Goal: Information Seeking & Learning: Learn about a topic

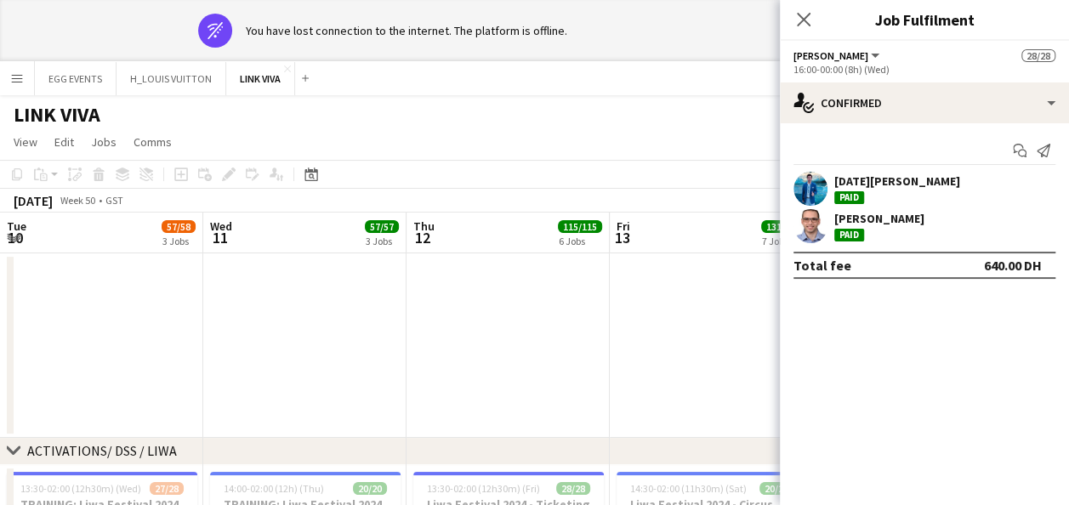
scroll to position [0, 733]
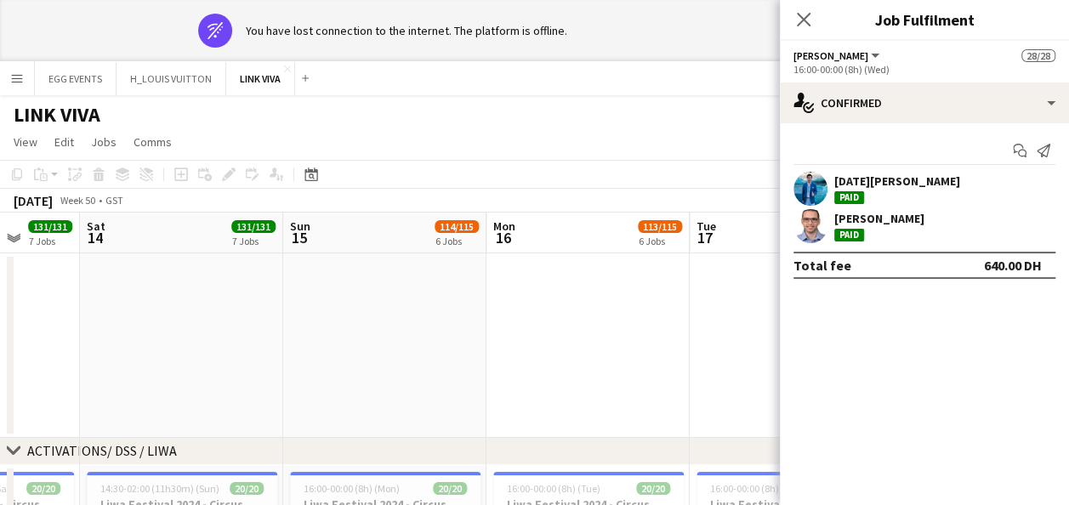
click at [1007, 376] on mat-expansion-panel "check Confirmed Start chat Send notification [DATE][PERSON_NAME] Paid [PERSON_N…" at bounding box center [924, 314] width 289 height 382
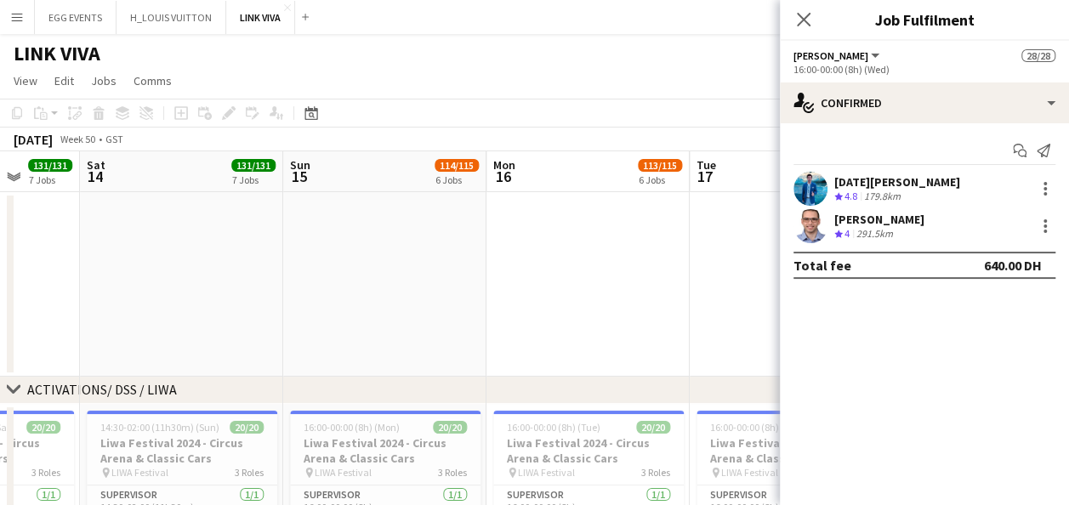
click at [808, 214] on app-user-avatar at bounding box center [810, 226] width 34 height 34
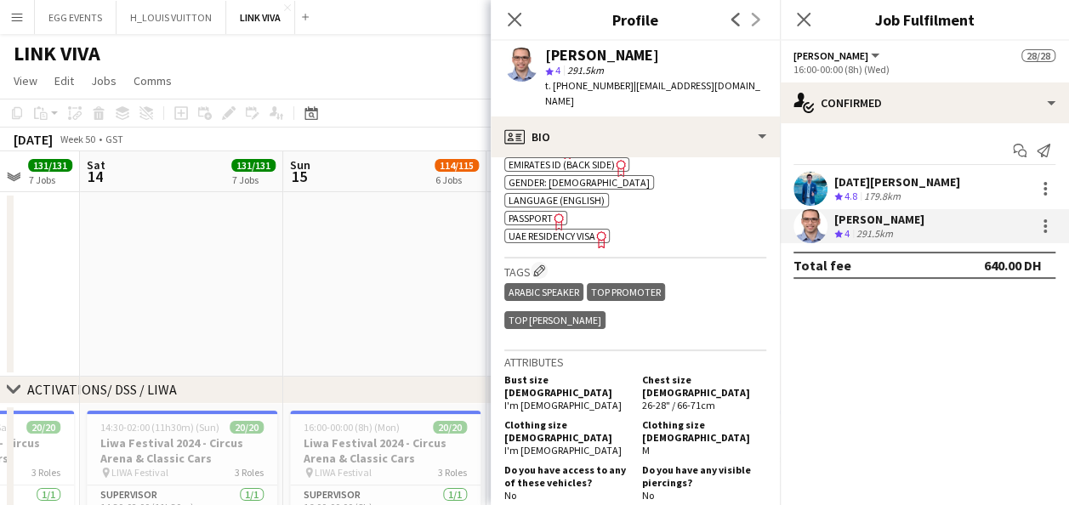
scroll to position [723, 0]
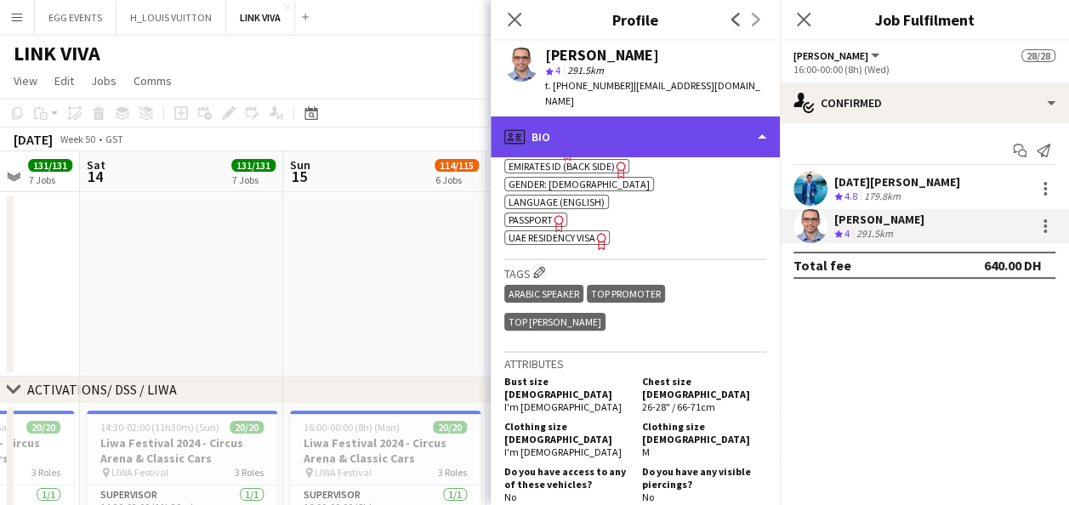
click at [736, 120] on div "profile Bio" at bounding box center [635, 136] width 289 height 41
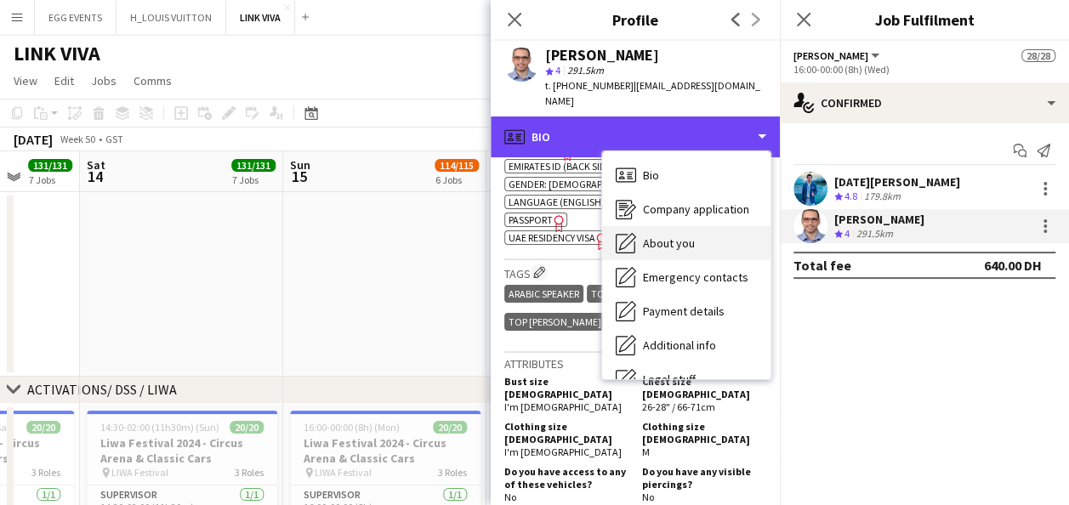
scroll to position [92, 0]
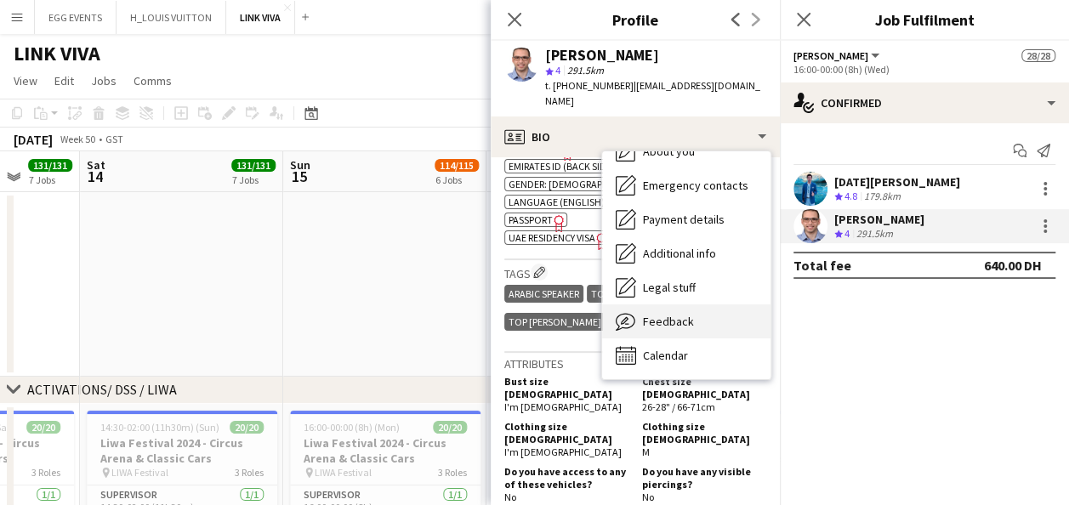
click at [670, 325] on span "Feedback" at bounding box center [668, 321] width 51 height 15
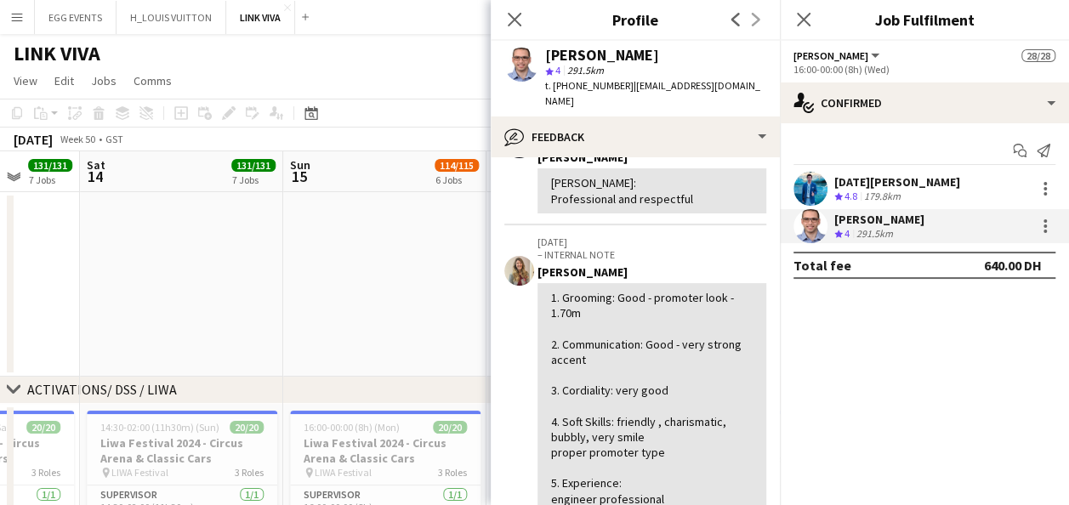
scroll to position [253, 0]
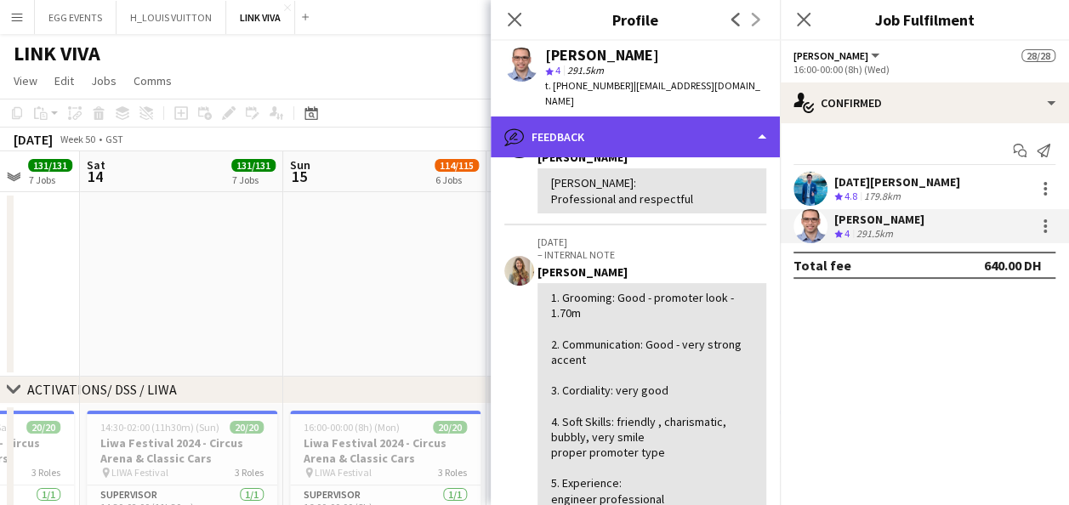
click at [721, 145] on div "bubble-pencil Feedback" at bounding box center [635, 136] width 289 height 41
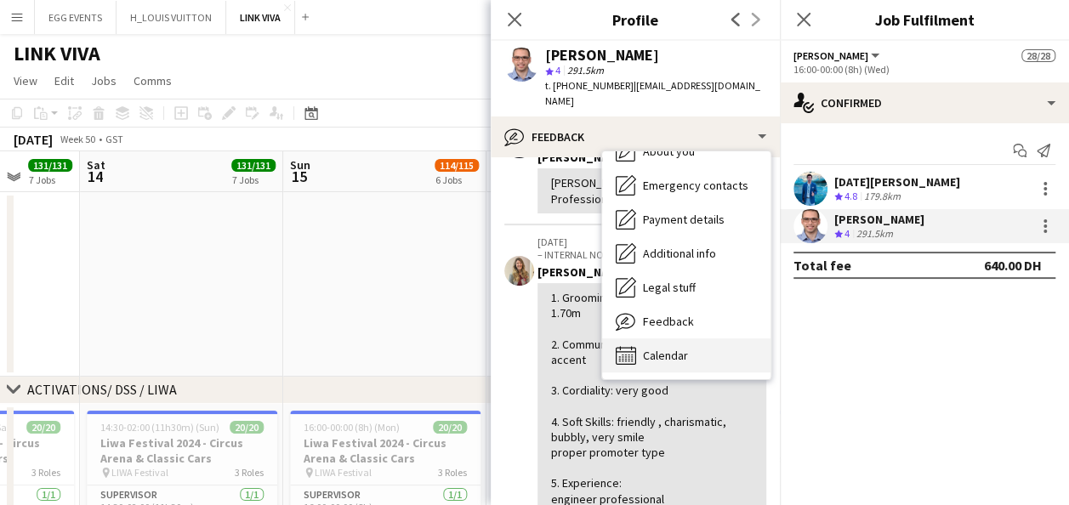
click at [673, 346] on div "Calendar Calendar" at bounding box center [686, 355] width 168 height 34
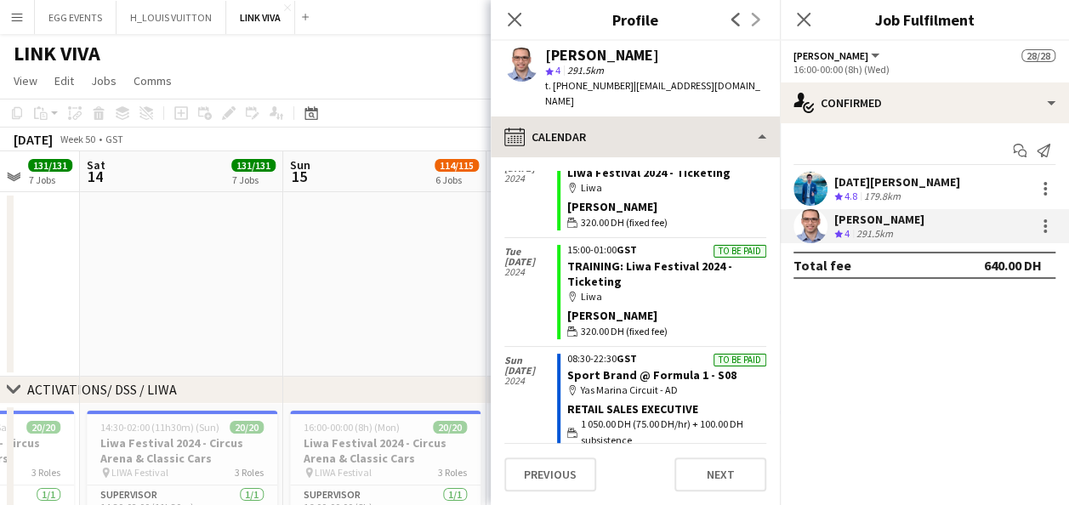
scroll to position [2749, 0]
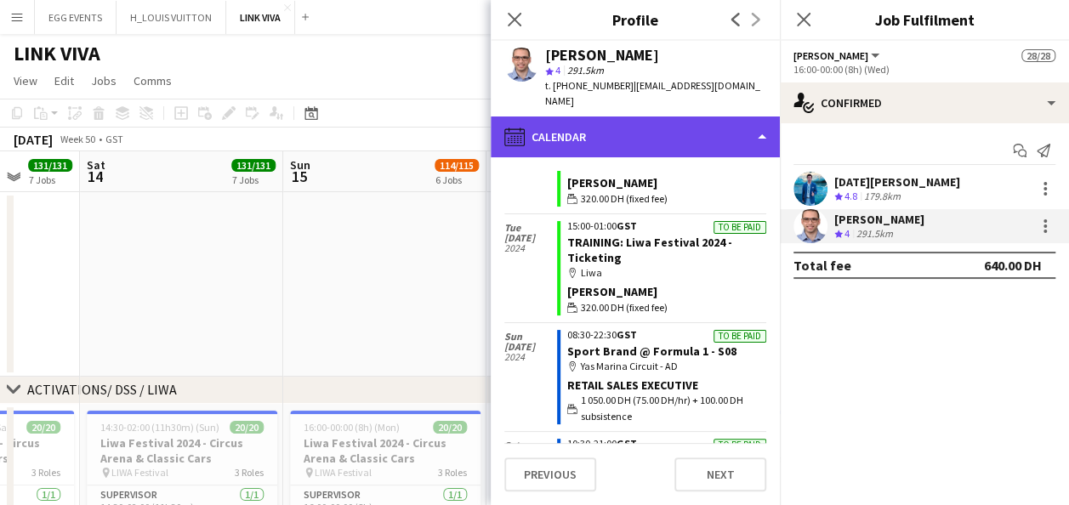
click at [699, 137] on div "calendar-full Calendar" at bounding box center [635, 136] width 289 height 41
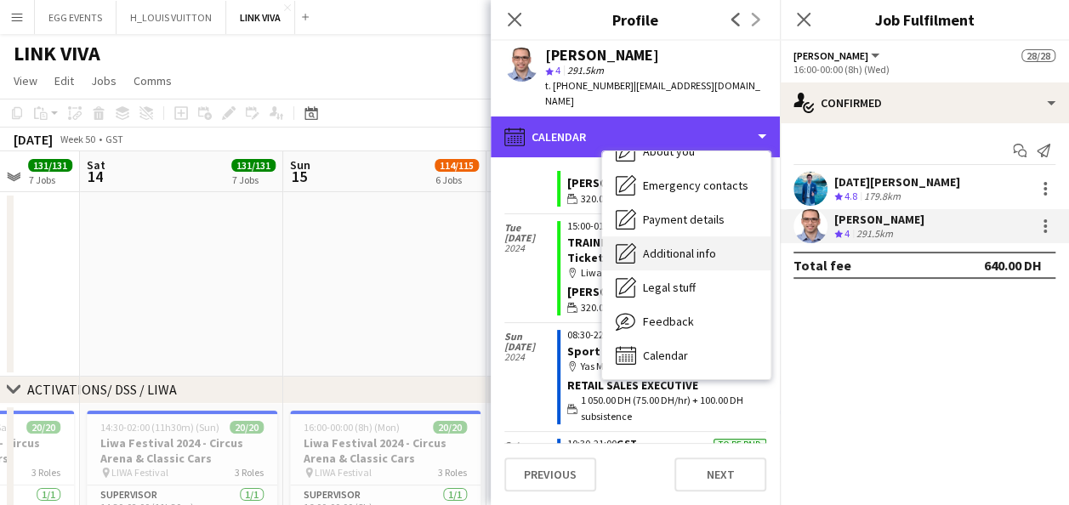
scroll to position [0, 0]
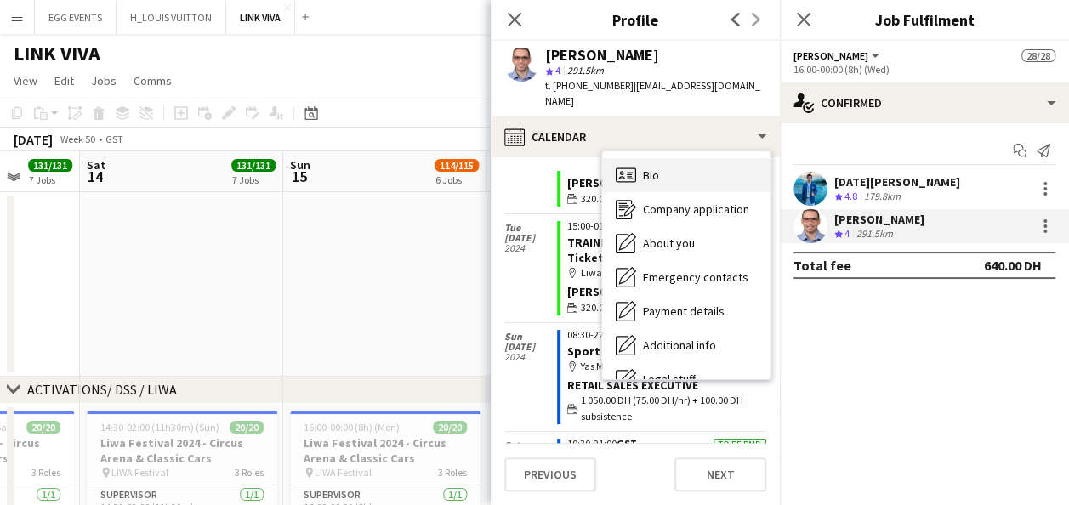
click at [688, 167] on div "Bio Bio" at bounding box center [686, 175] width 168 height 34
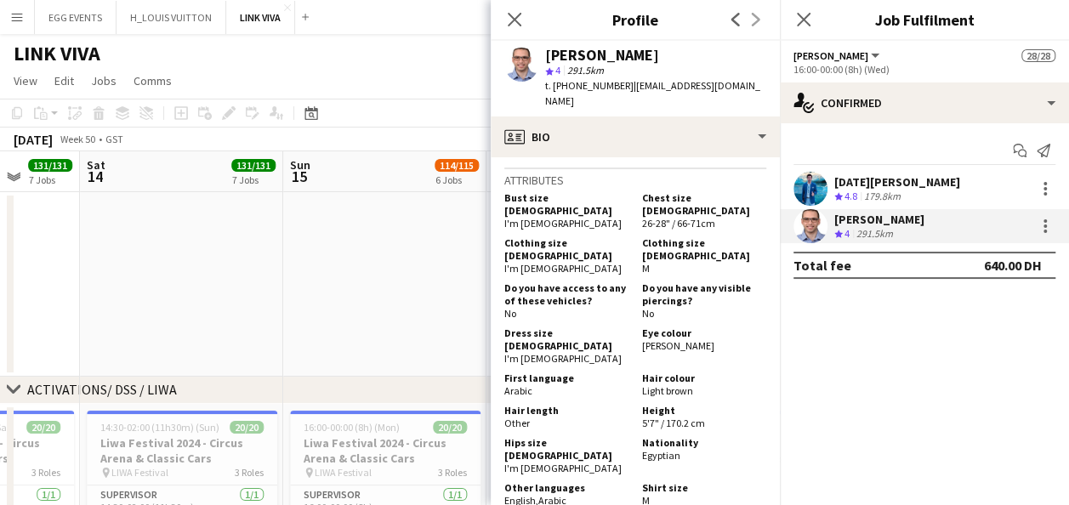
scroll to position [933, 0]
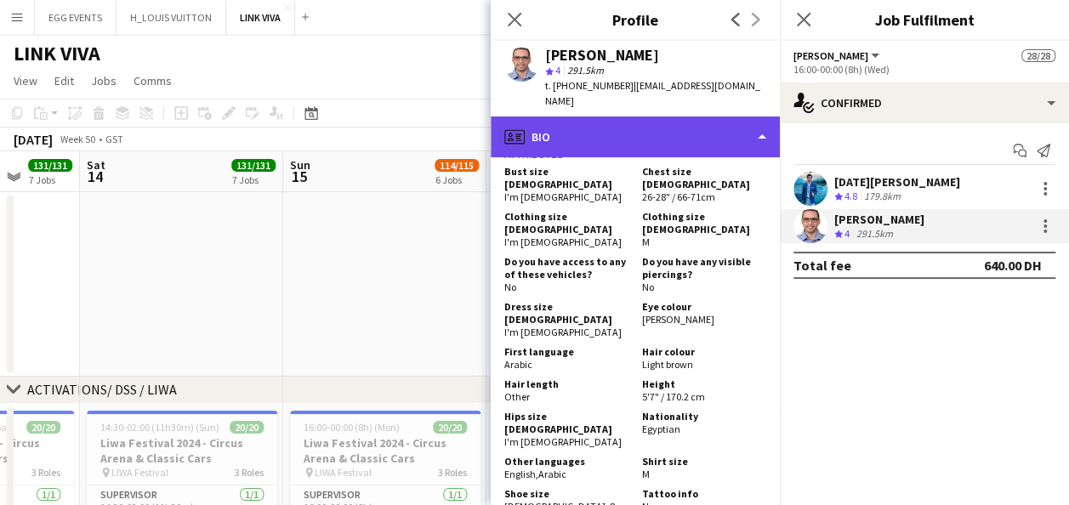
click at [727, 149] on div "profile Bio" at bounding box center [635, 136] width 289 height 41
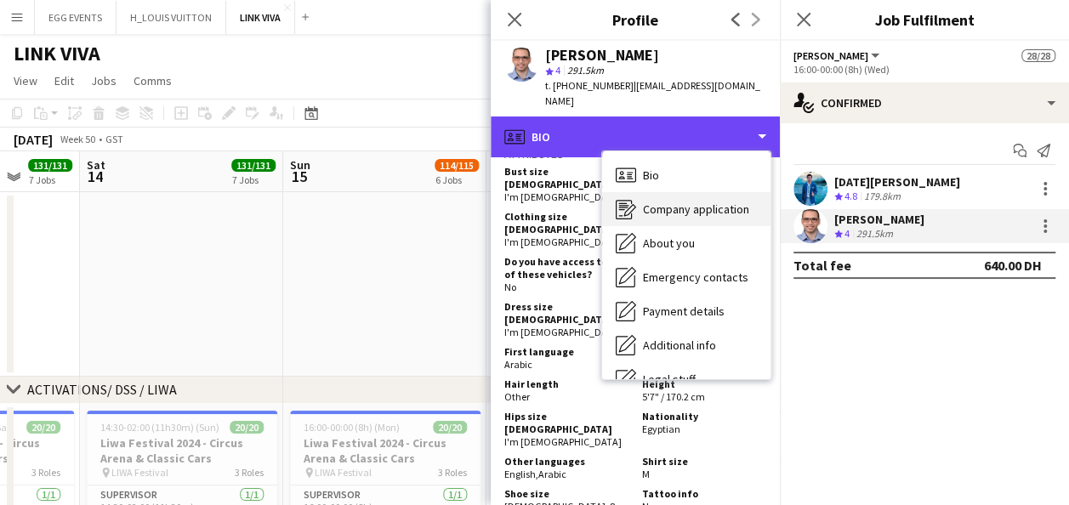
scroll to position [92, 0]
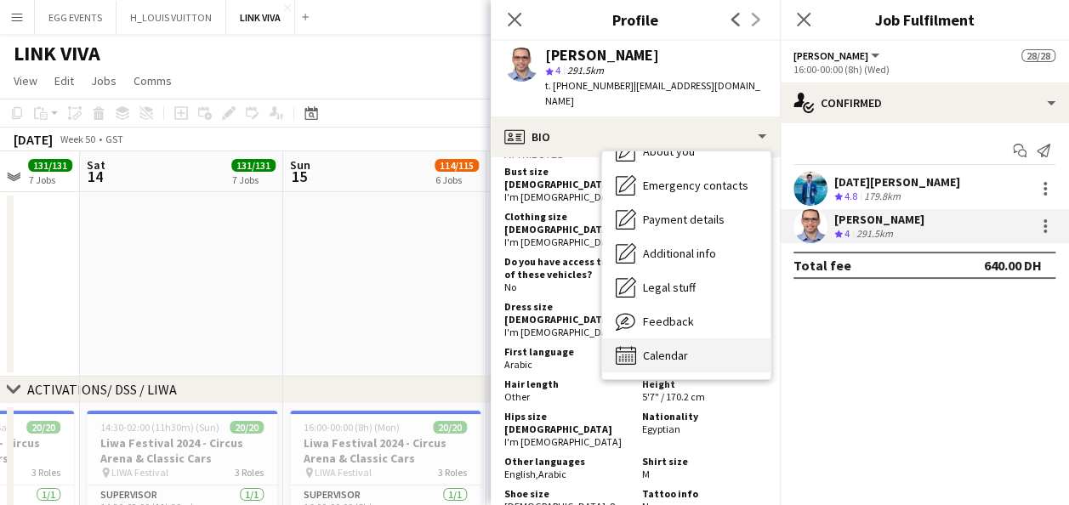
click at [667, 362] on div "Calendar Calendar" at bounding box center [686, 355] width 168 height 34
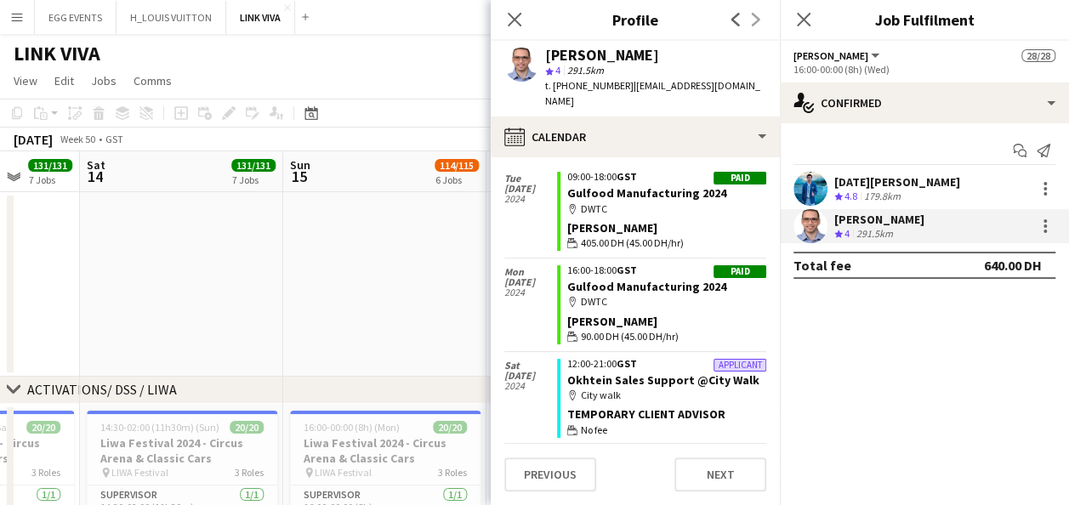
scroll to position [3620, 0]
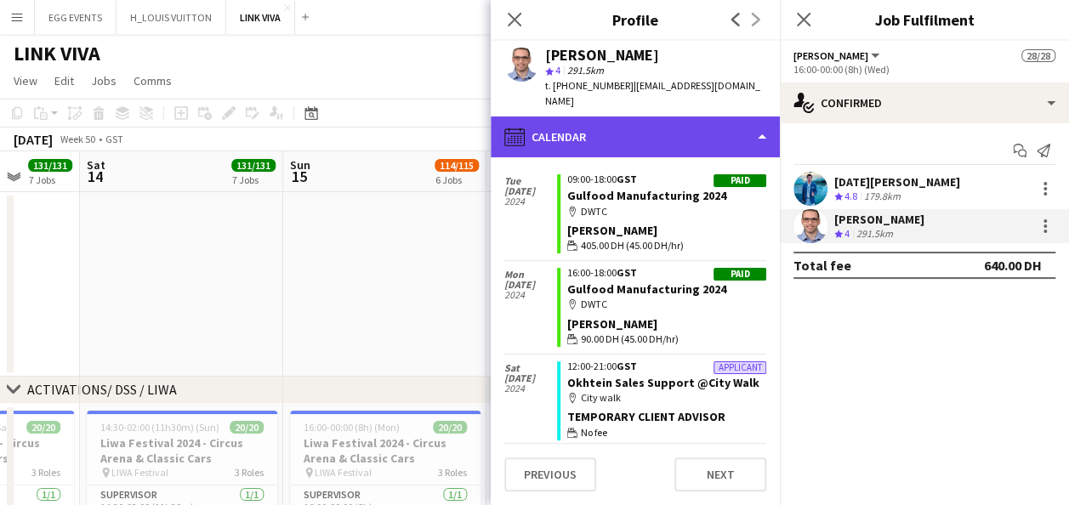
click at [638, 130] on div "calendar-full Calendar" at bounding box center [635, 136] width 289 height 41
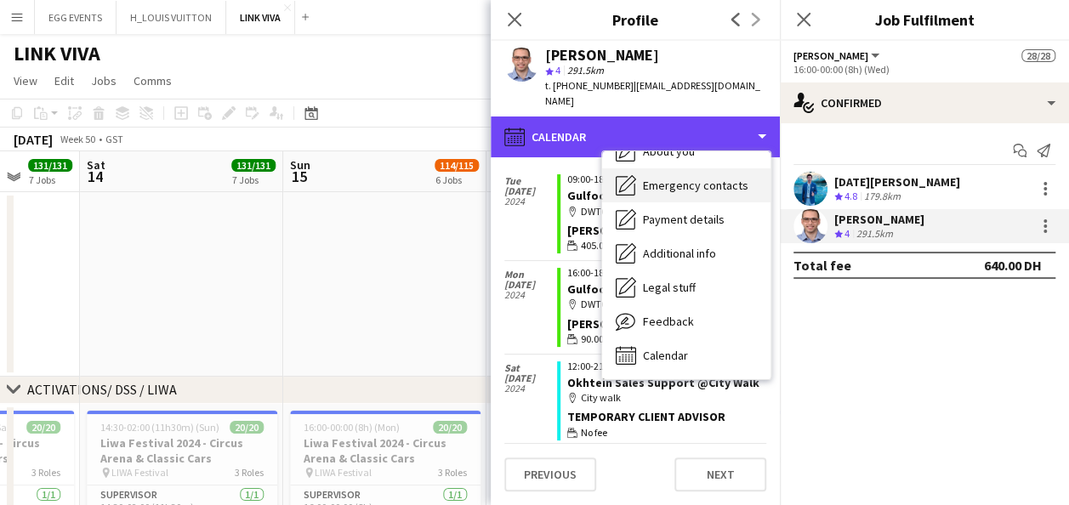
scroll to position [0, 0]
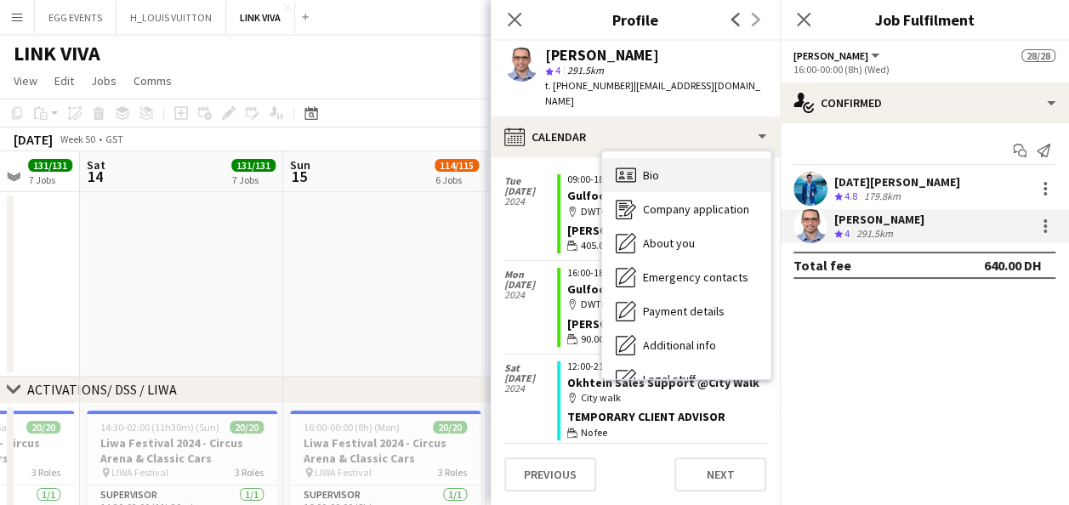
click at [665, 178] on div "Bio Bio" at bounding box center [686, 175] width 168 height 34
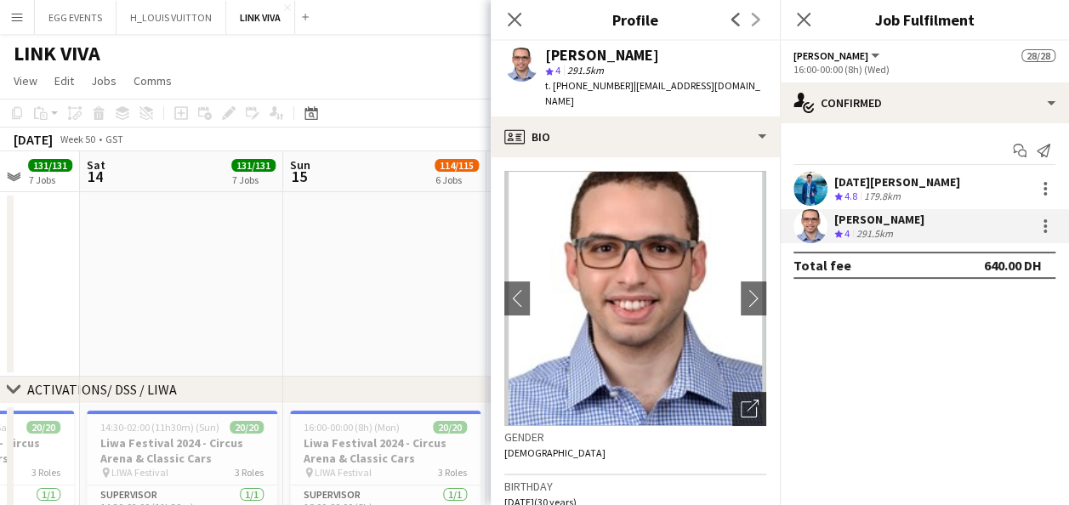
click at [740, 406] on icon "Open photos pop-in" at bounding box center [749, 409] width 18 height 18
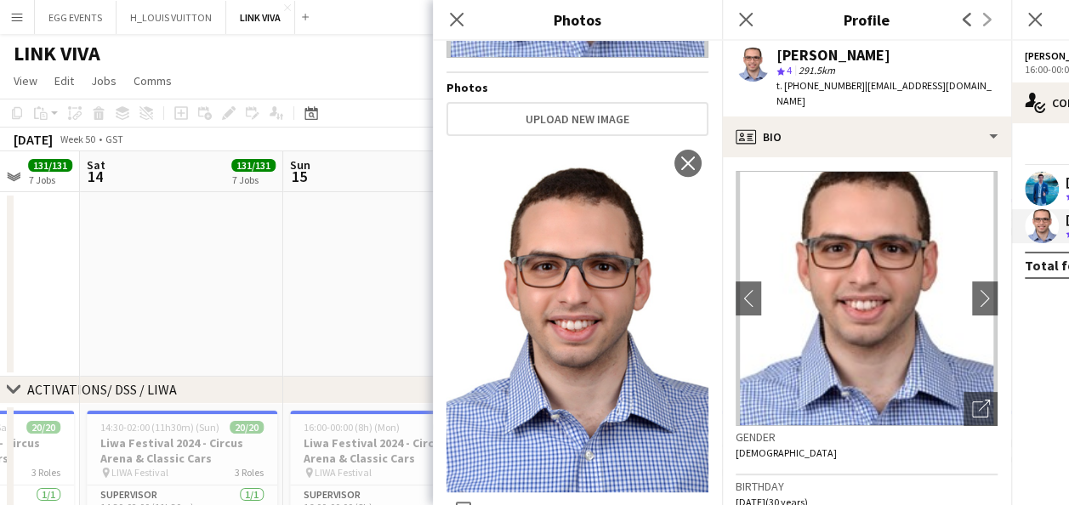
scroll to position [268, 0]
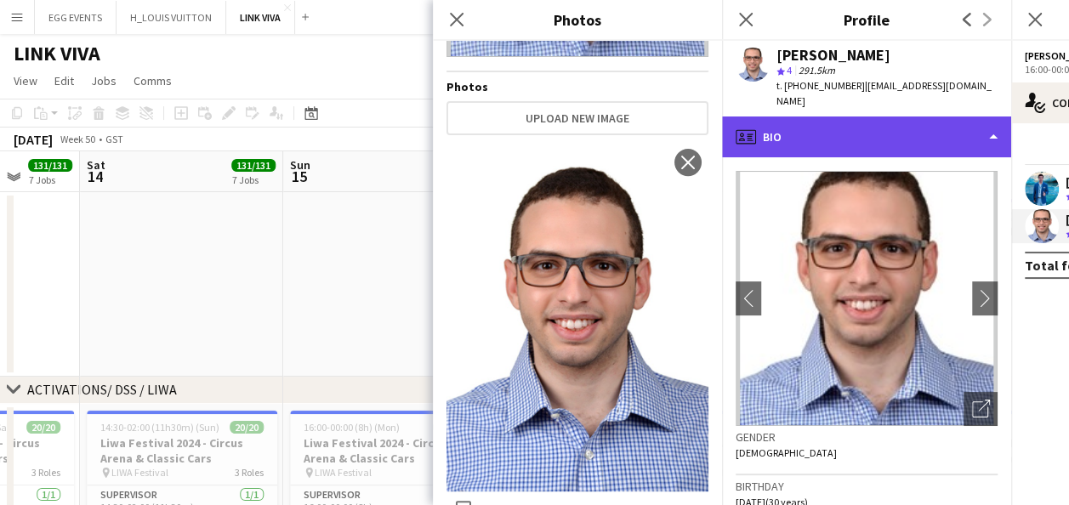
click at [820, 143] on div "profile Bio" at bounding box center [866, 136] width 289 height 41
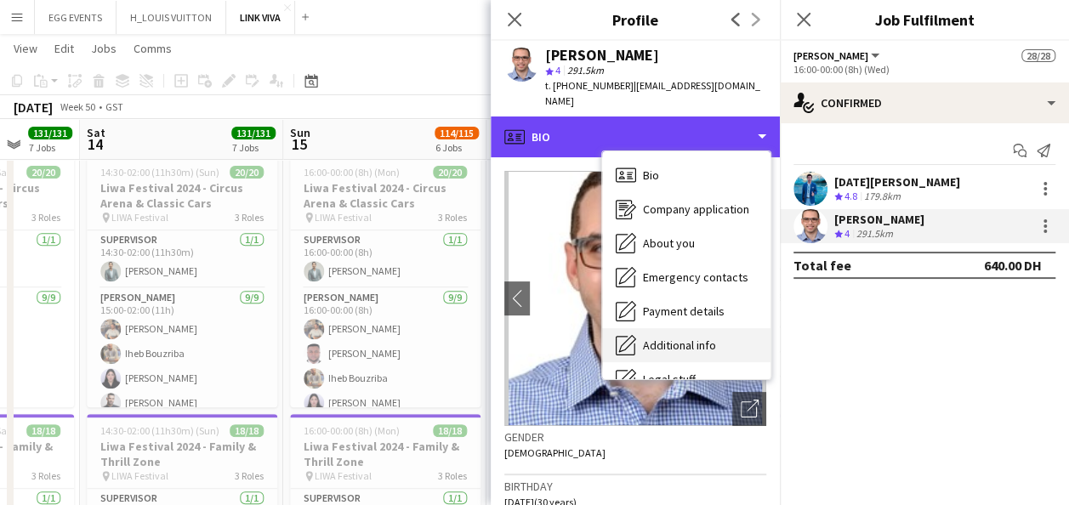
scroll to position [92, 0]
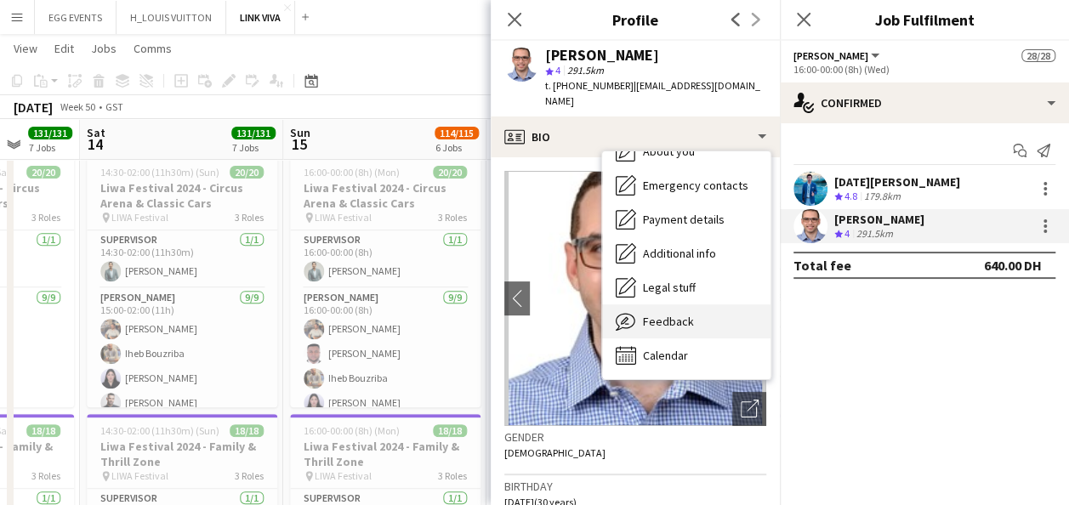
click at [689, 326] on span "Feedback" at bounding box center [668, 321] width 51 height 15
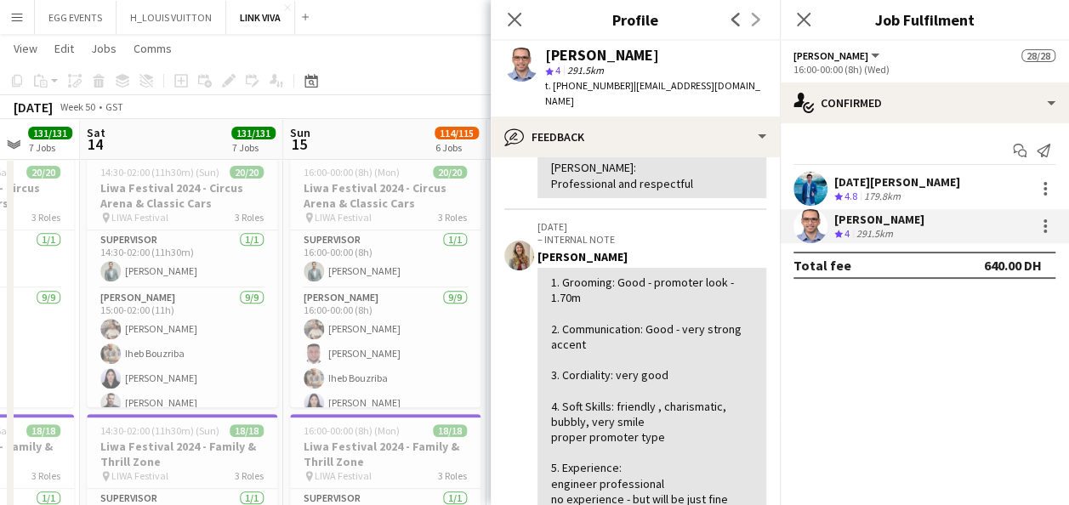
scroll to position [566, 0]
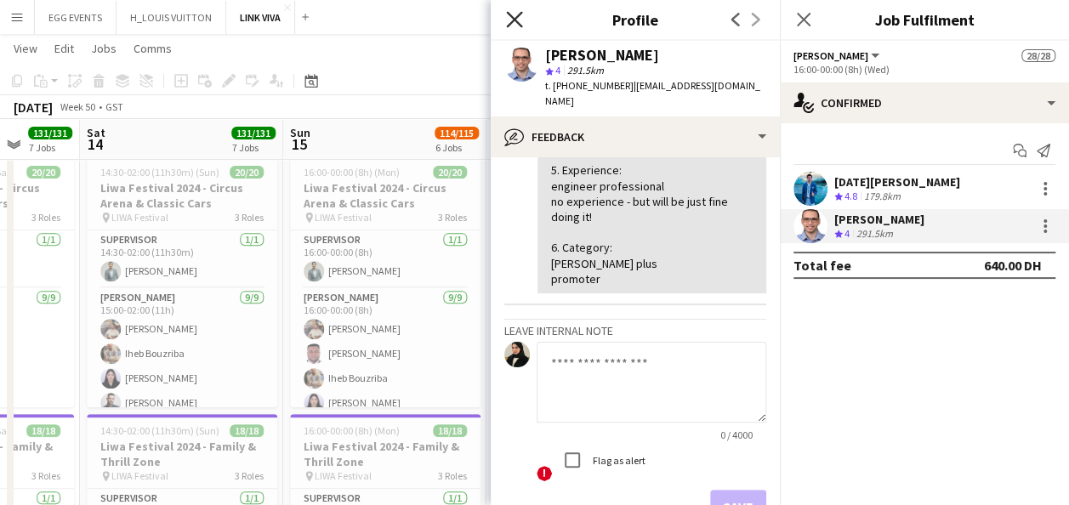
click at [513, 24] on icon "Close pop-in" at bounding box center [514, 19] width 16 height 16
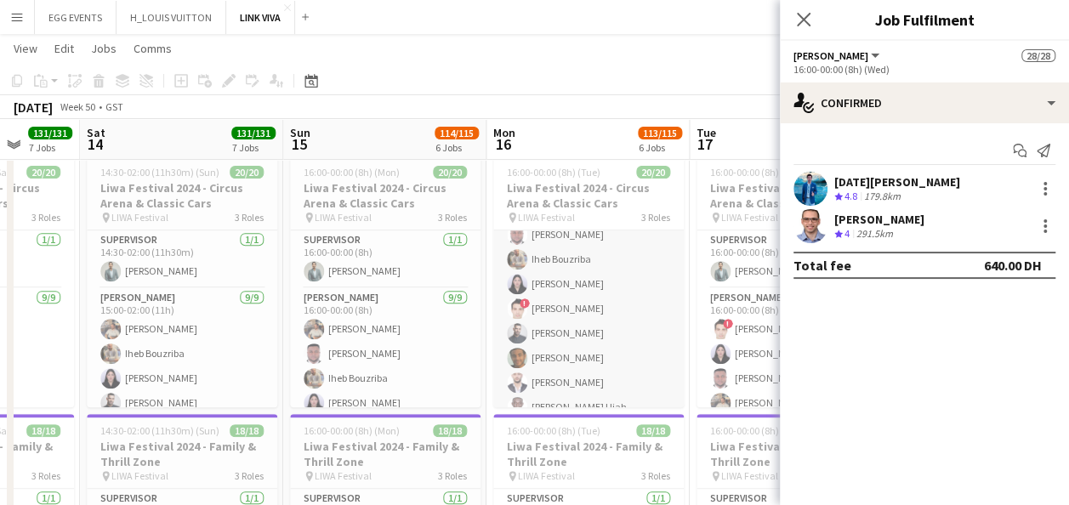
click at [559, 306] on app-card-role "[PERSON_NAME] [DATE] 16:00-00:00 (8h) [PERSON_NAME] [PERSON_NAME] [PERSON_NAME]…" at bounding box center [588, 296] width 190 height 255
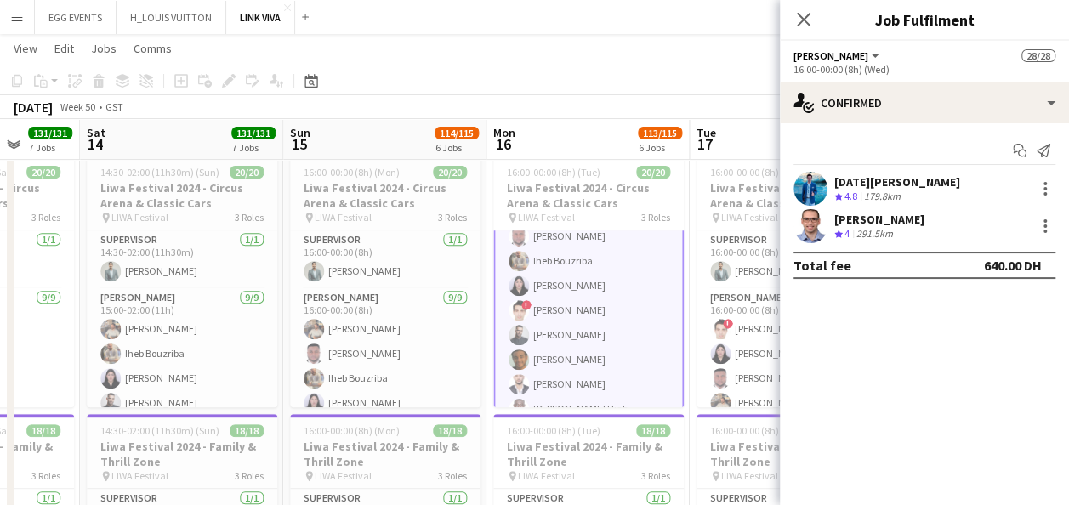
scroll to position [121, 0]
click at [559, 306] on app-card-role "[PERSON_NAME] [DATE] 16:00-00:00 (8h) [PERSON_NAME] [PERSON_NAME] [PERSON_NAME]…" at bounding box center [588, 296] width 190 height 258
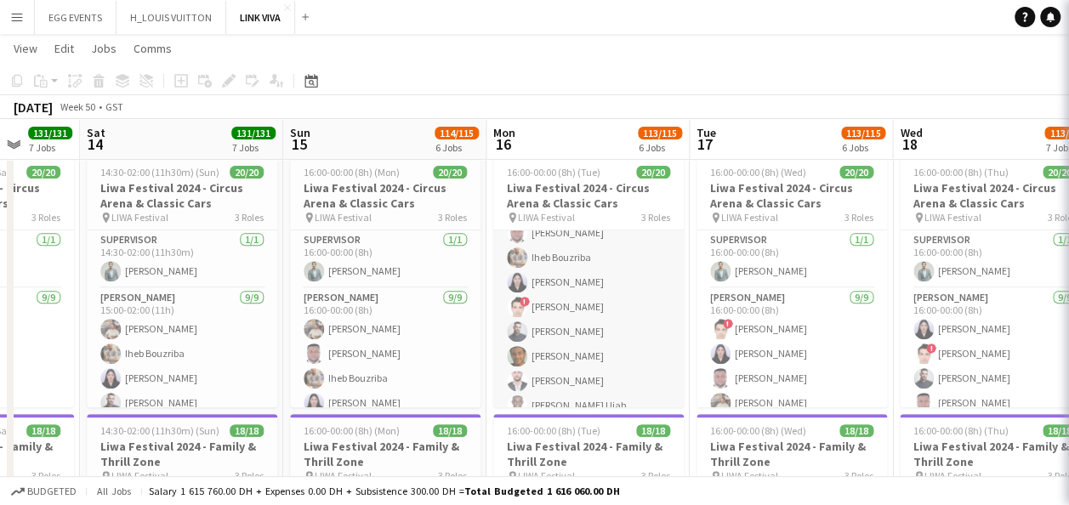
scroll to position [119, 0]
click at [559, 306] on app-card-role "[PERSON_NAME] [DATE] 16:00-00:00 (8h) [PERSON_NAME] [PERSON_NAME] [PERSON_NAME]…" at bounding box center [588, 296] width 190 height 255
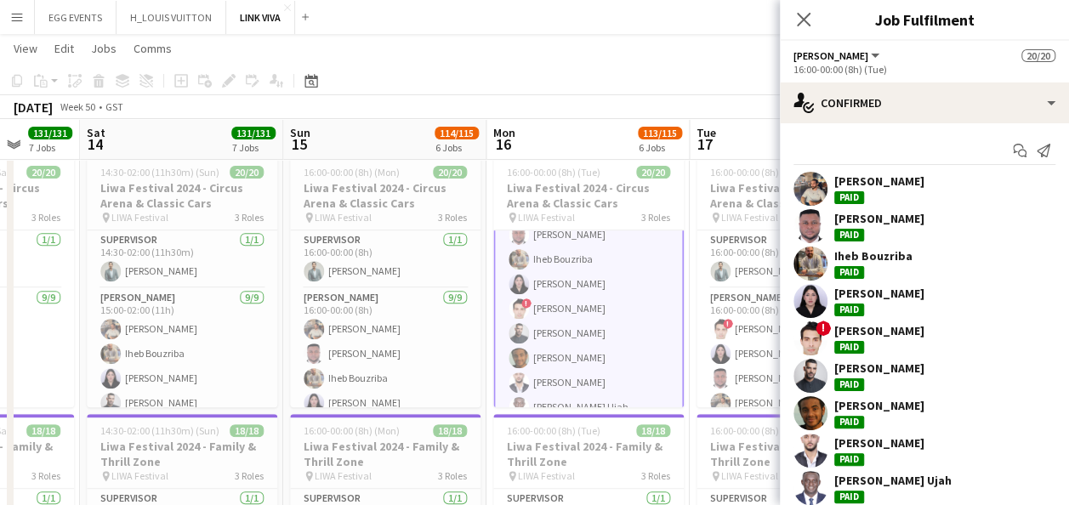
scroll to position [49, 0]
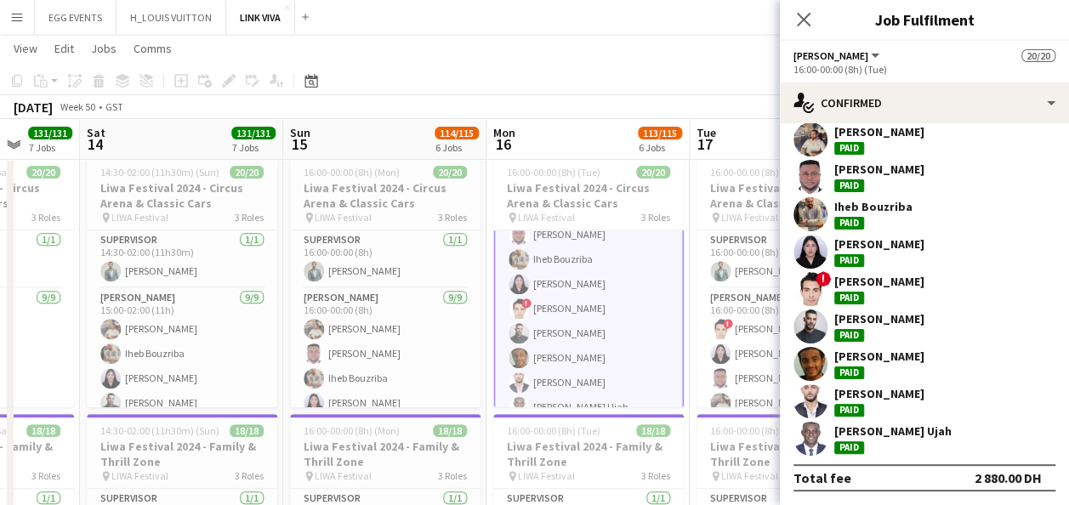
click at [809, 357] on app-user-avatar at bounding box center [810, 364] width 34 height 34
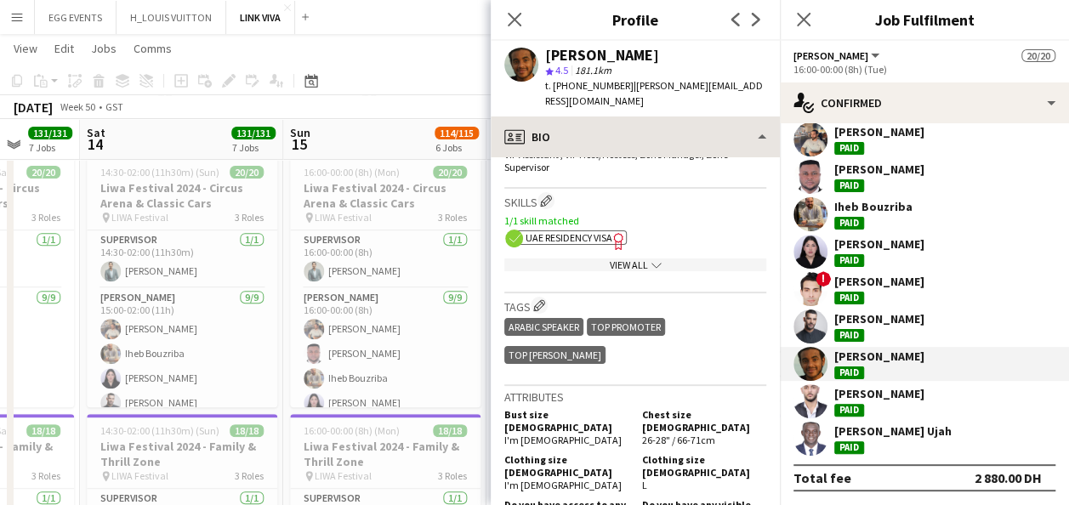
scroll to position [786, 0]
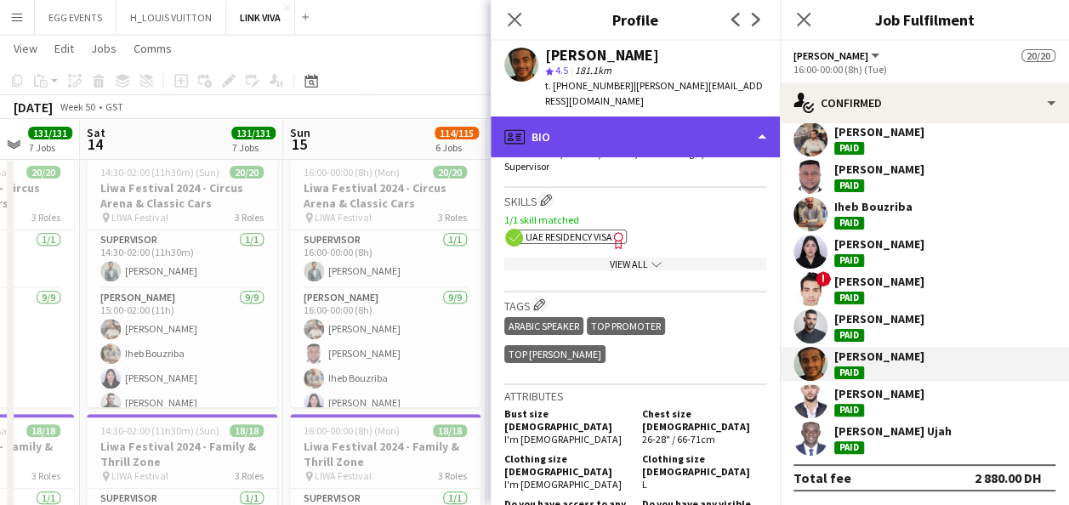
click at [718, 133] on div "profile Bio" at bounding box center [635, 136] width 289 height 41
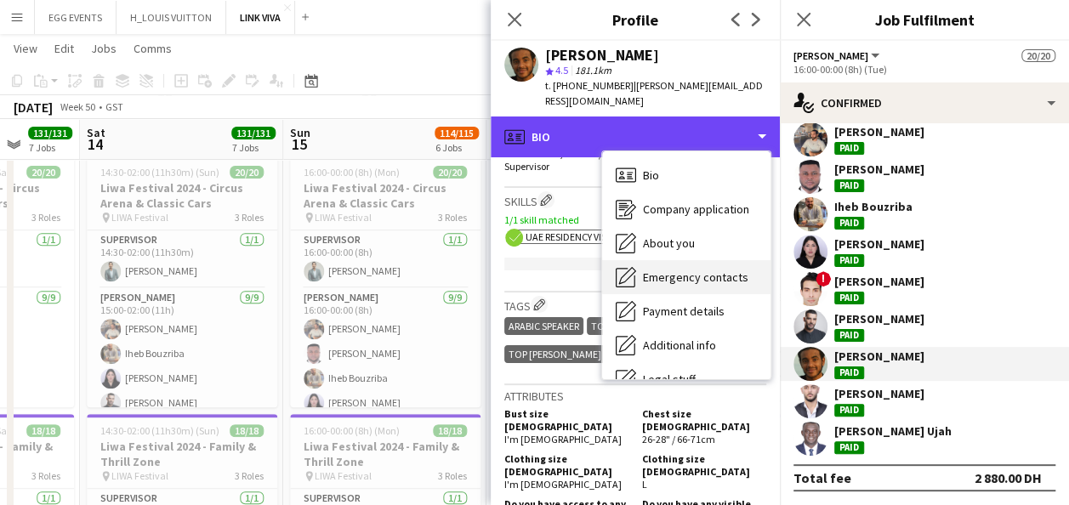
scroll to position [92, 0]
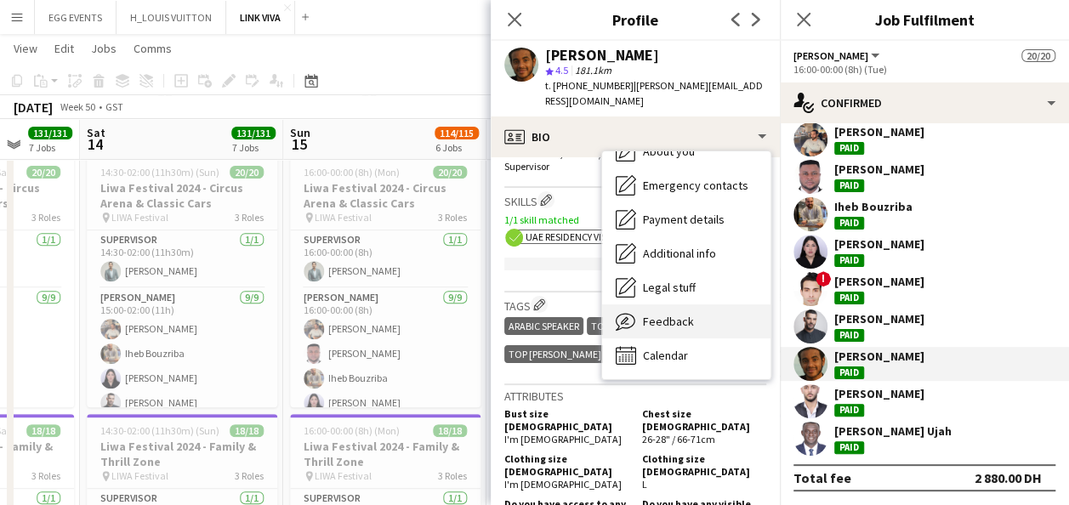
click at [672, 314] on span "Feedback" at bounding box center [668, 321] width 51 height 15
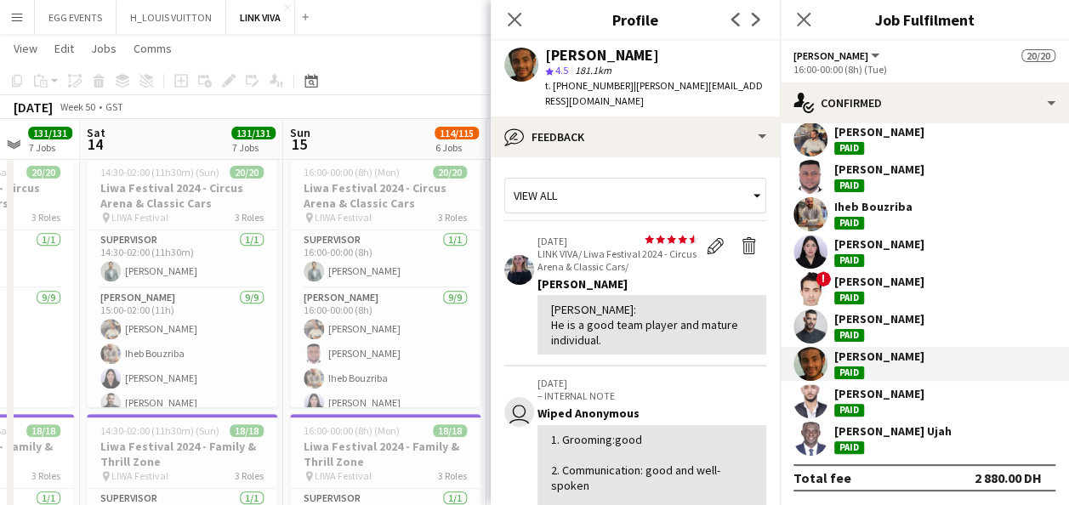
scroll to position [196, 0]
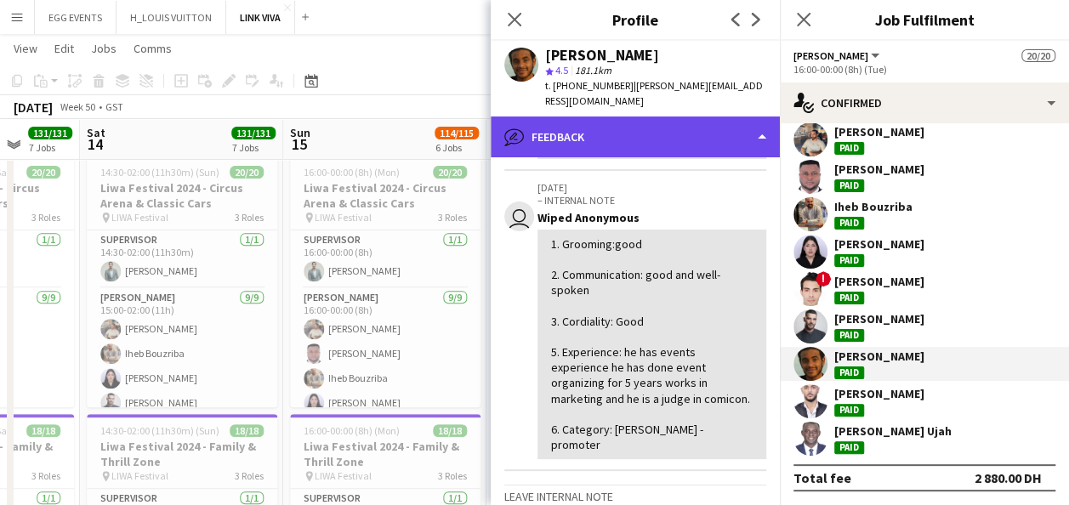
click at [718, 116] on div "bubble-pencil Feedback" at bounding box center [635, 136] width 289 height 41
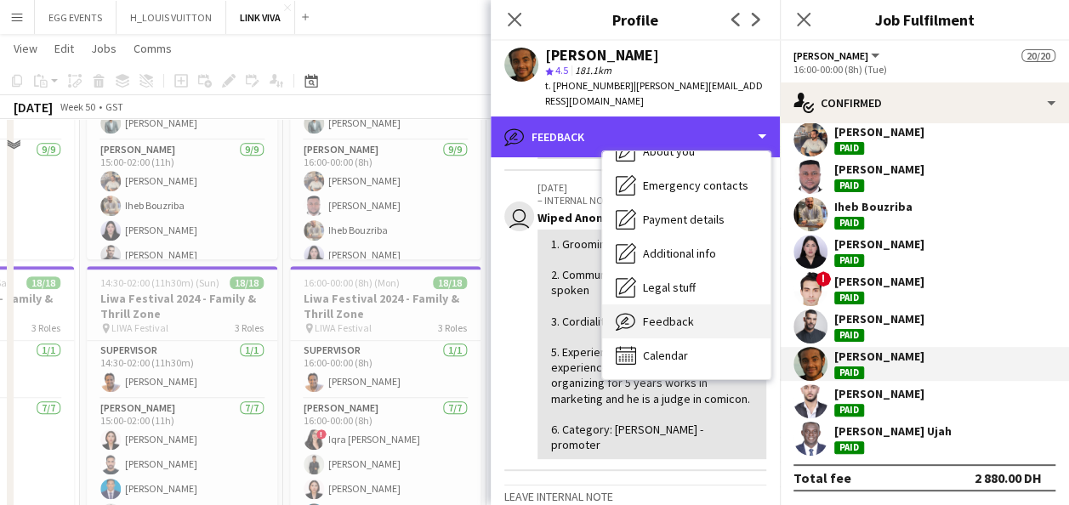
scroll to position [581, 0]
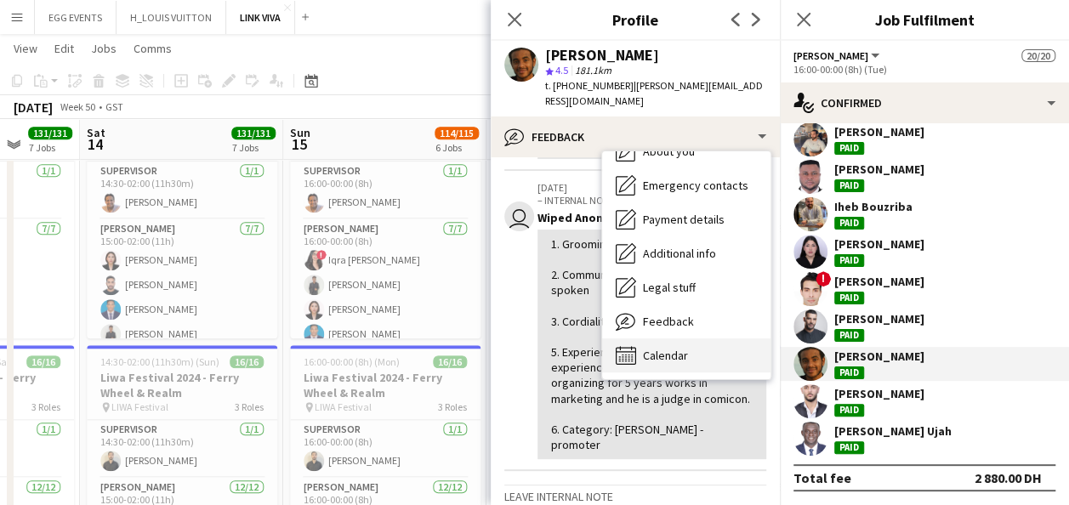
click at [657, 348] on span "Calendar" at bounding box center [665, 355] width 45 height 15
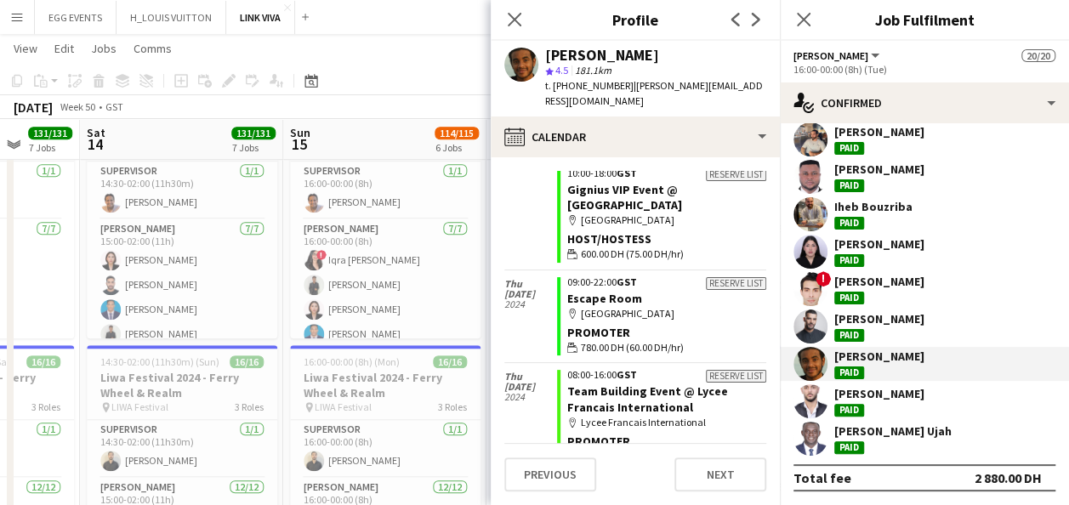
scroll to position [5441, 0]
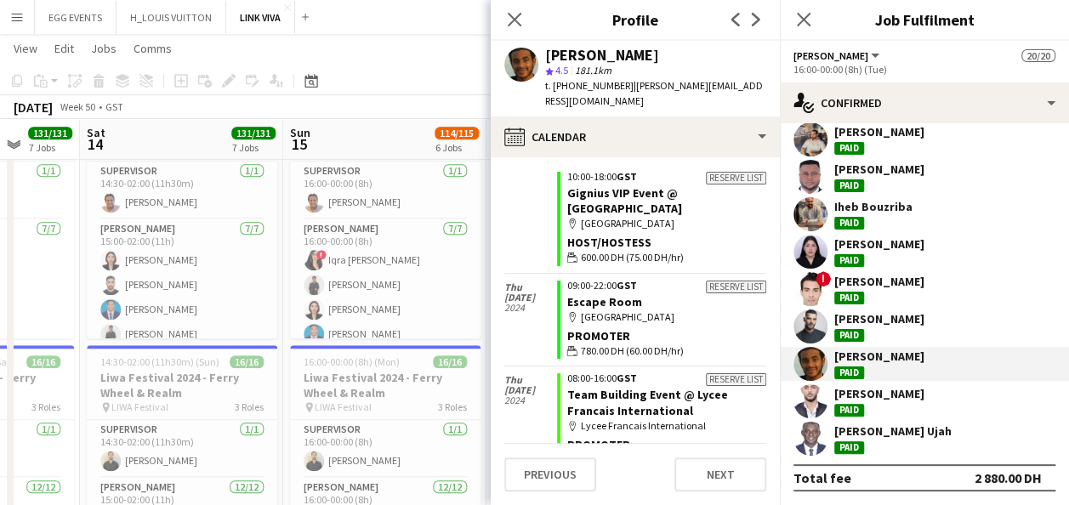
click at [814, 403] on app-user-avatar at bounding box center [810, 401] width 34 height 34
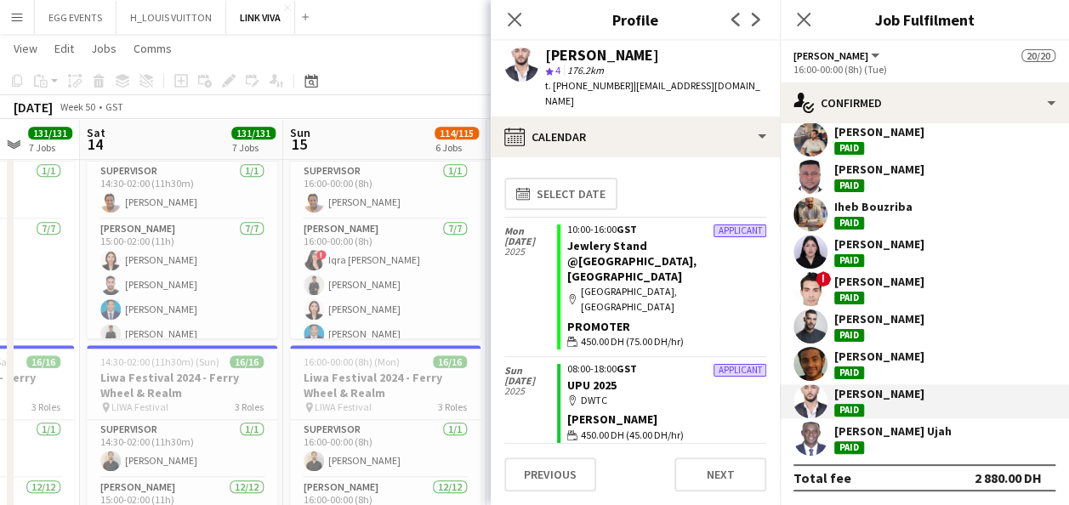
click at [808, 434] on app-user-avatar at bounding box center [810, 439] width 34 height 34
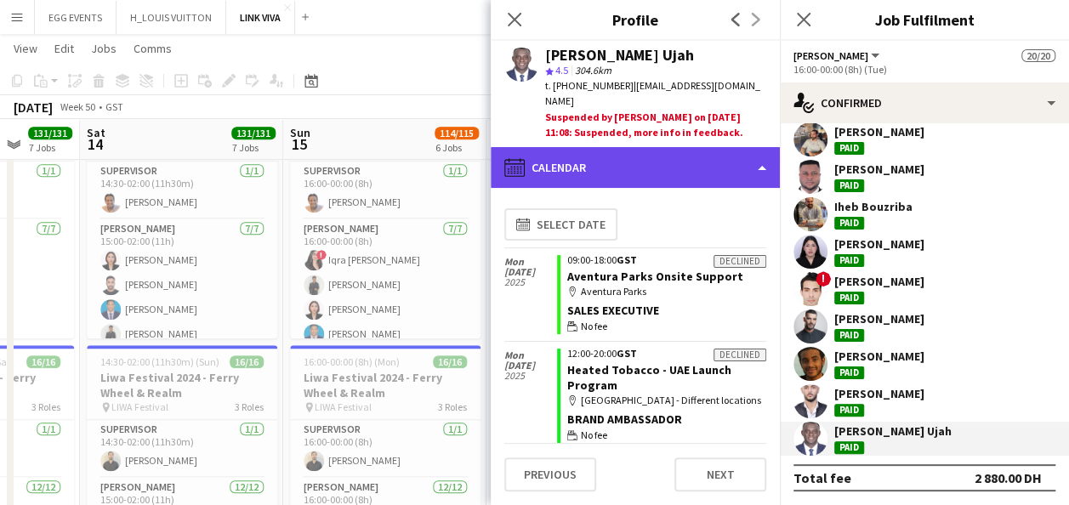
click at [673, 165] on div "calendar-full Calendar" at bounding box center [635, 167] width 289 height 41
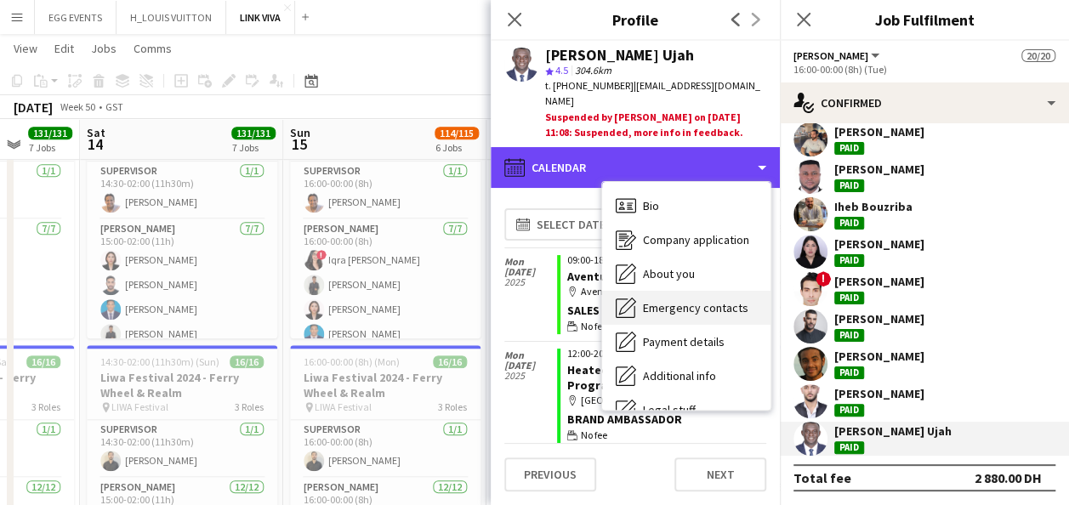
scroll to position [92, 0]
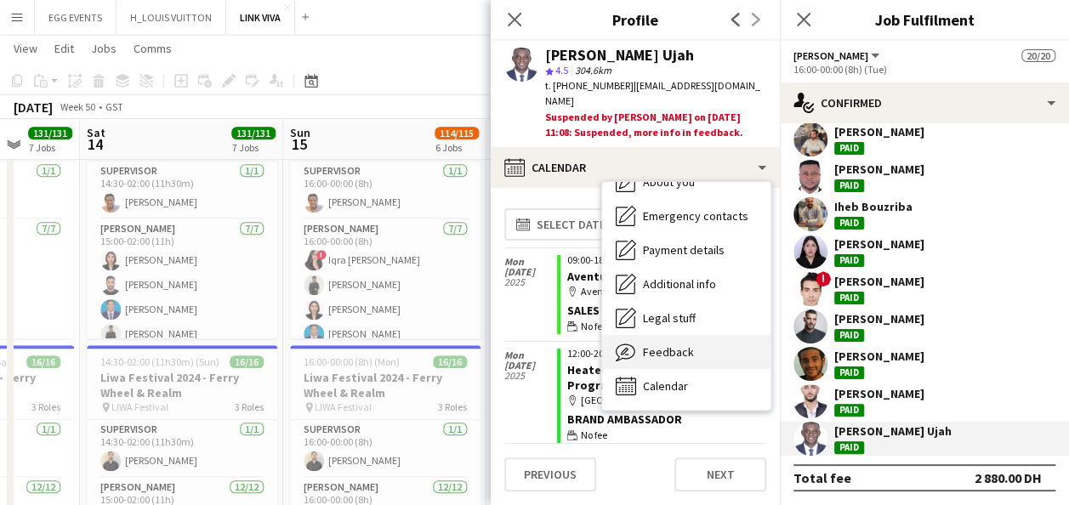
click at [650, 344] on span "Feedback" at bounding box center [668, 351] width 51 height 15
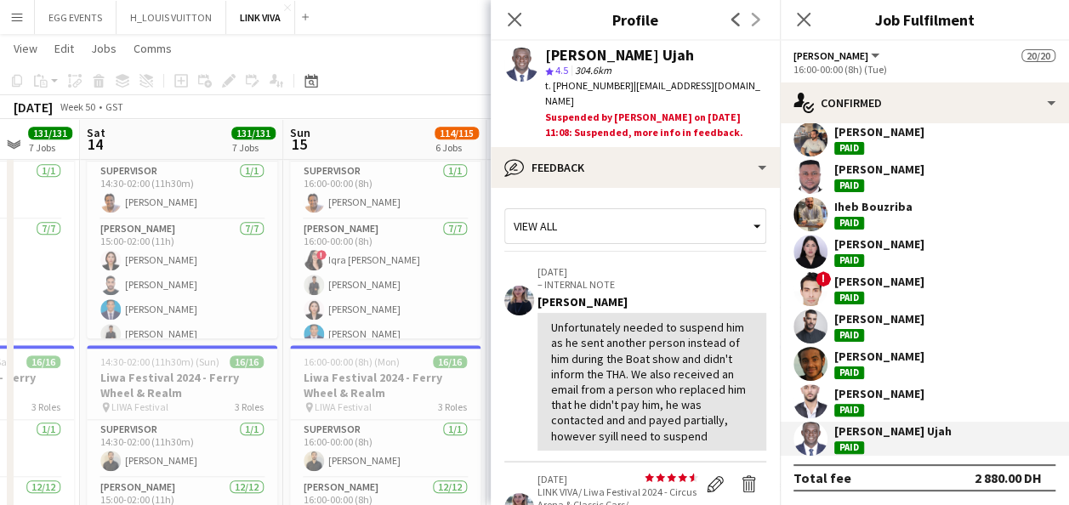
click at [820, 365] on app-user-avatar at bounding box center [810, 364] width 34 height 34
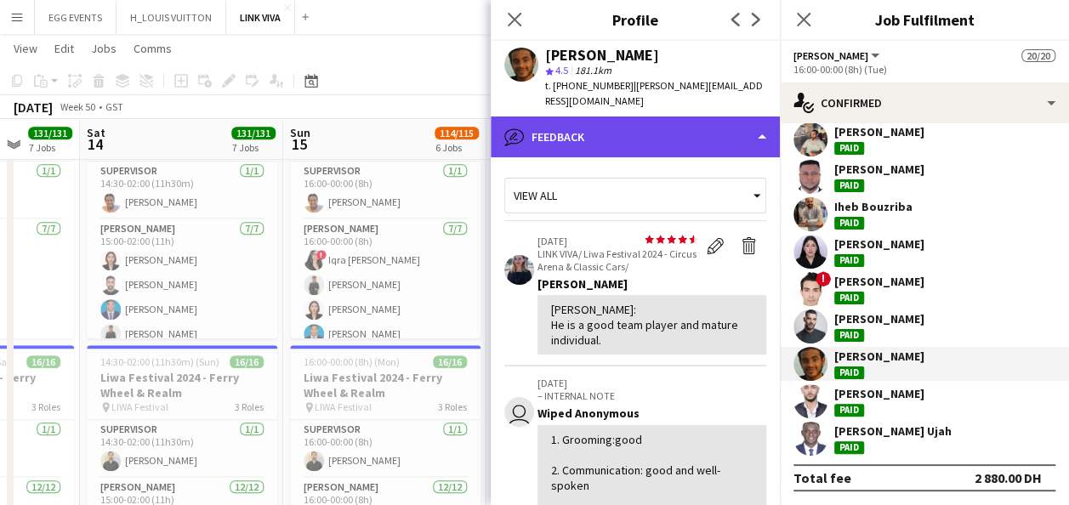
click at [704, 124] on div "bubble-pencil Feedback" at bounding box center [635, 136] width 289 height 41
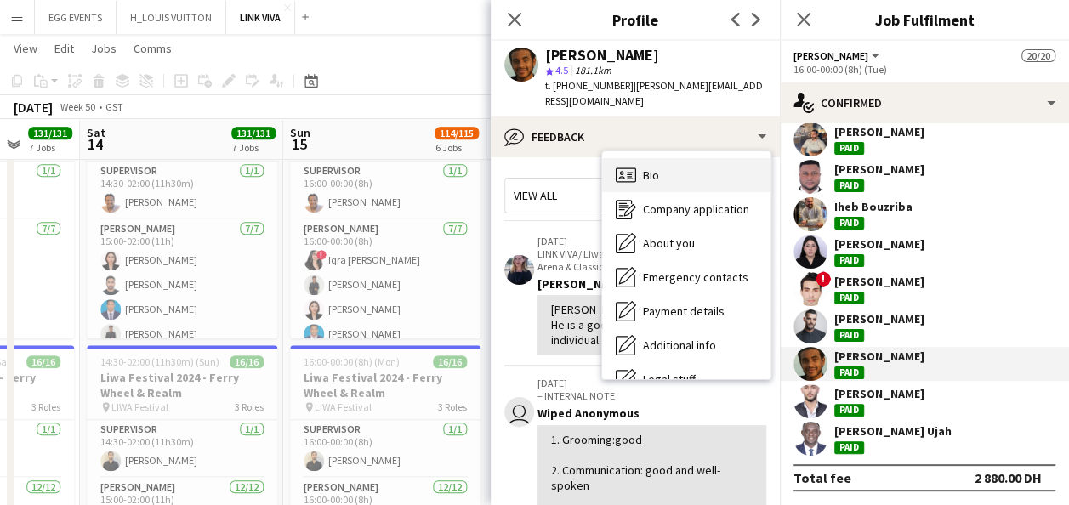
click at [684, 159] on div "Bio Bio" at bounding box center [686, 175] width 168 height 34
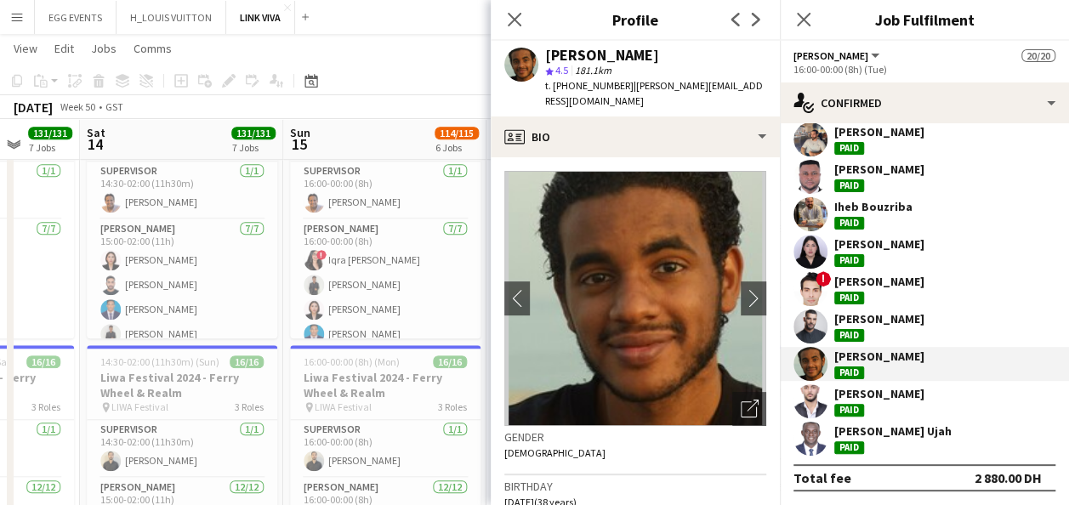
scroll to position [83, 0]
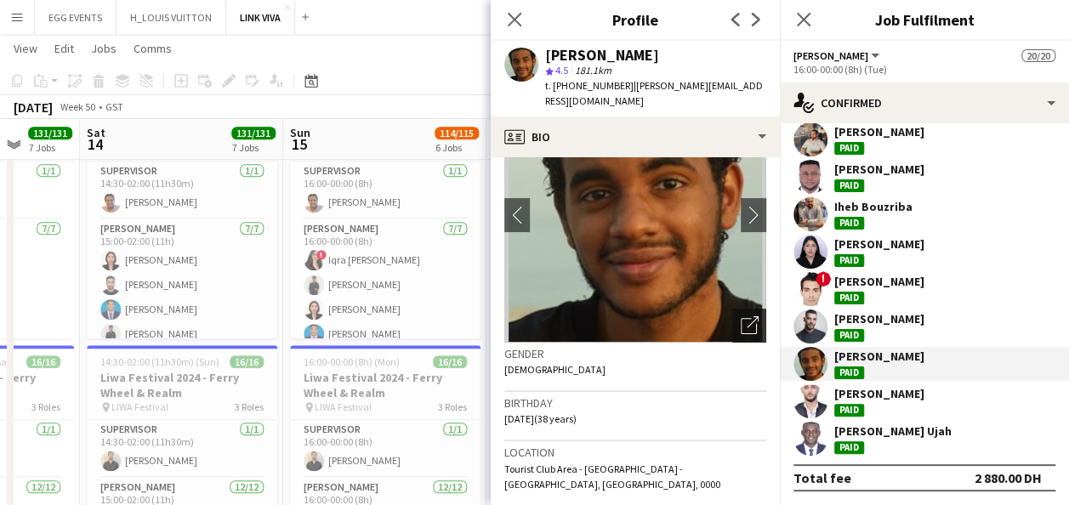
click at [740, 318] on icon at bounding box center [748, 326] width 16 height 16
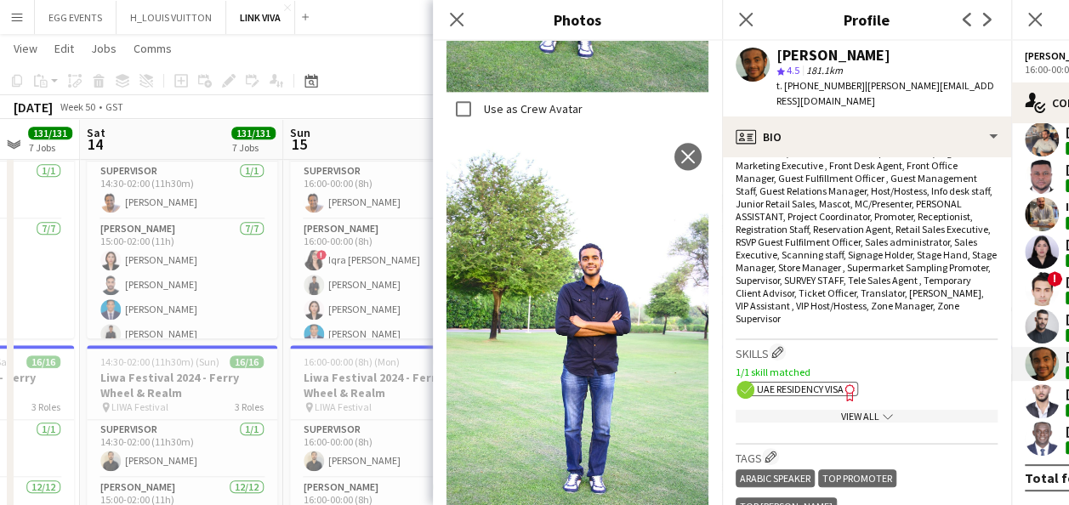
scroll to position [814, 0]
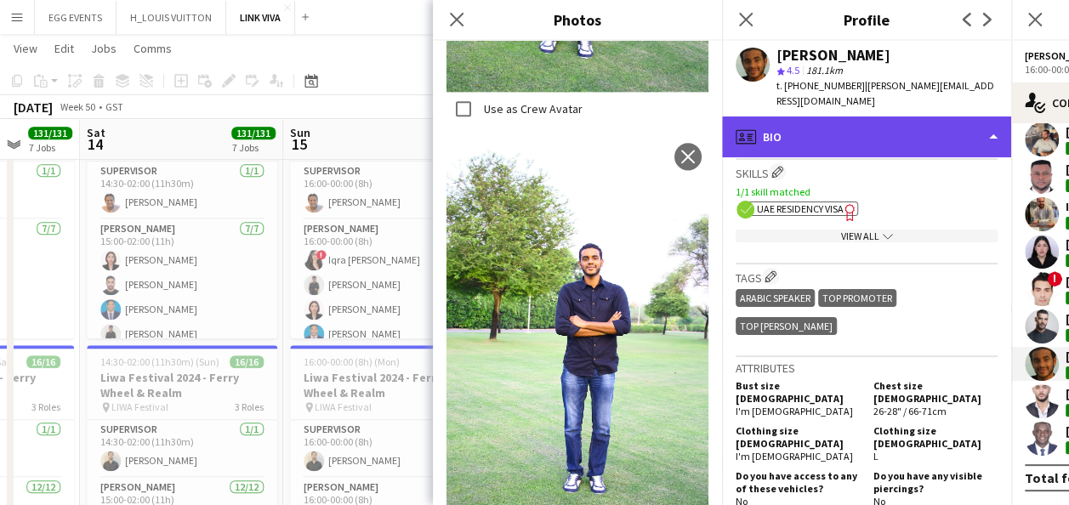
click at [854, 116] on div "profile Bio" at bounding box center [866, 136] width 289 height 41
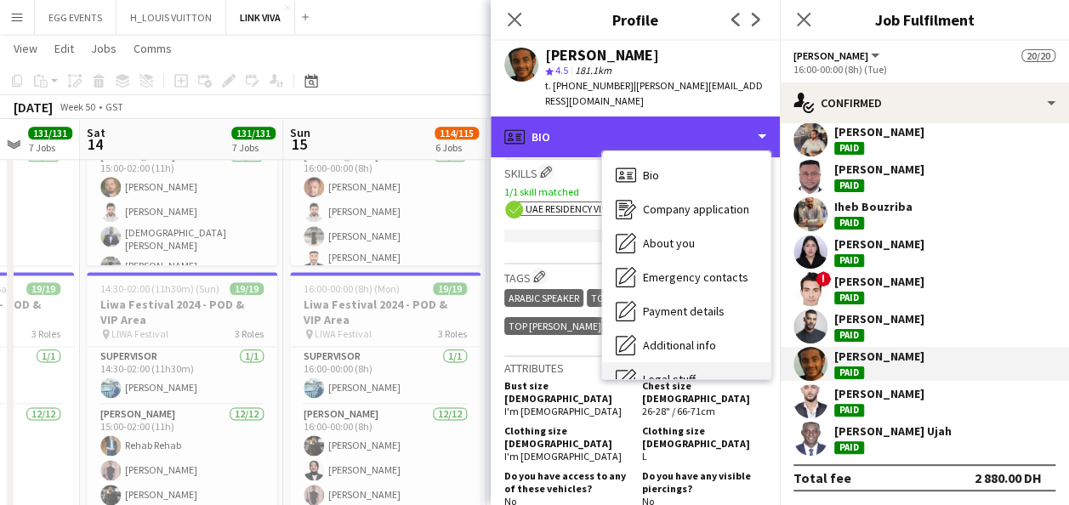
scroll to position [92, 0]
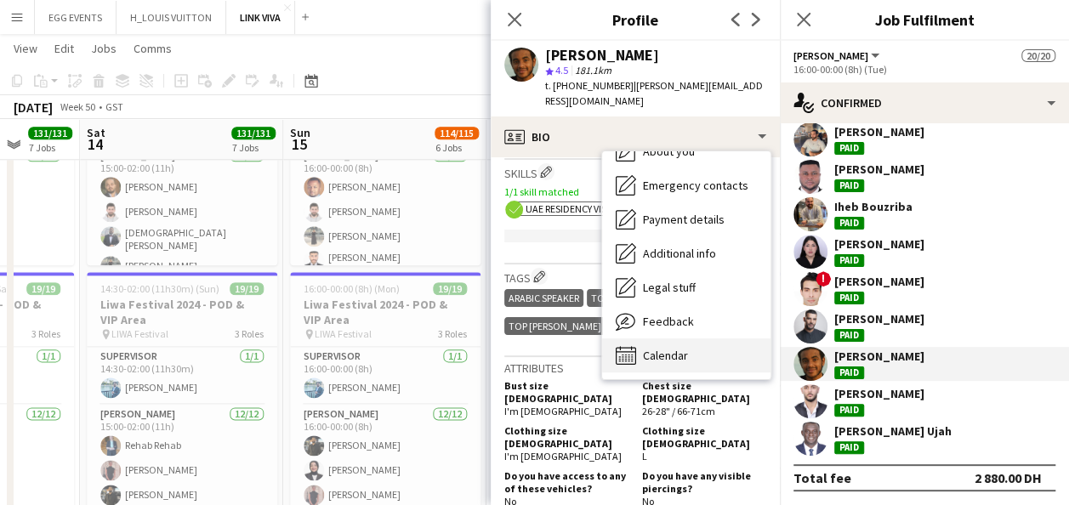
click at [693, 345] on div "Calendar Calendar" at bounding box center [686, 355] width 168 height 34
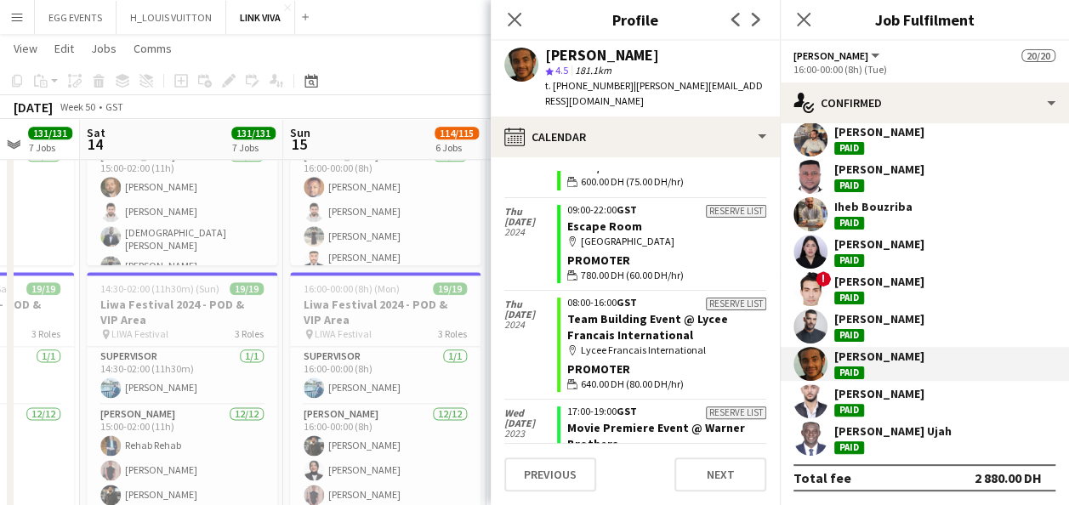
scroll to position [5713, 0]
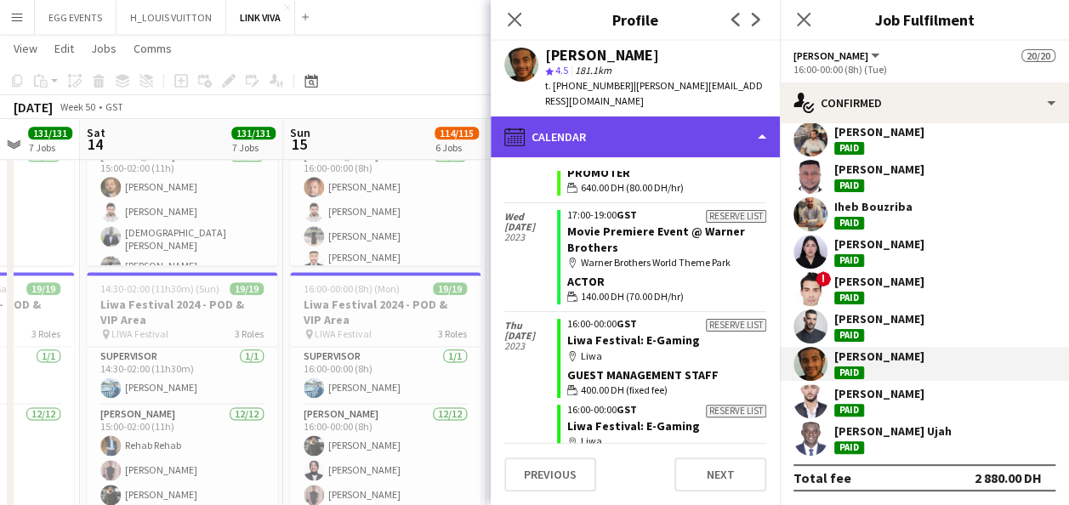
click at [729, 133] on div "calendar-full Calendar" at bounding box center [635, 136] width 289 height 41
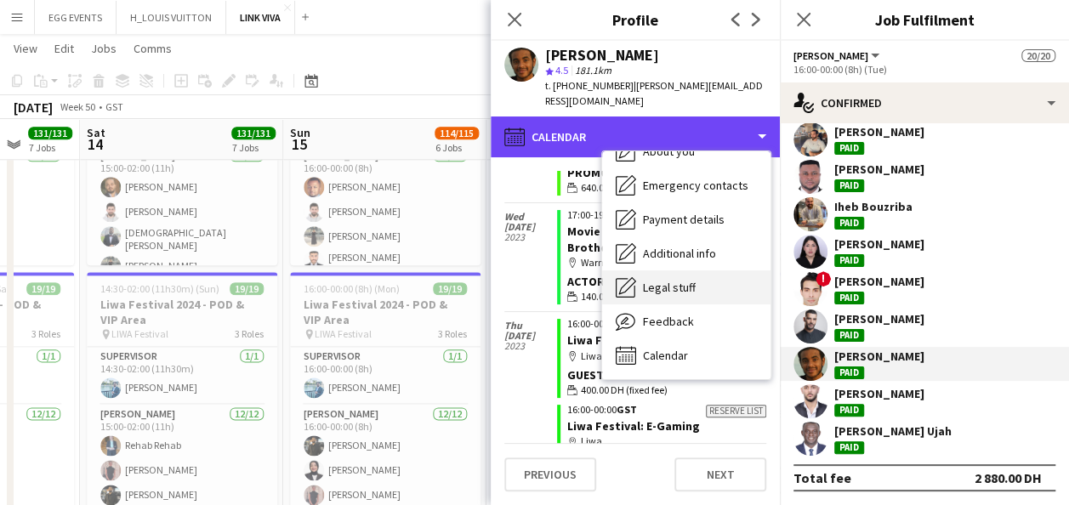
scroll to position [0, 0]
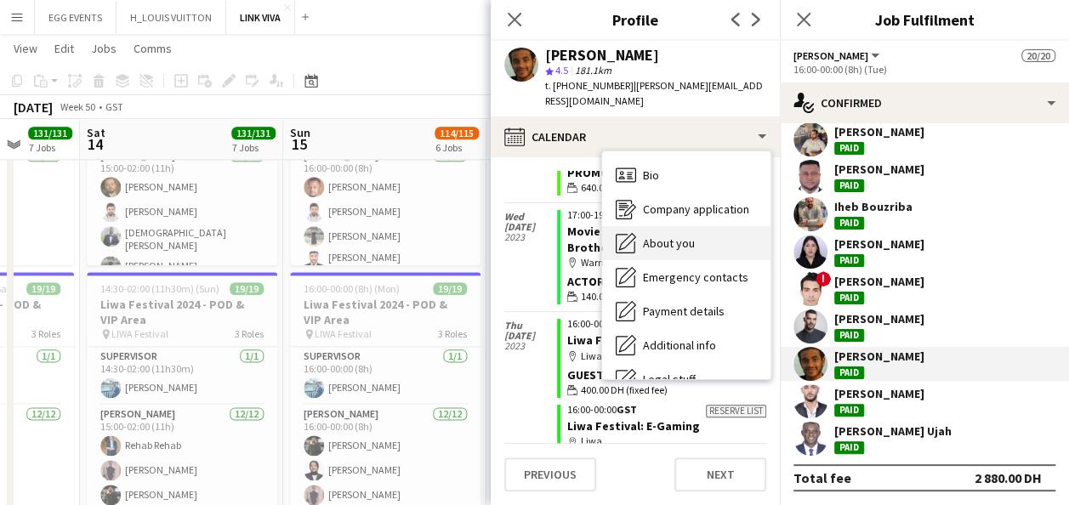
click at [689, 240] on div "About you About you" at bounding box center [686, 243] width 168 height 34
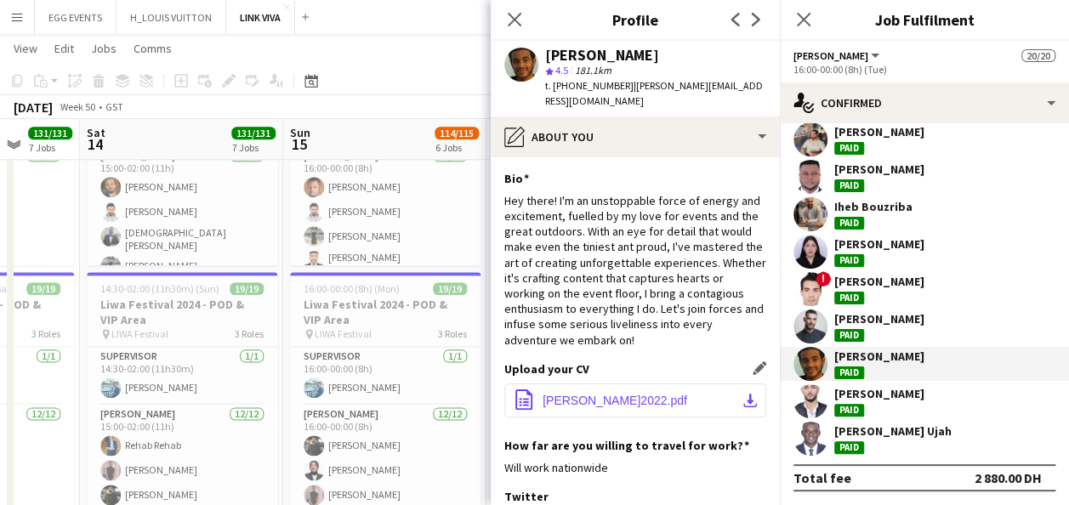
click at [631, 383] on button "office-file-sheet [PERSON_NAME]2022.pdf download-bottom" at bounding box center [635, 400] width 262 height 34
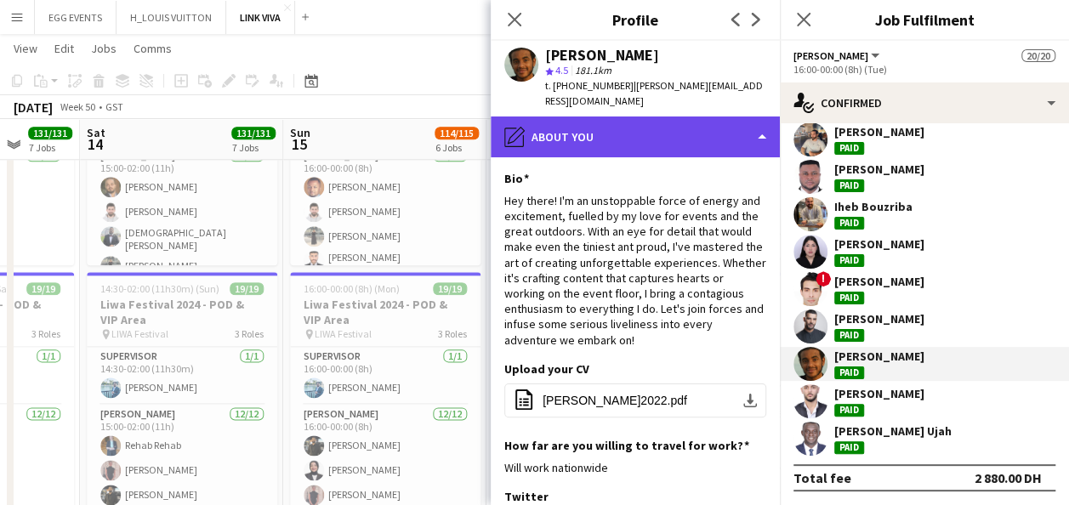
click at [637, 124] on div "pencil4 About you" at bounding box center [635, 136] width 289 height 41
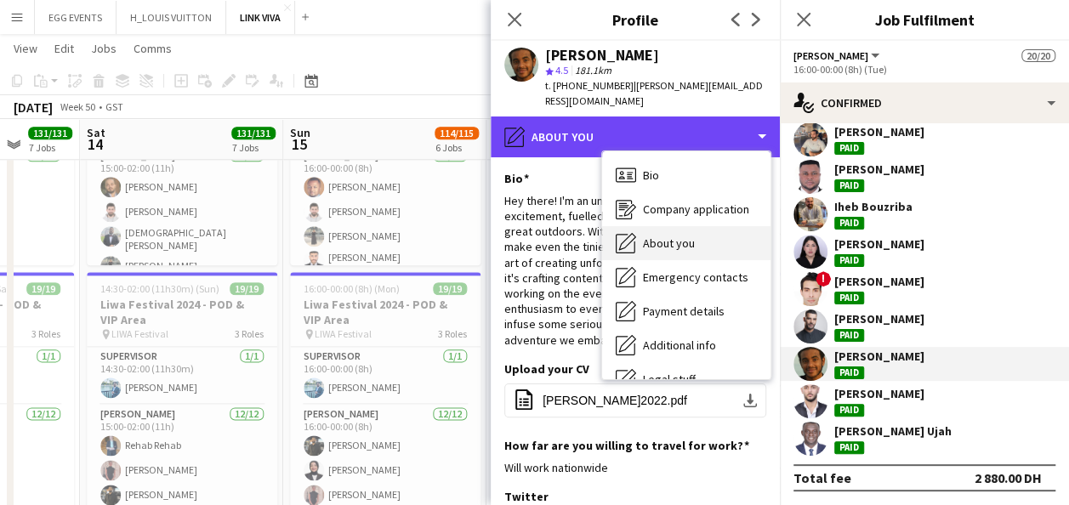
scroll to position [92, 0]
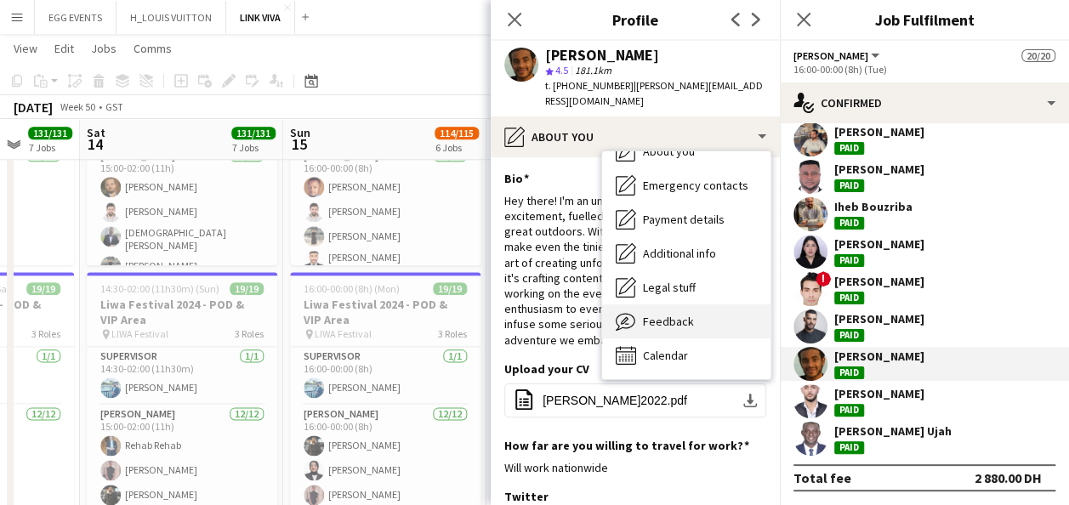
click at [661, 314] on span "Feedback" at bounding box center [668, 321] width 51 height 15
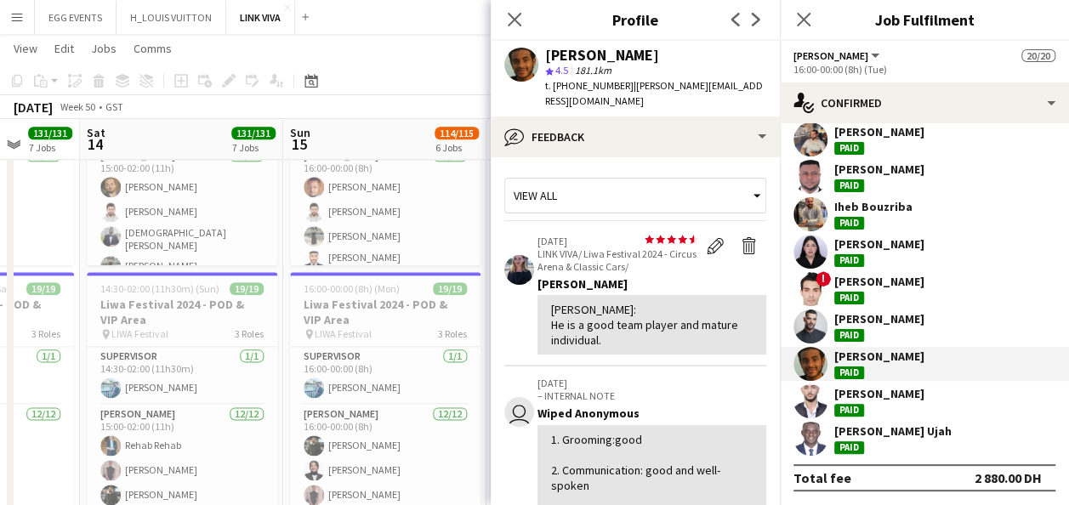
click at [816, 318] on app-user-avatar at bounding box center [810, 326] width 34 height 34
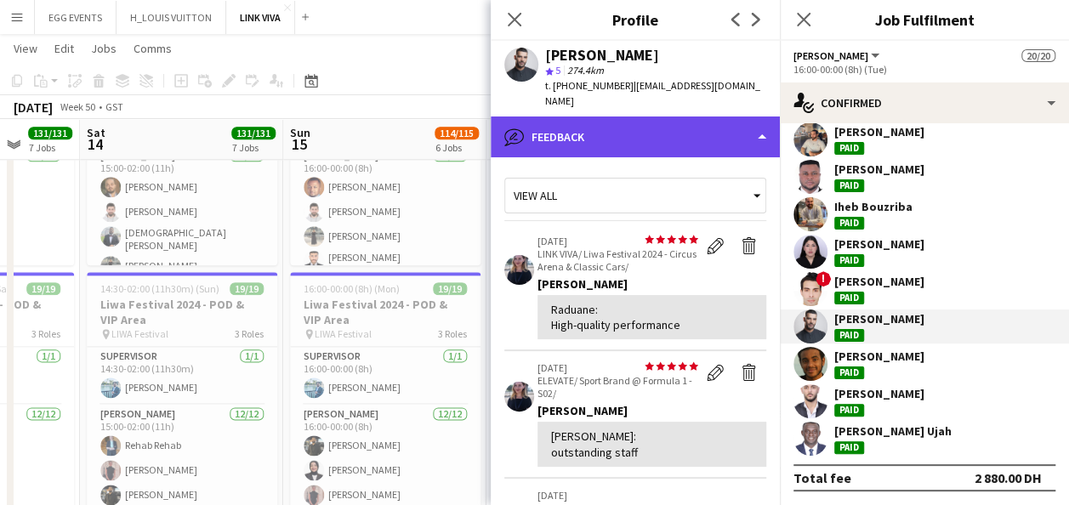
click at [627, 116] on div "bubble-pencil Feedback" at bounding box center [635, 136] width 289 height 41
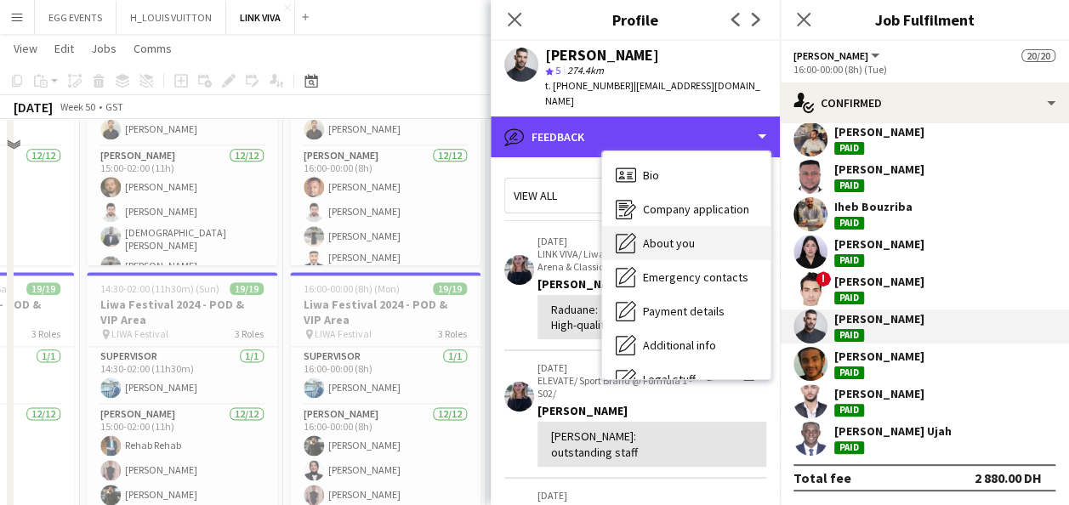
scroll to position [713, 0]
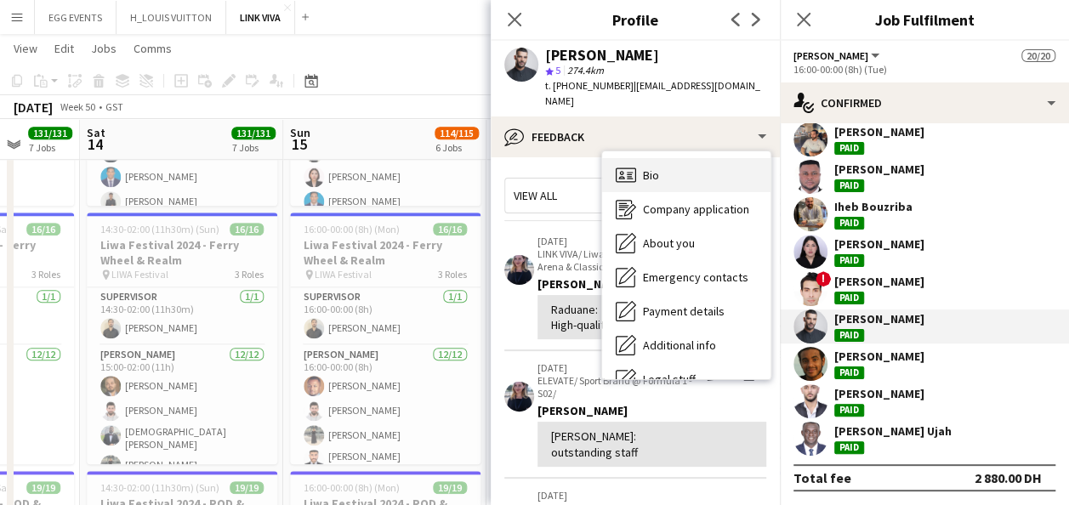
click at [670, 162] on div "Bio Bio" at bounding box center [686, 175] width 168 height 34
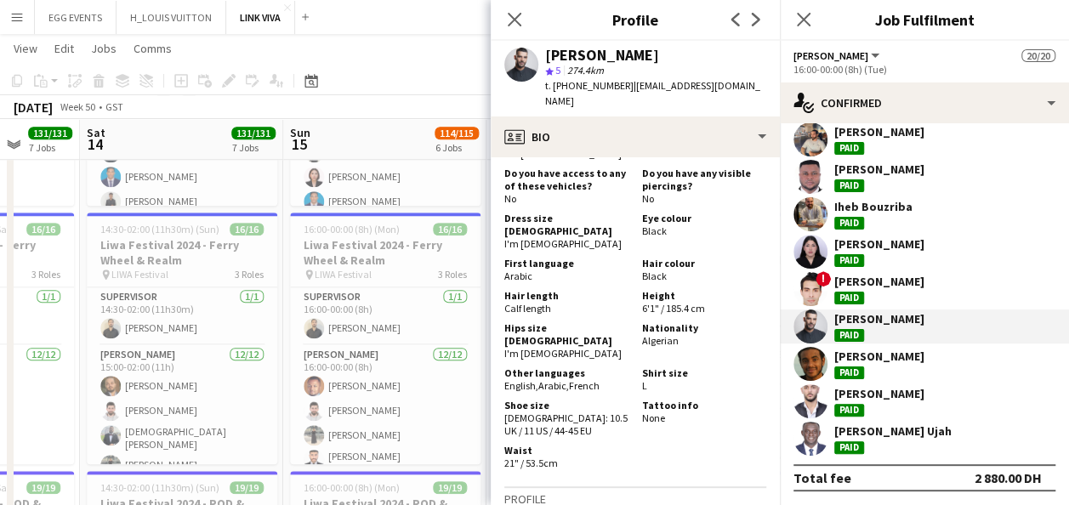
scroll to position [831, 0]
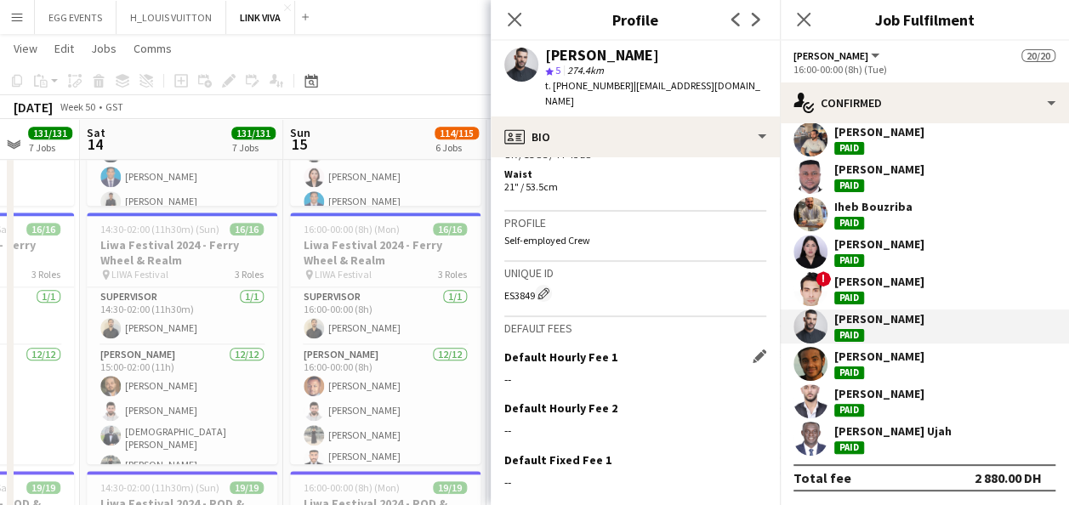
click at [658, 372] on div "--" at bounding box center [635, 379] width 262 height 15
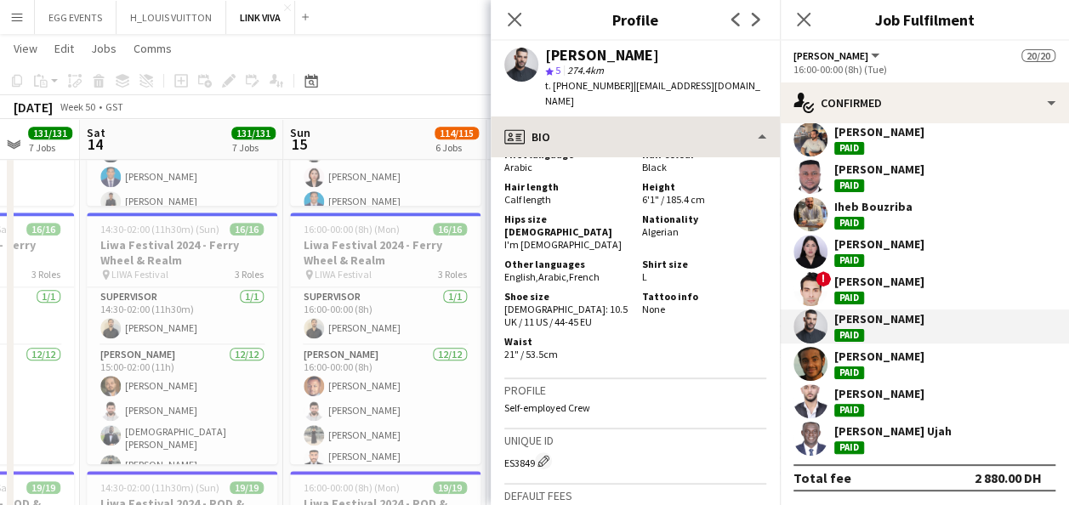
scroll to position [1089, 0]
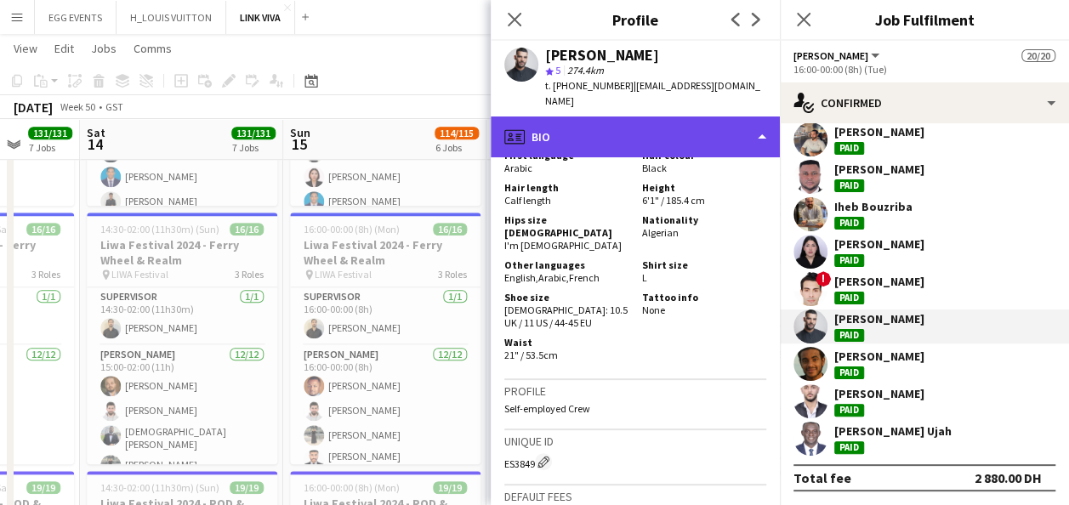
click at [687, 120] on div "profile Bio" at bounding box center [635, 136] width 289 height 41
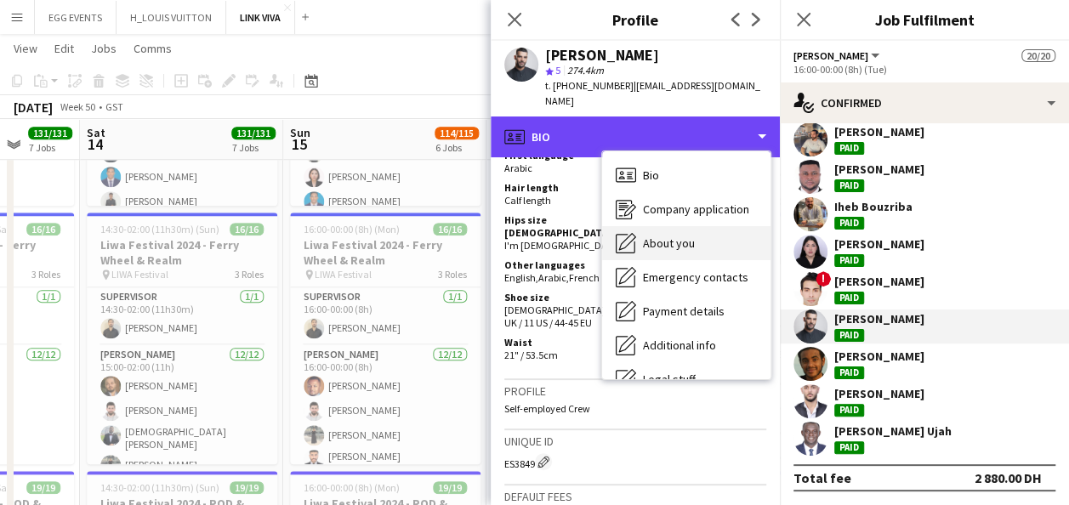
scroll to position [92, 0]
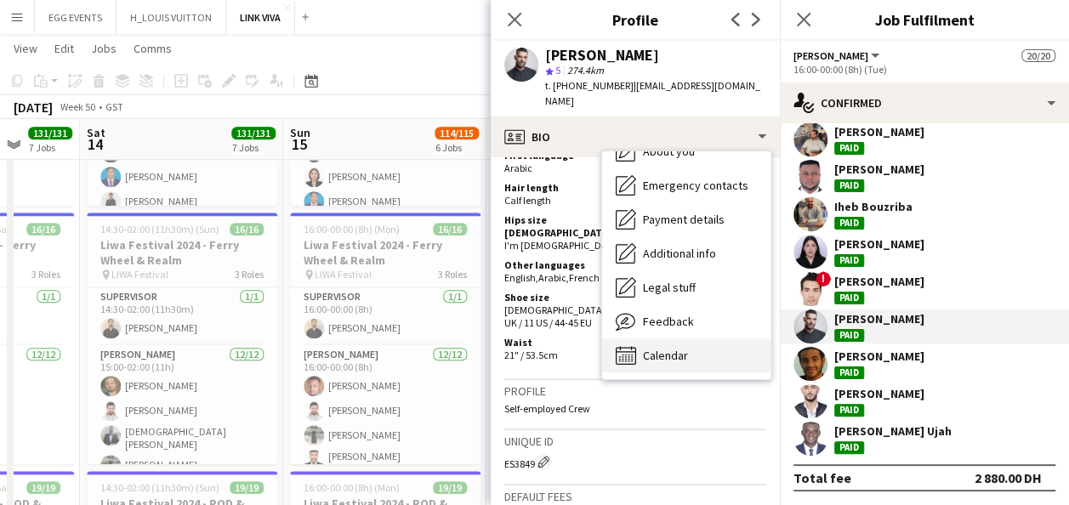
click at [670, 338] on div "Calendar Calendar" at bounding box center [686, 355] width 168 height 34
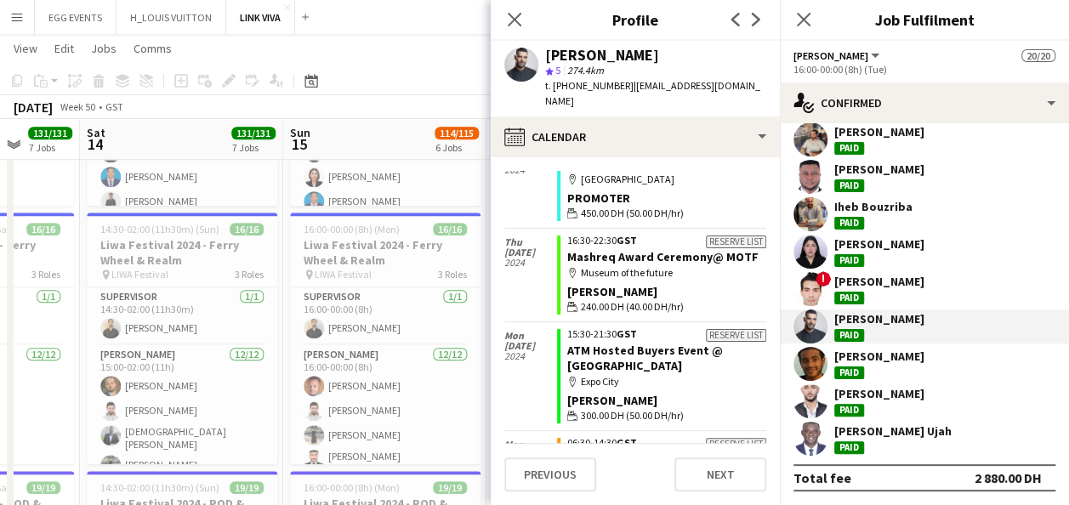
scroll to position [11550, 0]
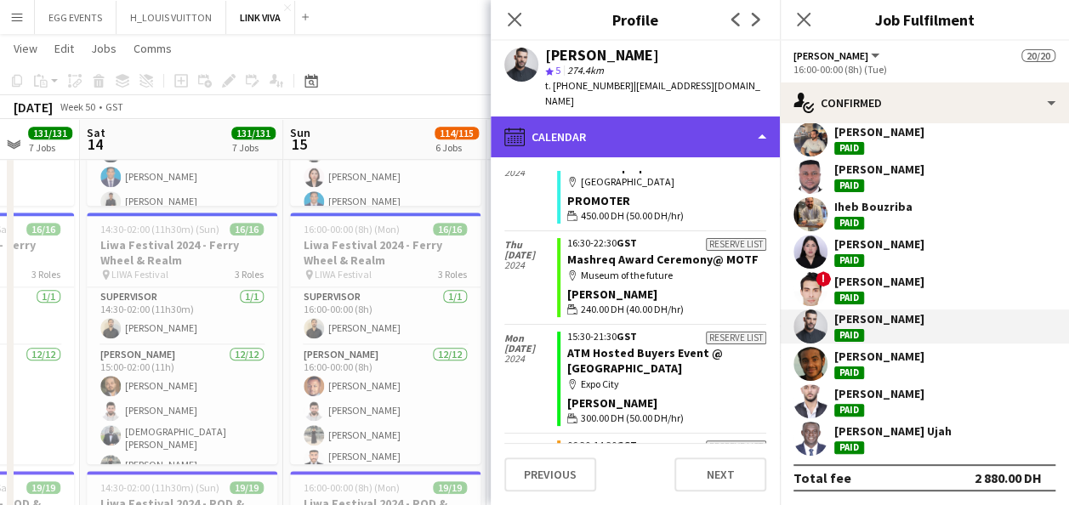
click at [702, 116] on div "calendar-full Calendar" at bounding box center [635, 136] width 289 height 41
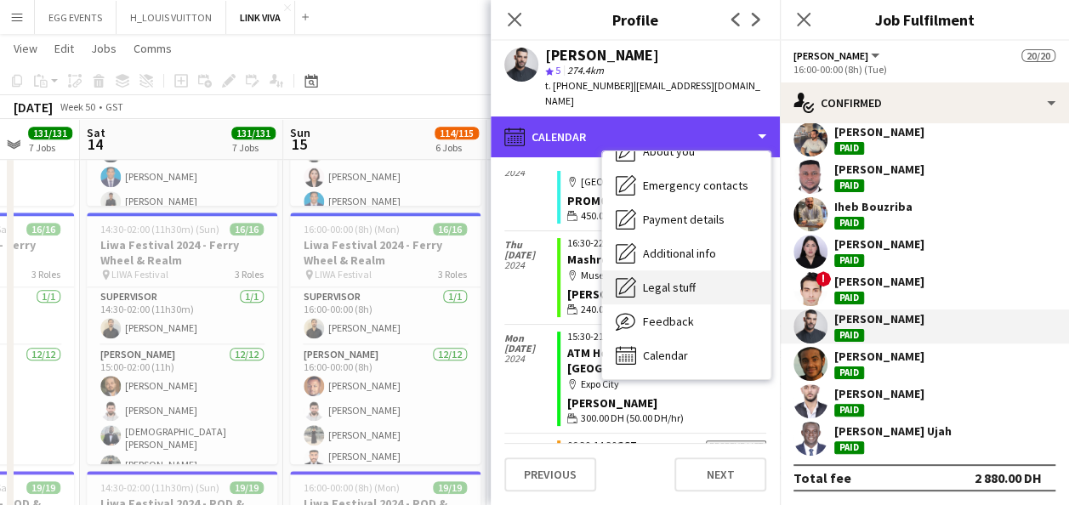
scroll to position [999, 0]
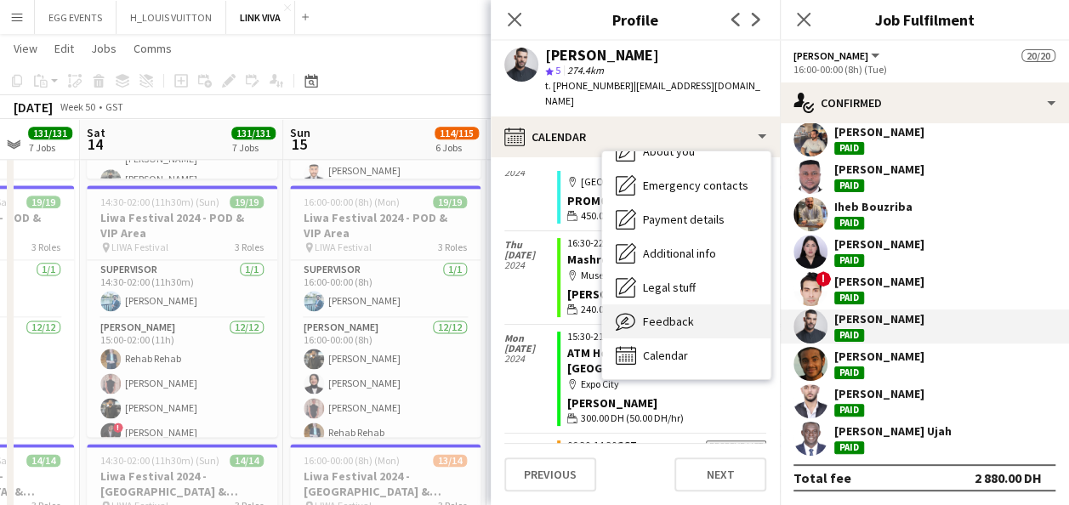
click at [668, 304] on div "Feedback Feedback" at bounding box center [686, 321] width 168 height 34
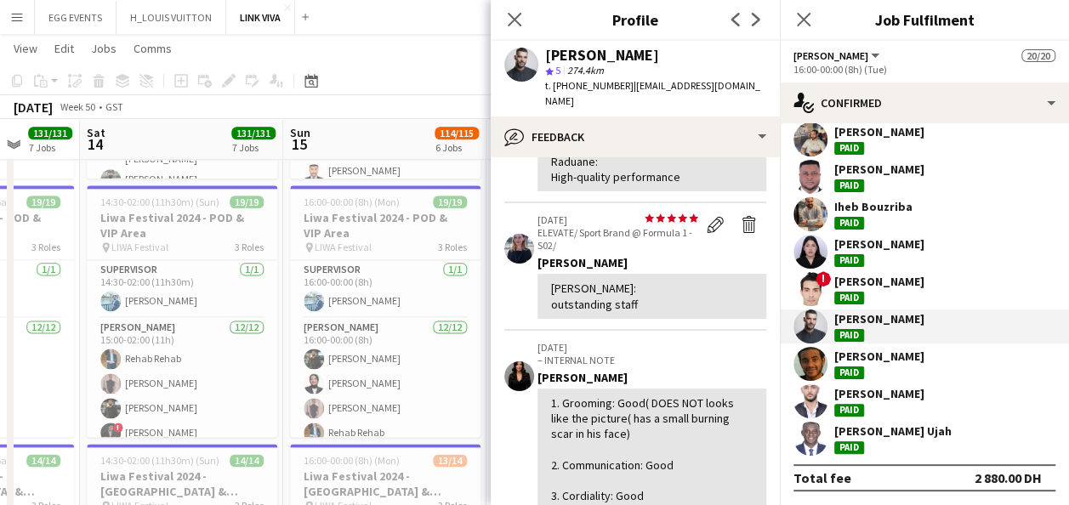
scroll to position [354, 0]
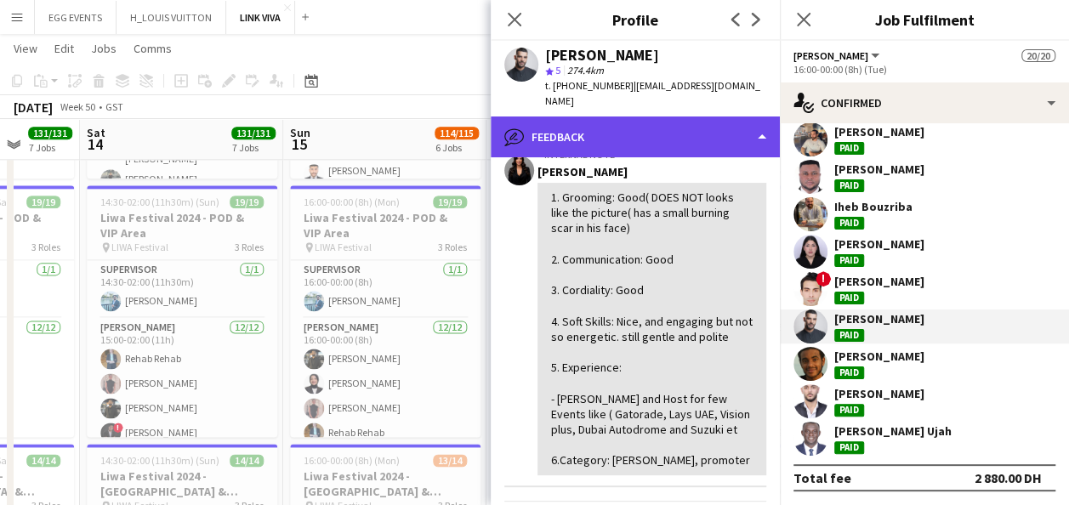
click at [712, 128] on div "bubble-pencil Feedback" at bounding box center [635, 136] width 289 height 41
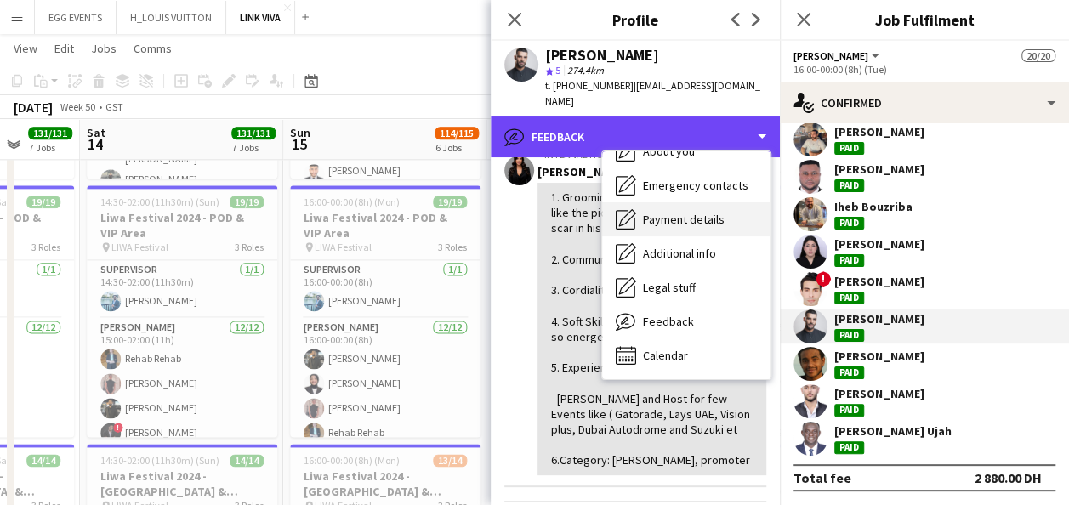
scroll to position [0, 0]
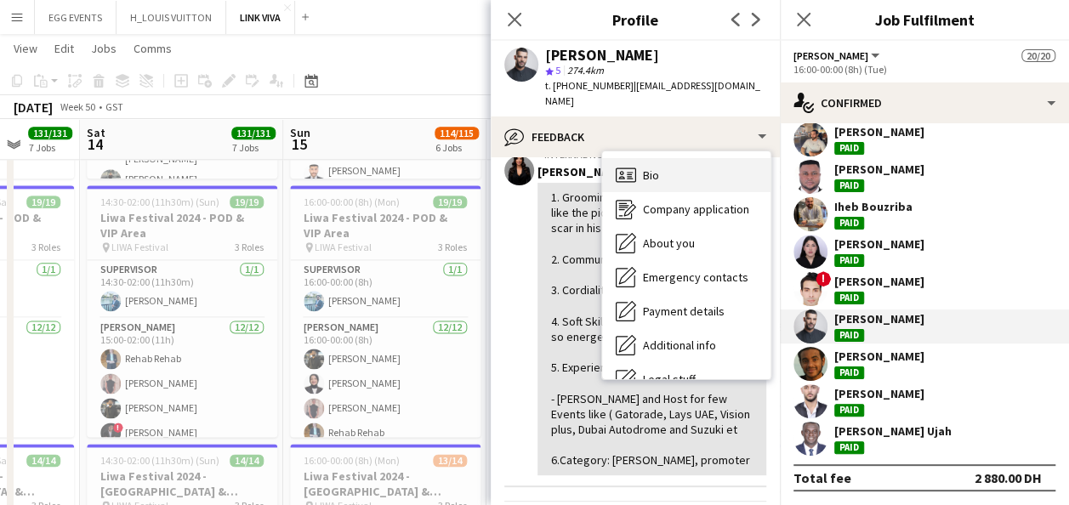
click at [672, 162] on div "Bio Bio" at bounding box center [686, 175] width 168 height 34
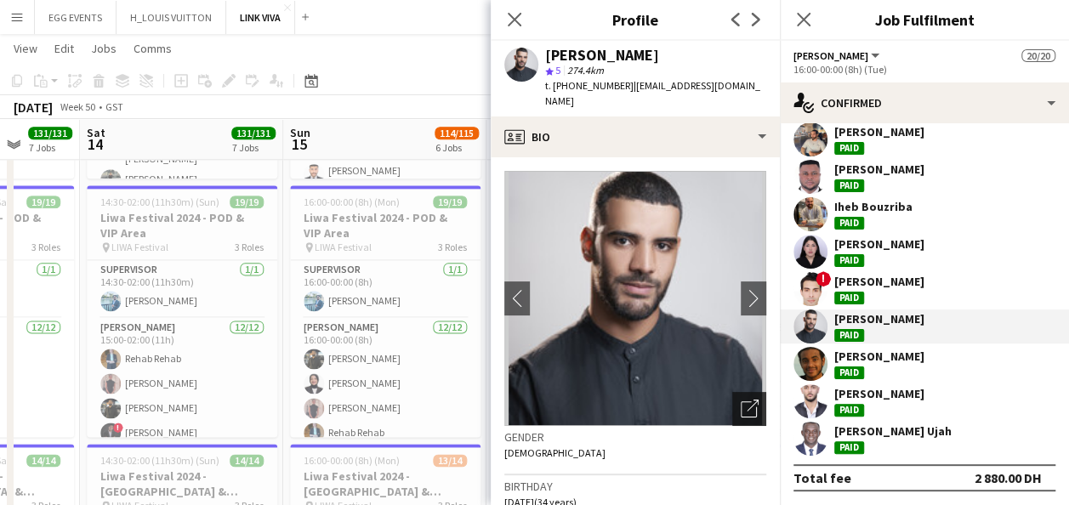
click at [740, 400] on icon "Open photos pop-in" at bounding box center [749, 409] width 18 height 18
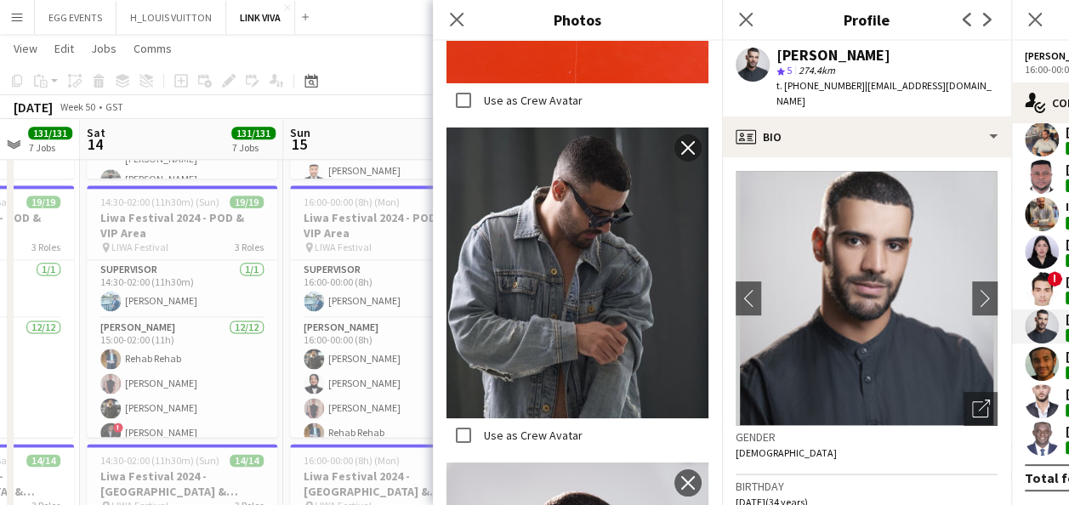
scroll to position [3151, 0]
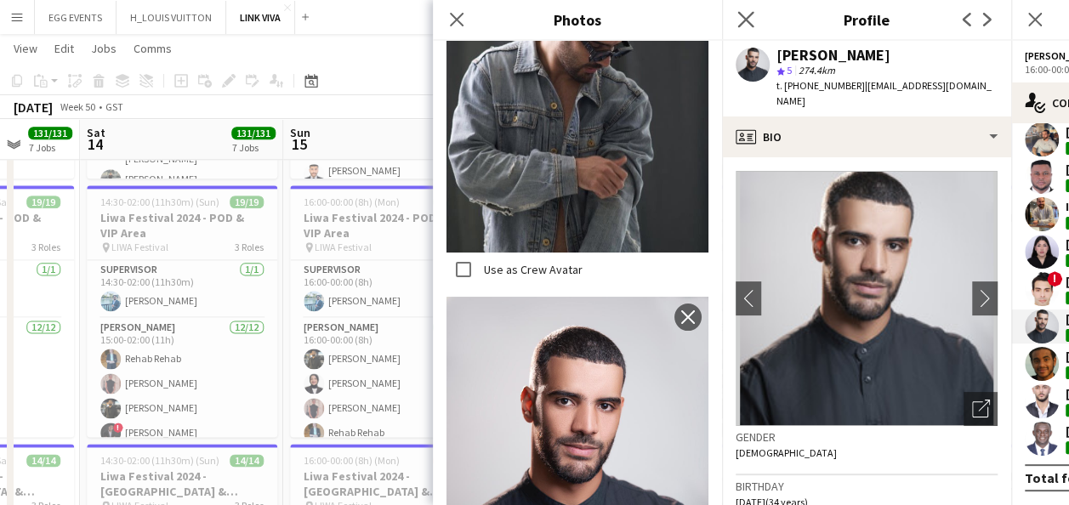
click at [747, 27] on icon "Close pop-in" at bounding box center [745, 19] width 16 height 16
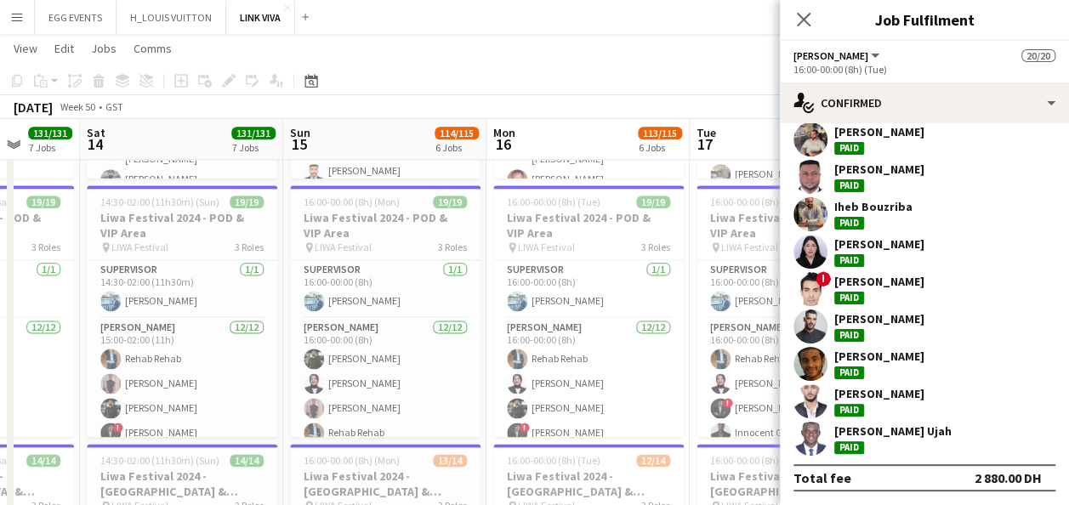
click at [812, 246] on app-user-avatar at bounding box center [810, 252] width 34 height 34
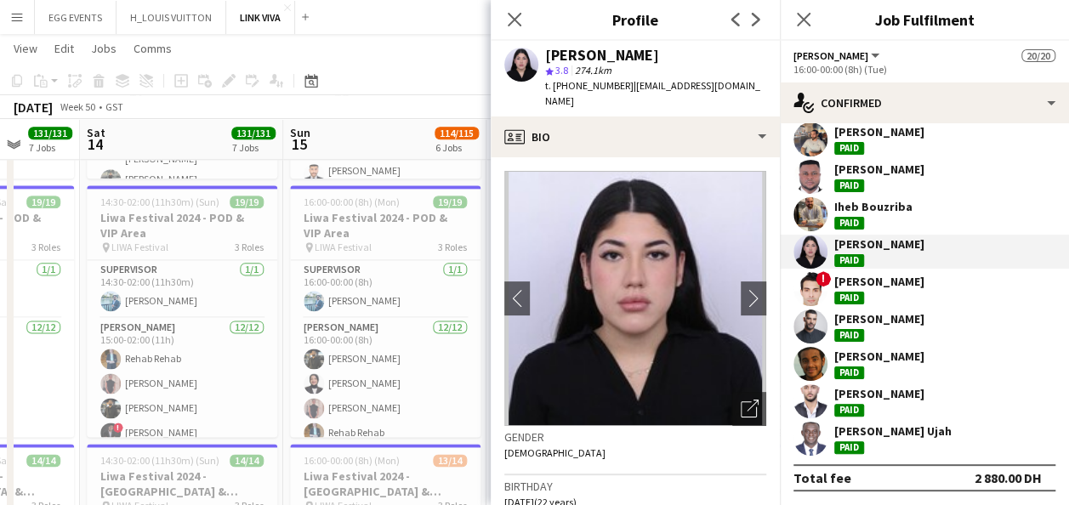
click at [814, 292] on app-user-avatar at bounding box center [810, 289] width 34 height 34
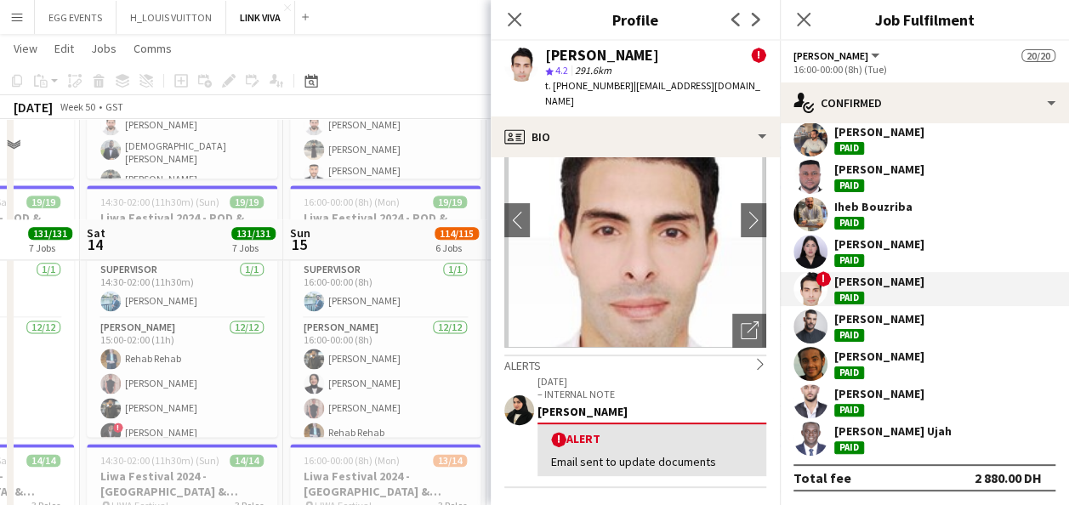
scroll to position [1114, 0]
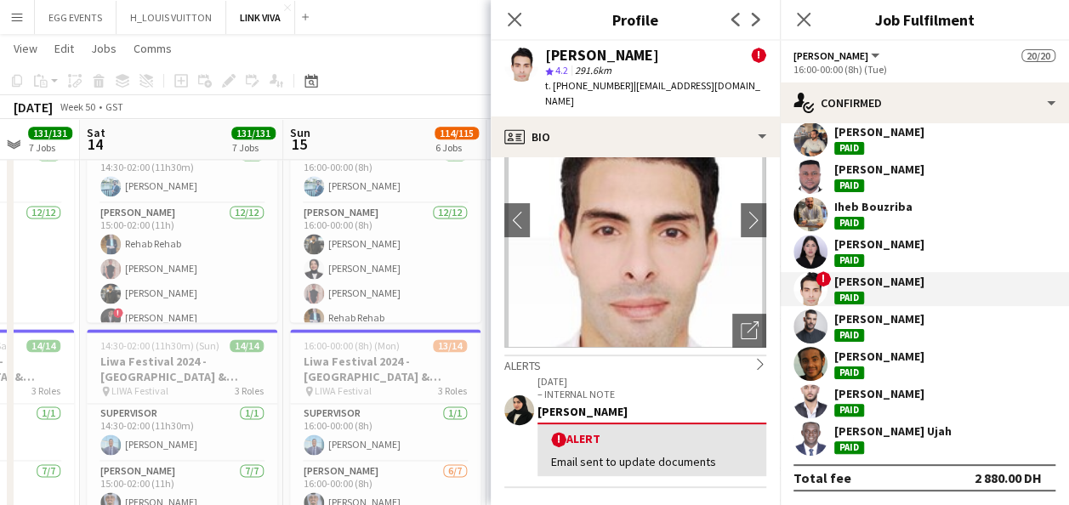
click at [814, 23] on div "Close pop-in" at bounding box center [804, 19] width 48 height 39
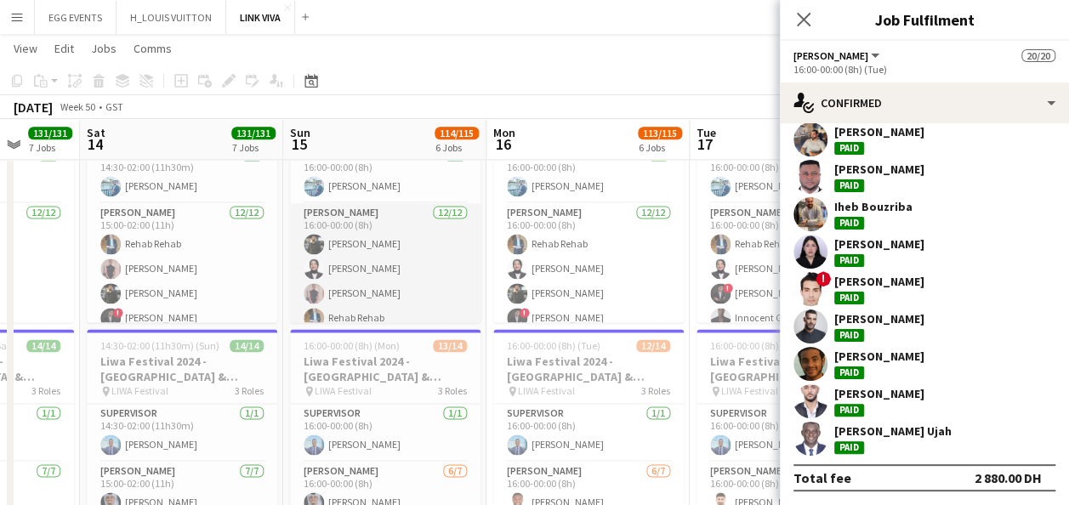
click at [344, 284] on app-card-role "[PERSON_NAME] [DATE] 16:00-00:00 (8h) [PERSON_NAME] Fotima Naimova [PERSON_NAME…" at bounding box center [385, 367] width 190 height 329
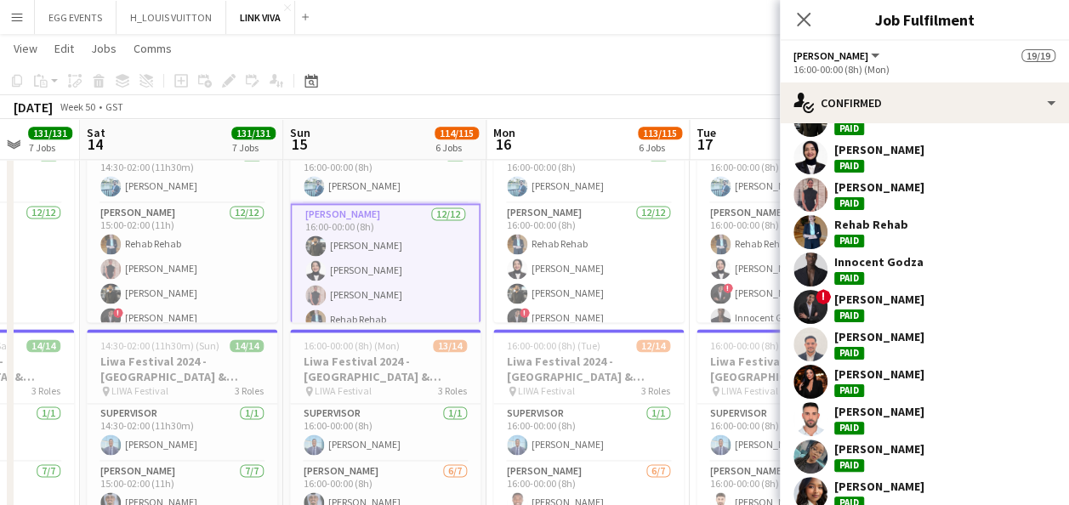
scroll to position [0, 0]
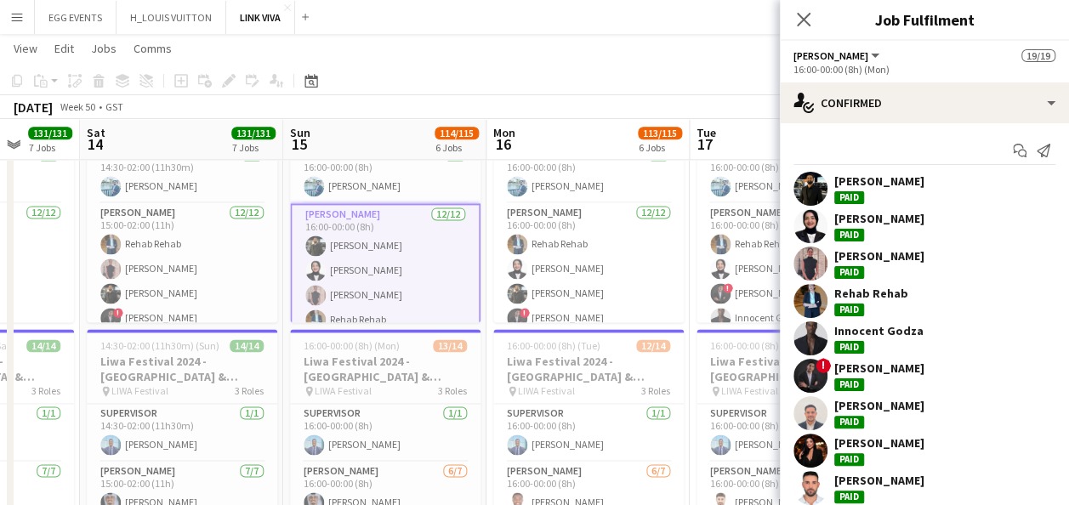
click at [809, 231] on app-user-avatar at bounding box center [810, 226] width 34 height 34
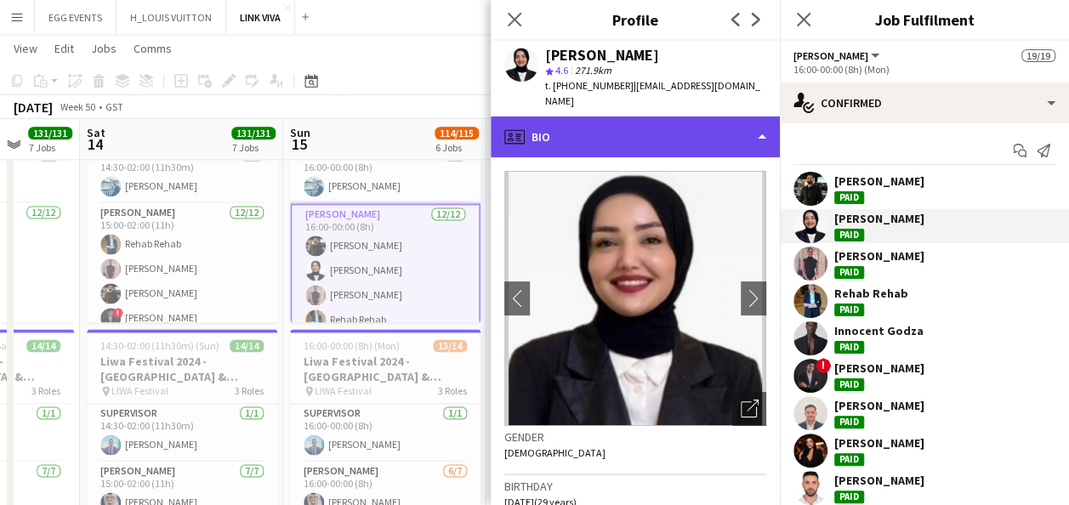
click at [667, 116] on div "profile Bio" at bounding box center [635, 136] width 289 height 41
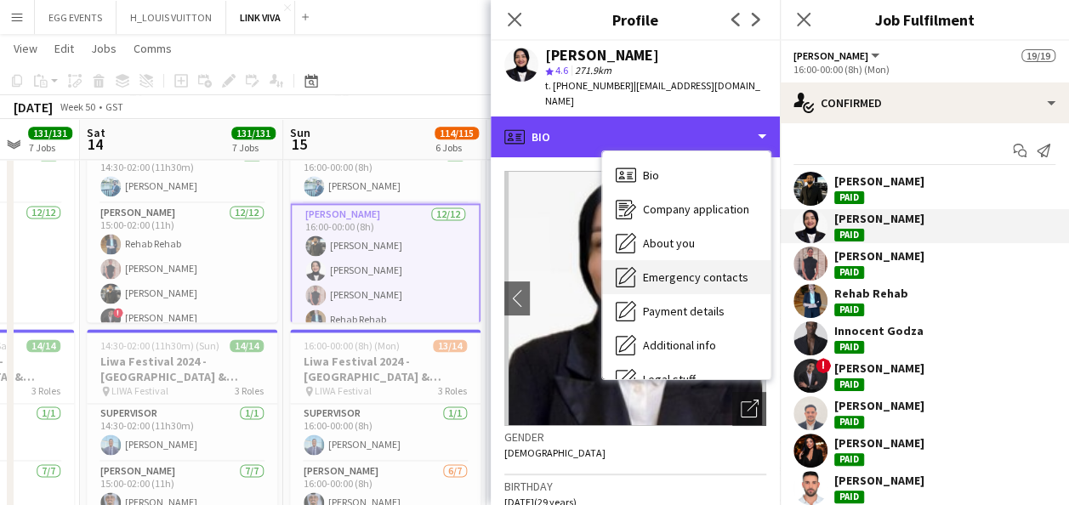
scroll to position [92, 0]
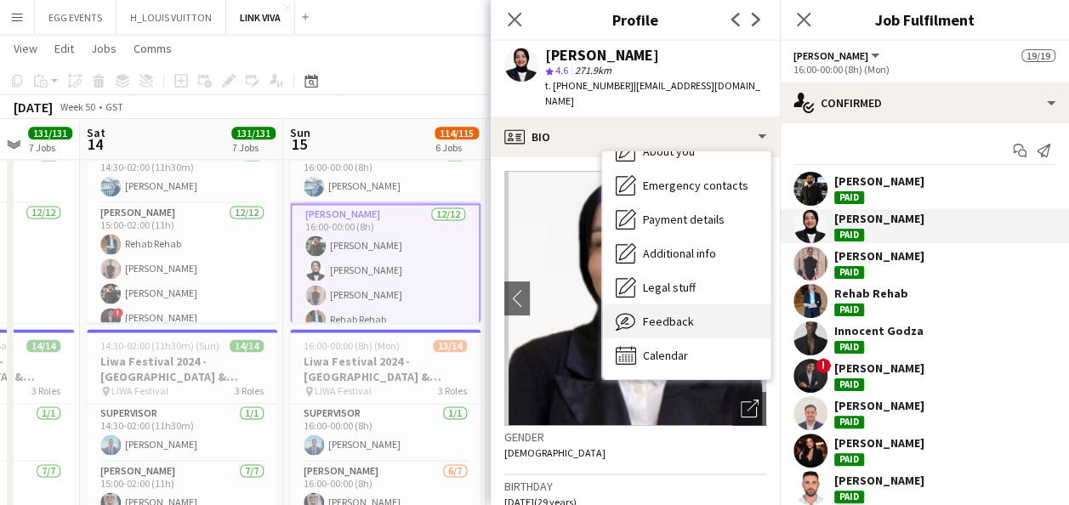
click at [655, 314] on span "Feedback" at bounding box center [668, 321] width 51 height 15
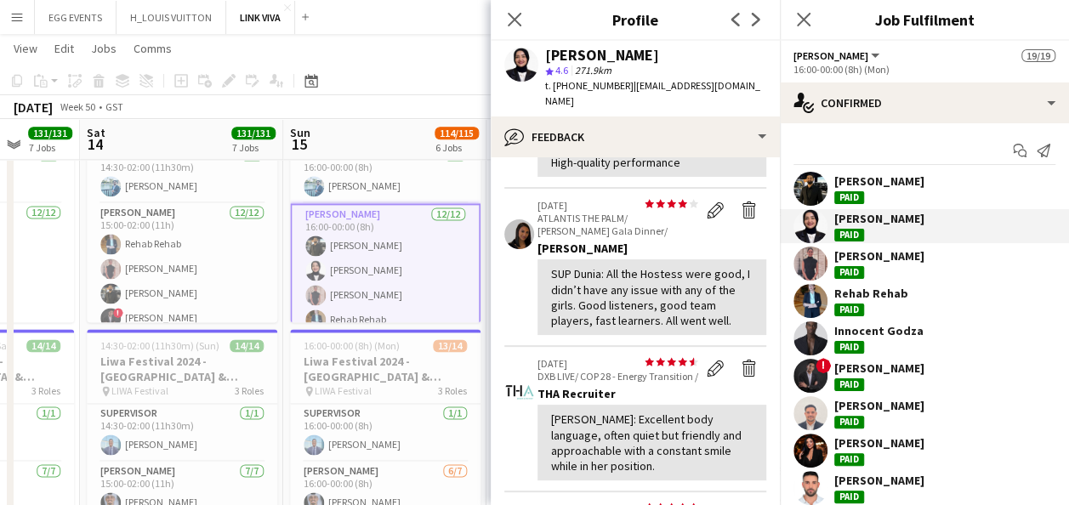
scroll to position [165, 0]
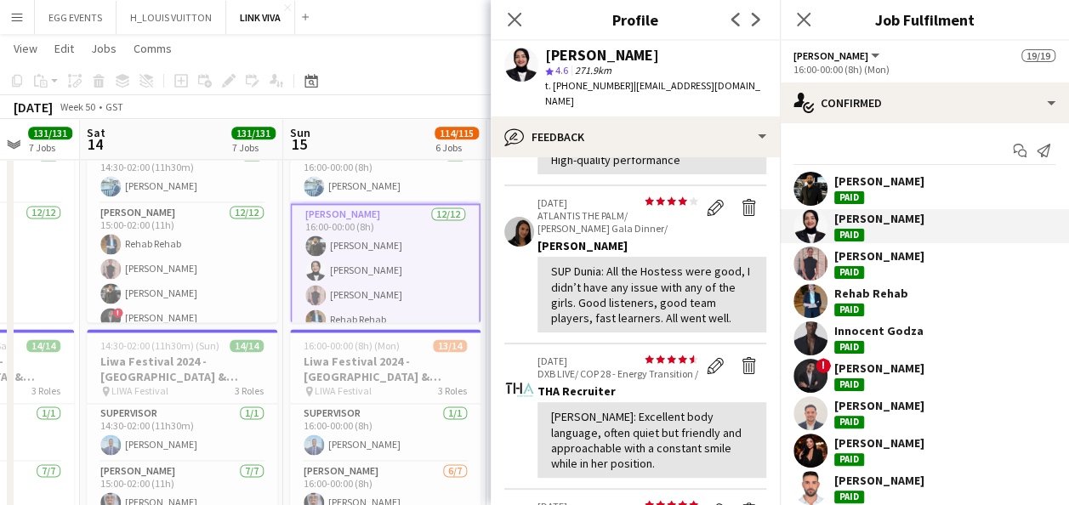
click at [676, 142] on div "Raduane: High-quality performance" at bounding box center [651, 152] width 201 height 31
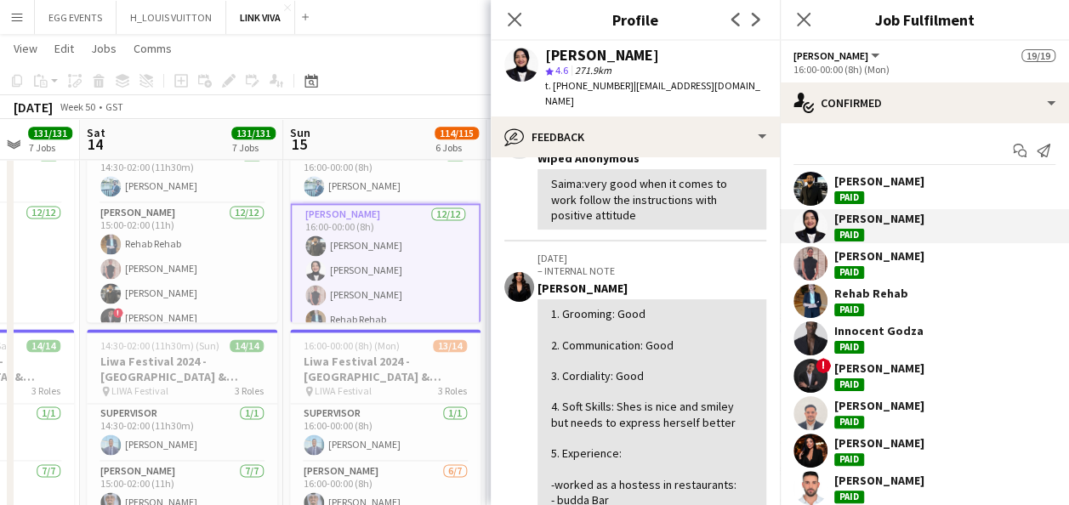
scroll to position [549, 0]
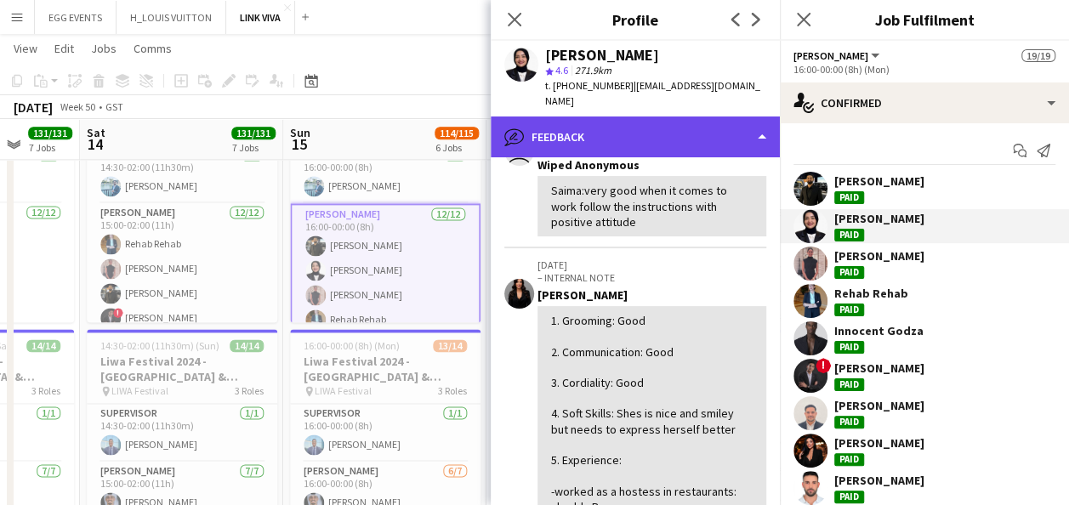
click at [660, 131] on div "bubble-pencil Feedback" at bounding box center [635, 136] width 289 height 41
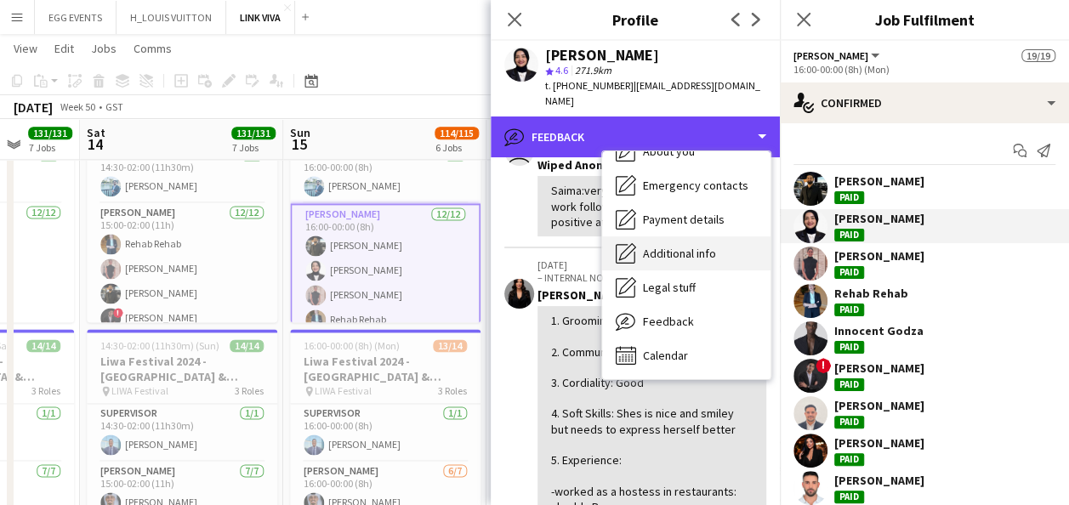
scroll to position [0, 0]
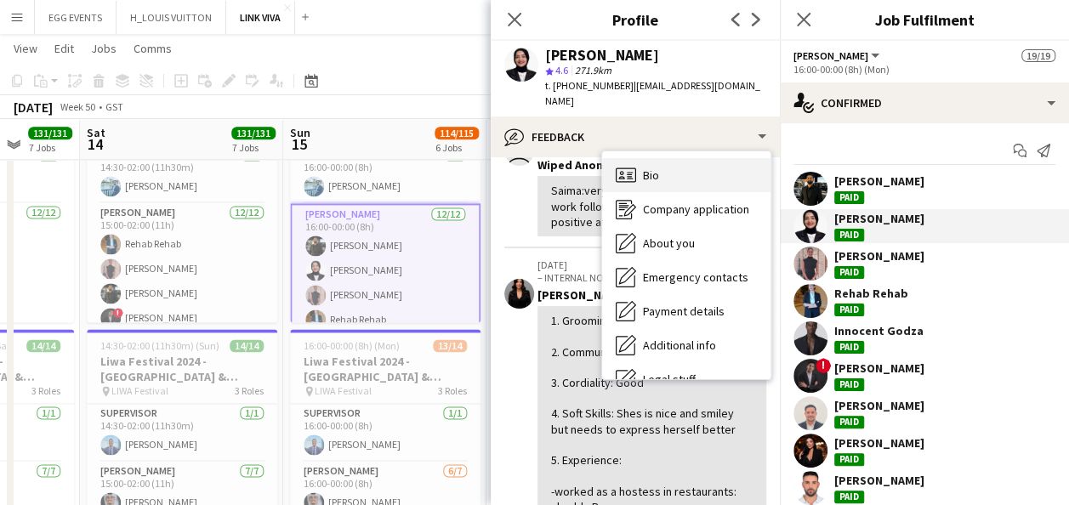
click at [638, 161] on div "Bio Bio" at bounding box center [686, 175] width 168 height 34
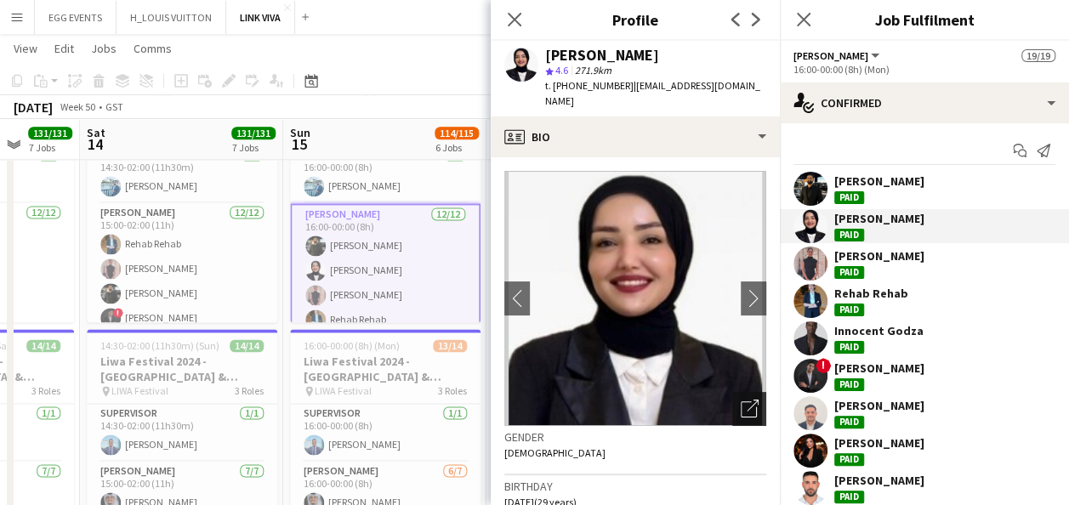
click at [740, 400] on icon "Open photos pop-in" at bounding box center [749, 409] width 18 height 18
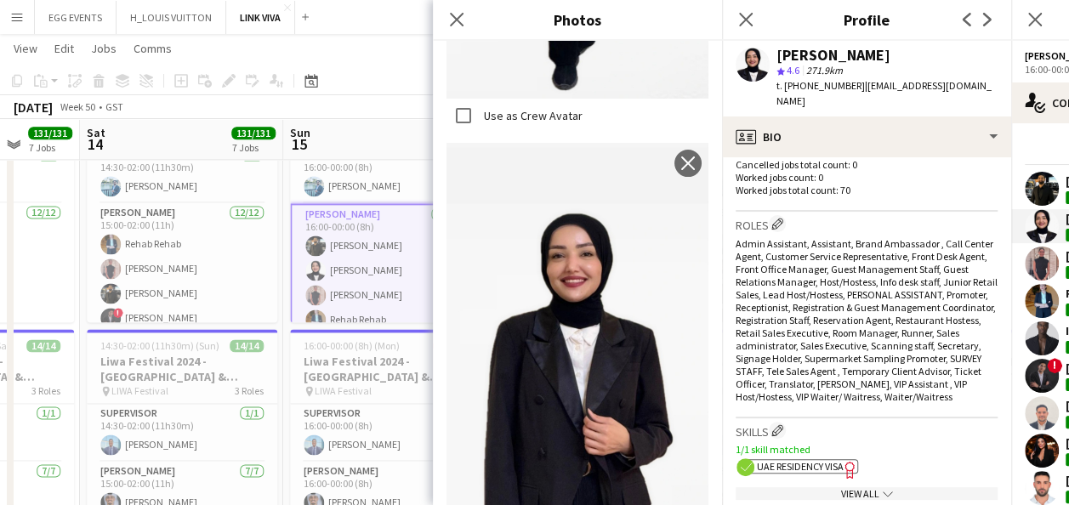
scroll to position [882, 0]
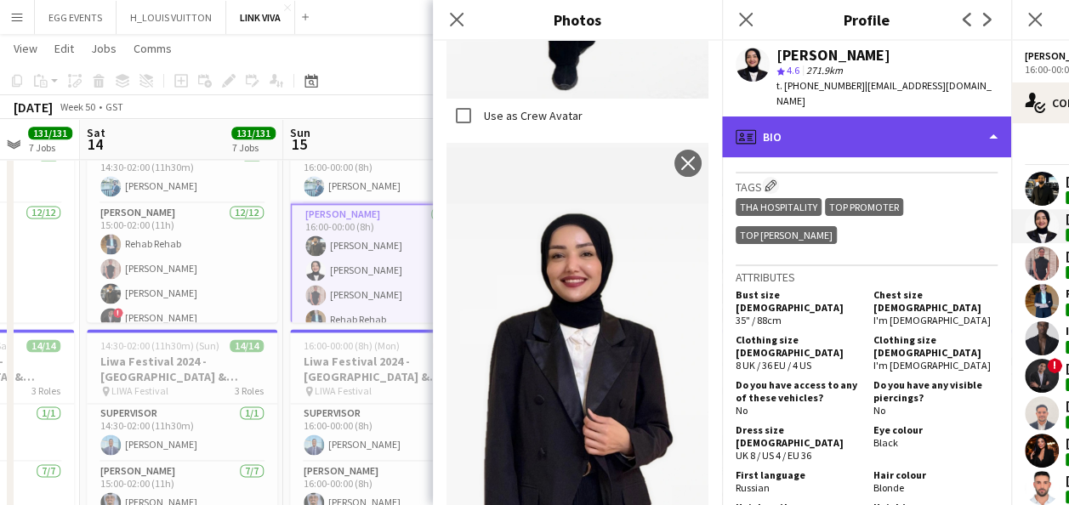
click at [927, 133] on div "profile Bio" at bounding box center [866, 136] width 289 height 41
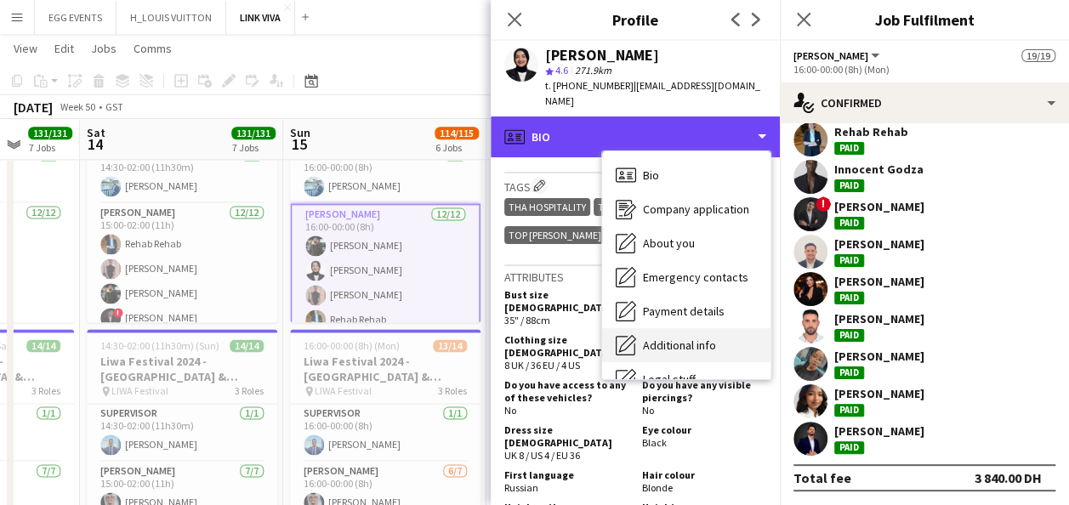
scroll to position [92, 0]
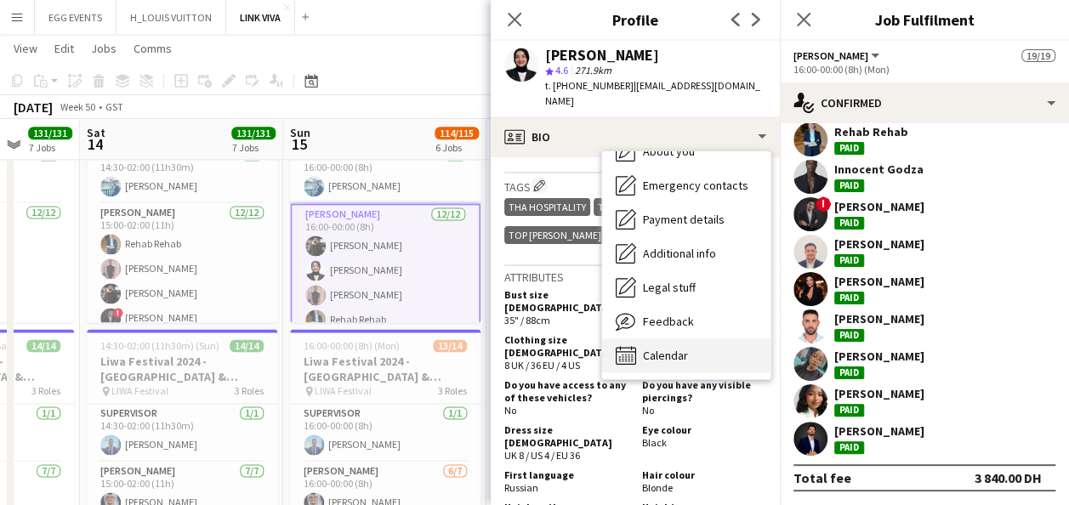
click at [712, 338] on div "Calendar Calendar" at bounding box center [686, 355] width 168 height 34
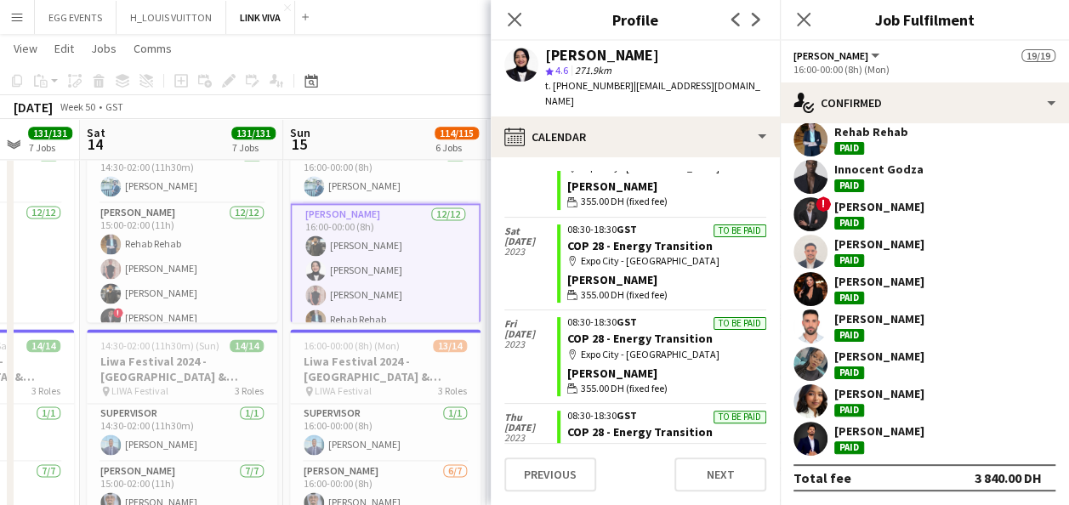
scroll to position [8501, 0]
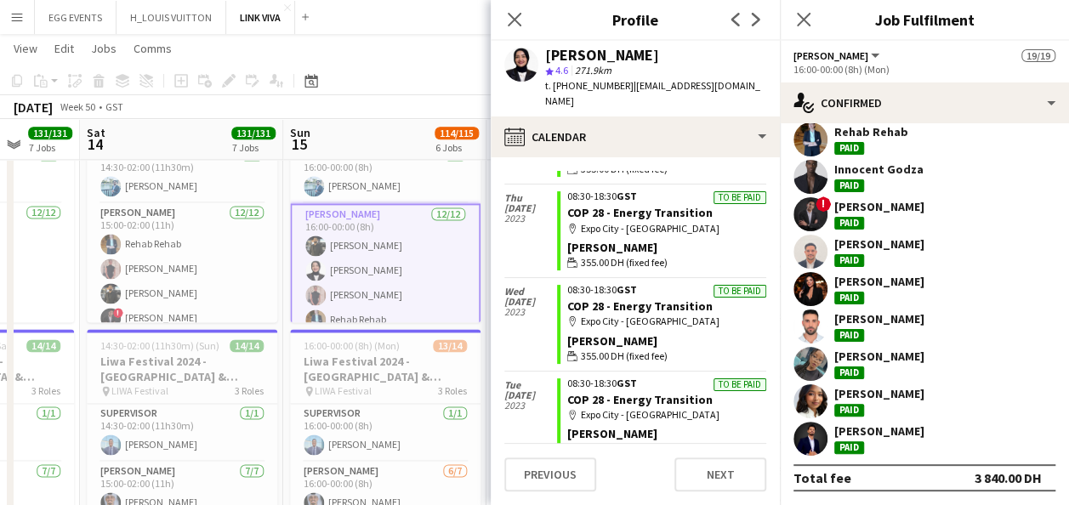
click at [525, 17] on div "Close pop-in" at bounding box center [515, 19] width 48 height 39
click at [521, 17] on icon "Close pop-in" at bounding box center [514, 19] width 16 height 16
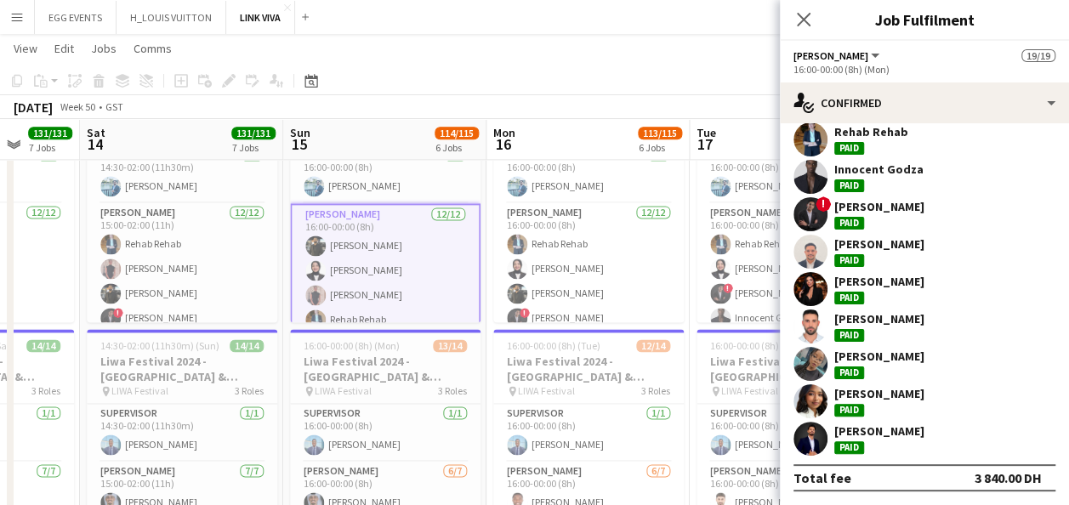
click at [439, 246] on app-card-role "[PERSON_NAME] [DATE] 16:00-00:00 (8h) [PERSON_NAME] Fotima Naimova [PERSON_NAME…" at bounding box center [385, 369] width 190 height 332
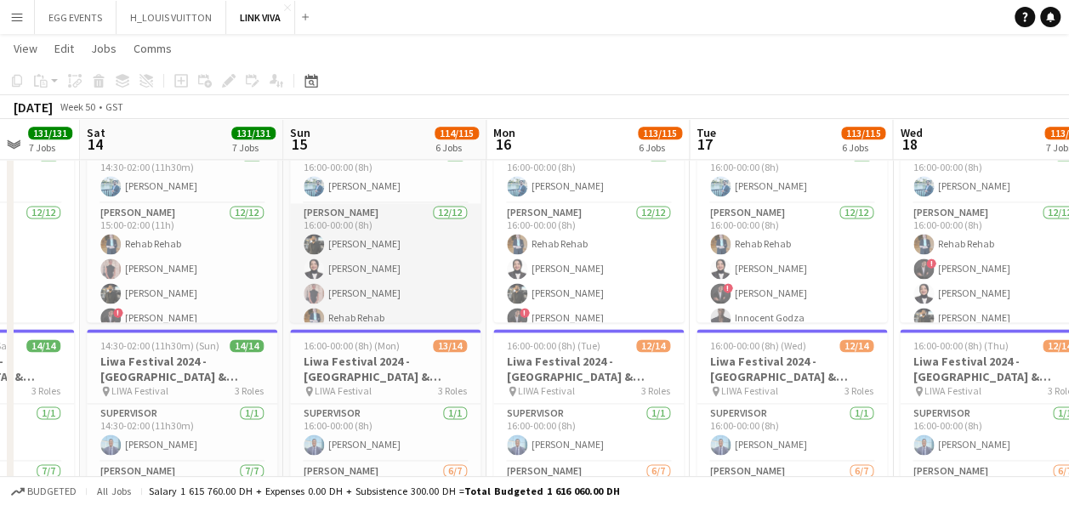
click at [439, 246] on app-card-role "[PERSON_NAME] [DATE] 16:00-00:00 (8h) [PERSON_NAME] Fotima Naimova [PERSON_NAME…" at bounding box center [385, 367] width 190 height 329
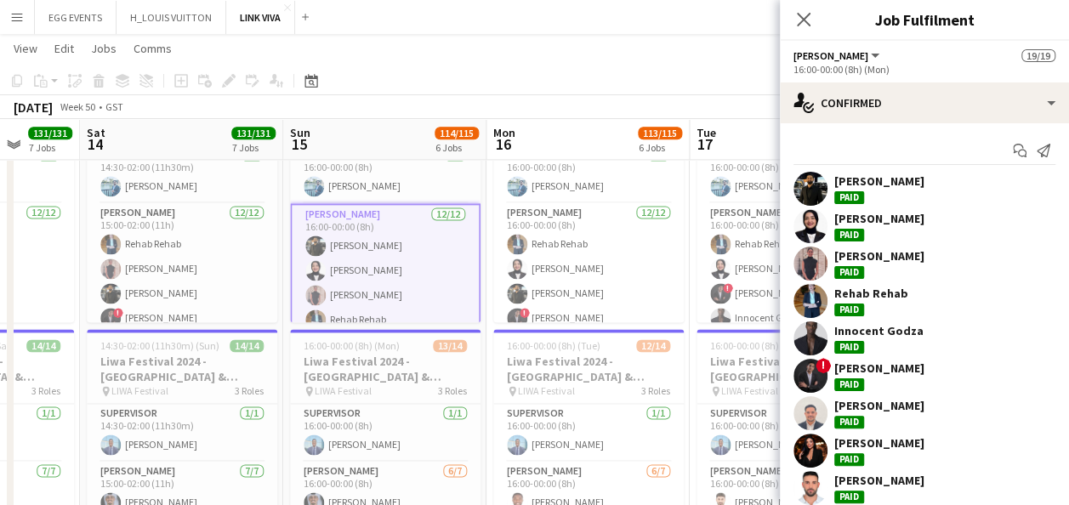
click at [815, 259] on app-user-avatar at bounding box center [810, 264] width 34 height 34
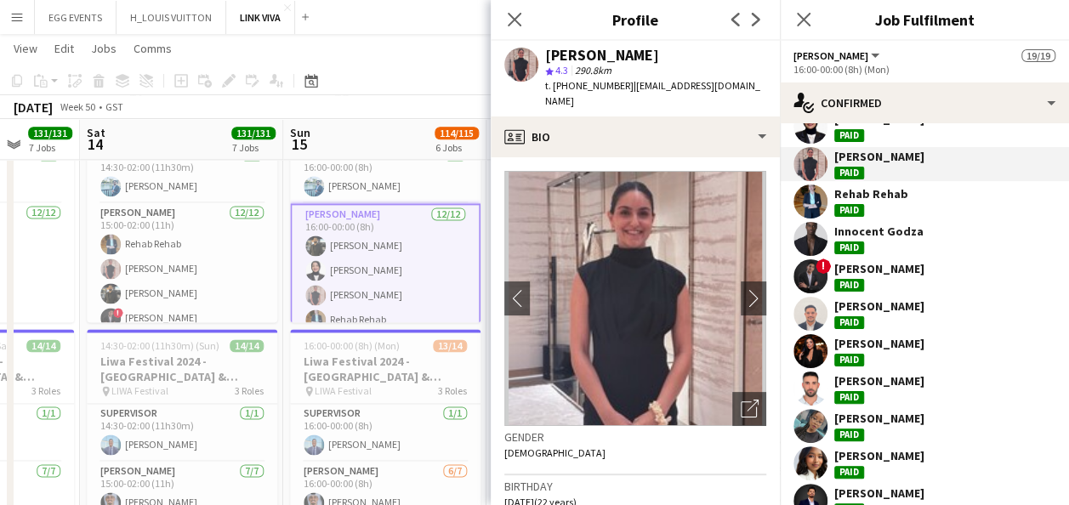
scroll to position [136, 0]
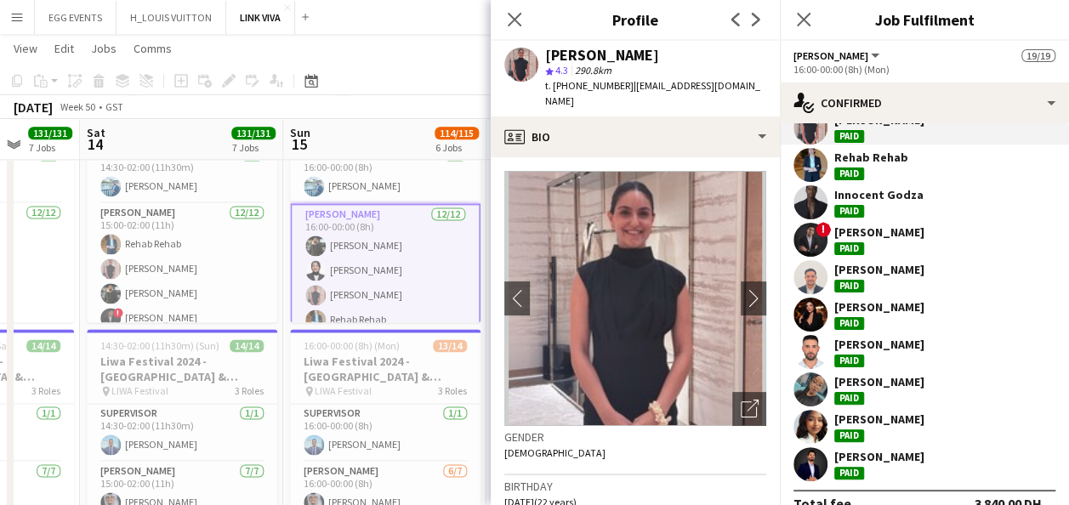
click at [808, 315] on app-user-avatar at bounding box center [810, 315] width 34 height 34
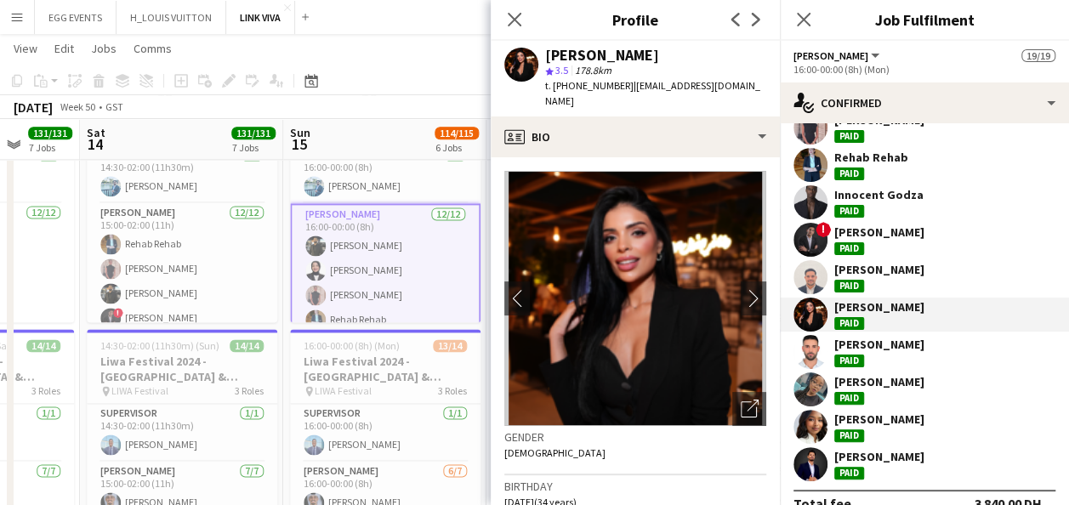
scroll to position [162, 0]
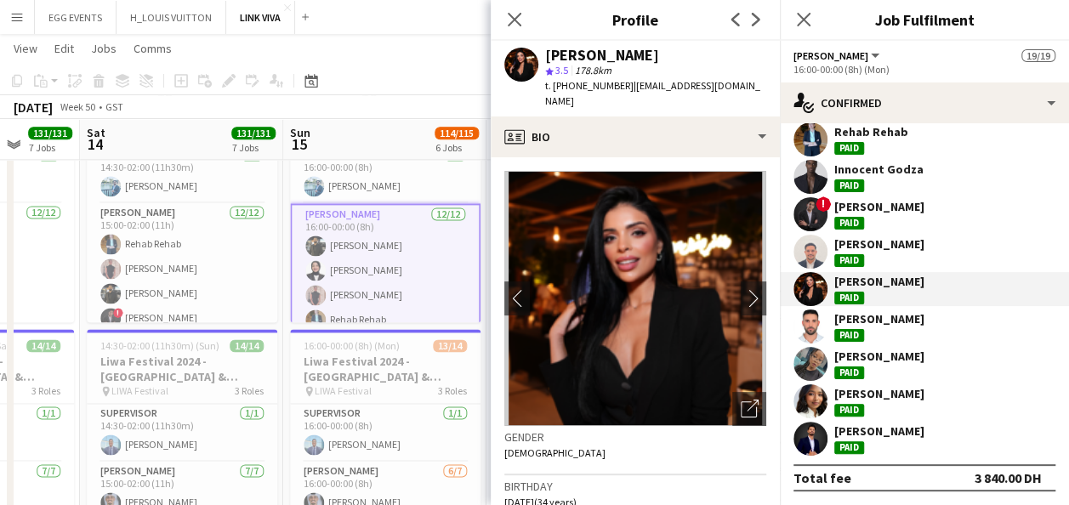
click at [808, 354] on app-user-avatar at bounding box center [810, 364] width 34 height 34
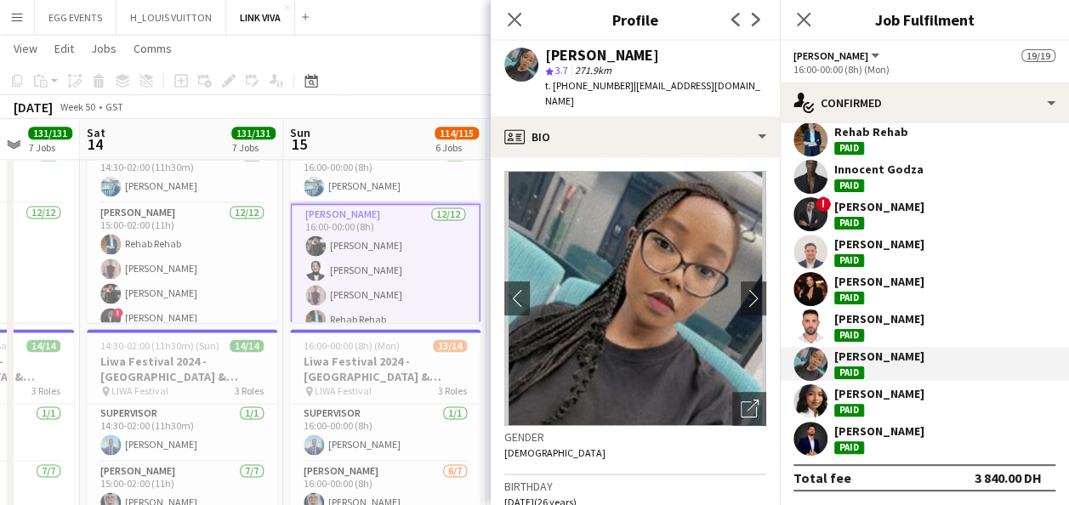
click at [806, 394] on app-user-avatar at bounding box center [810, 401] width 34 height 34
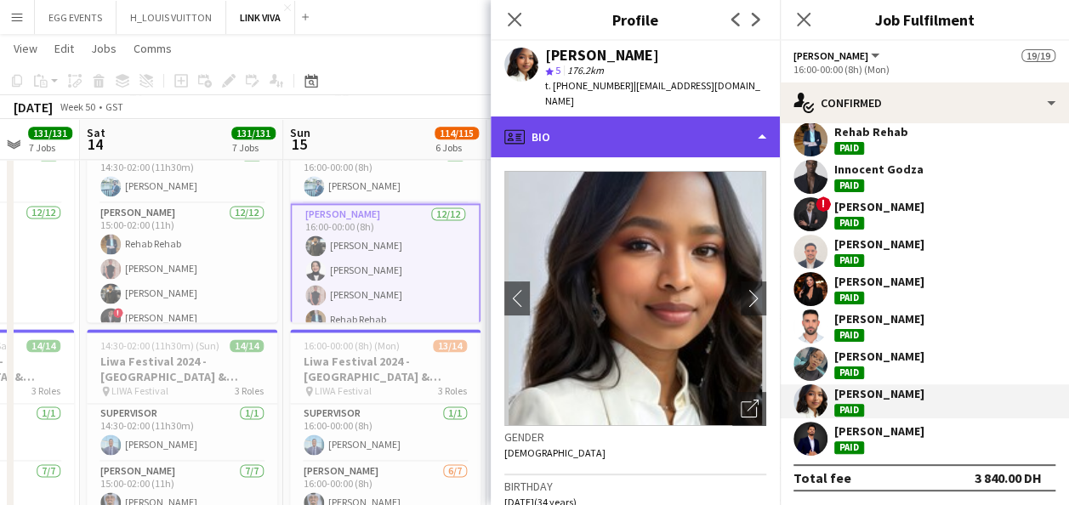
click at [670, 121] on div "profile Bio" at bounding box center [635, 136] width 289 height 41
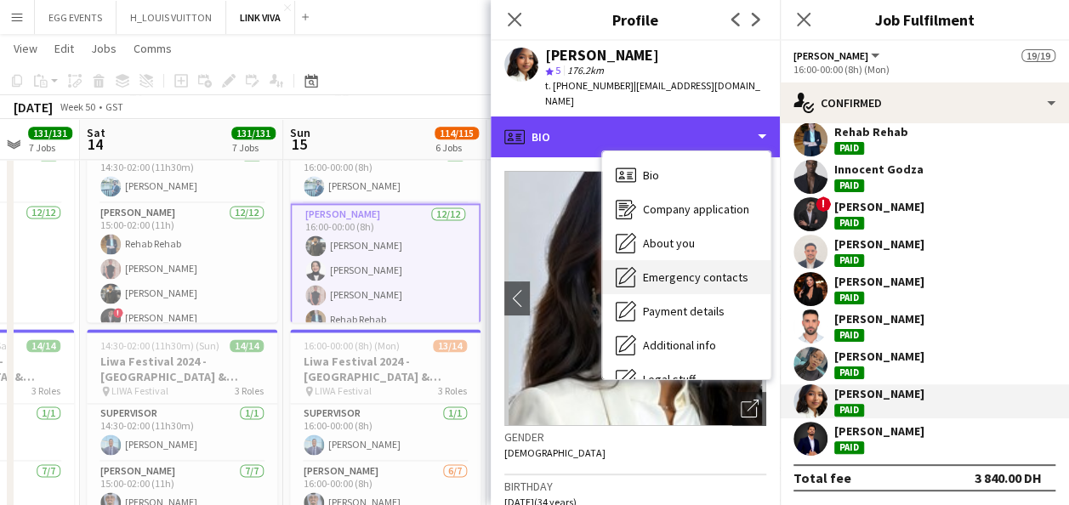
scroll to position [92, 0]
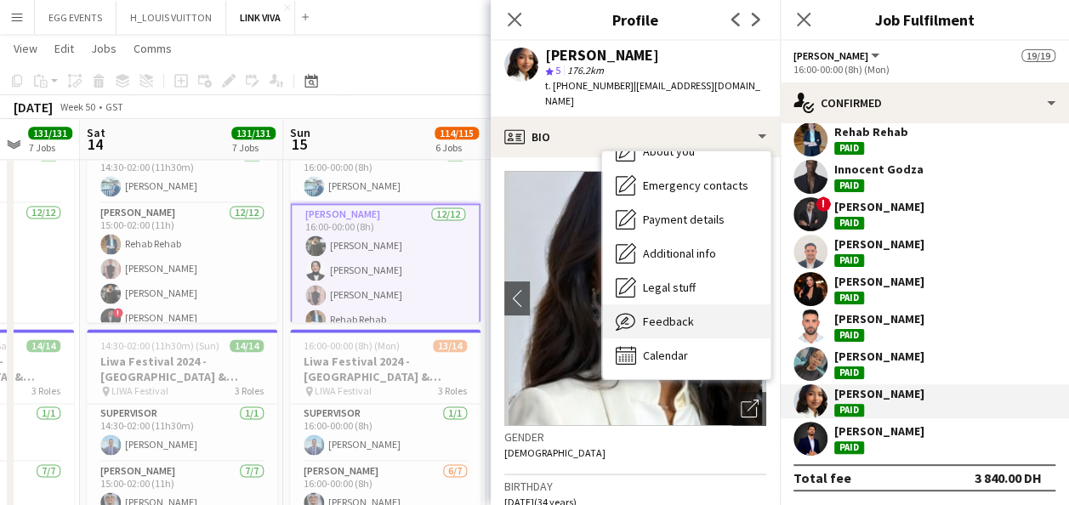
click at [654, 314] on span "Feedback" at bounding box center [668, 321] width 51 height 15
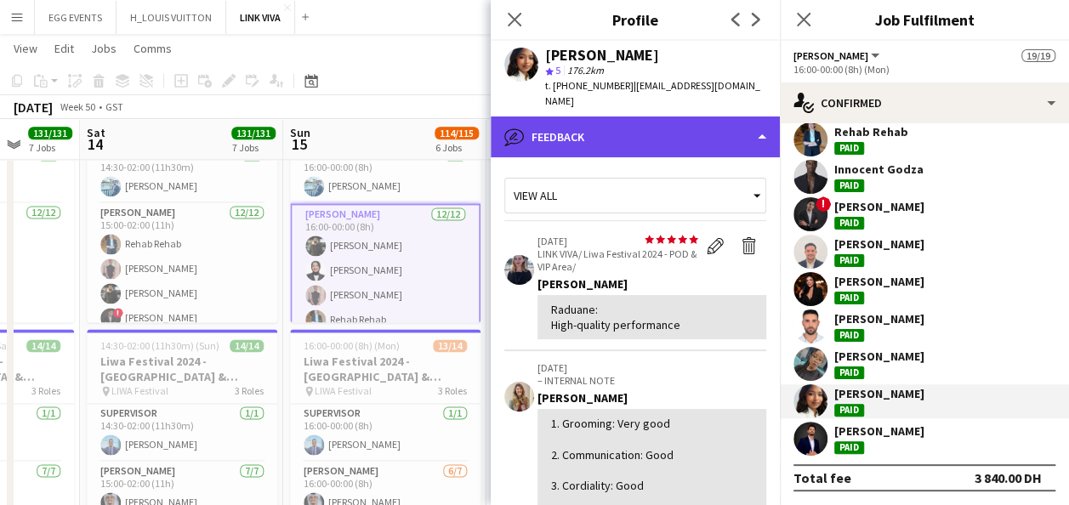
click at [699, 122] on div "bubble-pencil Feedback" at bounding box center [635, 136] width 289 height 41
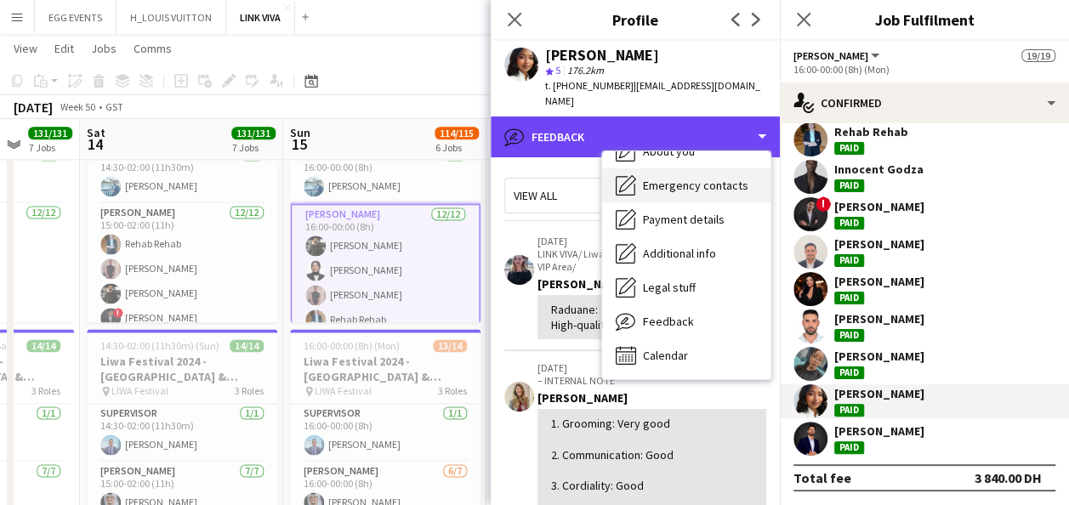
scroll to position [0, 0]
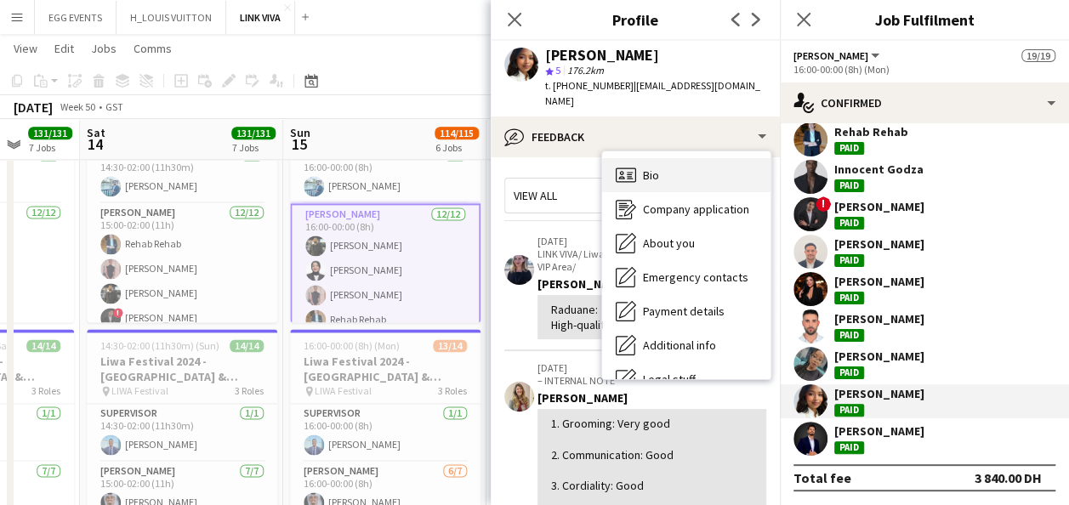
click at [689, 158] on div "Bio Bio" at bounding box center [686, 175] width 168 height 34
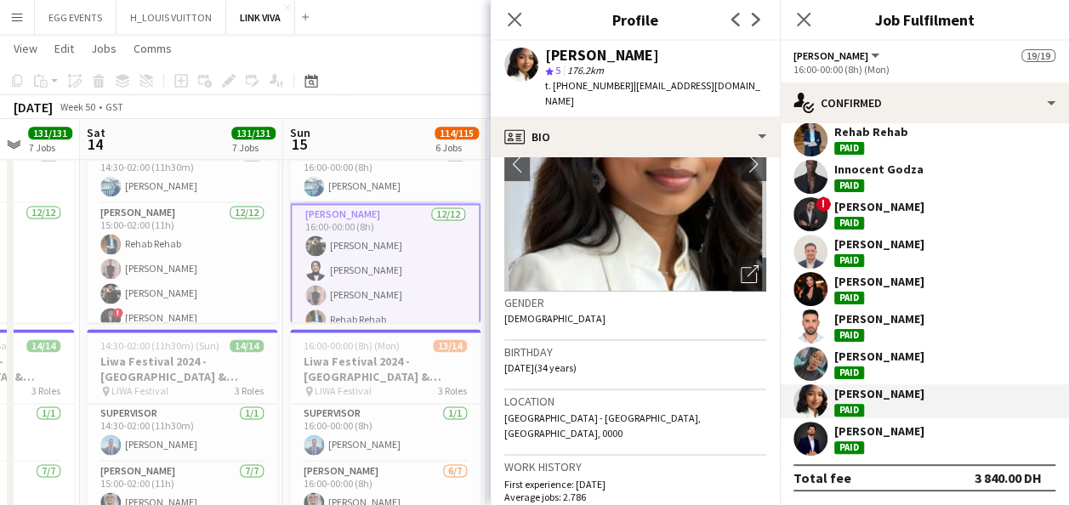
scroll to position [135, 0]
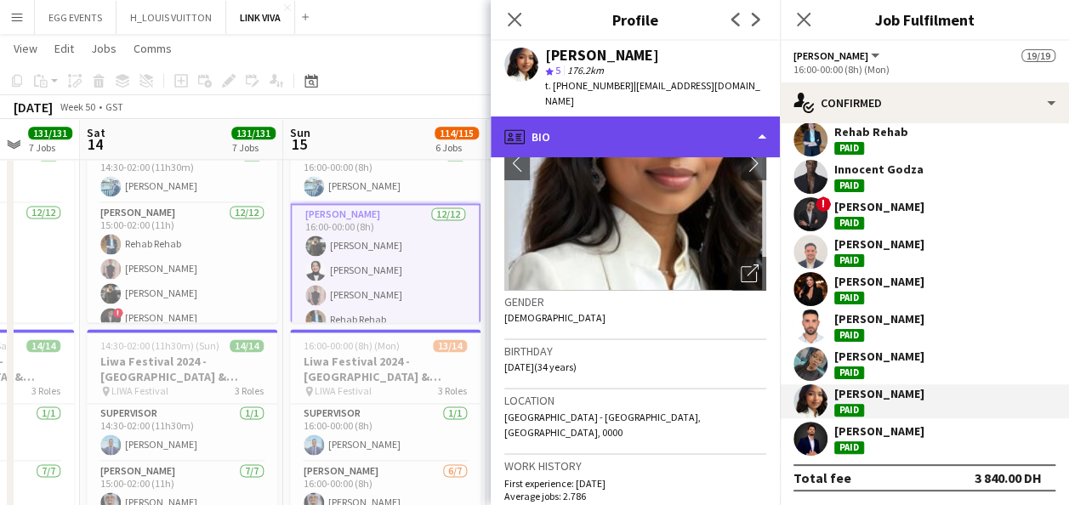
click at [683, 128] on div "profile Bio" at bounding box center [635, 136] width 289 height 41
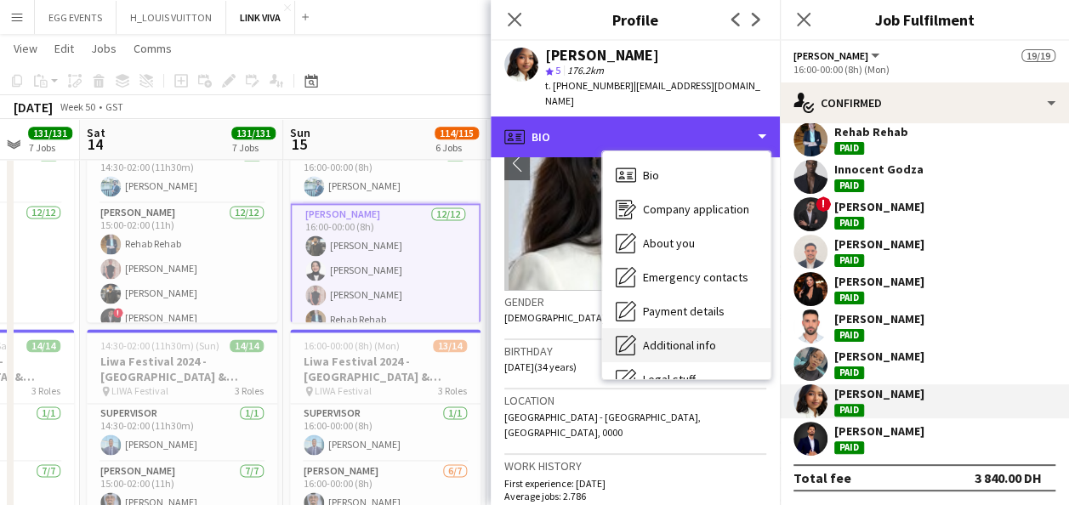
scroll to position [92, 0]
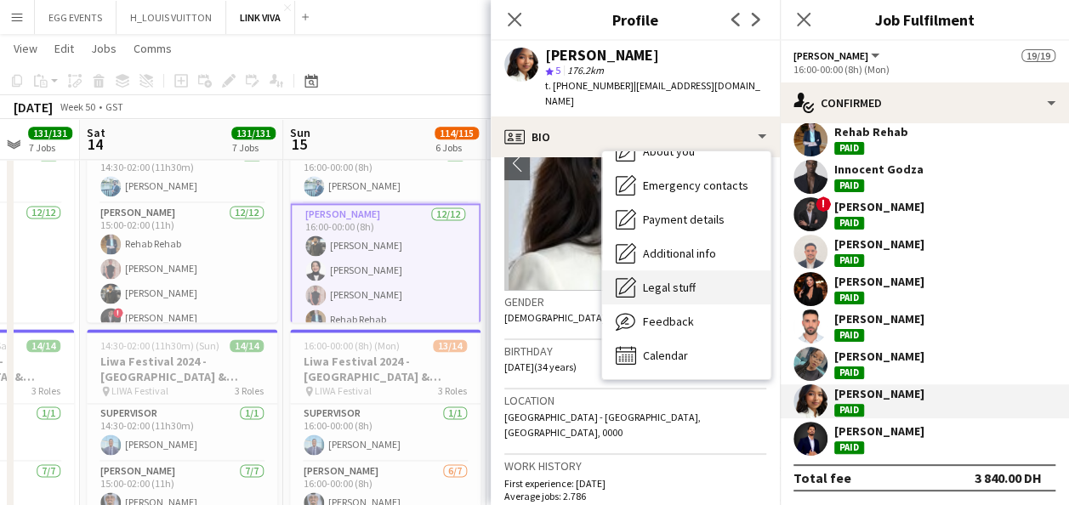
click at [665, 283] on div "Legal stuff Legal stuff" at bounding box center [686, 287] width 168 height 34
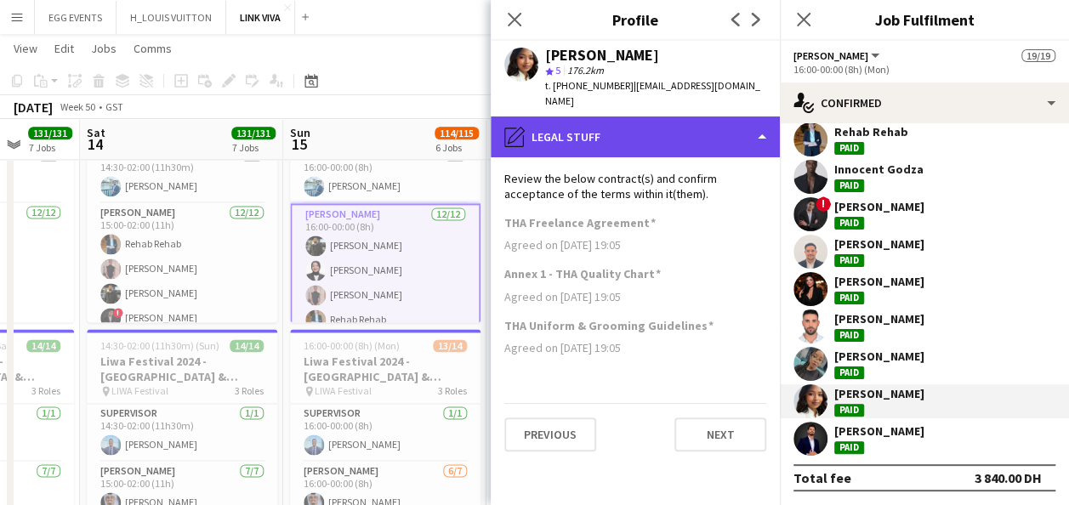
click at [691, 138] on div "pencil4 Legal stuff" at bounding box center [635, 136] width 289 height 41
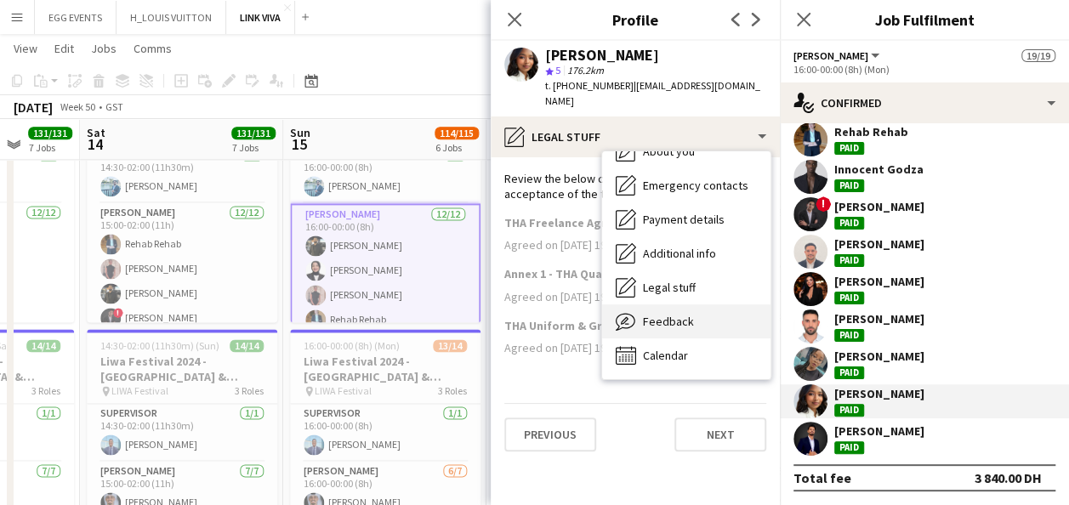
click at [678, 314] on span "Feedback" at bounding box center [668, 321] width 51 height 15
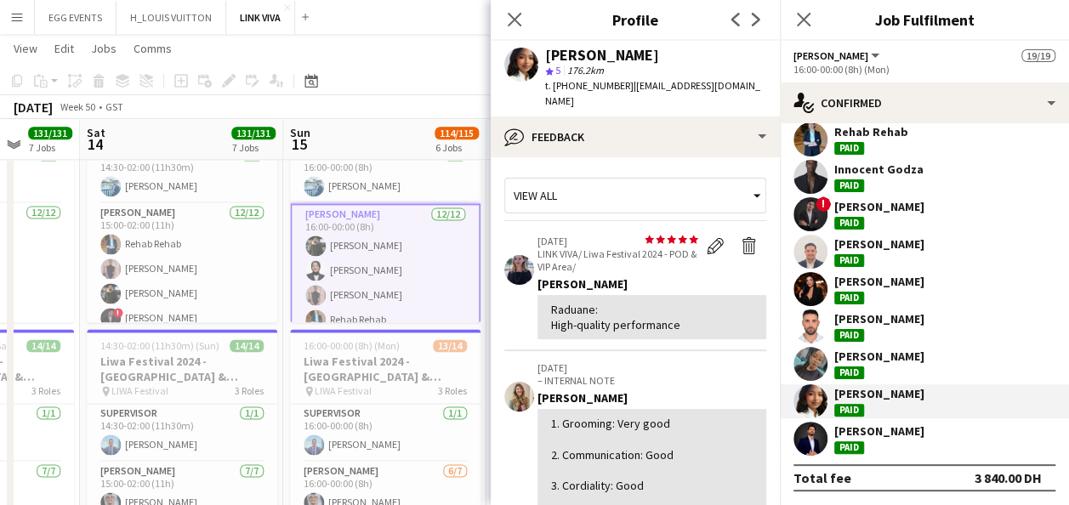
scroll to position [298, 0]
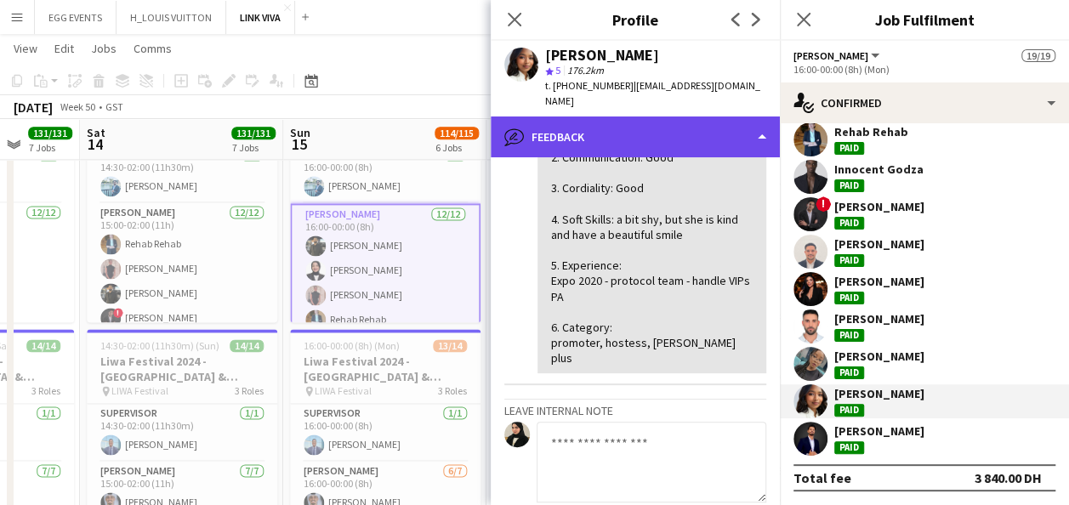
click at [699, 124] on div "bubble-pencil Feedback" at bounding box center [635, 136] width 289 height 41
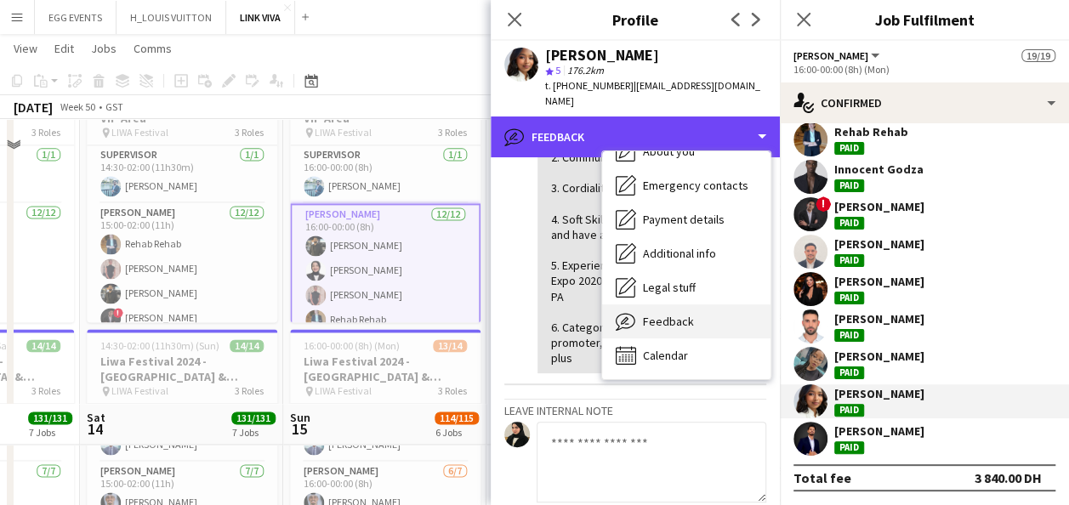
scroll to position [1398, 0]
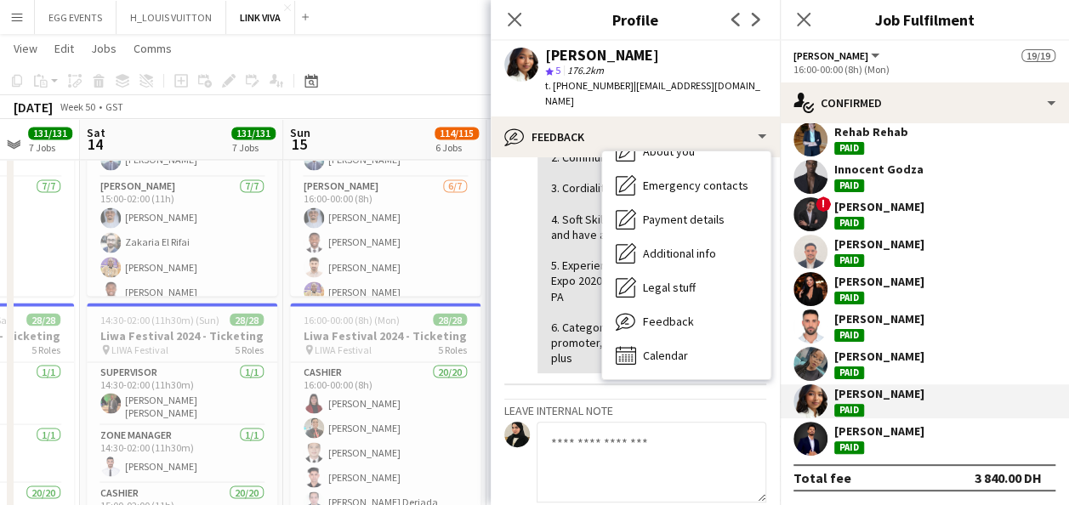
click at [639, 357] on div "Bio Bio Company application Company application About you About you Emergency c…" at bounding box center [686, 265] width 168 height 228
click at [648, 350] on div "Calendar Calendar" at bounding box center [686, 355] width 168 height 34
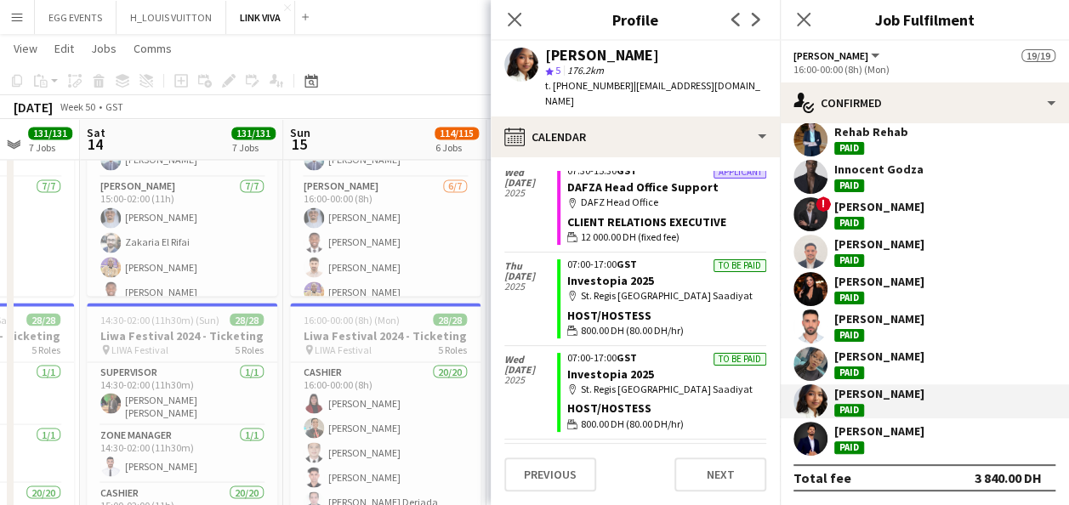
scroll to position [2034, 0]
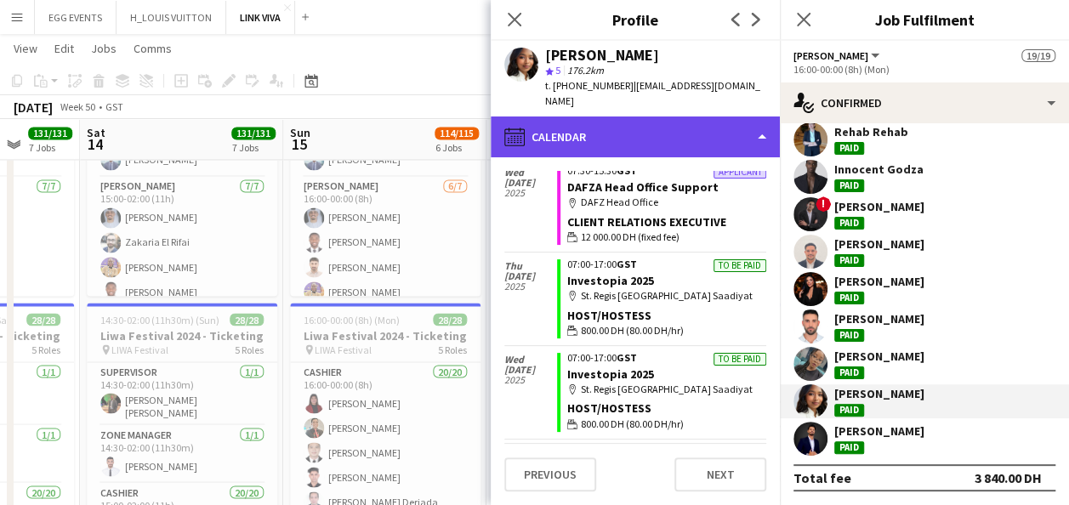
click at [616, 133] on div "calendar-full Calendar" at bounding box center [635, 136] width 289 height 41
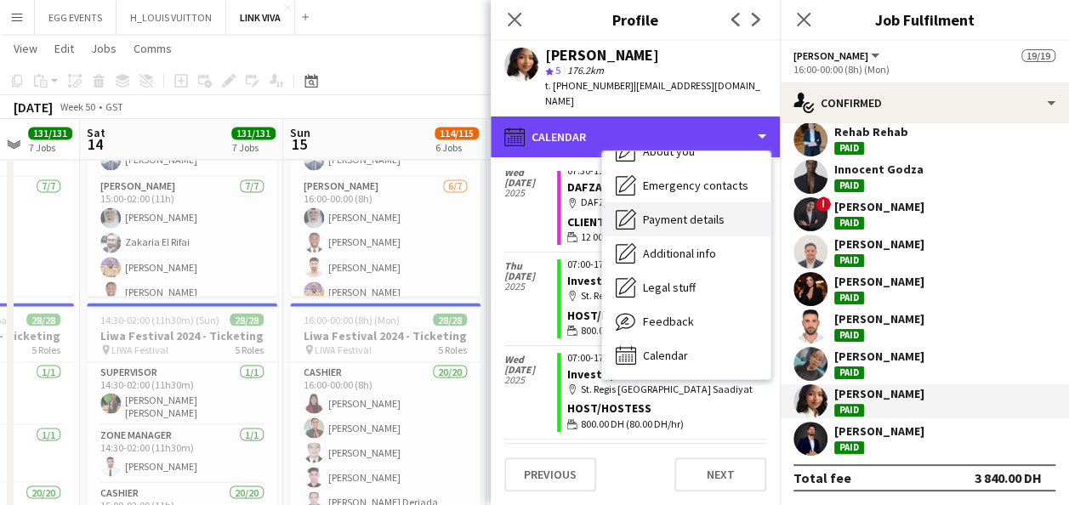
scroll to position [0, 0]
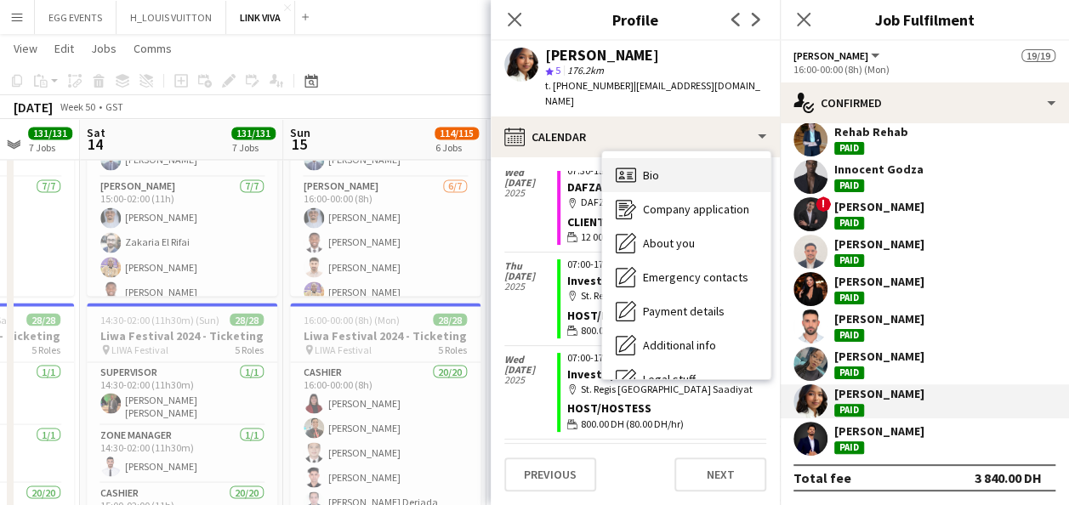
click at [643, 167] on span "Bio" at bounding box center [651, 174] width 16 height 15
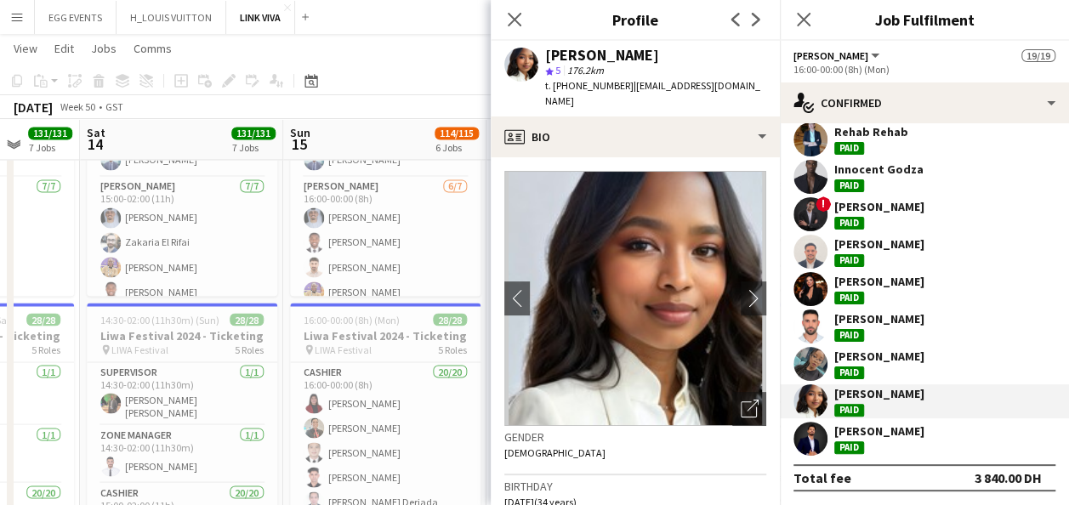
click at [728, 429] on h3 "Gender" at bounding box center [635, 436] width 262 height 15
click at [732, 410] on div "Open photos pop-in" at bounding box center [749, 409] width 34 height 34
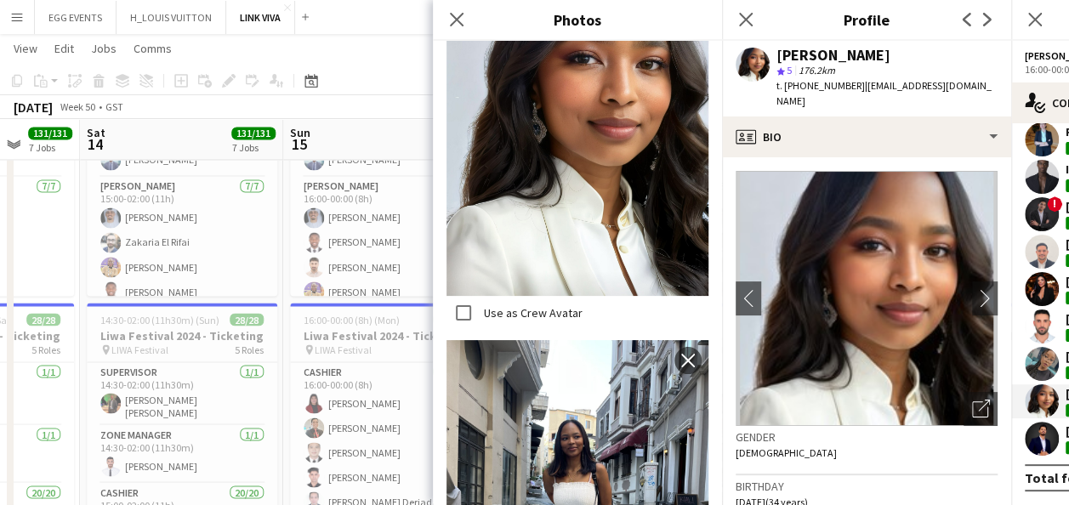
scroll to position [4530, 0]
click at [749, 24] on icon at bounding box center [745, 19] width 16 height 16
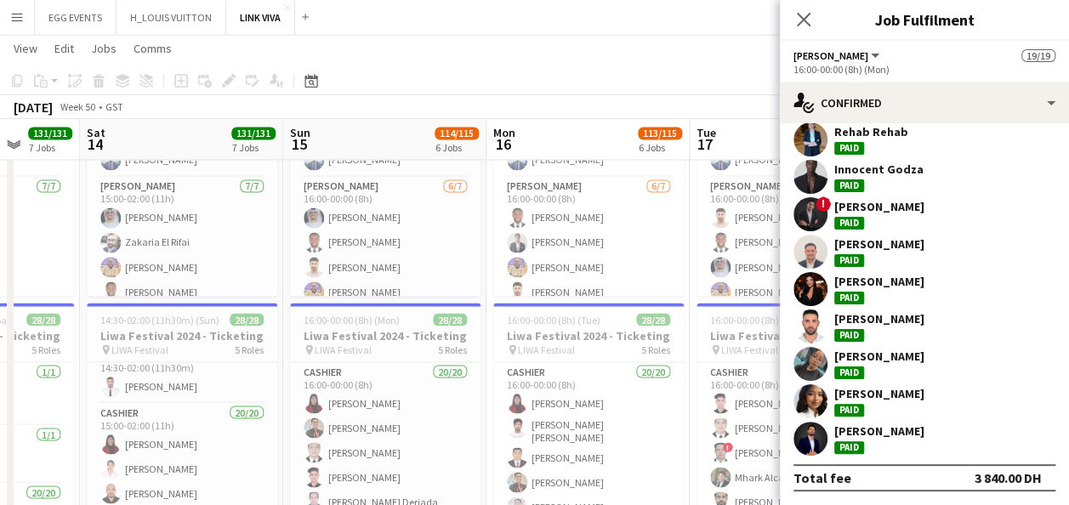
scroll to position [82, 0]
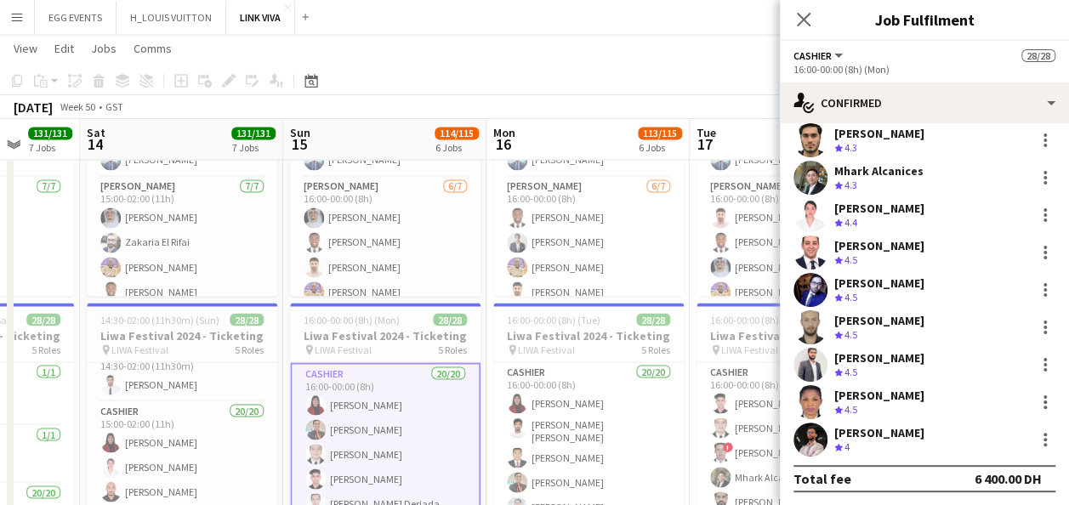
scroll to position [461, 0]
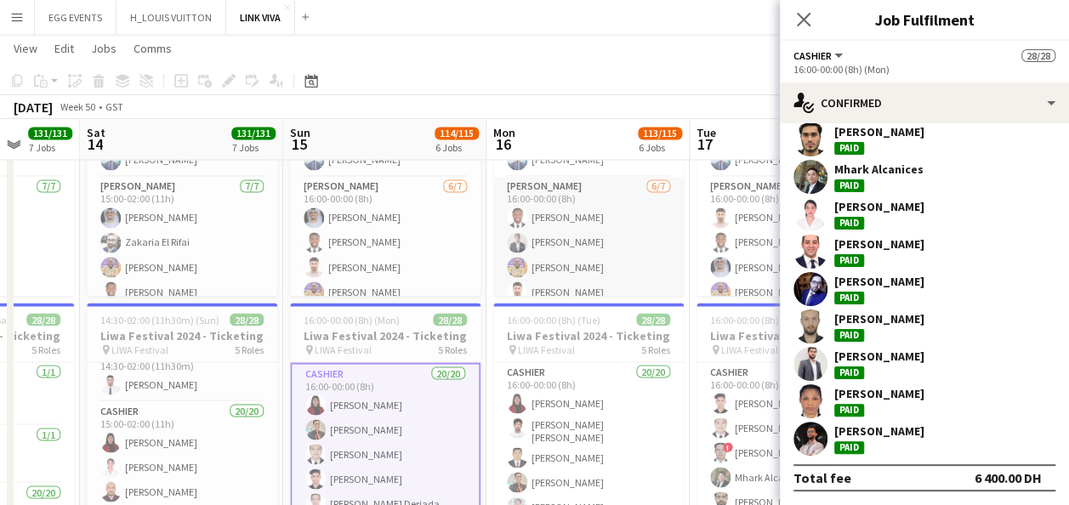
click at [557, 255] on app-card-role "[PERSON_NAME] [DATE] 16:00-00:00 (8h) Jephtha [PERSON_NAME] [PERSON_NAME] [PERS…" at bounding box center [588, 280] width 190 height 206
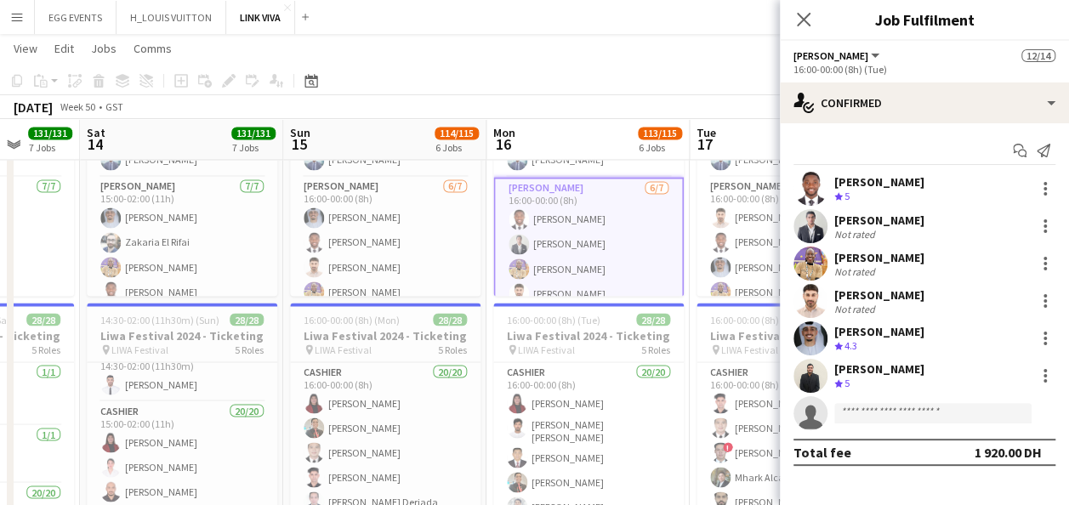
scroll to position [0, 0]
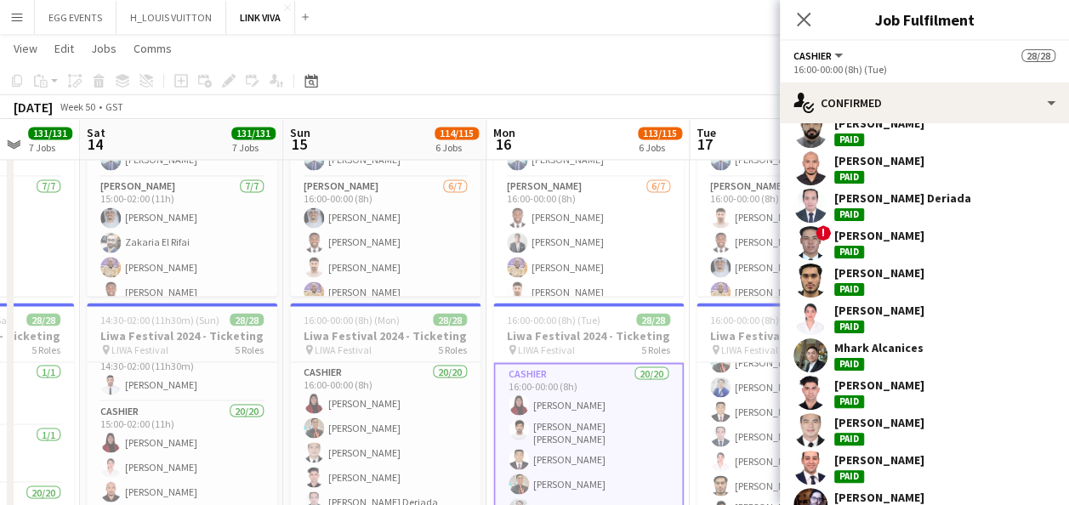
scroll to position [374, 0]
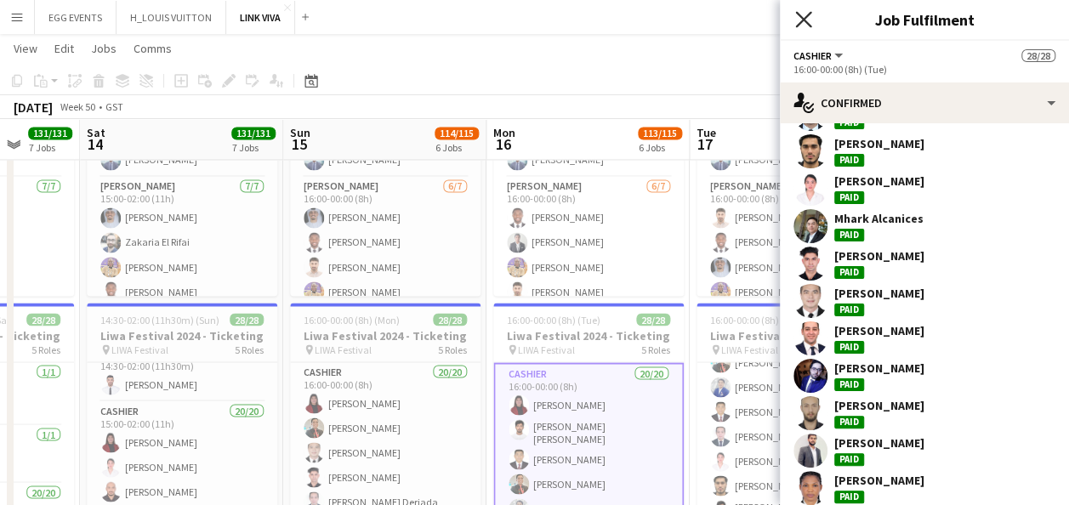
click at [805, 20] on icon "Close pop-in" at bounding box center [803, 19] width 16 height 16
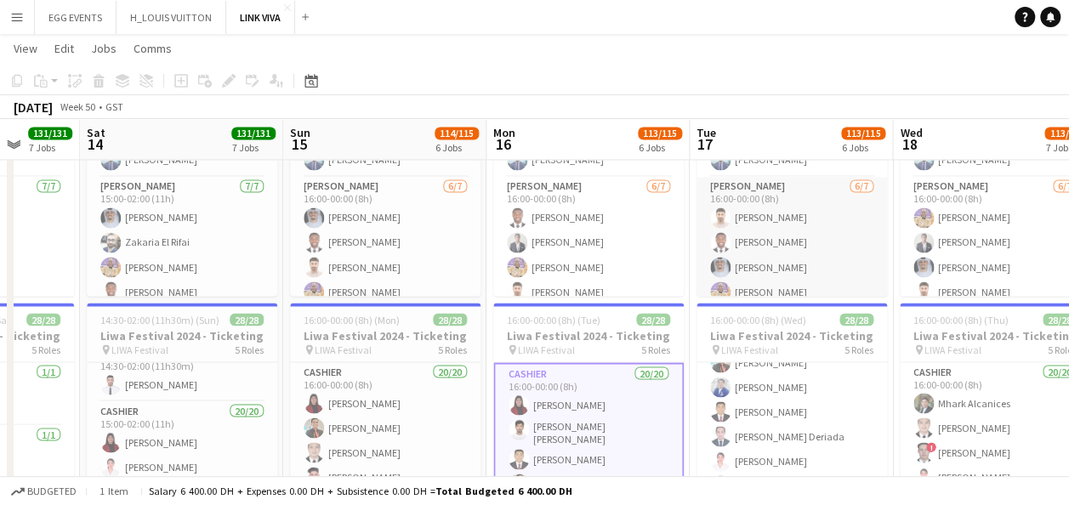
click at [754, 219] on app-card-role "[PERSON_NAME] [DATE] 16:00-00:00 (8h) [PERSON_NAME] Jephtha [PERSON_NAME] Salem…" at bounding box center [791, 280] width 190 height 206
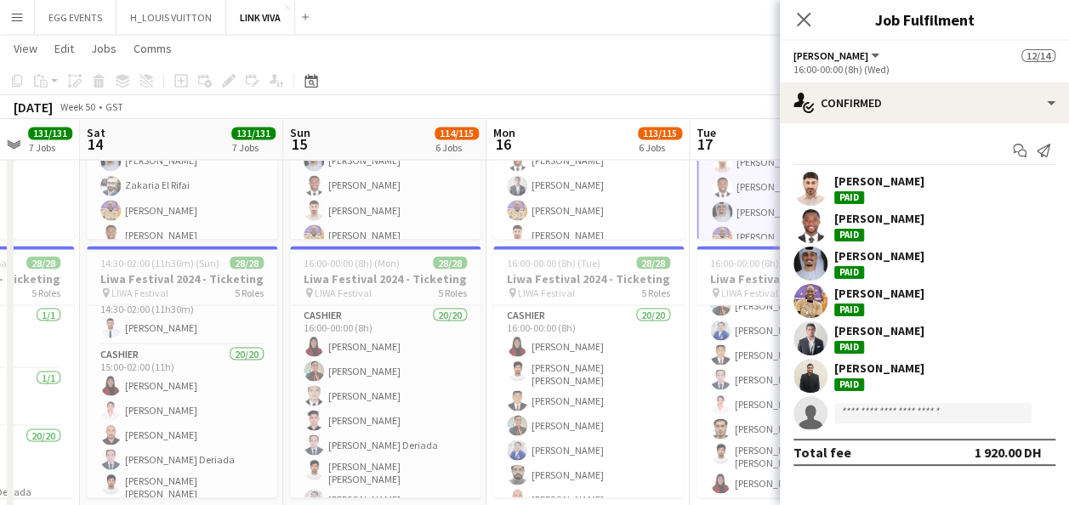
scroll to position [1456, 0]
click at [553, 202] on app-card-role "[PERSON_NAME] [DATE] 16:00-00:00 (8h) Jephtha [PERSON_NAME] [PERSON_NAME] [PERS…" at bounding box center [588, 222] width 190 height 206
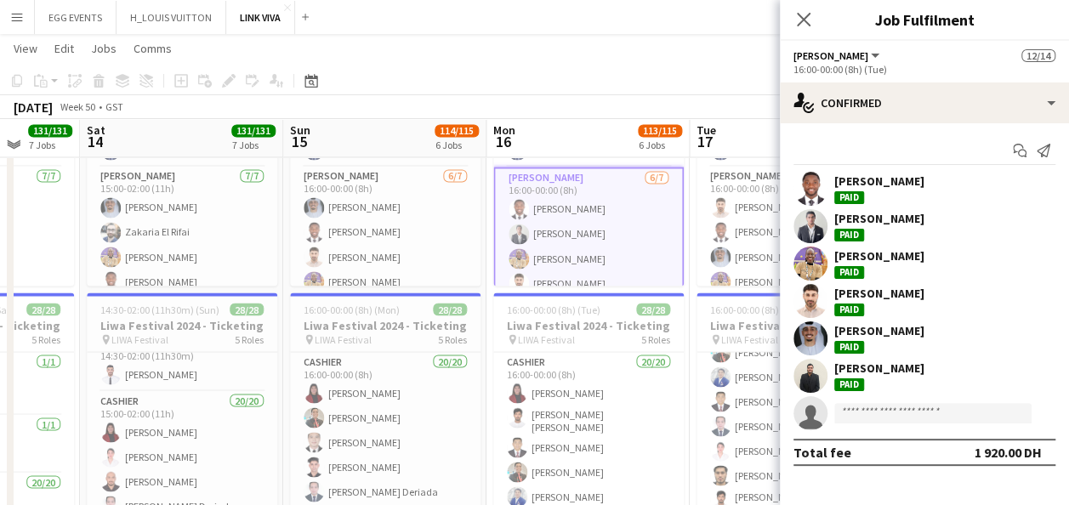
scroll to position [1405, 0]
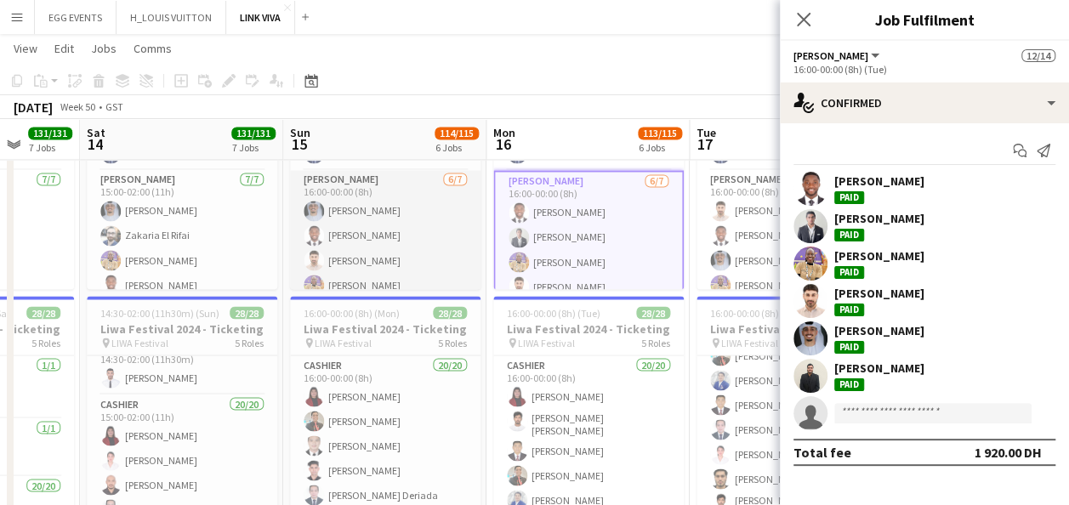
click at [403, 222] on app-card-role "[PERSON_NAME] [DATE] 16:00-00:00 (8h) Salem [PERSON_NAME] Jephtha [PERSON_NAME]…" at bounding box center [385, 273] width 190 height 206
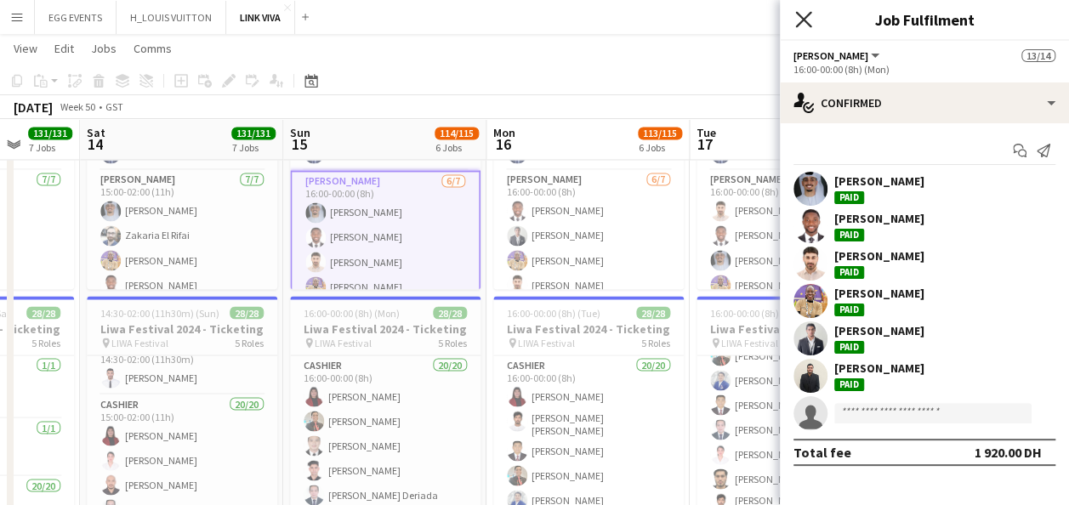
click at [799, 20] on icon "Close pop-in" at bounding box center [803, 19] width 16 height 16
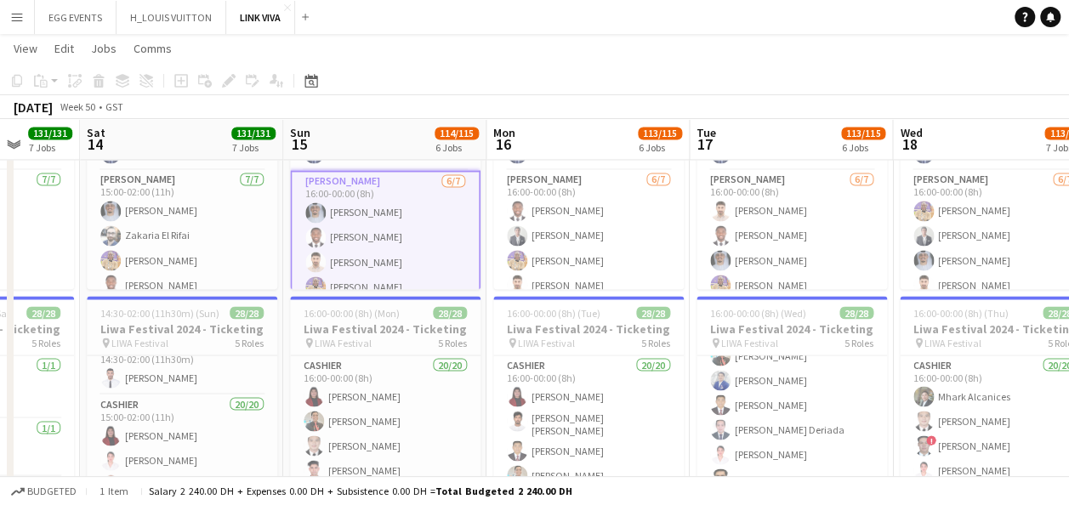
scroll to position [0, 738]
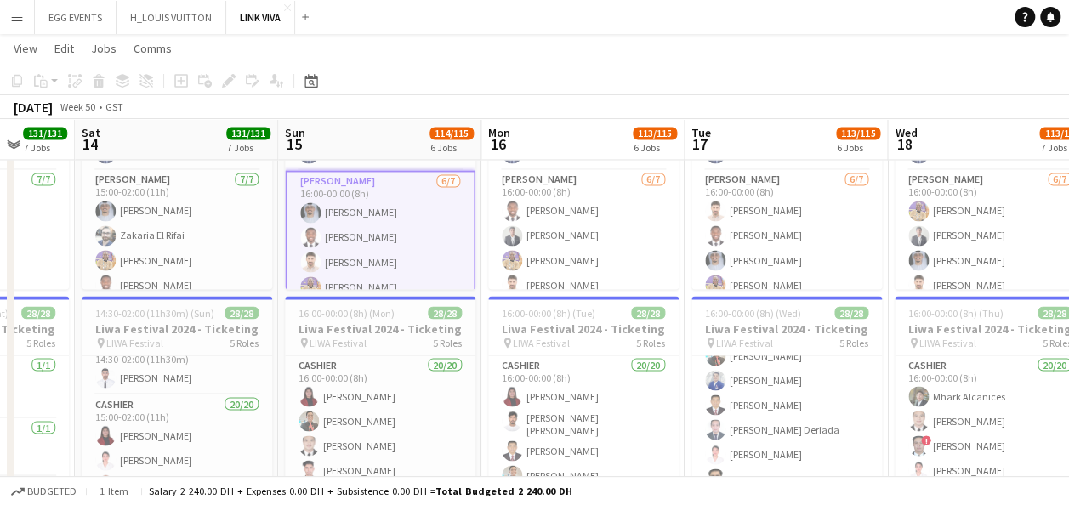
click at [354, 228] on app-card-role "[PERSON_NAME] [DATE] 16:00-00:00 (8h) Salem [PERSON_NAME] Jephtha [PERSON_NAME]…" at bounding box center [380, 274] width 190 height 209
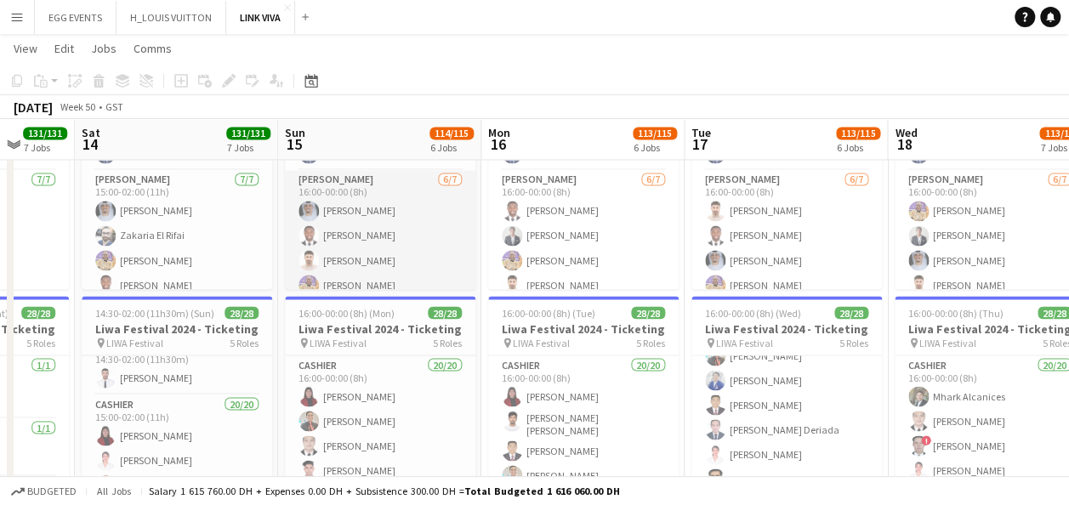
click at [401, 272] on app-card-role "[PERSON_NAME] [DATE] 16:00-00:00 (8h) Salem [PERSON_NAME] Jephtha [PERSON_NAME]…" at bounding box center [380, 273] width 190 height 206
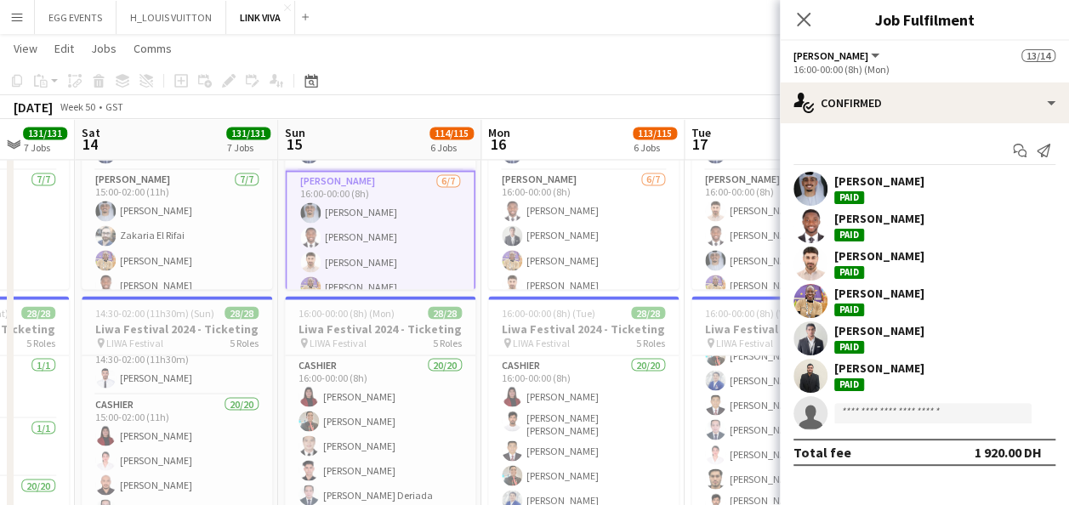
click at [811, 294] on app-user-avatar at bounding box center [810, 301] width 34 height 34
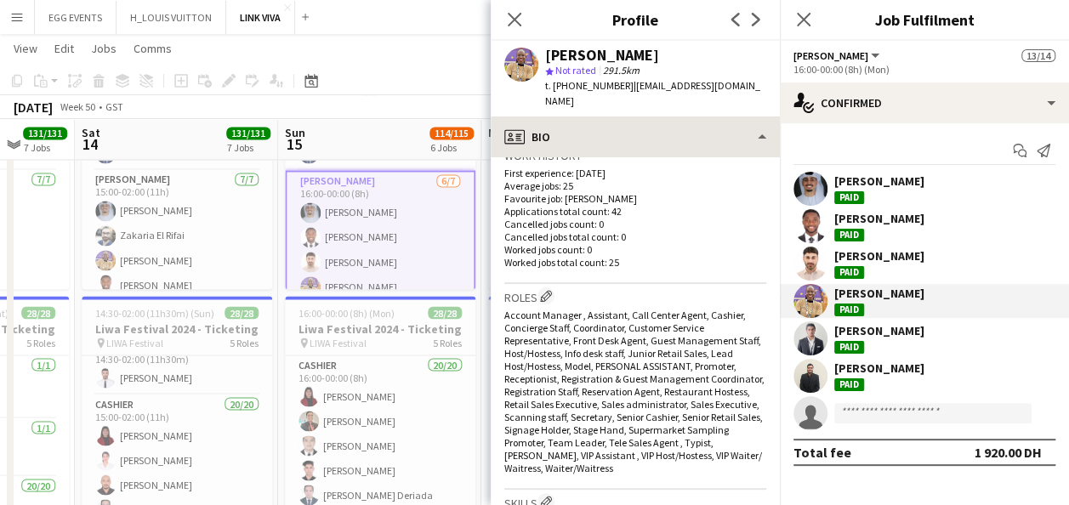
drag, startPoint x: 684, startPoint y: 158, endPoint x: 701, endPoint y: 139, distance: 25.3
click at [701, 139] on div "profile Bio Bio Bio Company application Company application About you About you…" at bounding box center [635, 310] width 289 height 389
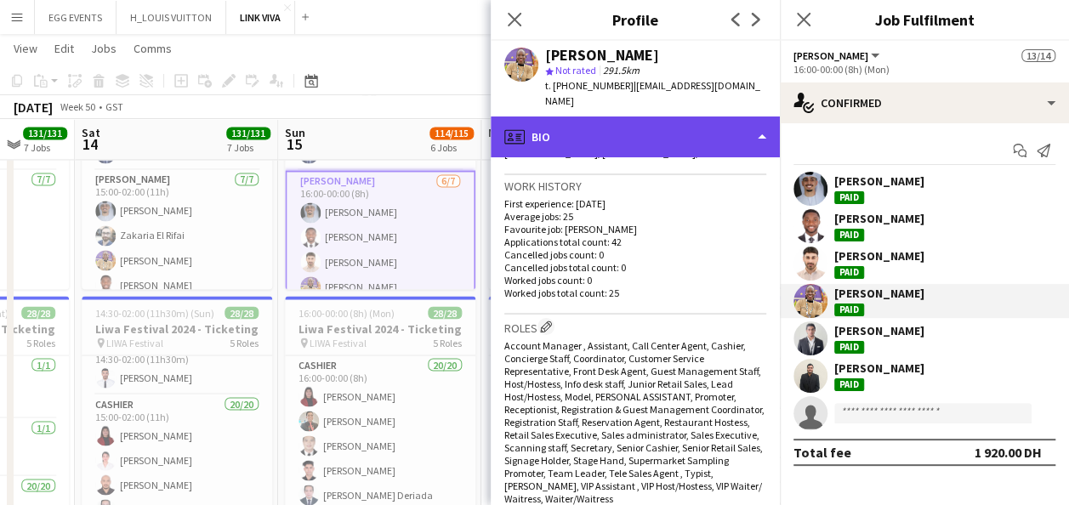
click at [701, 139] on div "profile Bio" at bounding box center [635, 136] width 289 height 41
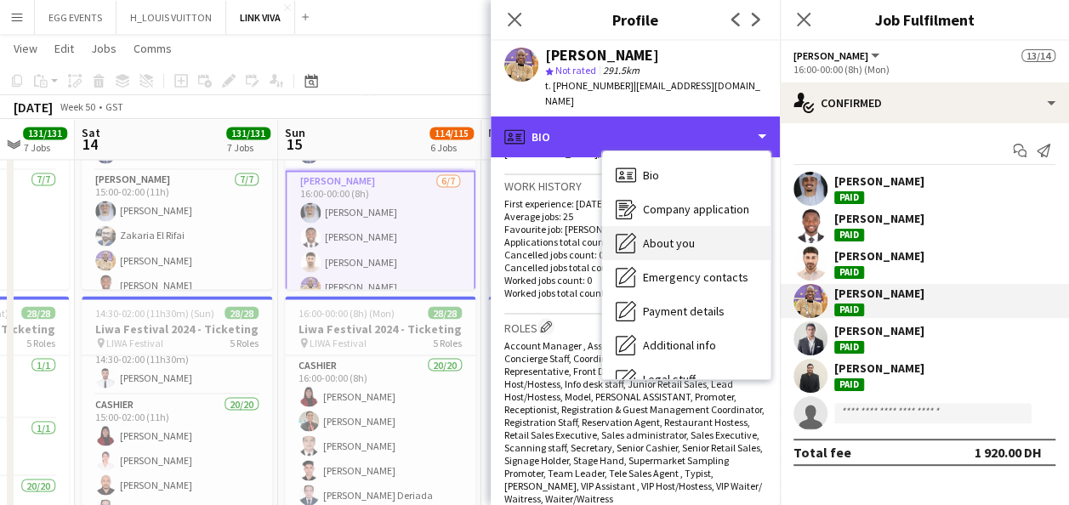
scroll to position [92, 0]
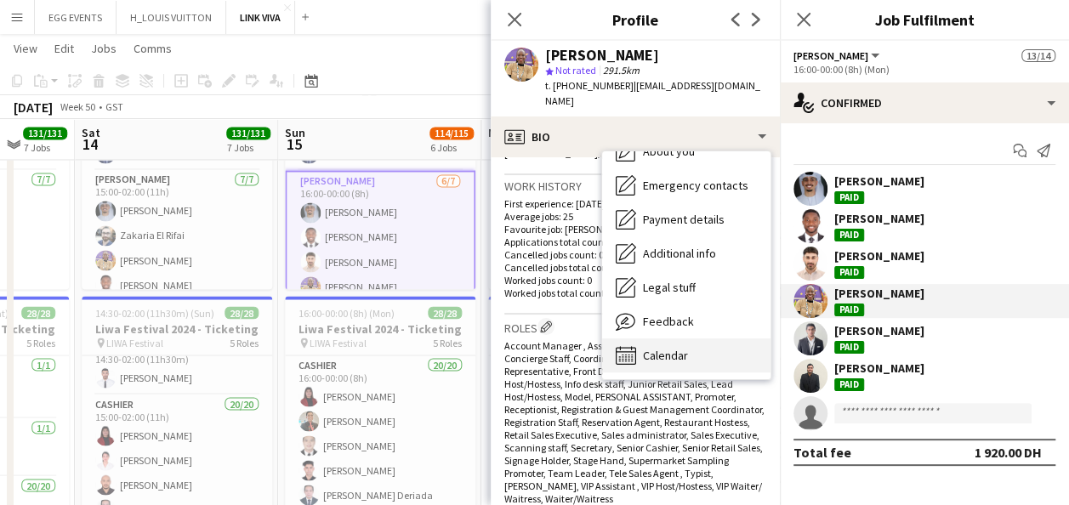
click at [653, 338] on div "Calendar Calendar" at bounding box center [686, 355] width 168 height 34
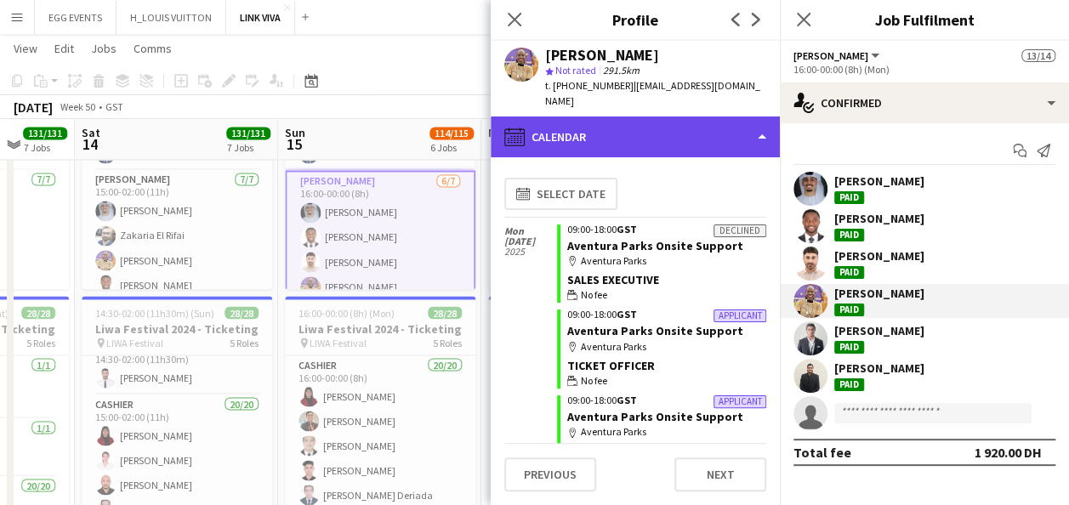
click at [701, 135] on div "calendar-full Calendar" at bounding box center [635, 136] width 289 height 41
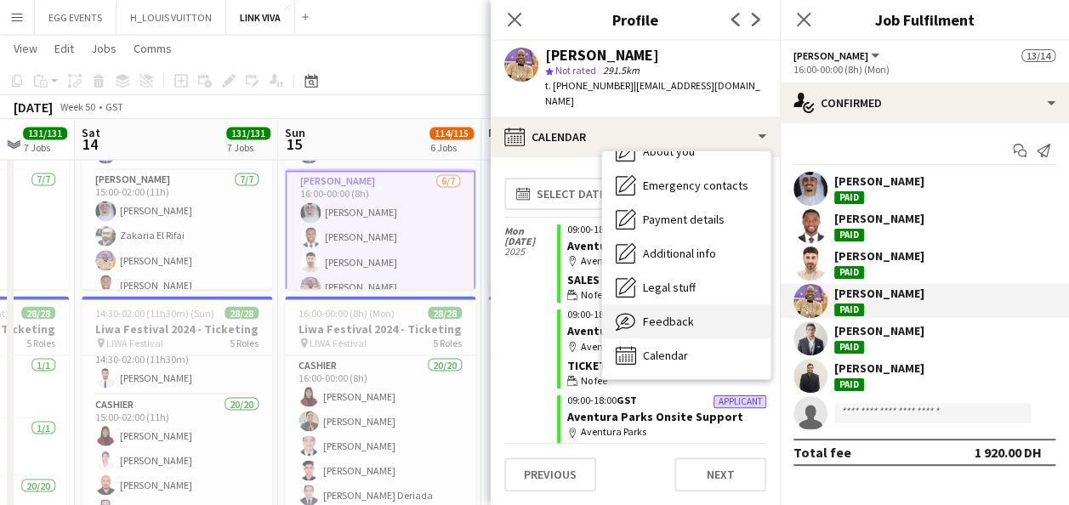
click at [672, 318] on div "Feedback Feedback" at bounding box center [686, 321] width 168 height 34
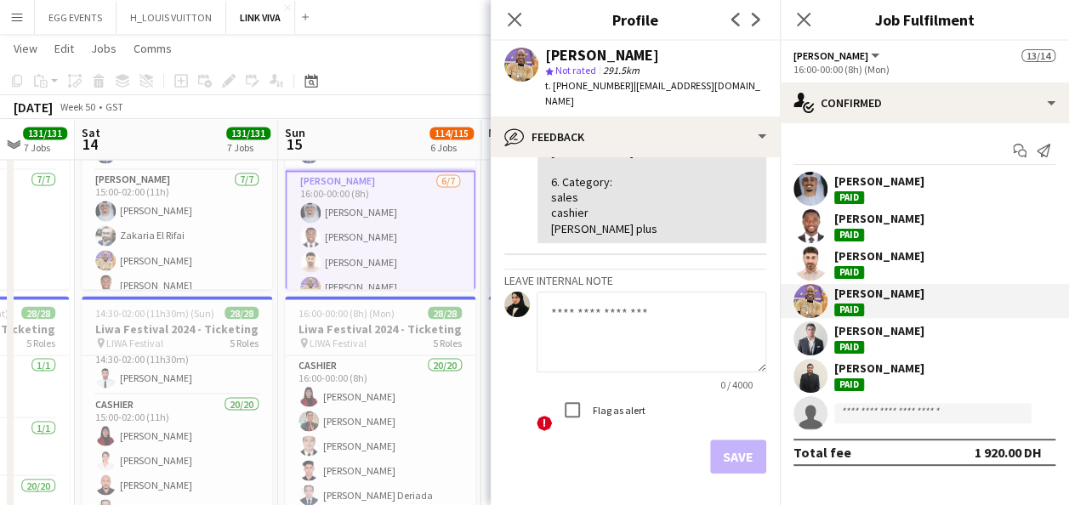
scroll to position [394, 0]
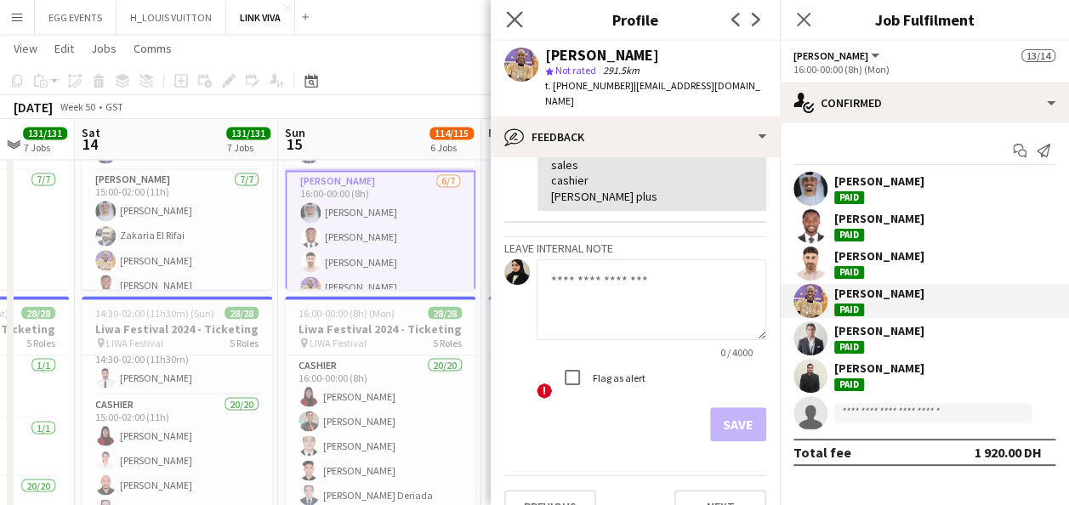
click at [521, 12] on app-icon "Close pop-in" at bounding box center [514, 20] width 25 height 25
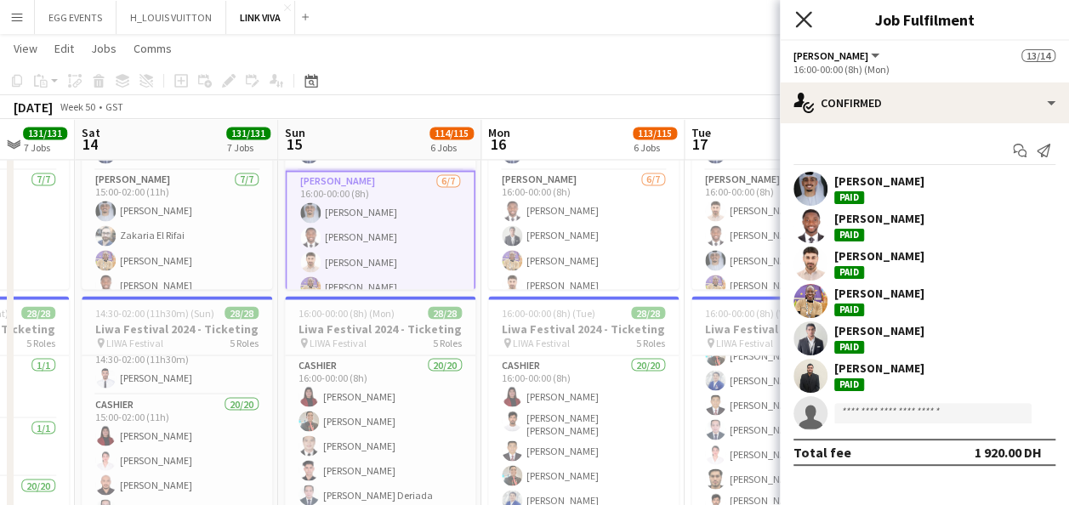
click at [808, 17] on icon "Close pop-in" at bounding box center [803, 19] width 16 height 16
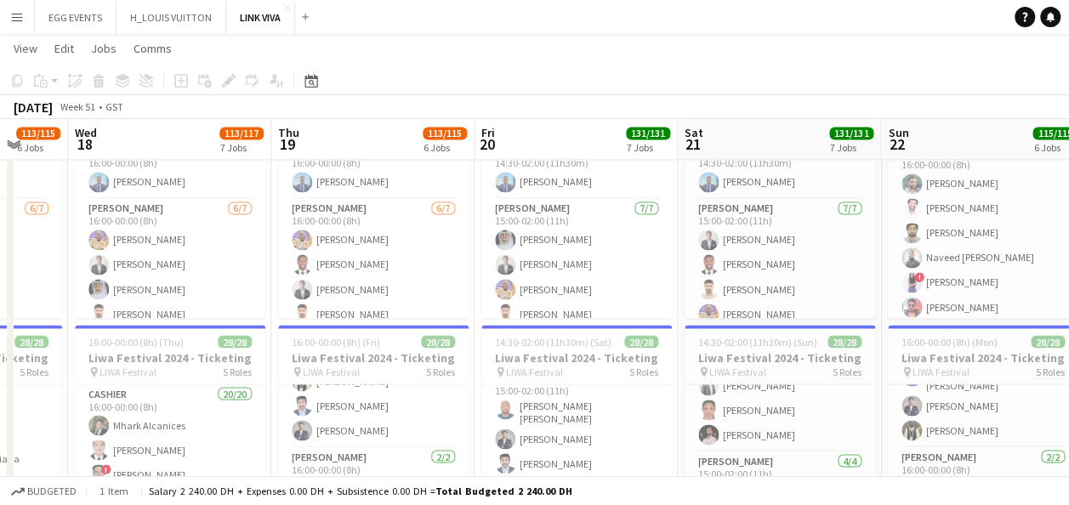
scroll to position [1420, 0]
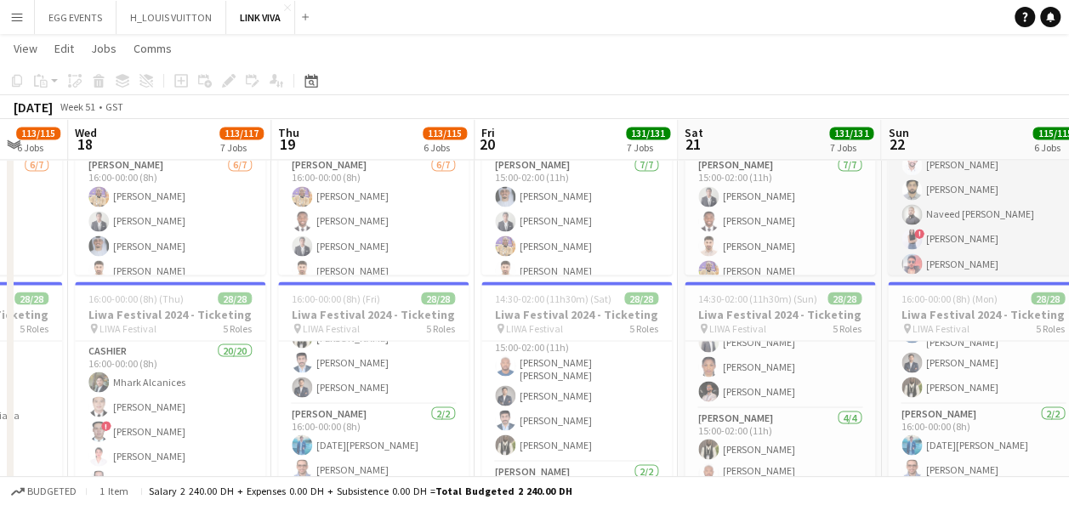
click at [950, 232] on app-card-role "[PERSON_NAME] [DATE] 16:00-00:00 (8h) [PERSON_NAME] Soufyane Kezihi [PERSON_NAM…" at bounding box center [983, 189] width 190 height 181
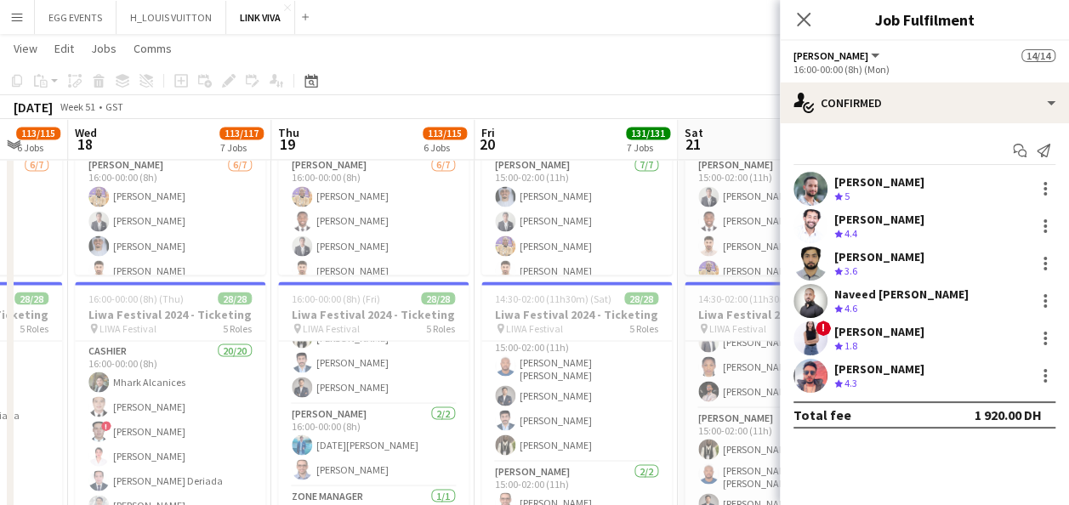
scroll to position [269, 0]
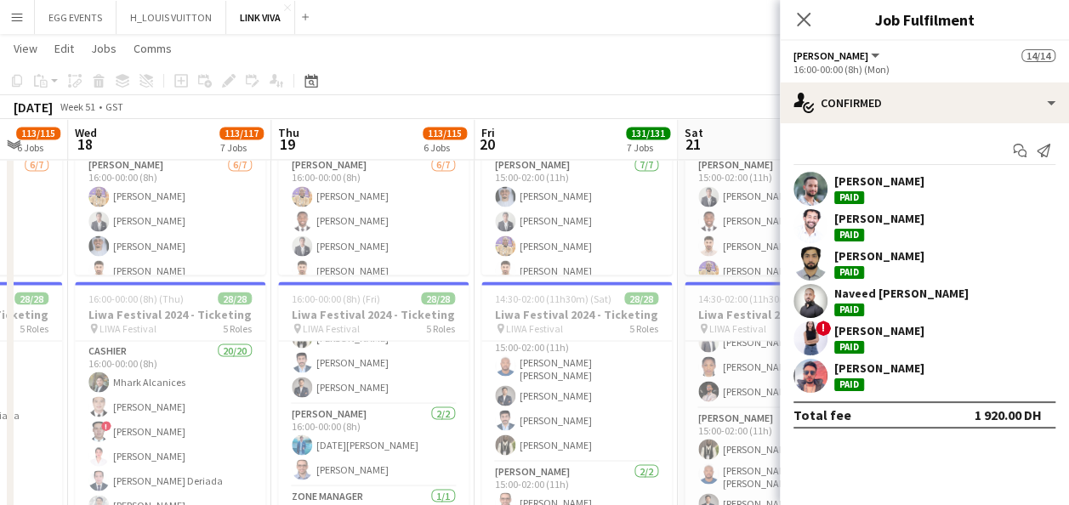
click at [805, 341] on app-user-avatar at bounding box center [810, 338] width 34 height 34
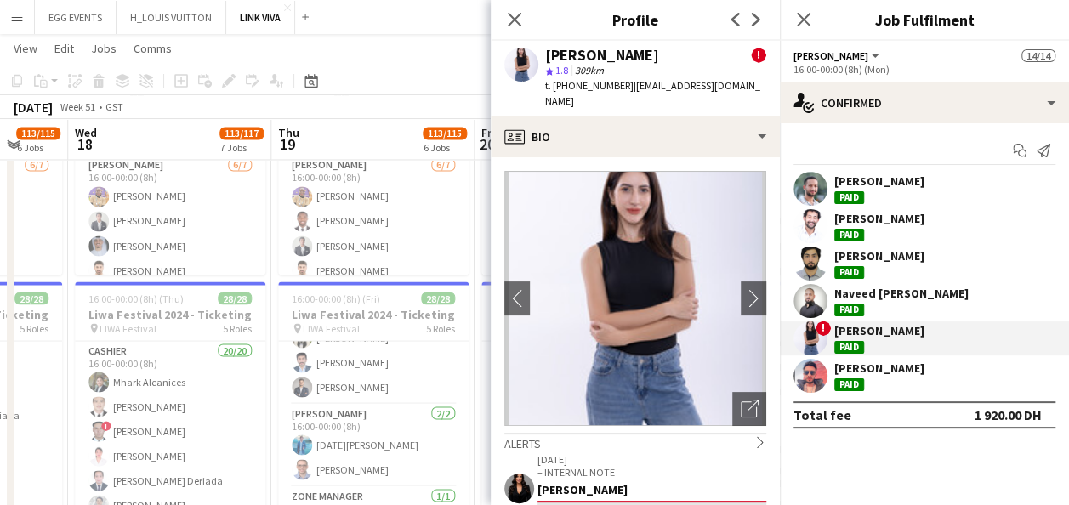
scroll to position [0, 0]
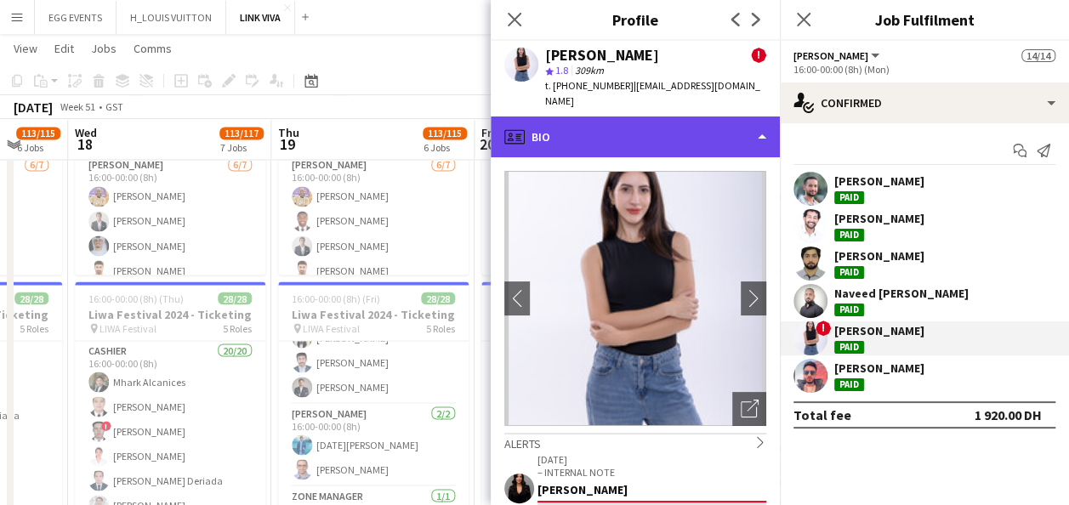
click at [684, 133] on div "profile Bio" at bounding box center [635, 136] width 289 height 41
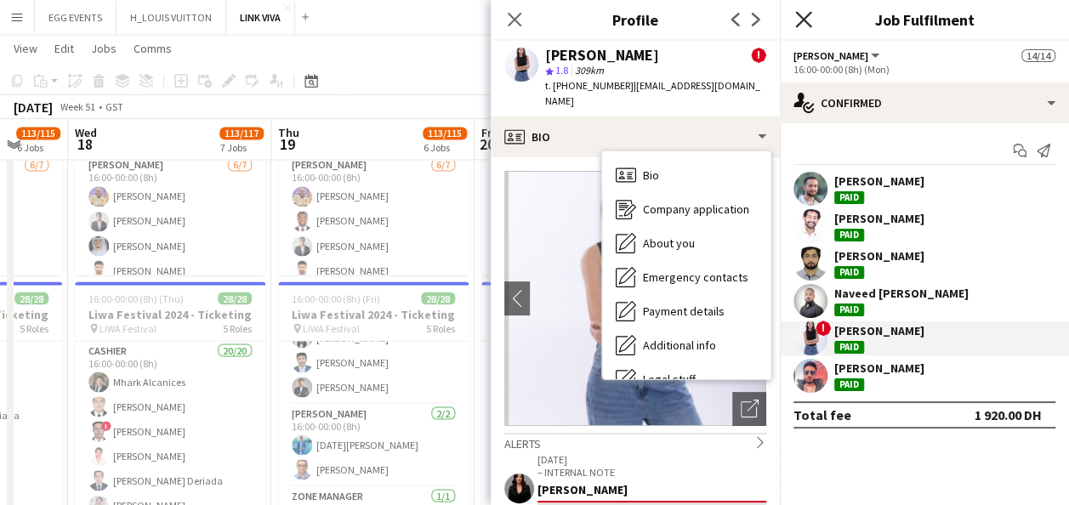
click at [803, 26] on icon "Close pop-in" at bounding box center [803, 19] width 16 height 16
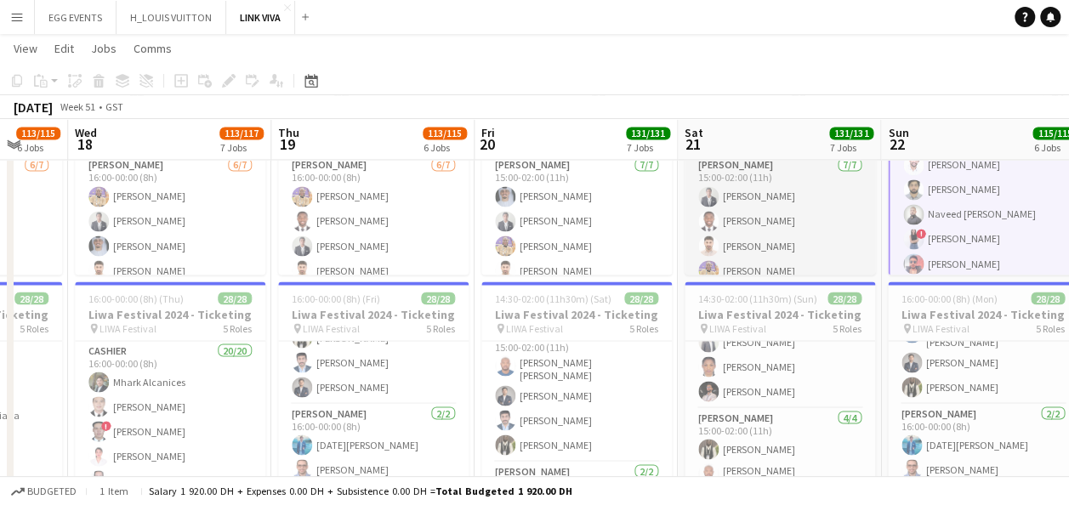
click at [746, 226] on app-card-role "[PERSON_NAME] [DATE] 15:00-02:00 (11h) [PERSON_NAME] Jephtha [PERSON_NAME] [PER…" at bounding box center [779, 261] width 190 height 211
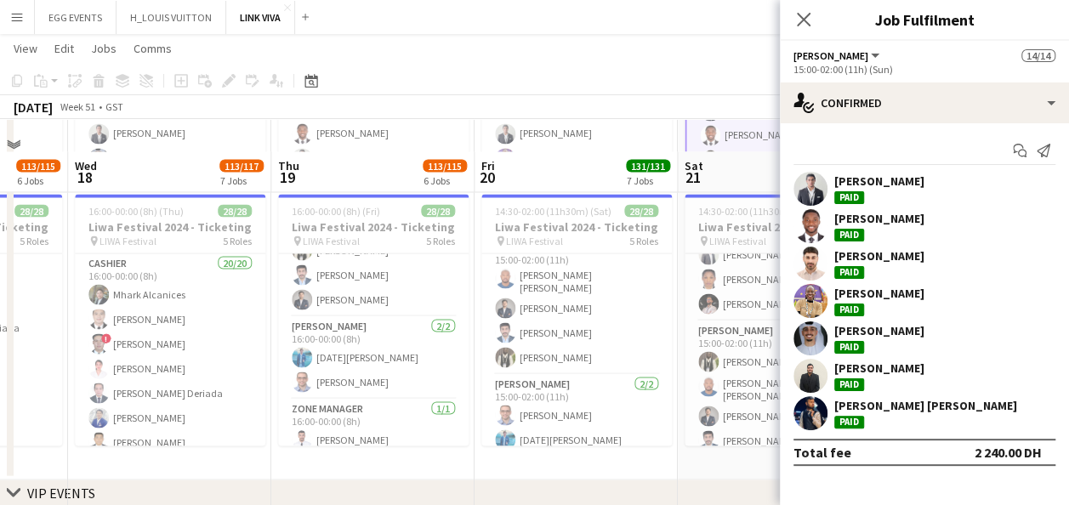
scroll to position [1433, 0]
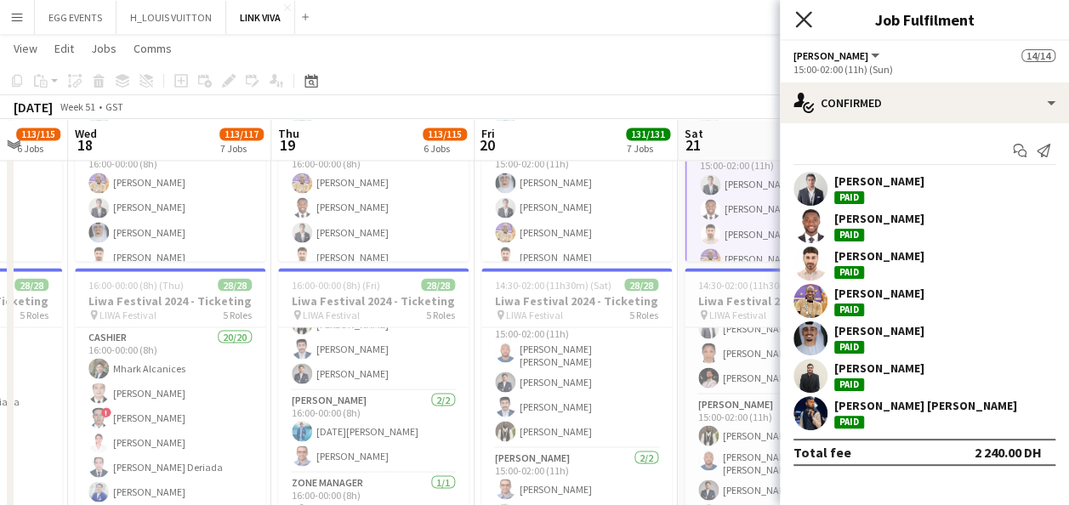
click at [809, 17] on icon "Close pop-in" at bounding box center [803, 19] width 16 height 16
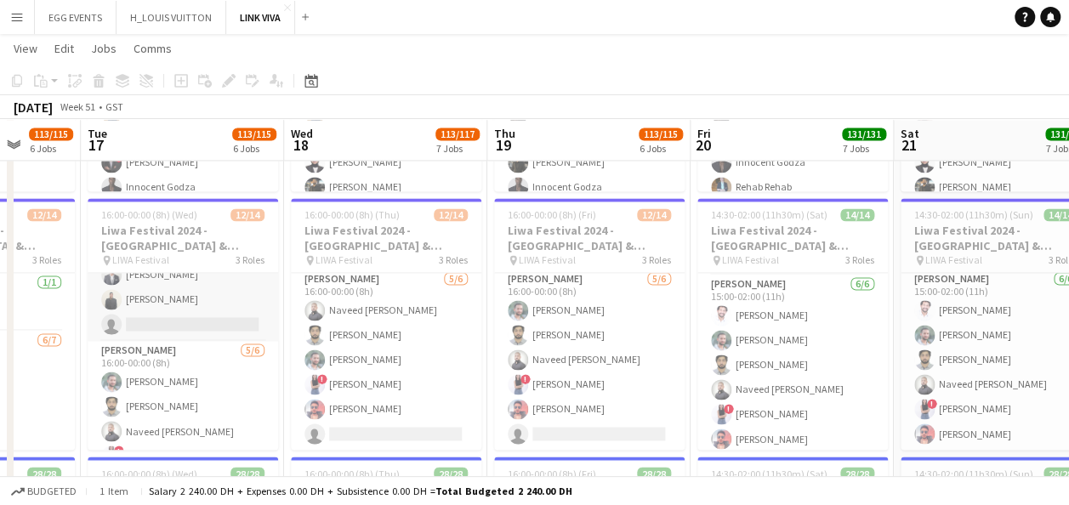
scroll to position [0, 0]
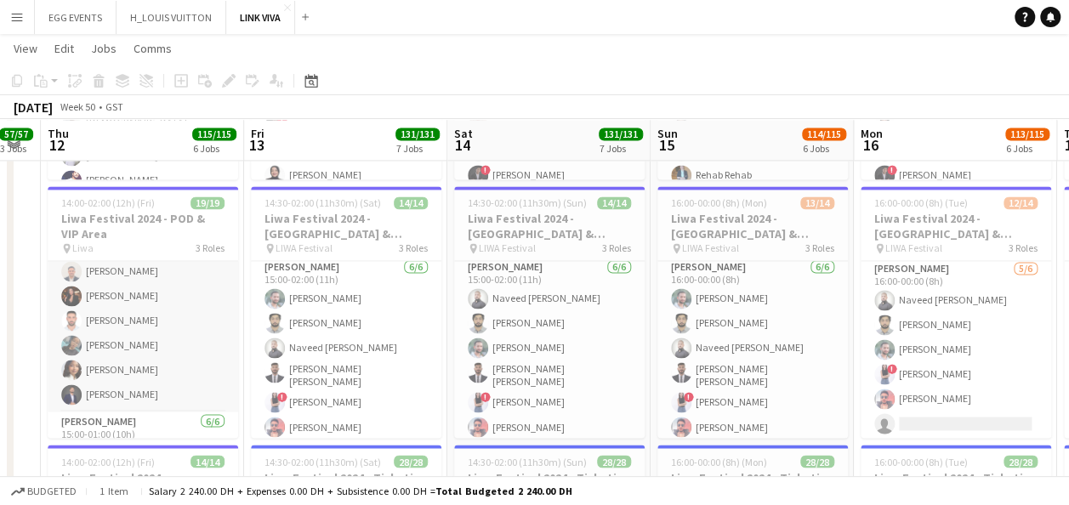
click at [104, 332] on app-card-role "[PERSON_NAME] [DATE] 15:00-01:00 (10h) Rehab Rehab Fotima Naimova [PERSON_NAME]…" at bounding box center [143, 246] width 190 height 329
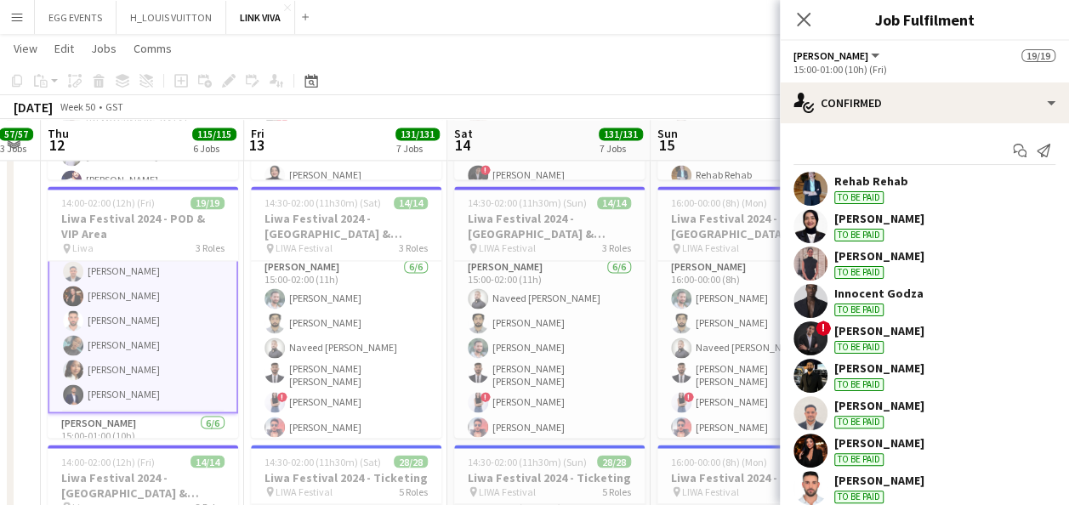
click at [814, 263] on app-user-avatar at bounding box center [810, 264] width 34 height 34
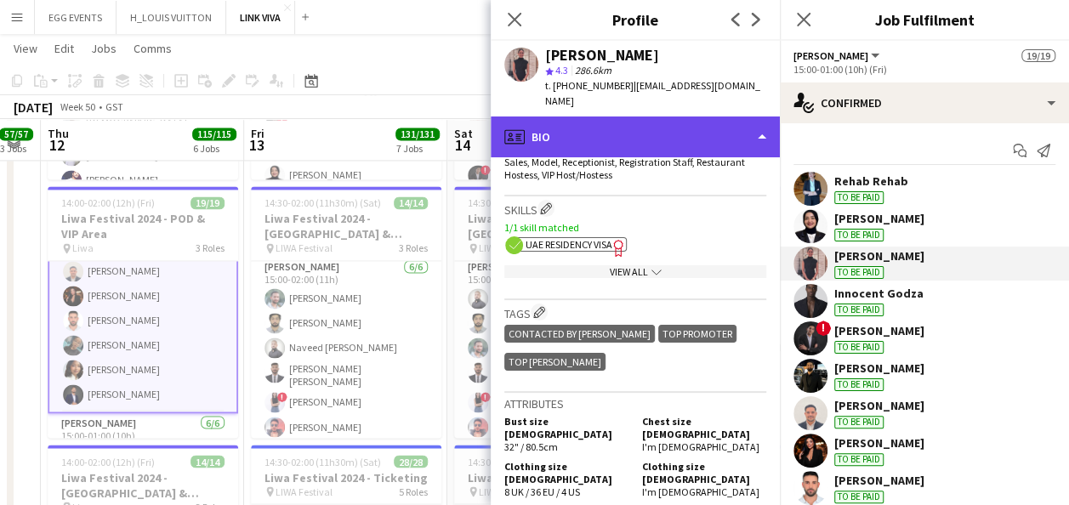
click at [697, 121] on div "profile Bio" at bounding box center [635, 136] width 289 height 41
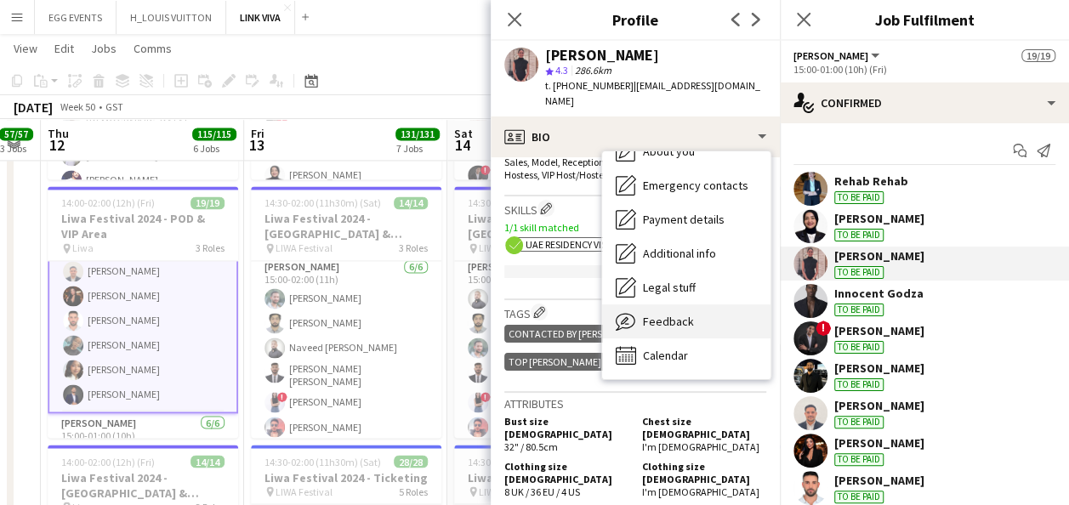
click at [661, 314] on span "Feedback" at bounding box center [668, 321] width 51 height 15
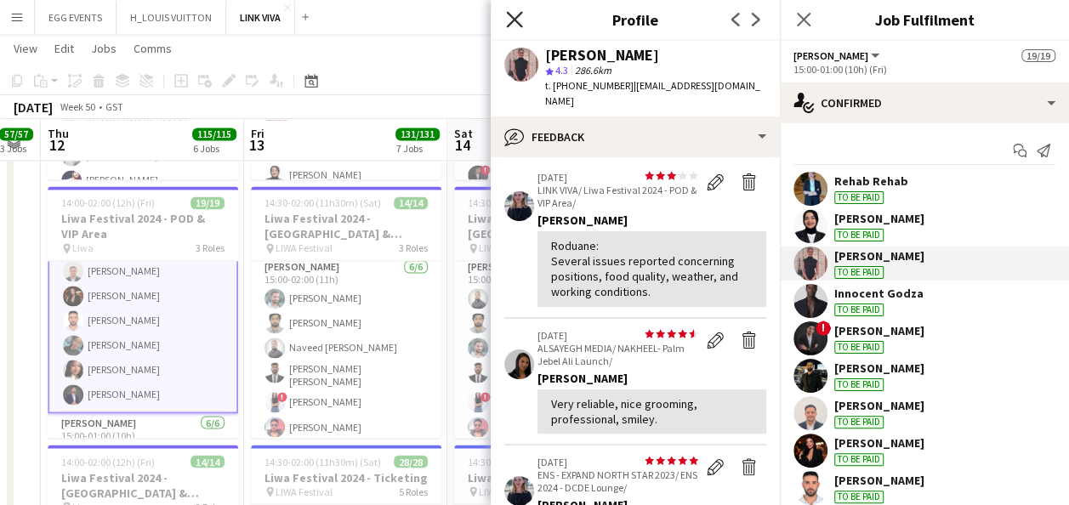
click at [521, 15] on icon "Close pop-in" at bounding box center [514, 19] width 16 height 16
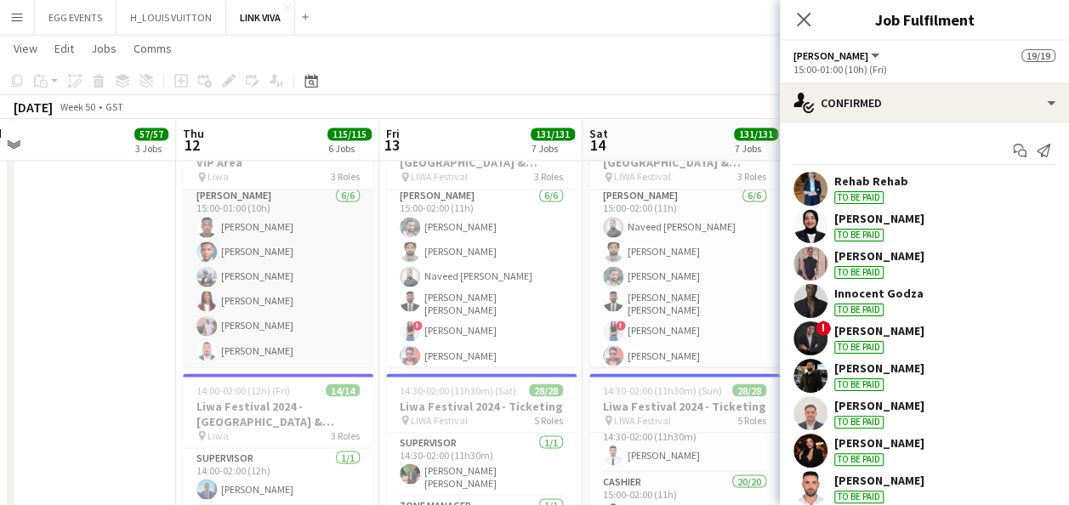
click at [261, 308] on app-card-role "[PERSON_NAME] [DATE] 15:00-01:00 (10h) [PERSON_NAME] A [PERSON_NAME] Badshah [P…" at bounding box center [278, 276] width 190 height 181
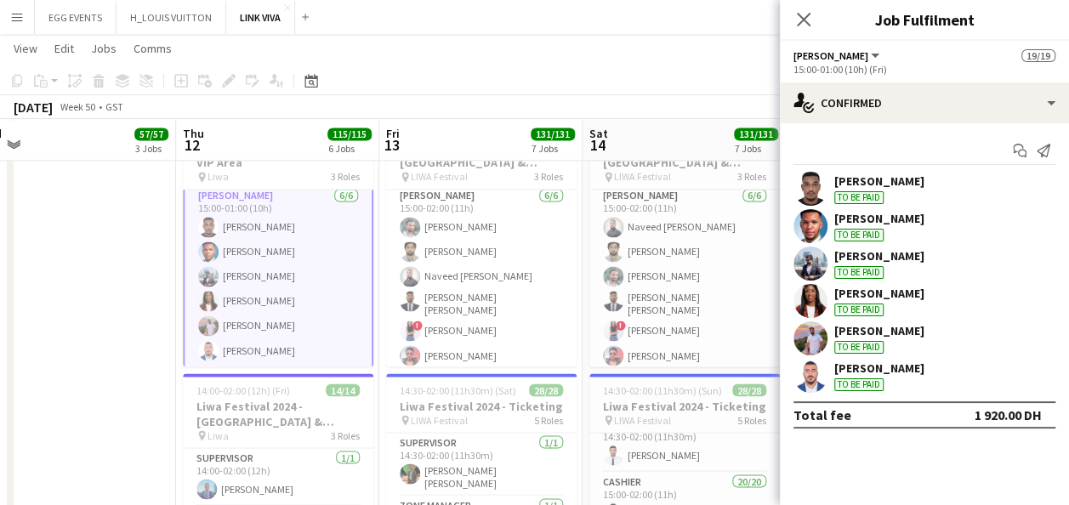
click at [805, 301] on app-user-avatar at bounding box center [810, 301] width 34 height 34
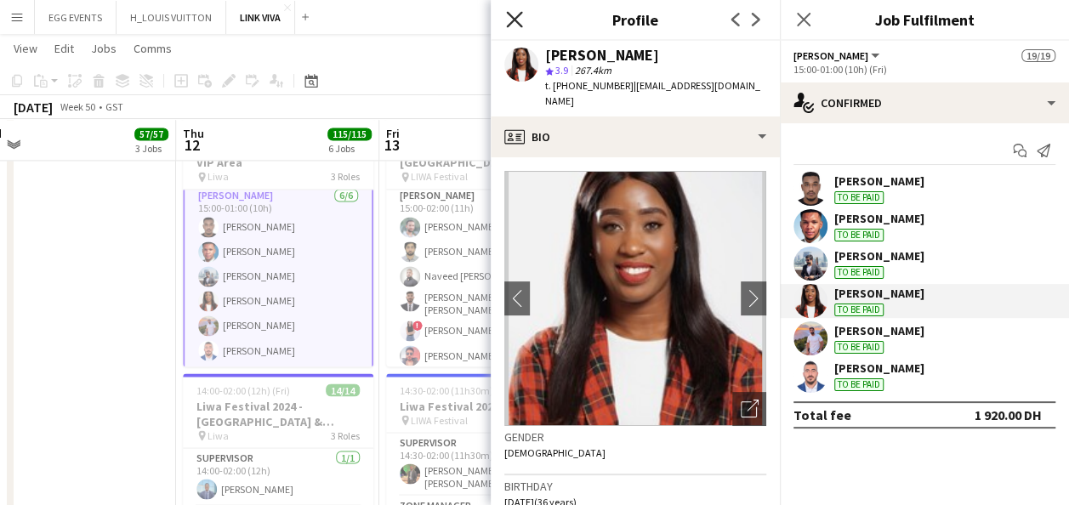
click at [513, 20] on icon at bounding box center [514, 19] width 16 height 16
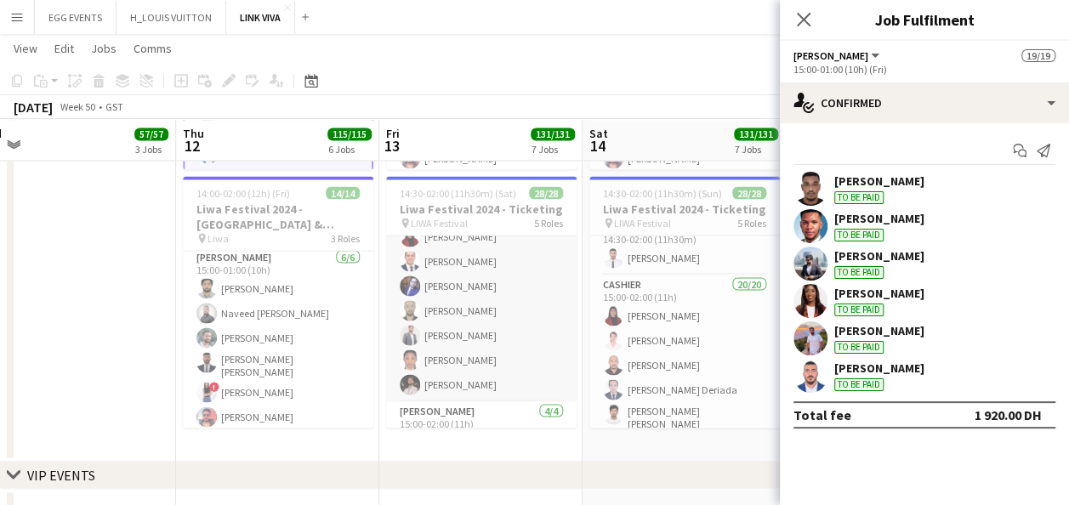
click at [446, 349] on app-card-role "Cashier 20/20 15:00-02:00 (11h) [PERSON_NAME] [PERSON_NAME] [PERSON_NAME] [PERS…" at bounding box center [481, 135] width 190 height 531
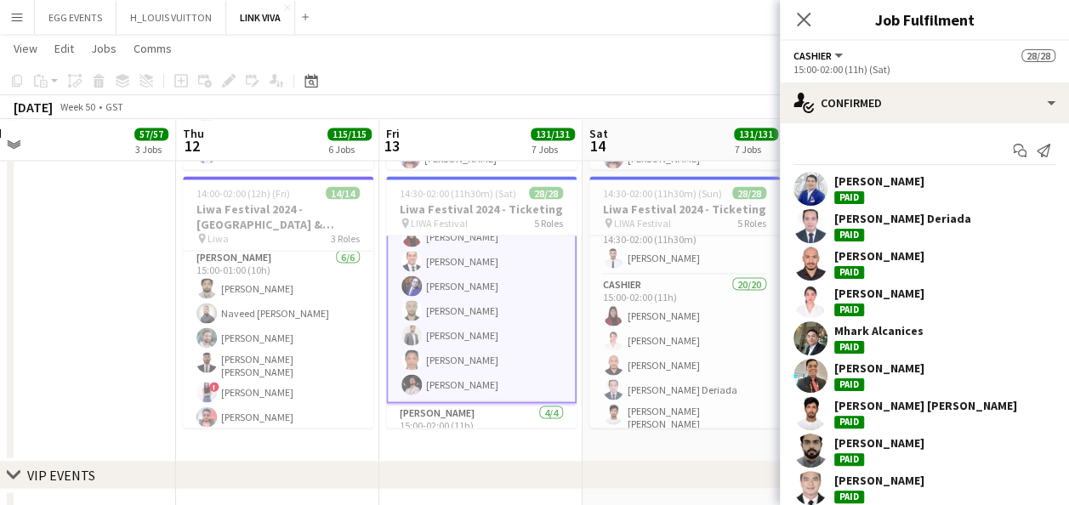
click at [823, 332] on app-user-avatar at bounding box center [810, 338] width 34 height 34
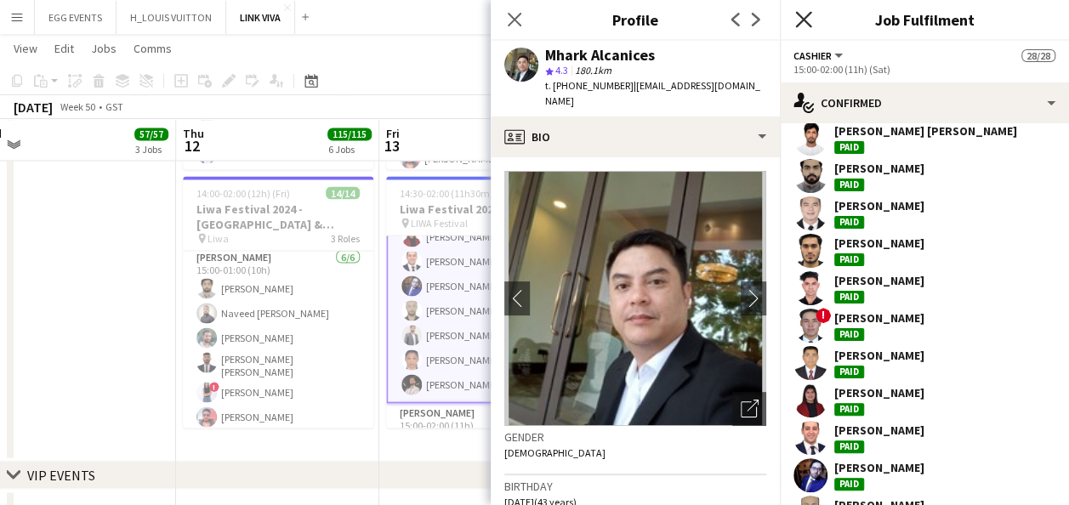
click at [798, 17] on icon "Close pop-in" at bounding box center [803, 19] width 16 height 16
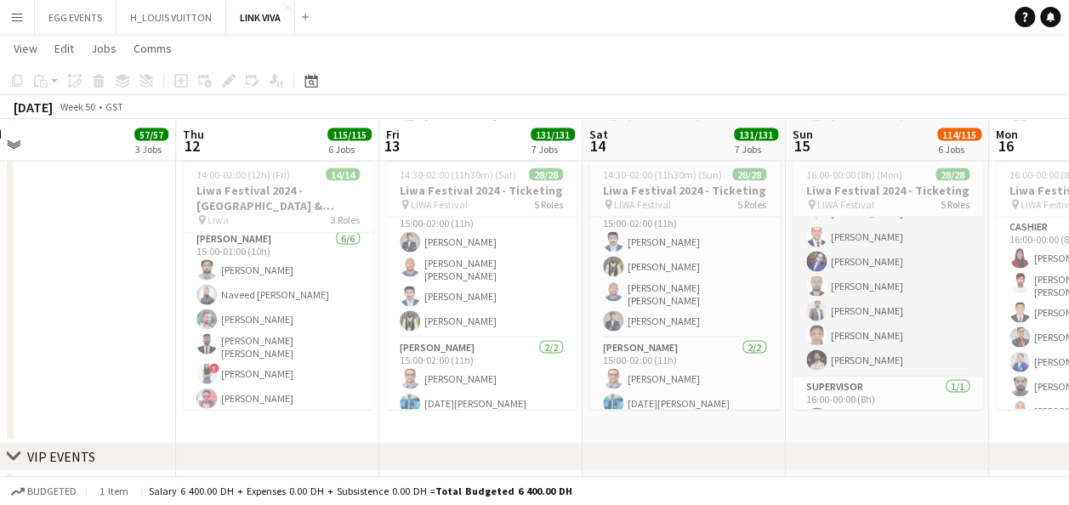
scroll to position [371, 0]
click at [816, 326] on app-user-avatar at bounding box center [816, 336] width 20 height 20
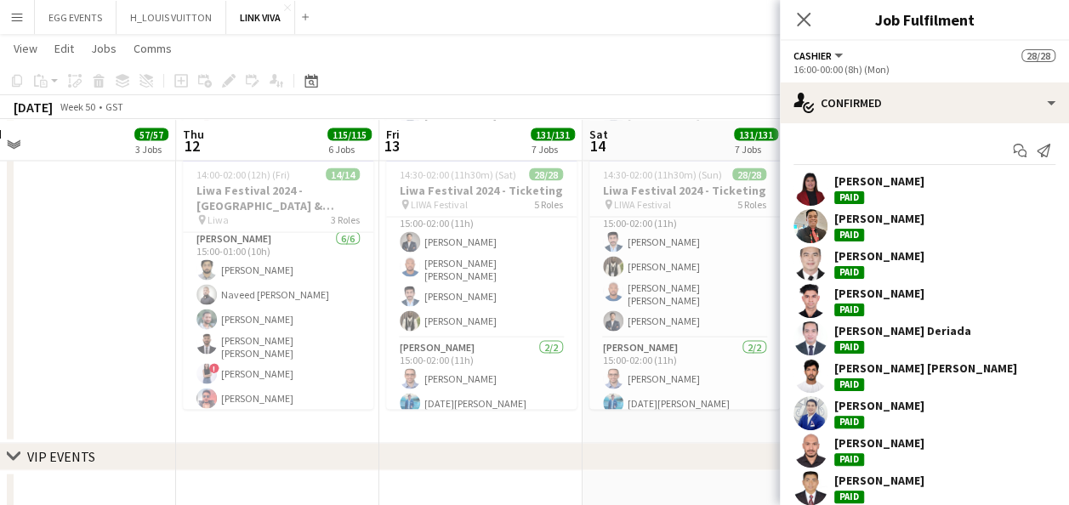
scroll to position [372, 0]
drag, startPoint x: 808, startPoint y: 158, endPoint x: 808, endPoint y: 179, distance: 20.4
click at [808, 179] on app-user-avatar at bounding box center [810, 189] width 34 height 34
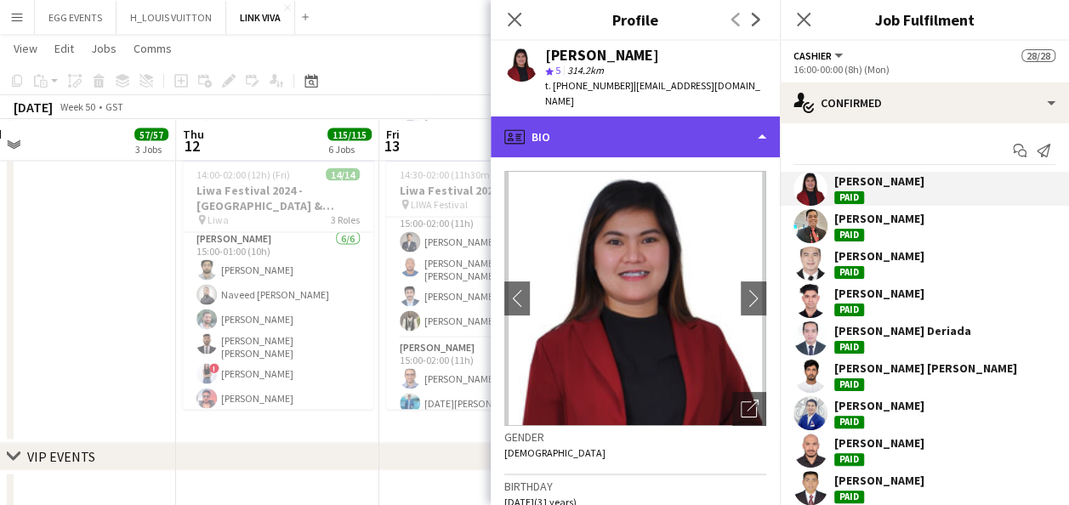
click at [633, 122] on div "profile Bio" at bounding box center [635, 136] width 289 height 41
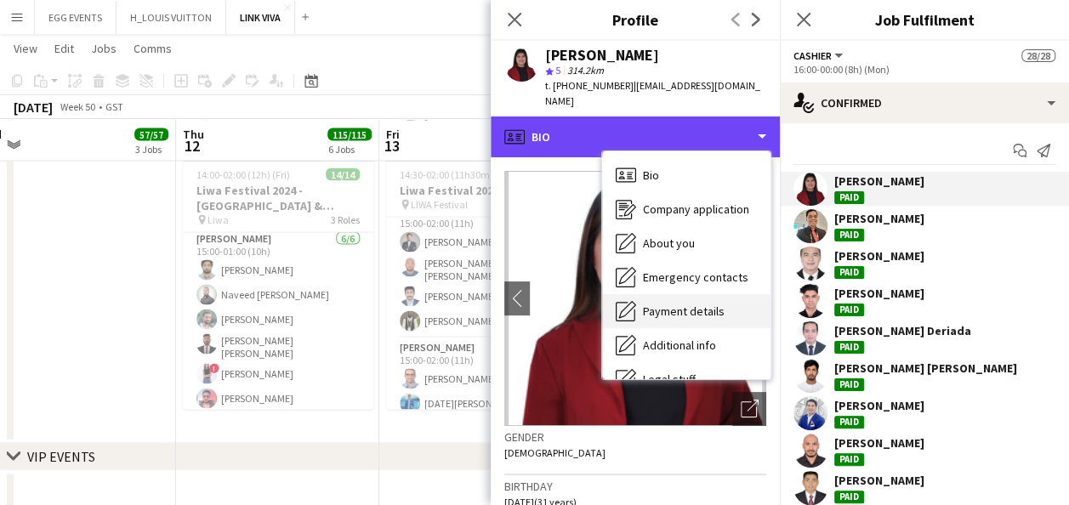
scroll to position [92, 0]
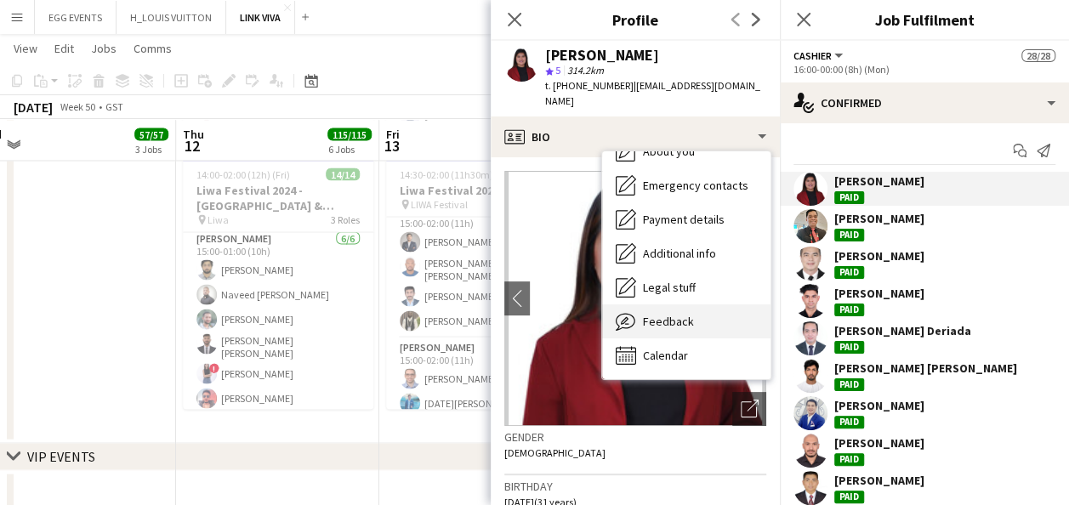
click at [680, 314] on span "Feedback" at bounding box center [668, 321] width 51 height 15
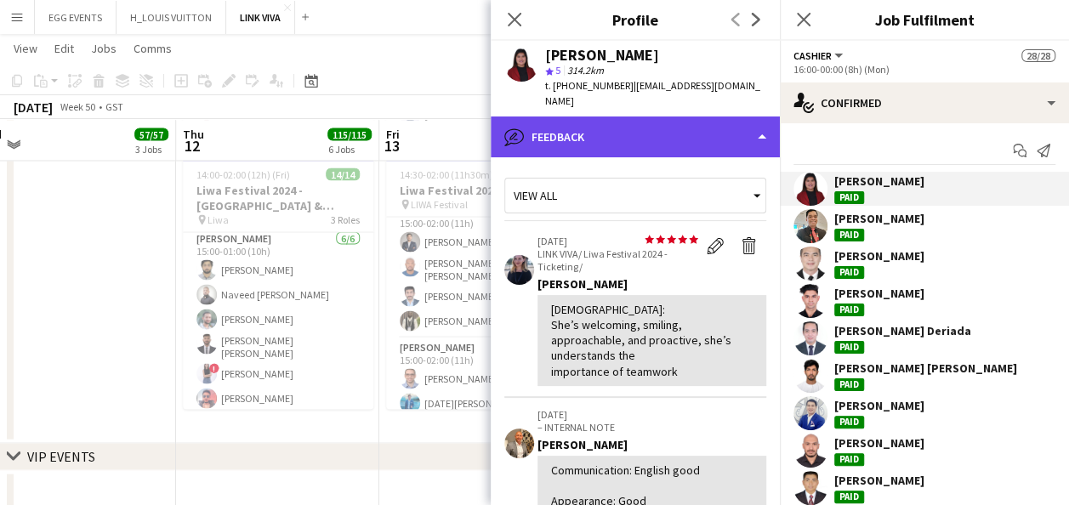
click at [691, 119] on div "bubble-pencil Feedback" at bounding box center [635, 136] width 289 height 41
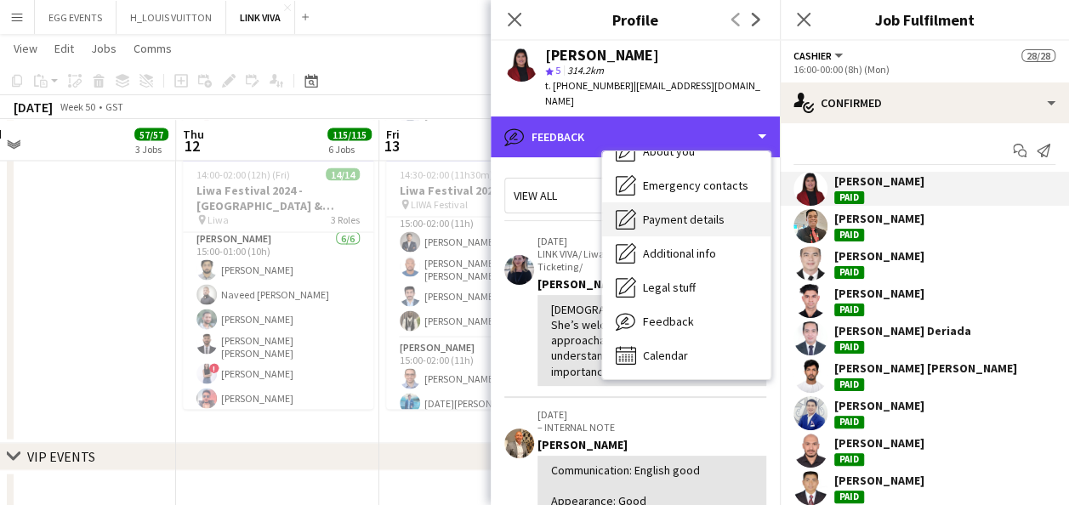
scroll to position [0, 0]
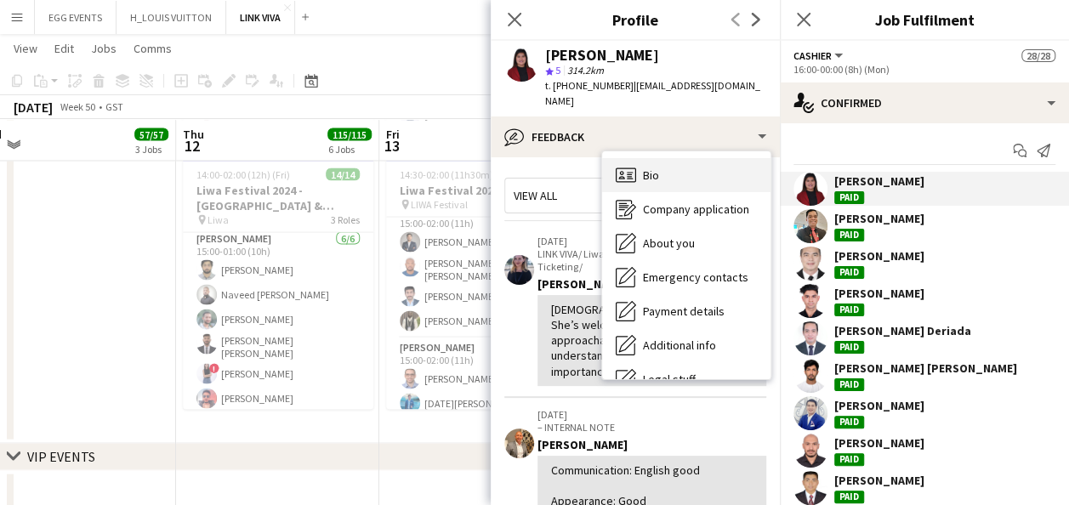
click at [672, 162] on div "Bio Bio" at bounding box center [686, 175] width 168 height 34
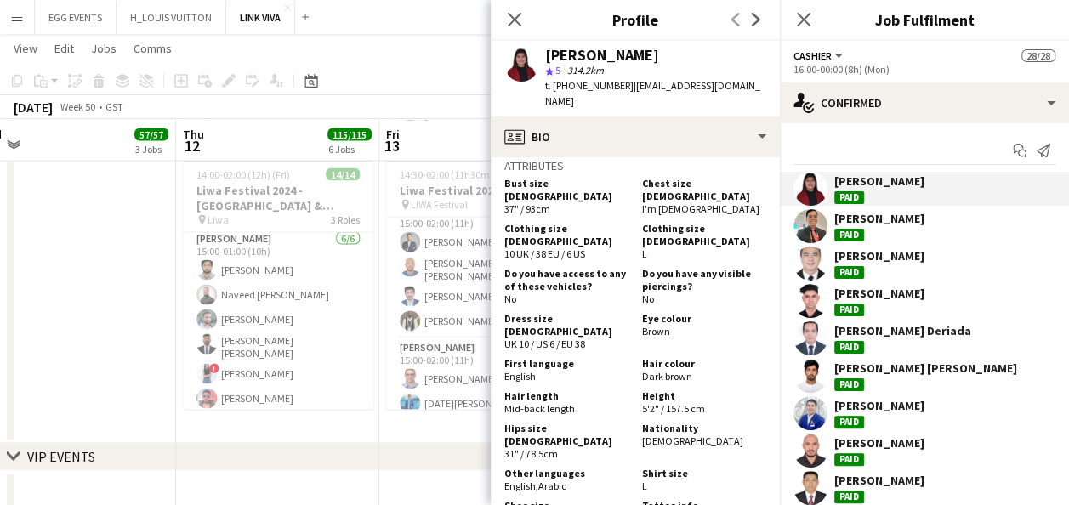
scroll to position [888, 0]
click at [733, 178] on h5 "Chest size [DEMOGRAPHIC_DATA]" at bounding box center [704, 191] width 124 height 26
click at [728, 159] on h3 "Attributes" at bounding box center [635, 166] width 262 height 15
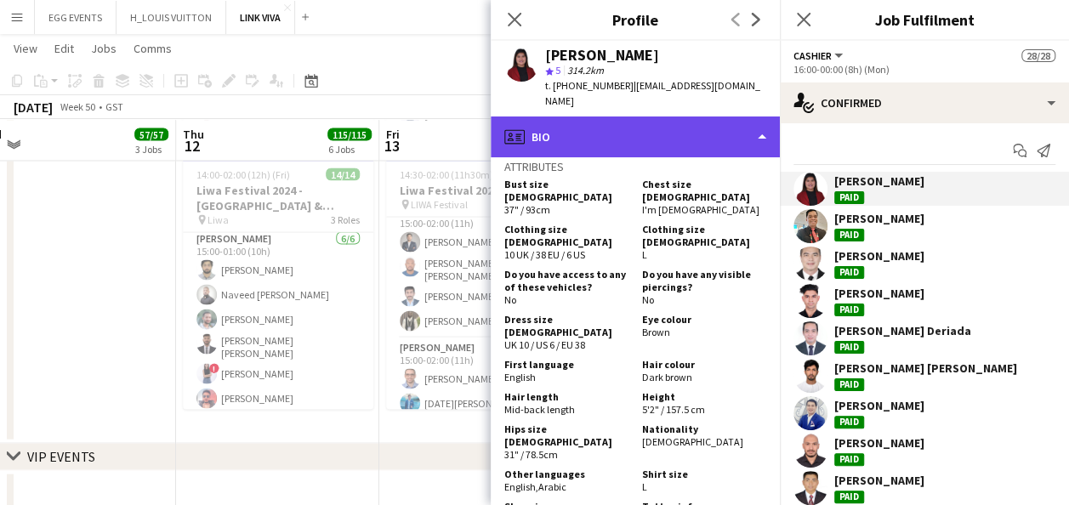
click at [735, 130] on div "profile Bio" at bounding box center [635, 136] width 289 height 41
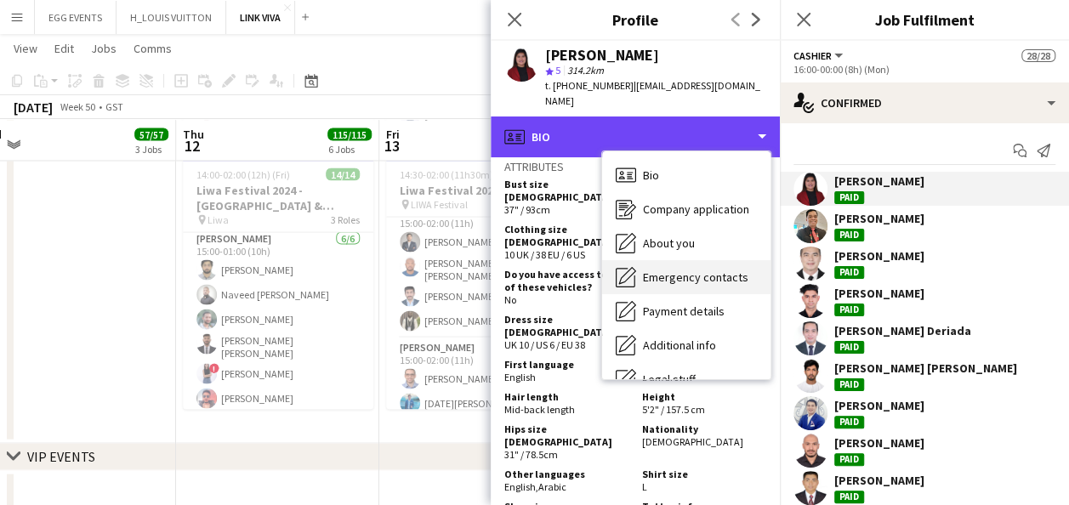
scroll to position [92, 0]
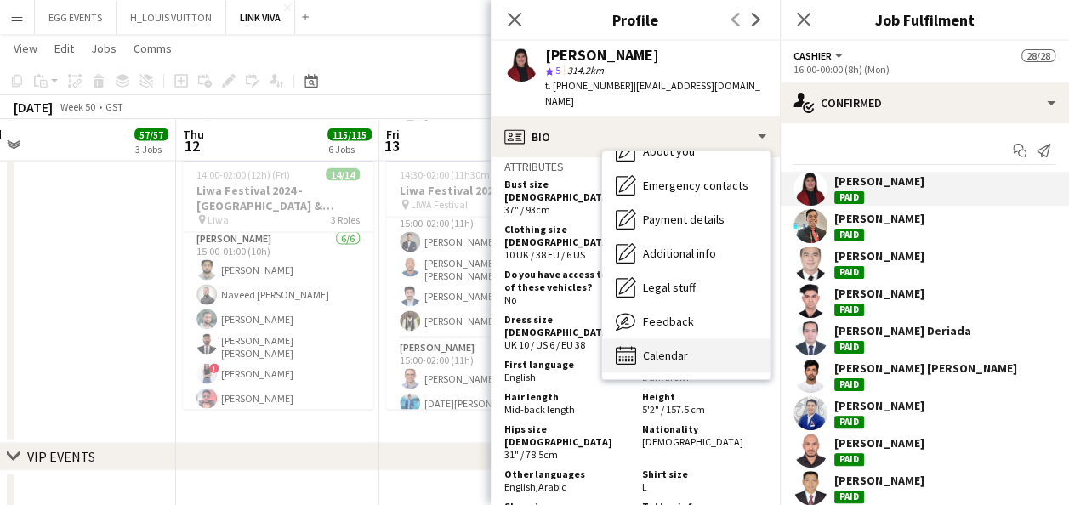
click at [655, 348] on span "Calendar" at bounding box center [665, 355] width 45 height 15
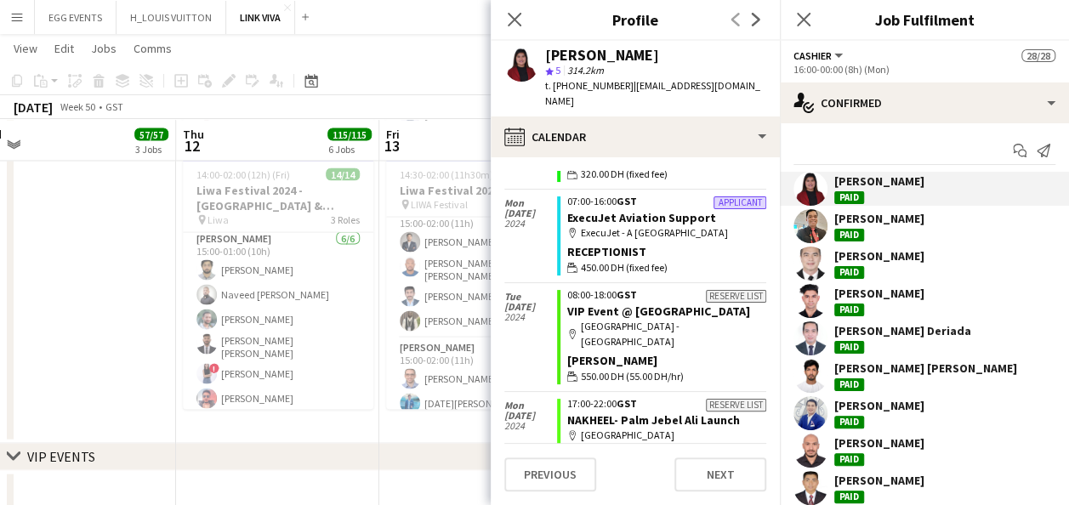
scroll to position [2471, 0]
click at [694, 157] on app-calendar-tab "calendar-full Select date [DATE] Reserve list 08:00-18:00 GST VIP Event @[GEOGR…" at bounding box center [635, 331] width 289 height 348
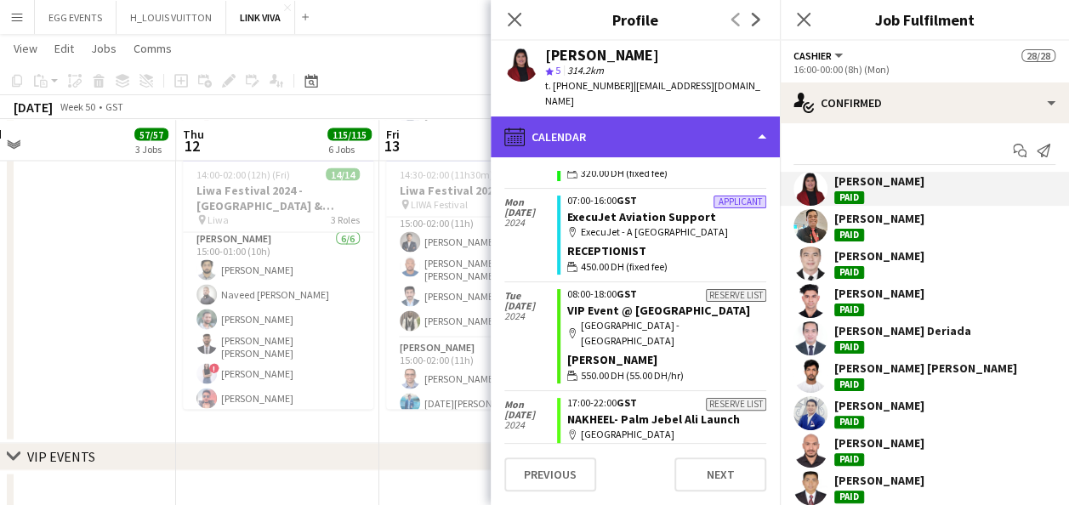
click at [705, 134] on div "calendar-full Calendar" at bounding box center [635, 136] width 289 height 41
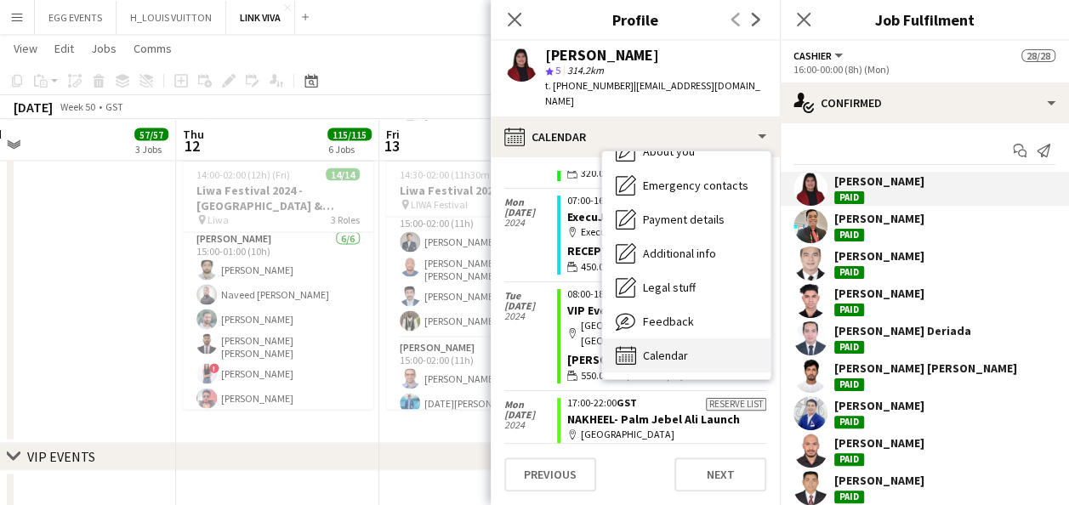
click at [665, 348] on span "Calendar" at bounding box center [665, 355] width 45 height 15
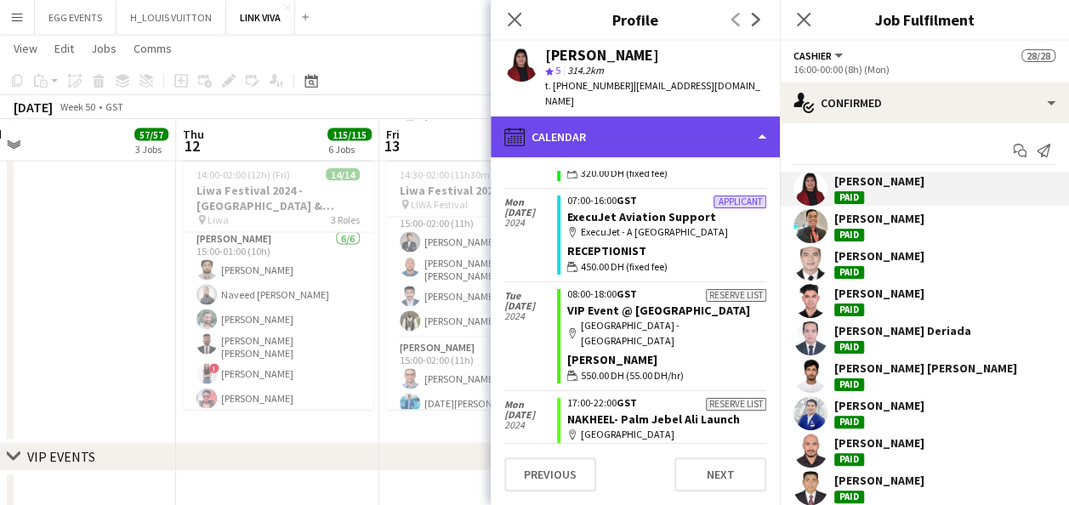
click at [712, 130] on div "calendar-full Calendar" at bounding box center [635, 136] width 289 height 41
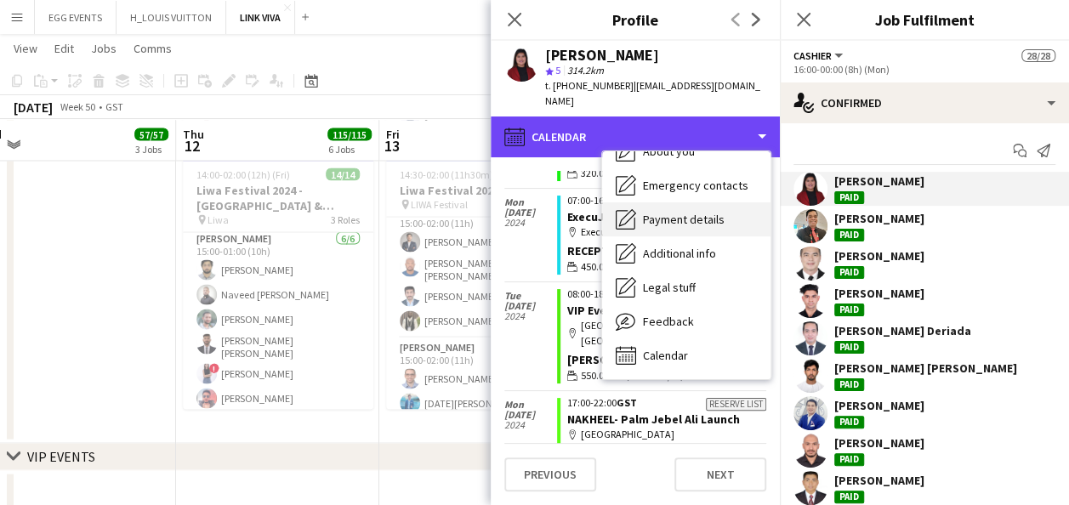
scroll to position [0, 0]
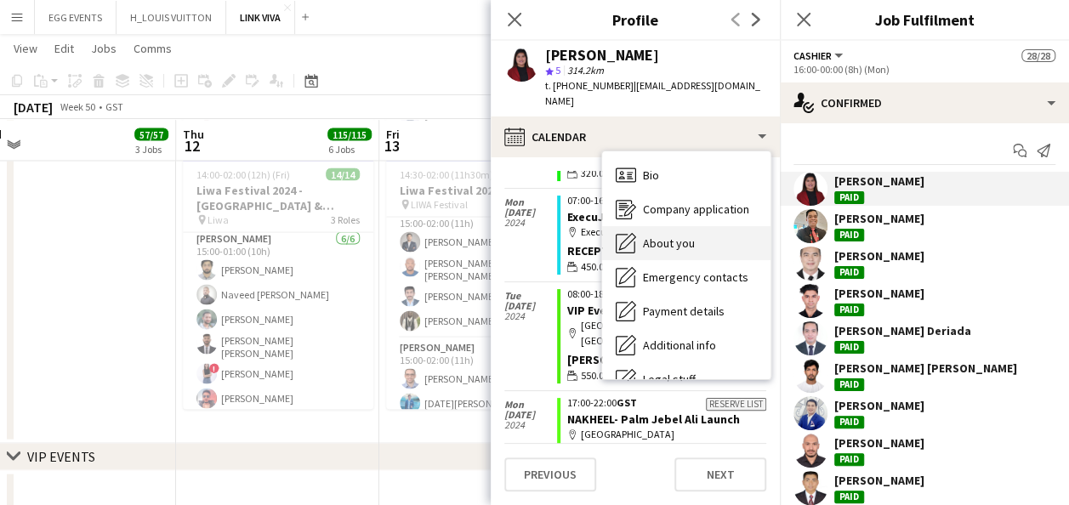
click at [663, 235] on span "About you" at bounding box center [669, 242] width 52 height 15
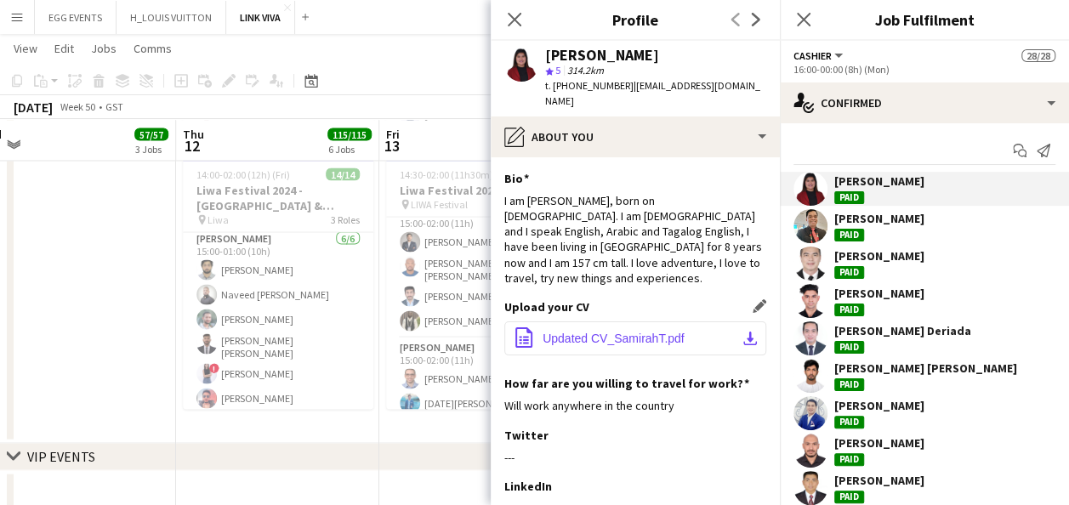
click at [697, 321] on button "office-file-sheet Updated CV_SamirahT.pdf download-bottom" at bounding box center [635, 338] width 262 height 34
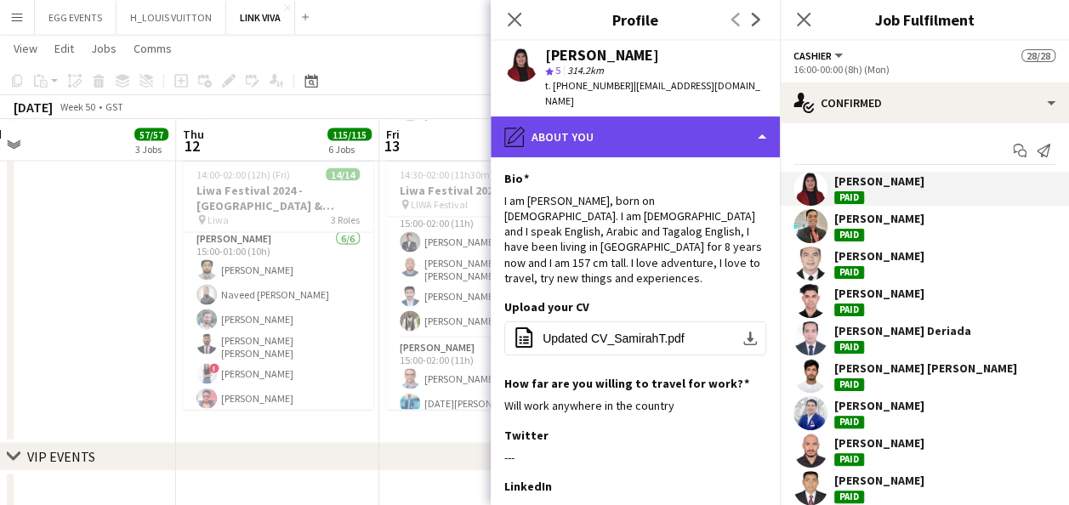
click at [646, 130] on div "pencil4 About you" at bounding box center [635, 136] width 289 height 41
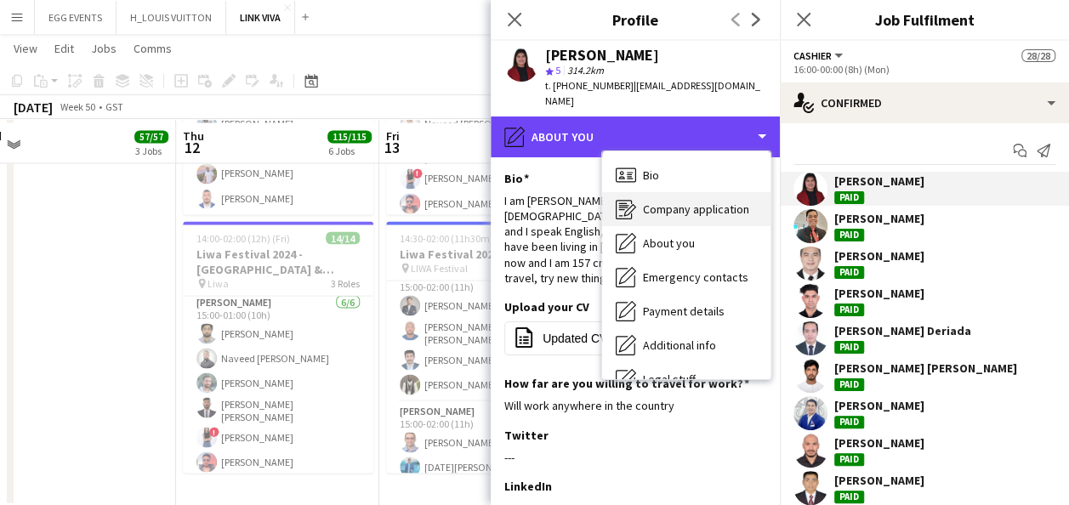
scroll to position [1478, 0]
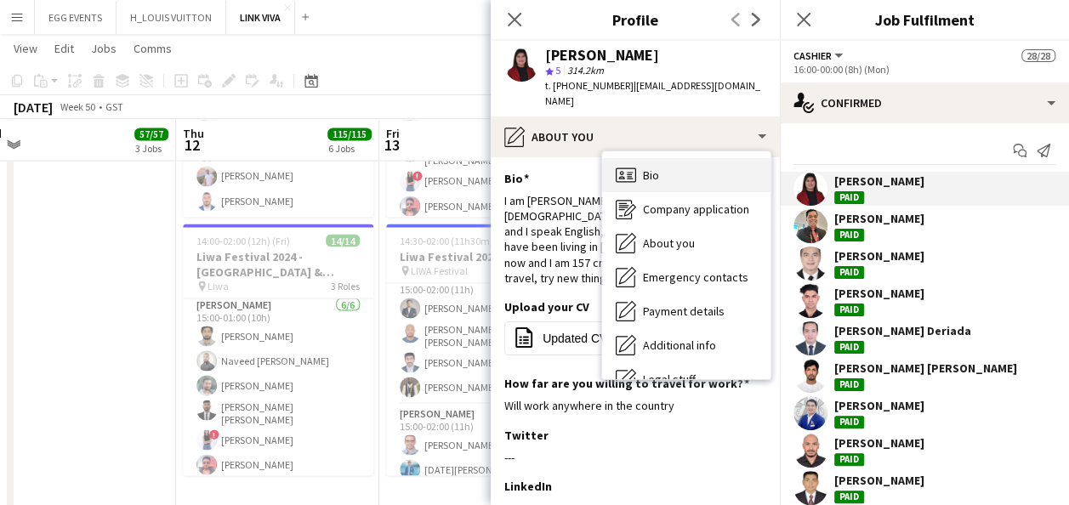
click at [683, 165] on div "Bio Bio" at bounding box center [686, 175] width 168 height 34
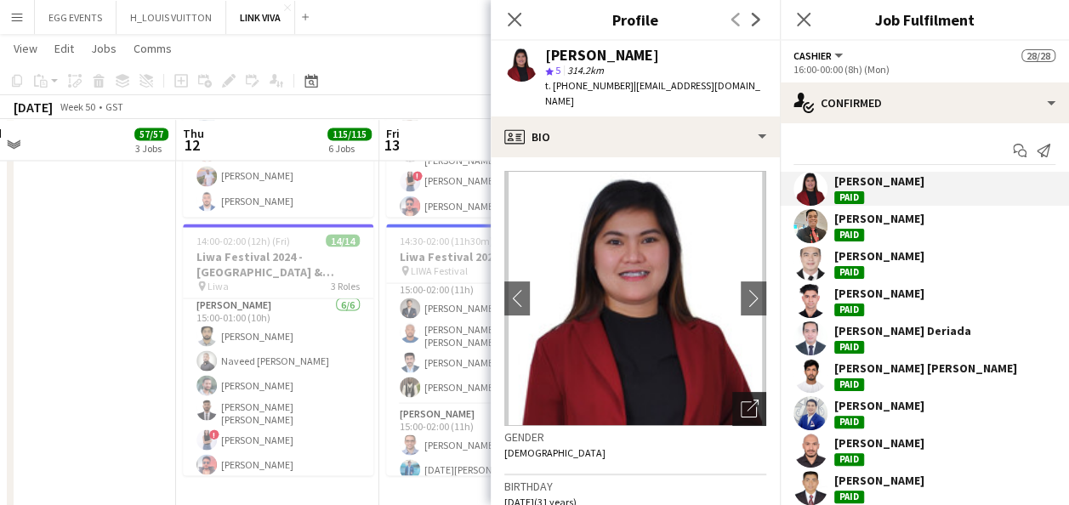
click at [747, 405] on div "Open photos pop-in" at bounding box center [749, 409] width 34 height 34
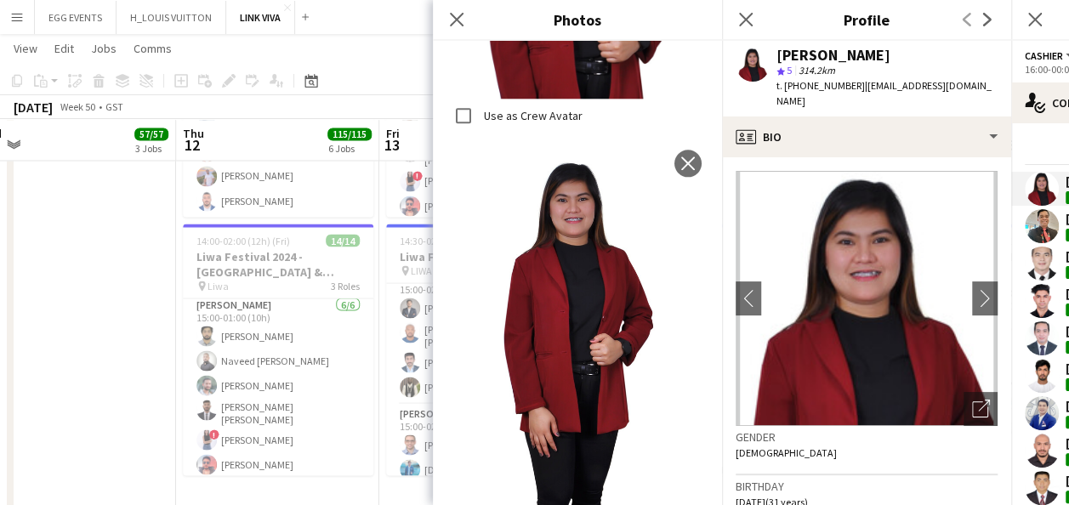
scroll to position [620, 0]
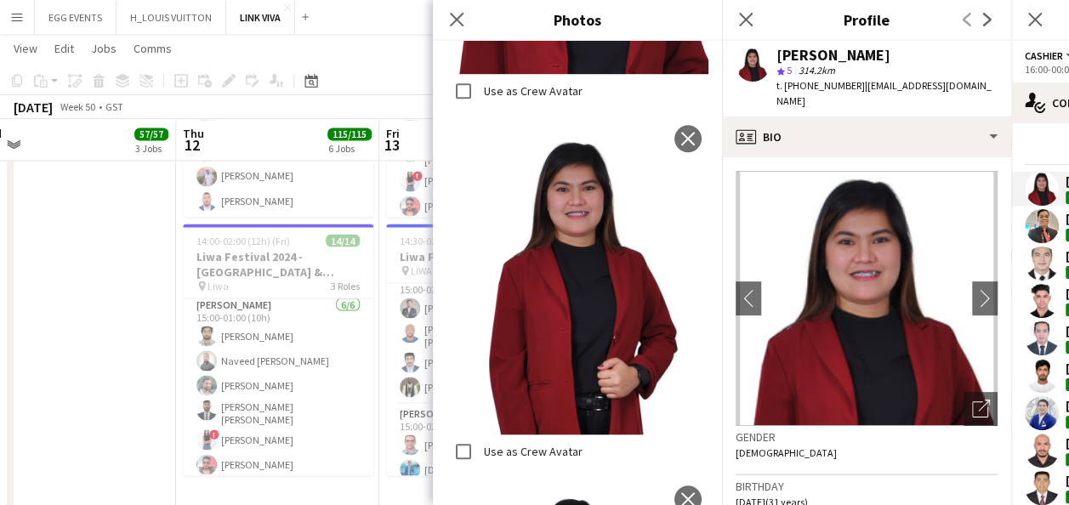
click at [798, 184] on img at bounding box center [866, 298] width 262 height 255
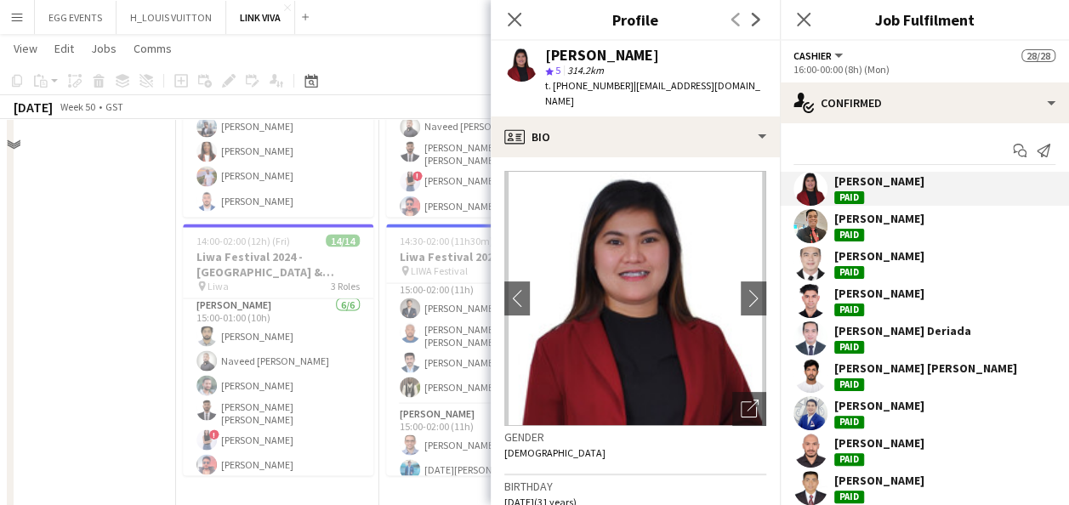
scroll to position [1404, 0]
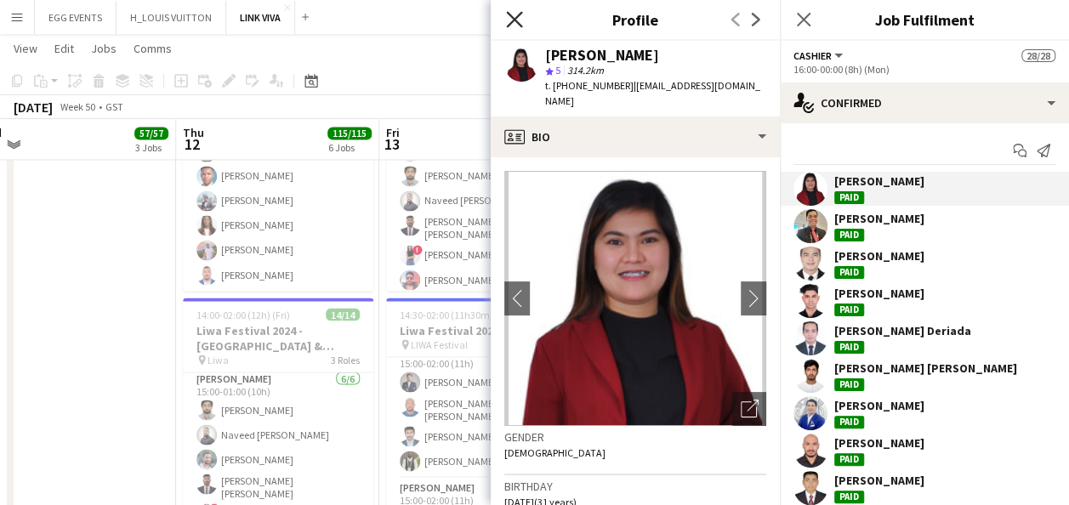
click at [519, 18] on icon "Close pop-in" at bounding box center [514, 19] width 16 height 16
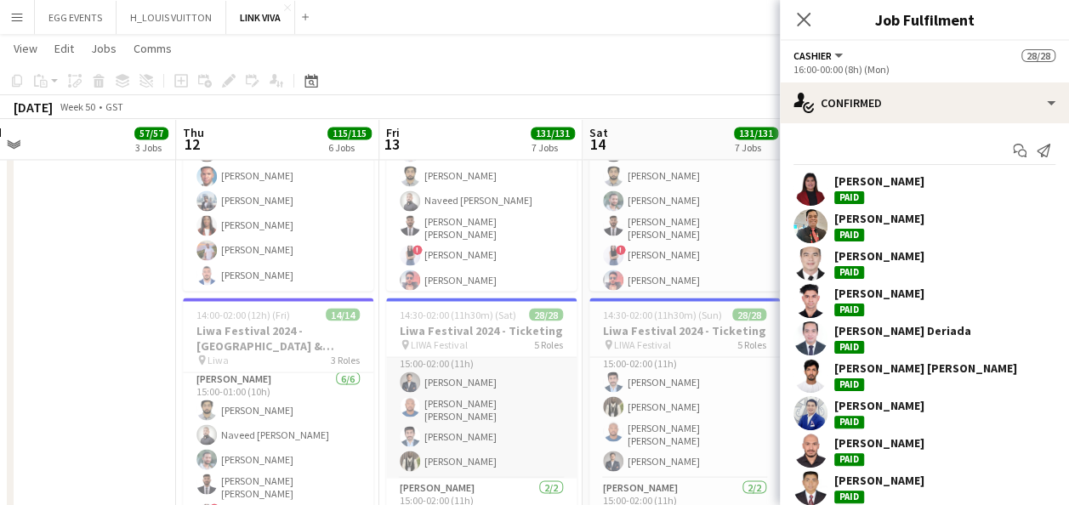
scroll to position [1635, 0]
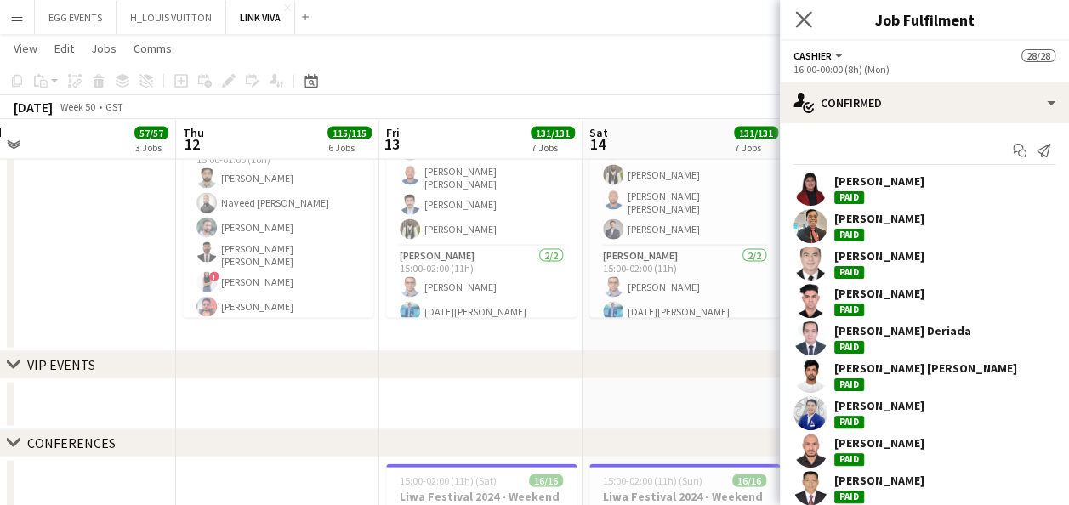
click at [809, 11] on app-icon "Close pop-in" at bounding box center [803, 20] width 25 height 25
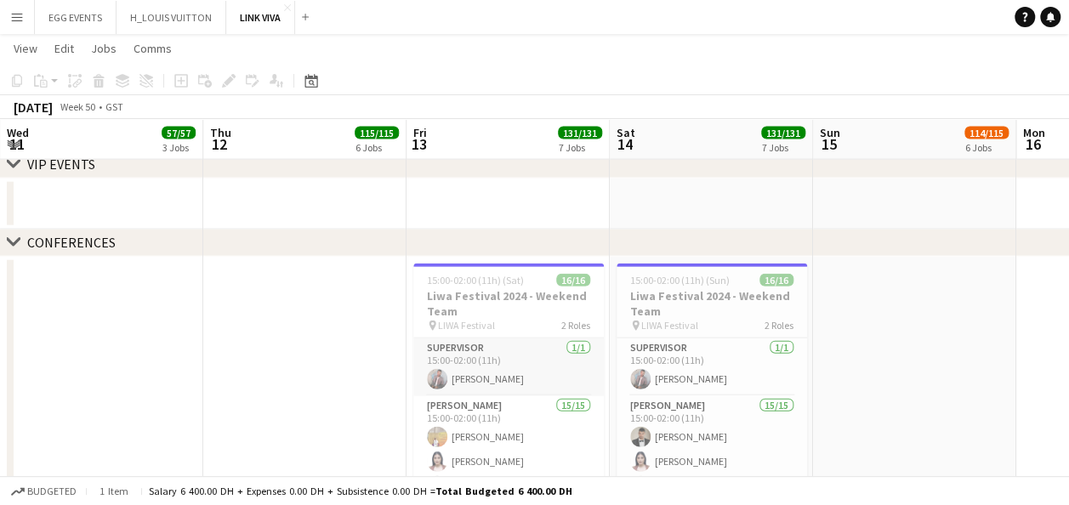
scroll to position [117, 0]
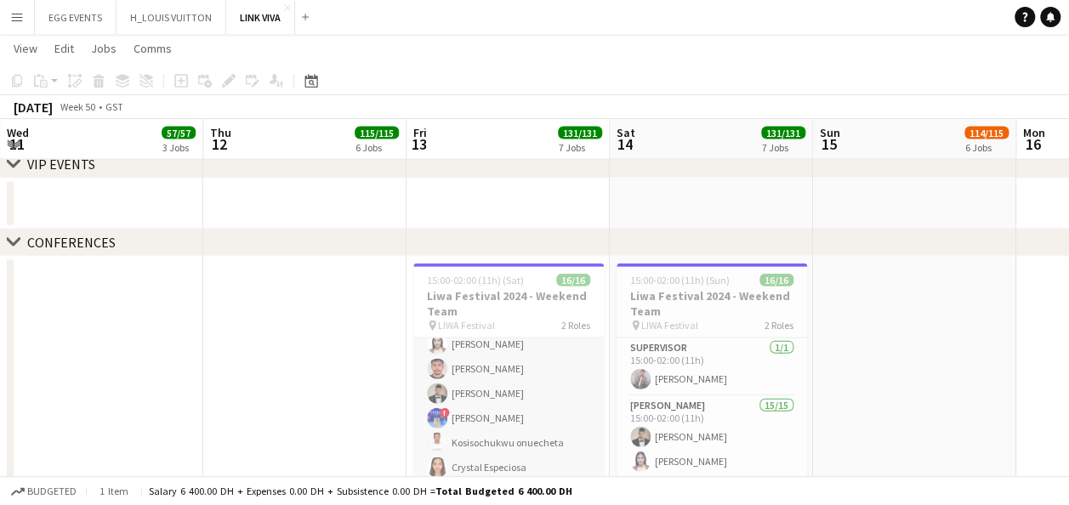
click at [498, 373] on app-card-role "[PERSON_NAME] 15/15 15:00-02:00 (11h) [PERSON_NAME] [PERSON_NAME] [PERSON_NAME]…" at bounding box center [508, 485] width 190 height 413
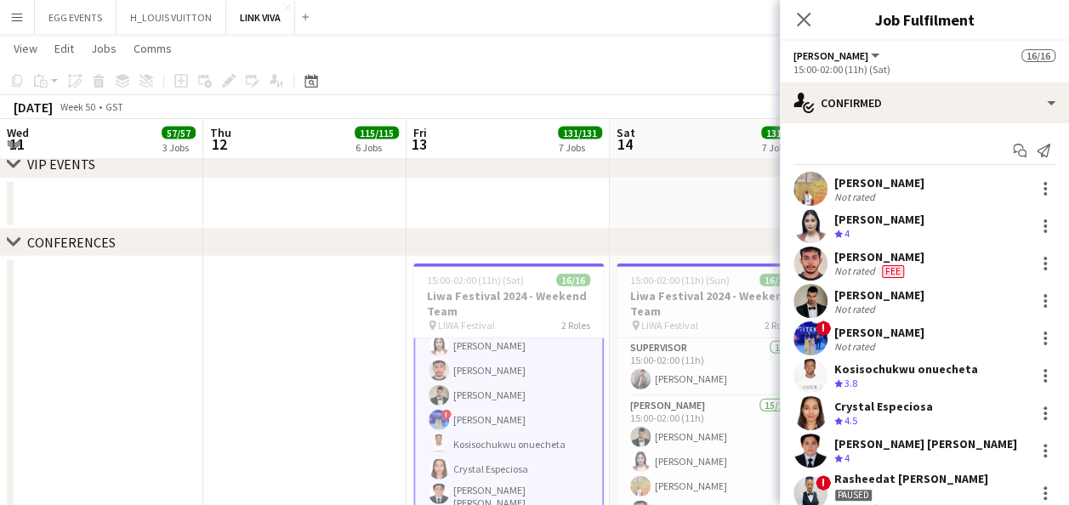
scroll to position [119, 0]
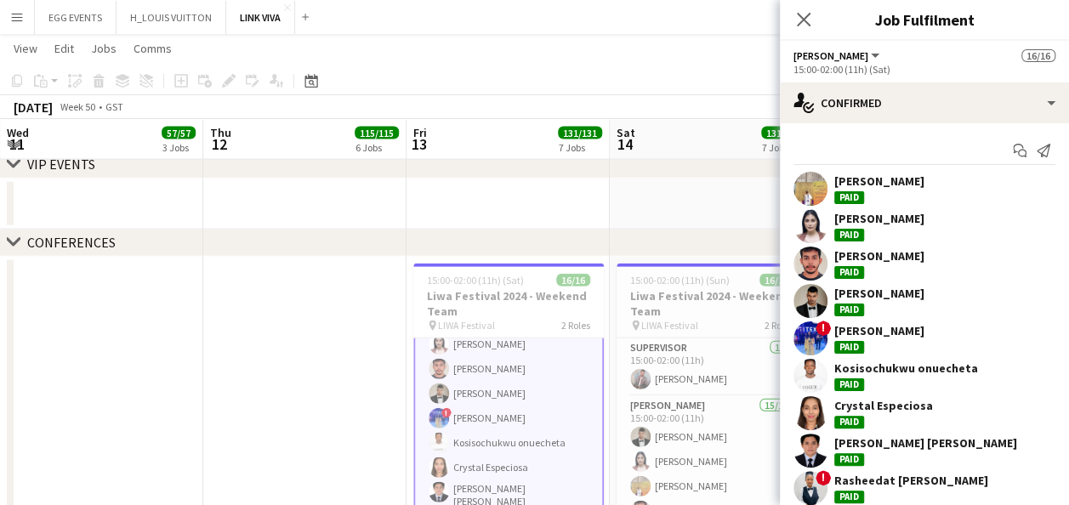
click at [811, 235] on app-user-avatar at bounding box center [810, 226] width 34 height 34
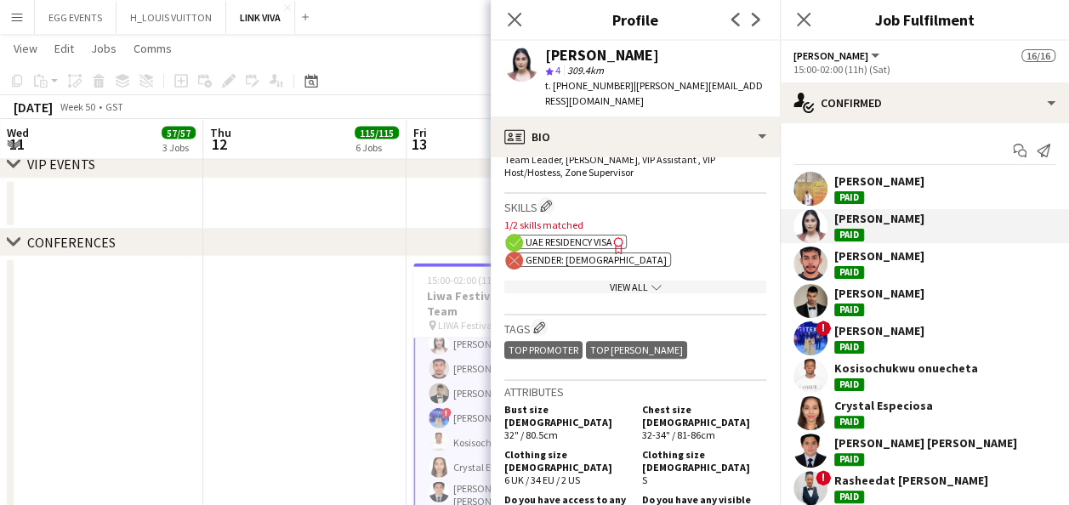
scroll to position [740, 0]
click at [673, 169] on div "Account Manager , Admin Assistant, Assistant, Brand Ambassador , Call Center Ag…" at bounding box center [635, 88] width 262 height 179
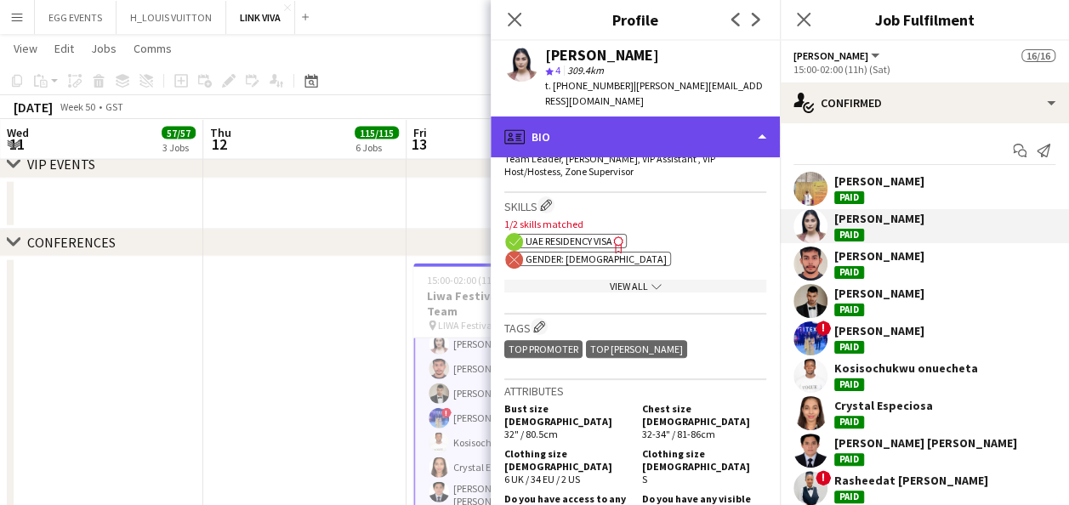
click at [695, 149] on div "profile Bio" at bounding box center [635, 136] width 289 height 41
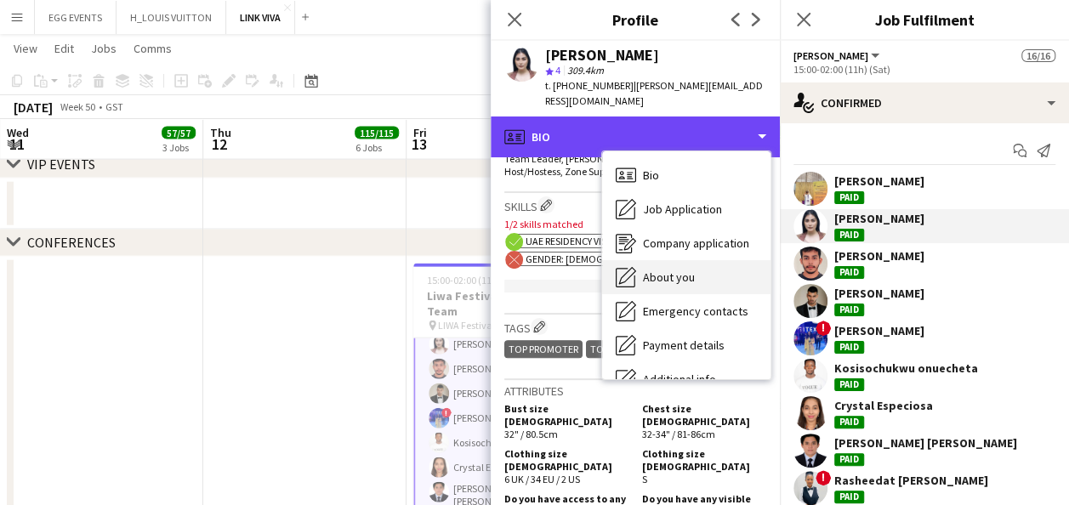
scroll to position [126, 0]
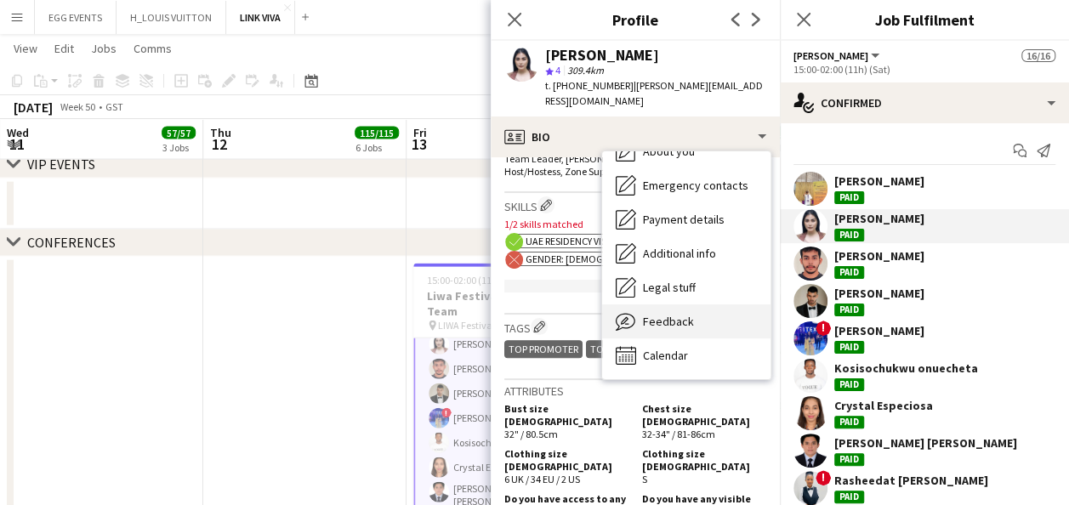
click at [673, 308] on div "Feedback Feedback" at bounding box center [686, 321] width 168 height 34
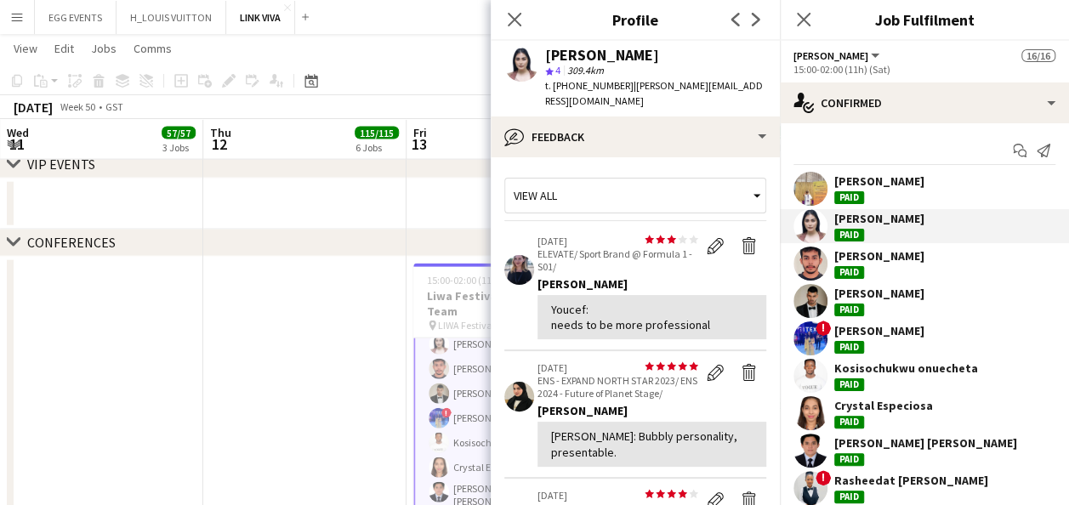
click at [813, 402] on app-user-avatar at bounding box center [810, 413] width 34 height 34
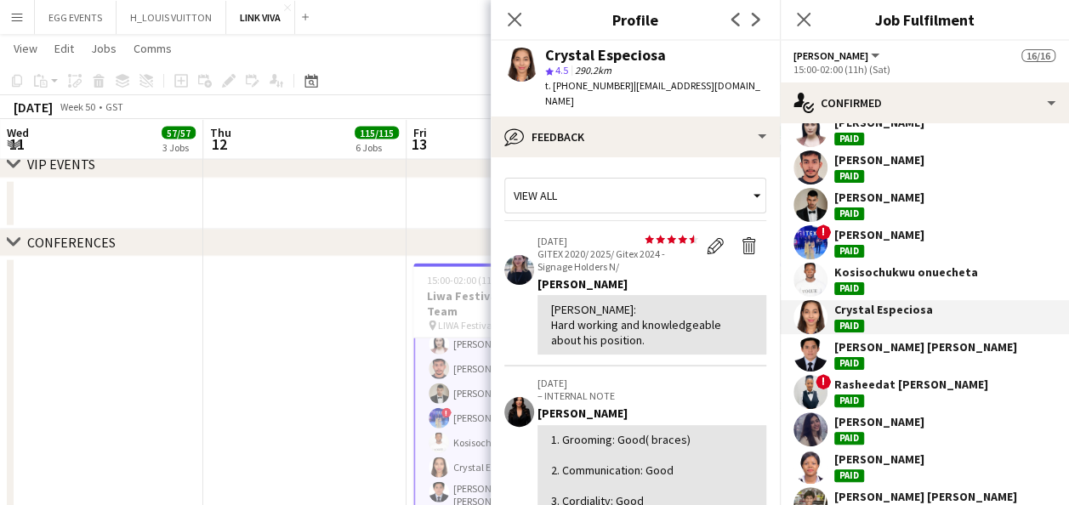
scroll to position [97, 0]
click at [816, 386] on app-user-avatar at bounding box center [810, 391] width 34 height 34
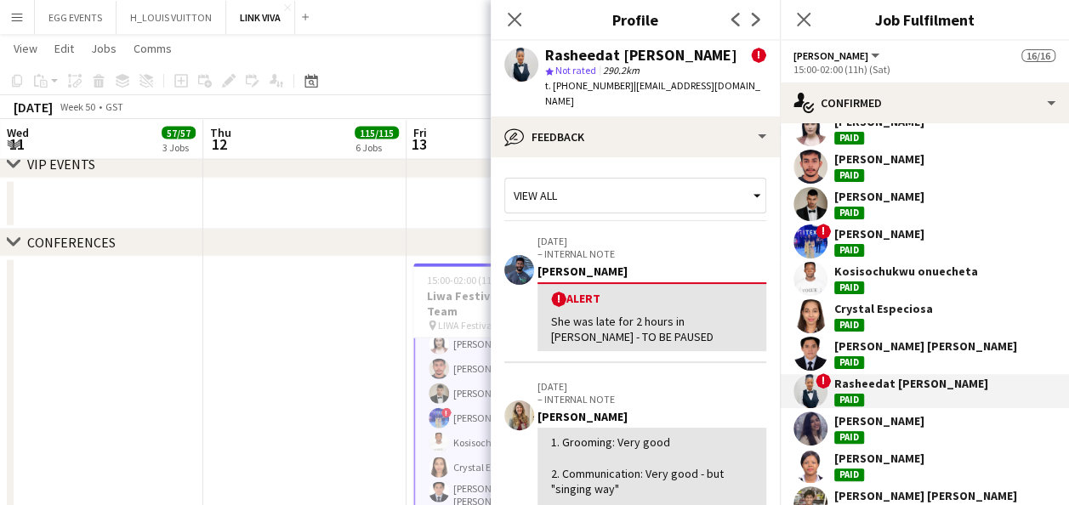
click at [809, 420] on app-user-avatar at bounding box center [810, 428] width 34 height 34
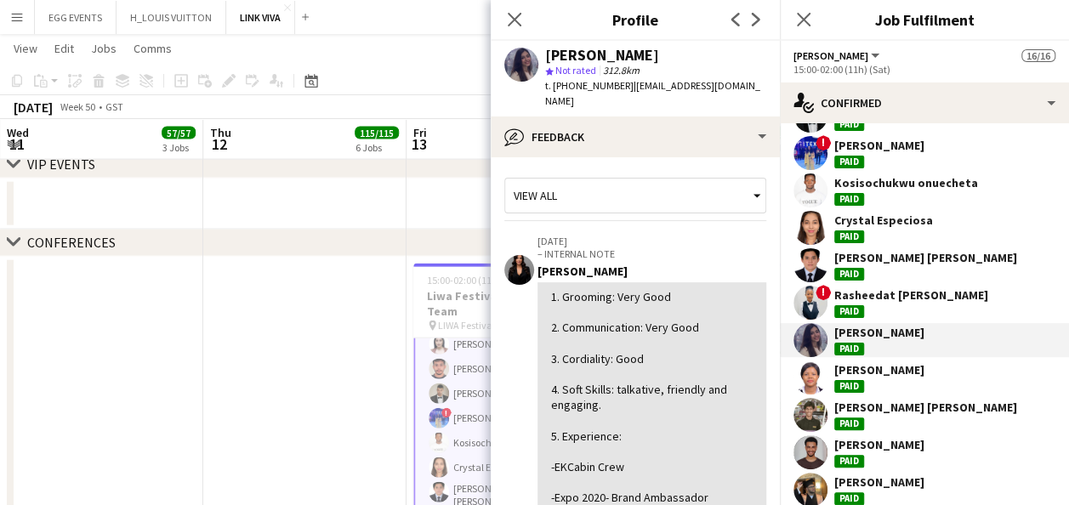
scroll to position [186, 0]
click at [816, 383] on app-user-avatar at bounding box center [810, 377] width 34 height 34
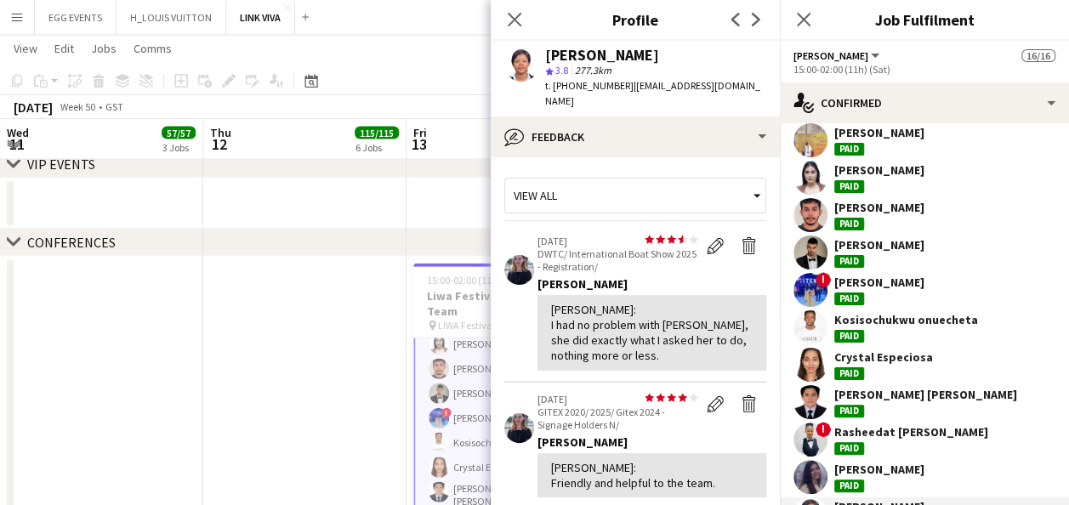
scroll to position [0, 0]
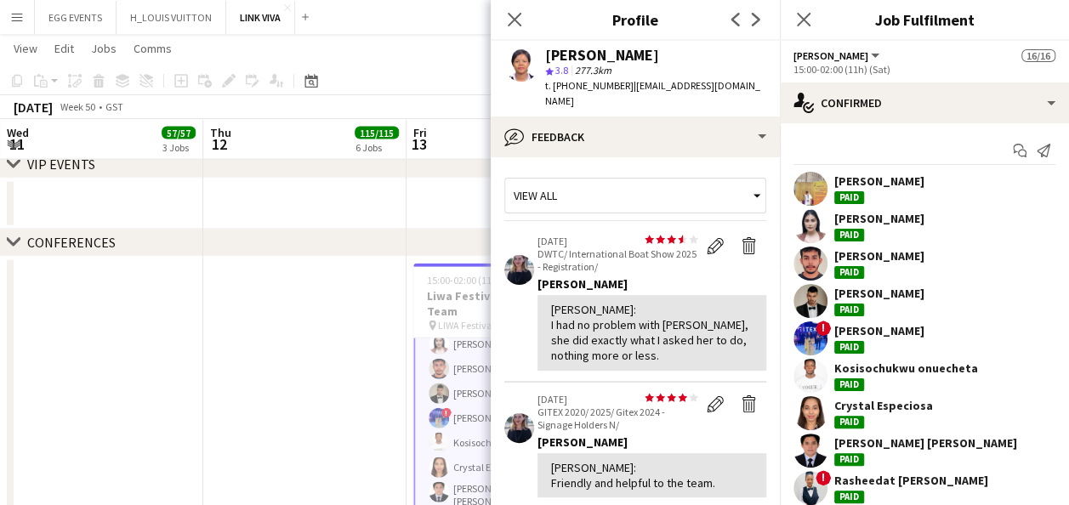
click at [813, 228] on app-user-avatar at bounding box center [810, 226] width 34 height 34
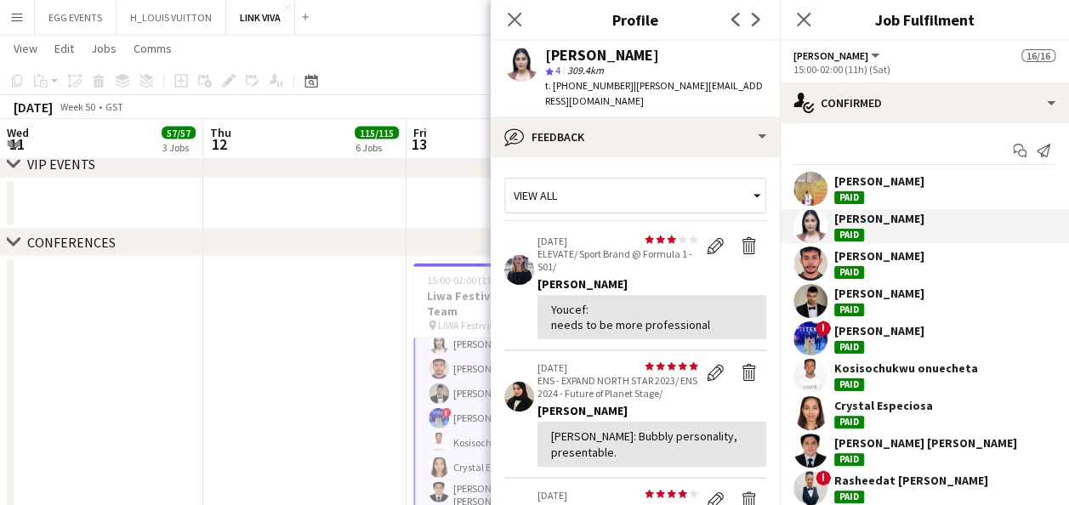
click at [816, 331] on app-user-avatar at bounding box center [810, 338] width 34 height 34
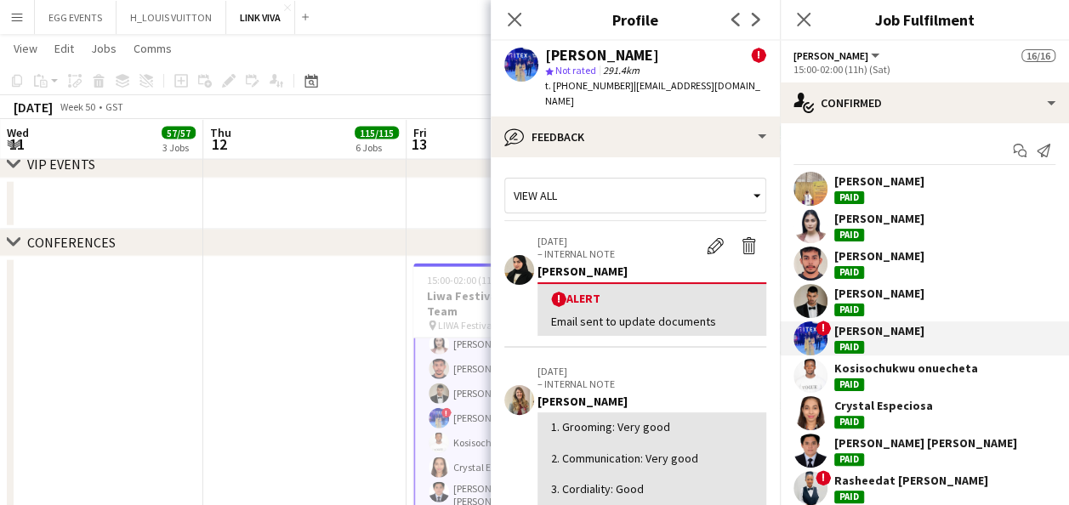
click at [814, 236] on app-user-avatar at bounding box center [810, 226] width 34 height 34
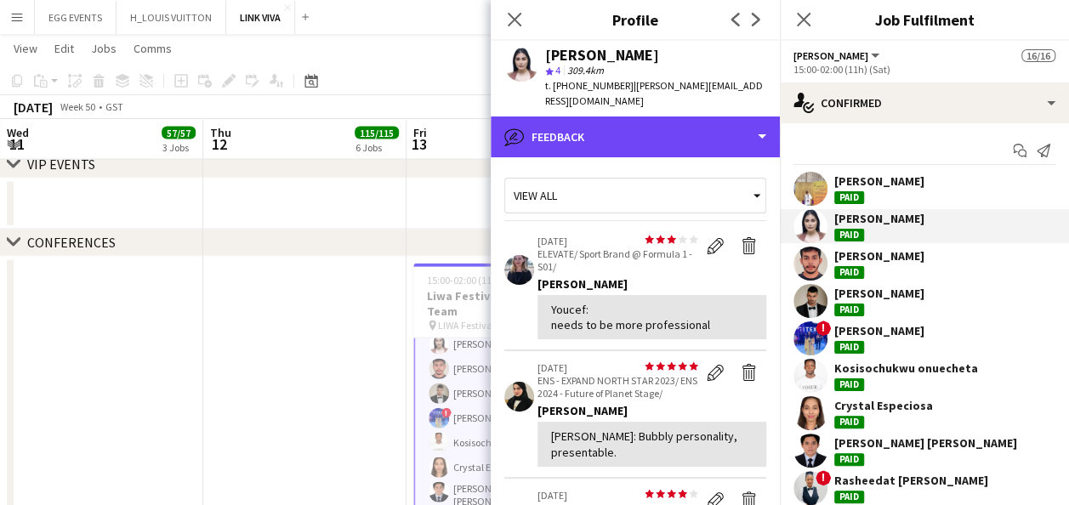
click at [702, 156] on div "bubble-pencil Feedback" at bounding box center [635, 136] width 289 height 41
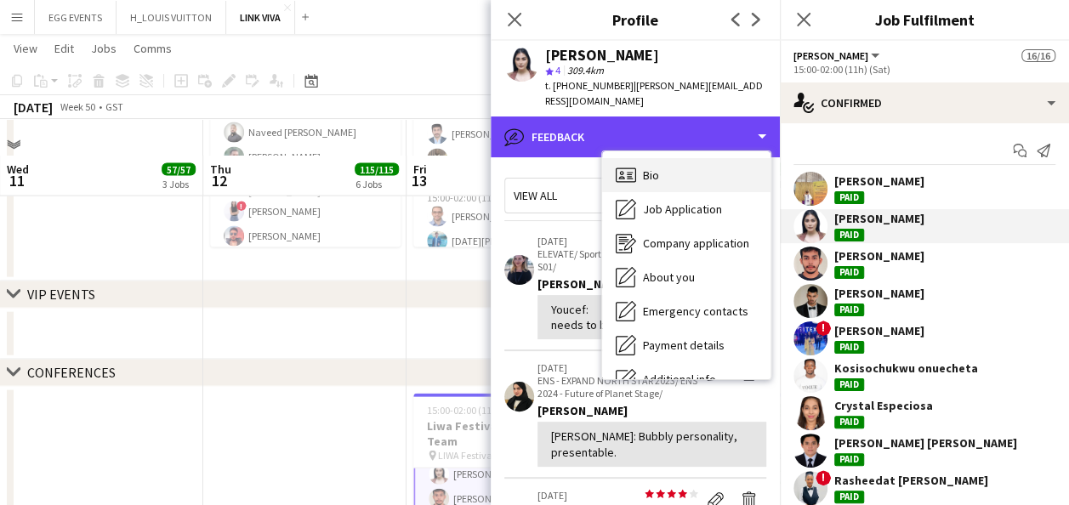
scroll to position [1703, 0]
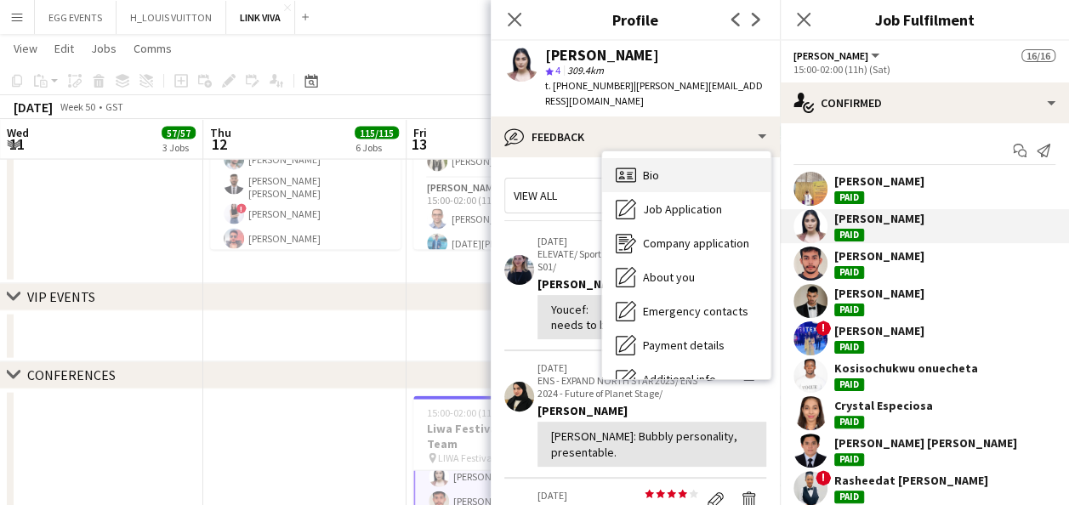
click at [673, 173] on div "Bio Bio" at bounding box center [686, 175] width 168 height 34
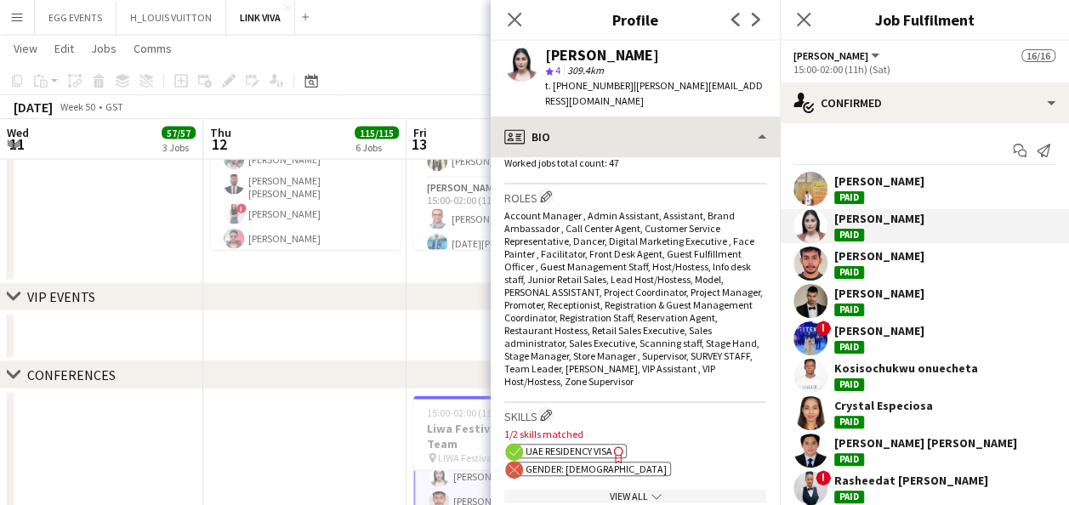
scroll to position [531, 0]
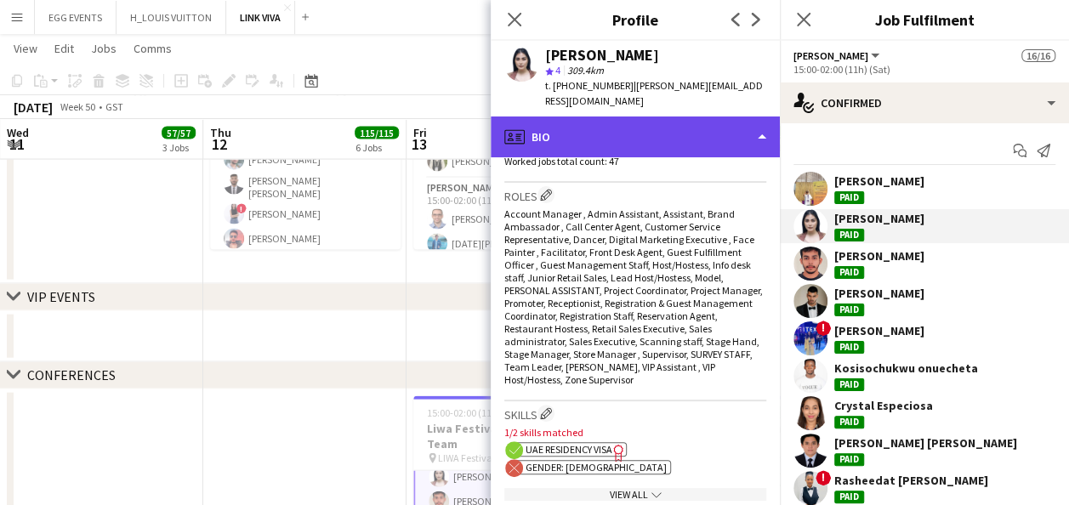
click at [711, 133] on div "profile Bio" at bounding box center [635, 136] width 289 height 41
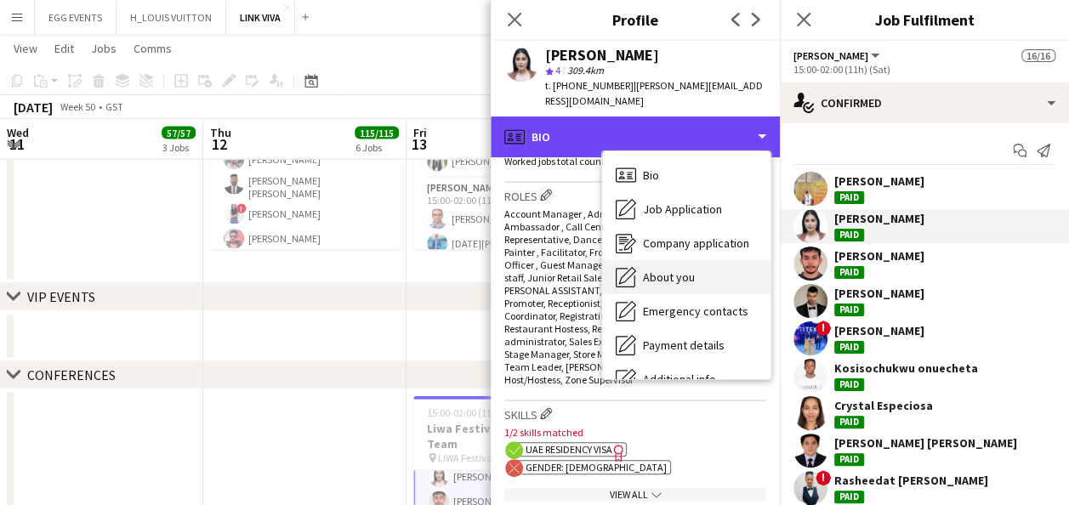
scroll to position [126, 0]
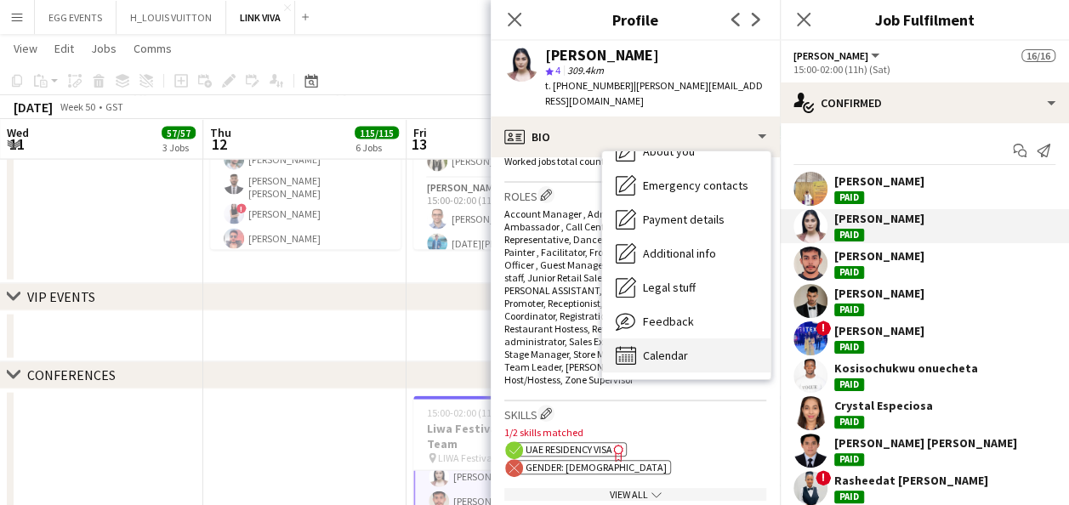
click at [663, 350] on span "Calendar" at bounding box center [665, 355] width 45 height 15
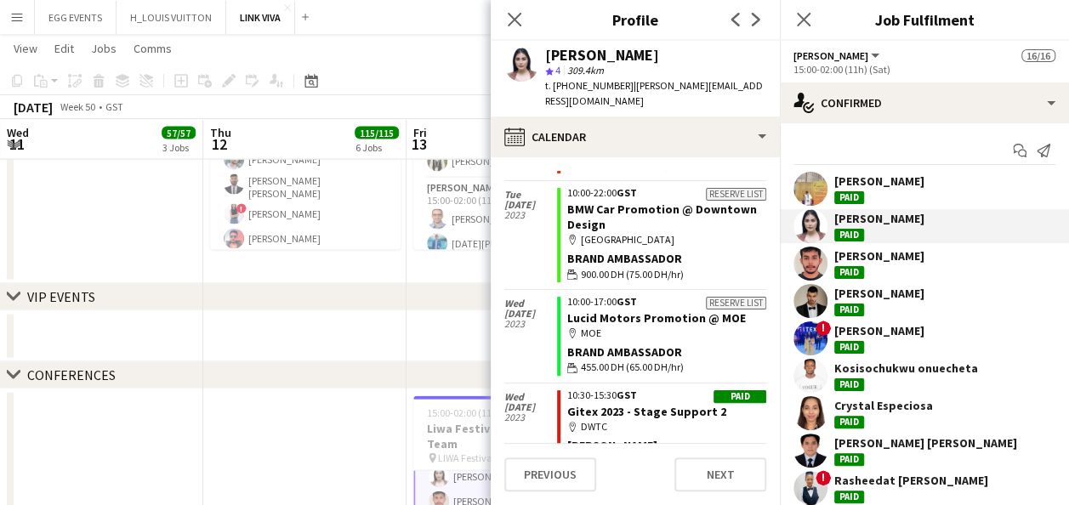
scroll to position [10103, 0]
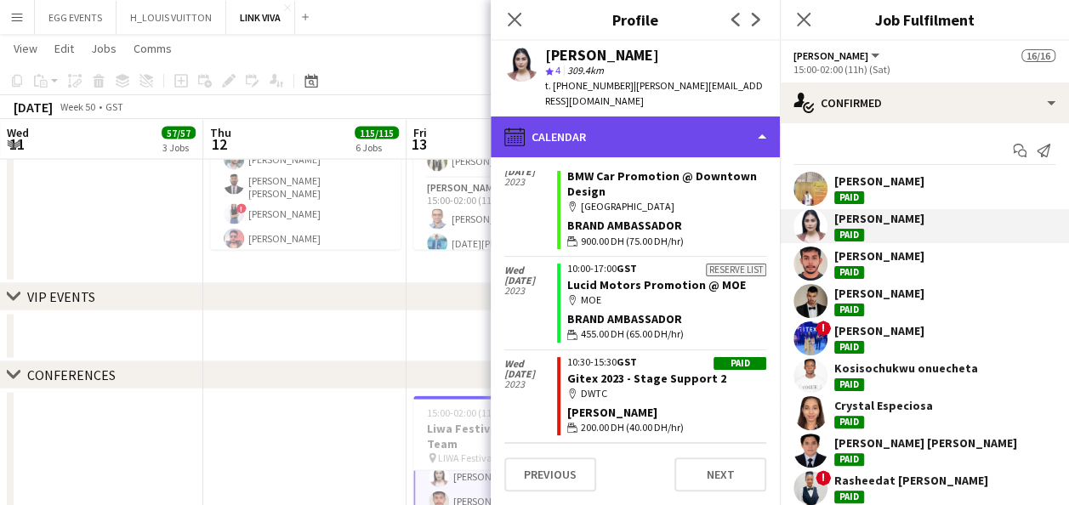
click at [653, 134] on div "calendar-full Calendar" at bounding box center [635, 136] width 289 height 41
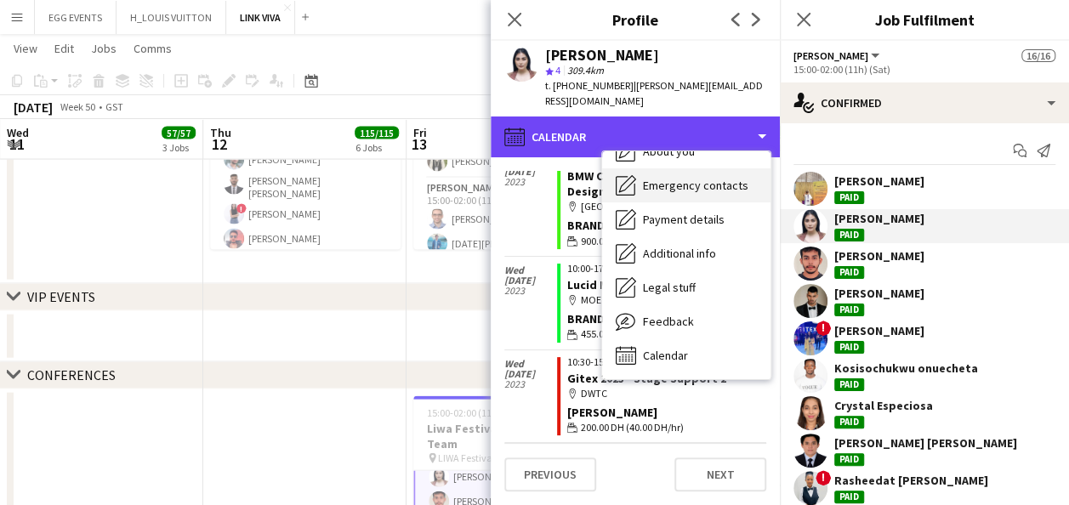
scroll to position [0, 0]
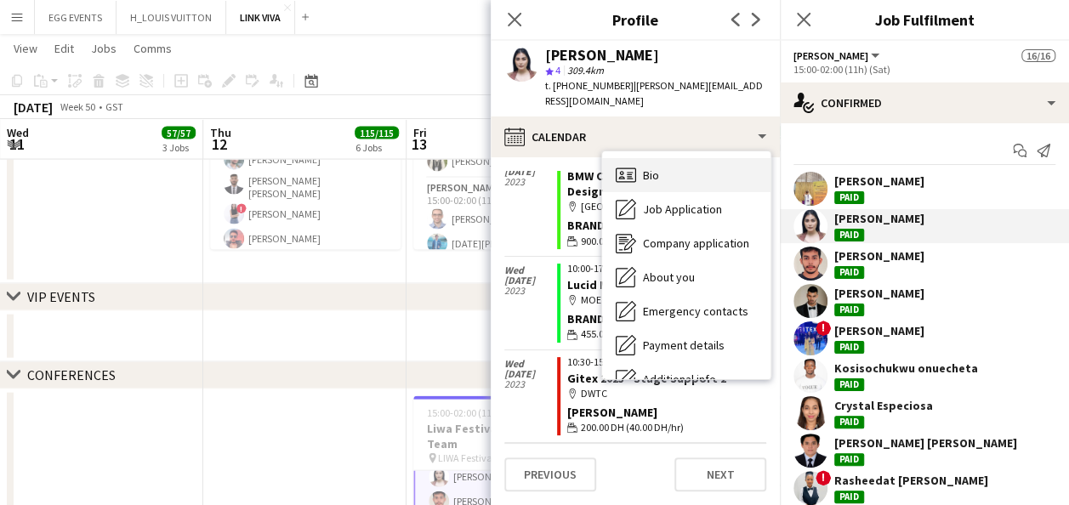
click at [644, 178] on span "Bio" at bounding box center [651, 174] width 16 height 15
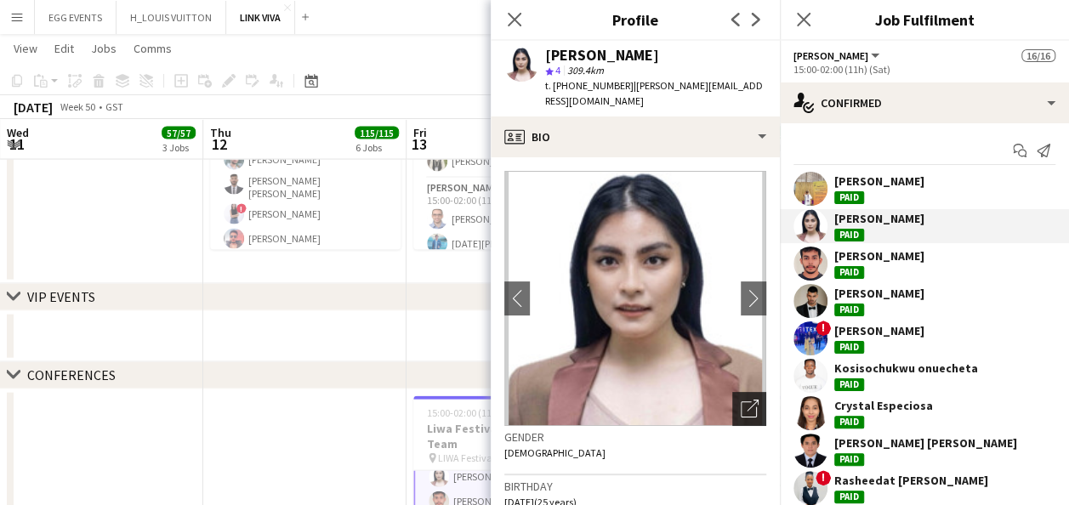
click at [732, 410] on div "Open photos pop-in" at bounding box center [749, 409] width 34 height 34
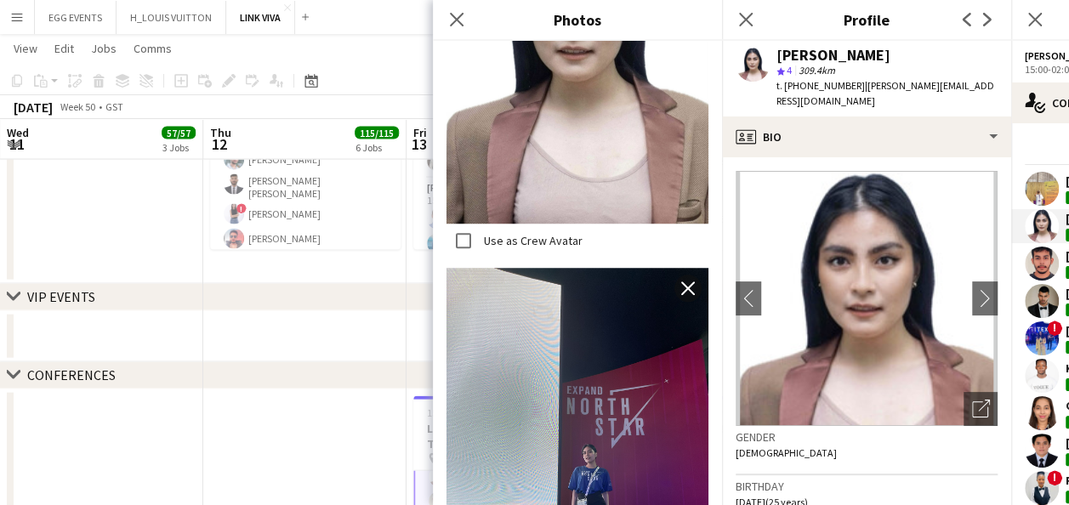
scroll to position [190, 0]
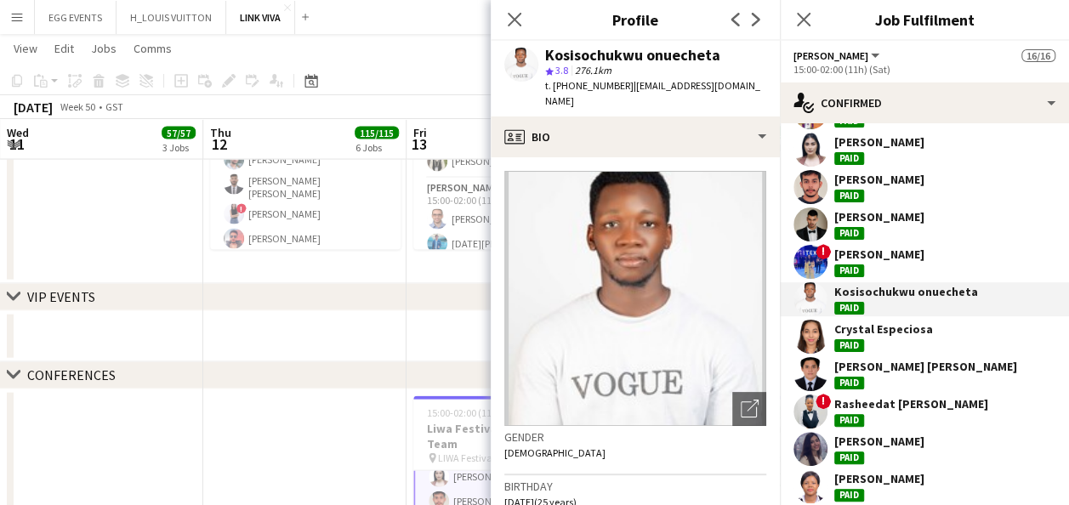
scroll to position [114, 0]
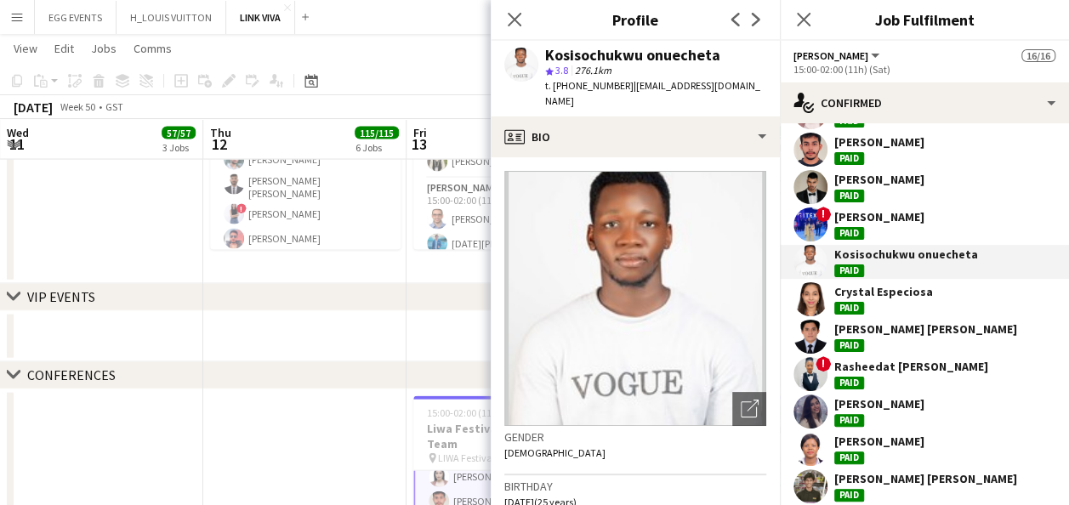
click at [805, 367] on app-user-avatar at bounding box center [810, 374] width 34 height 34
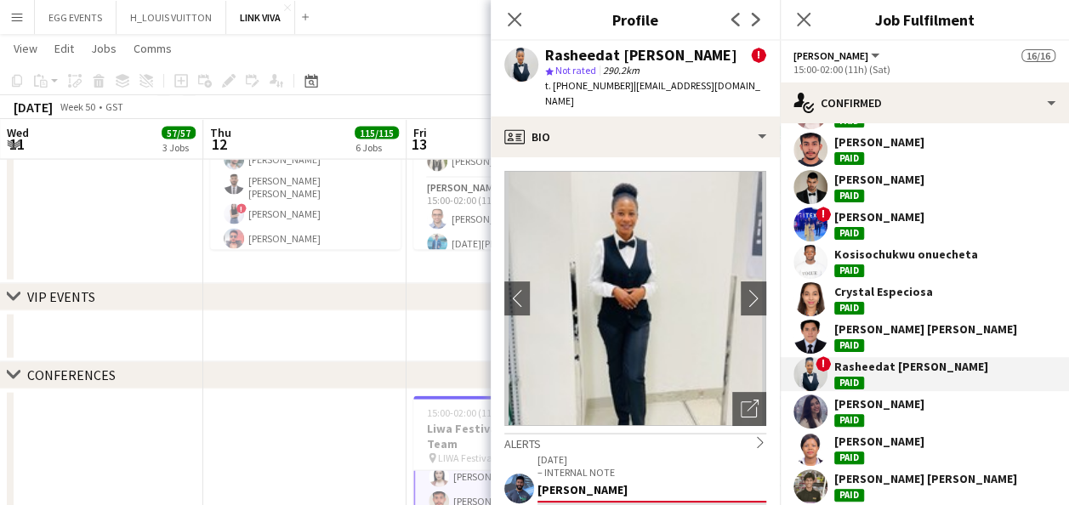
click at [808, 301] on app-user-avatar at bounding box center [810, 299] width 34 height 34
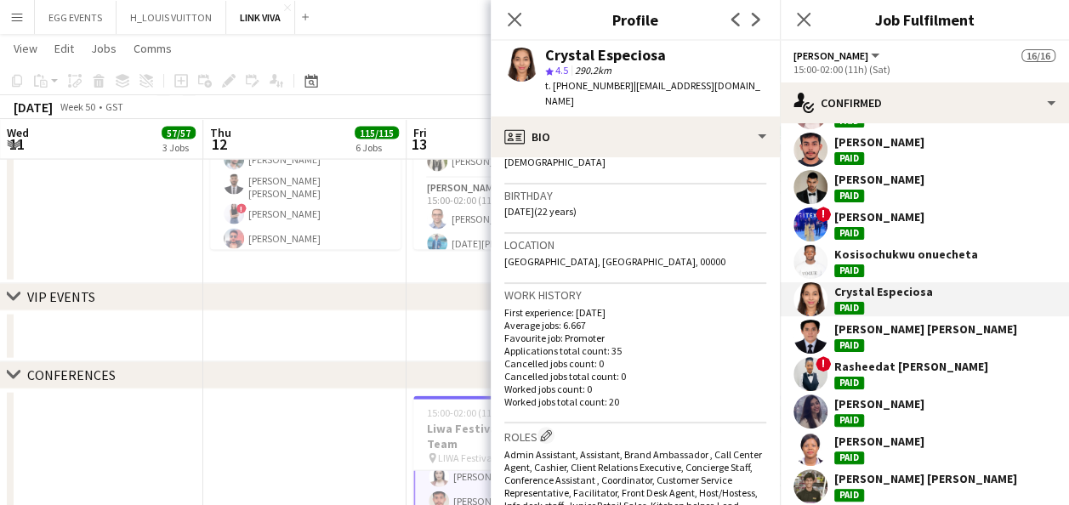
scroll to position [226, 0]
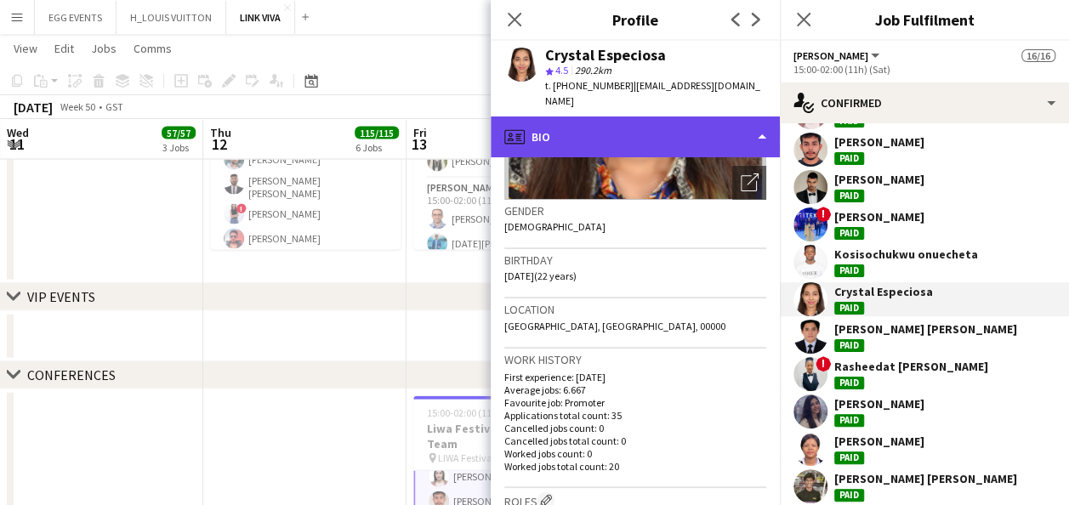
click at [725, 116] on div "profile Bio" at bounding box center [635, 136] width 289 height 41
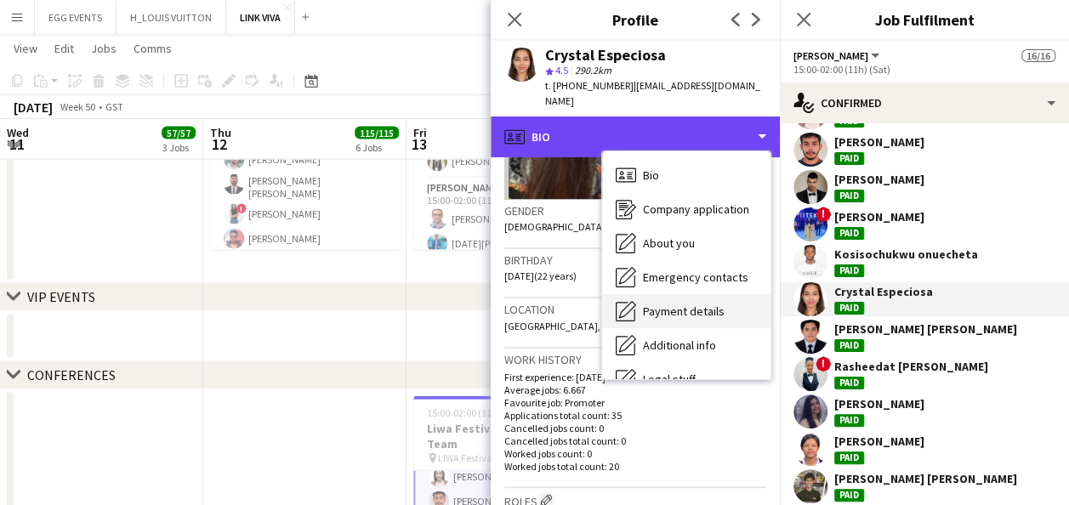
scroll to position [92, 0]
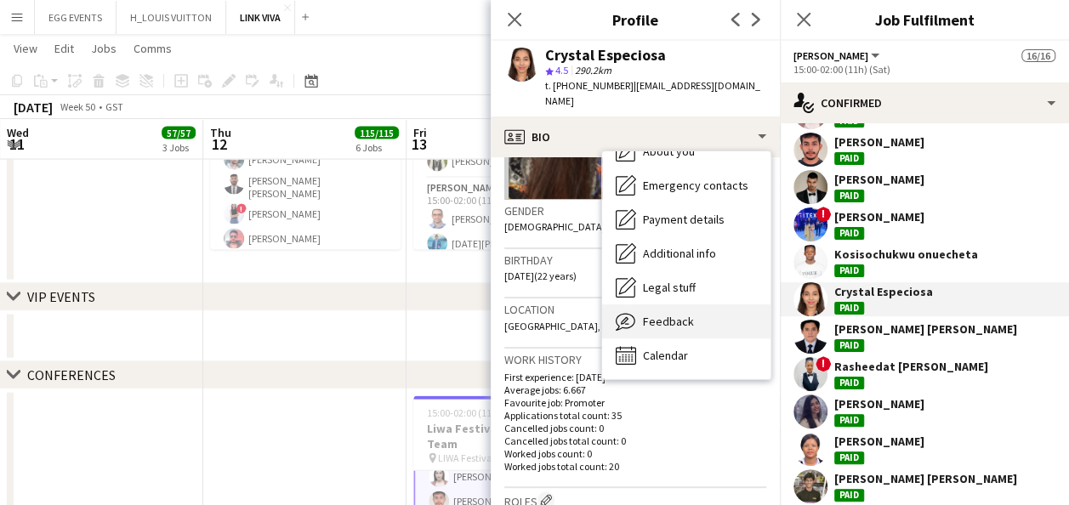
click at [703, 310] on div "Feedback Feedback" at bounding box center [686, 321] width 168 height 34
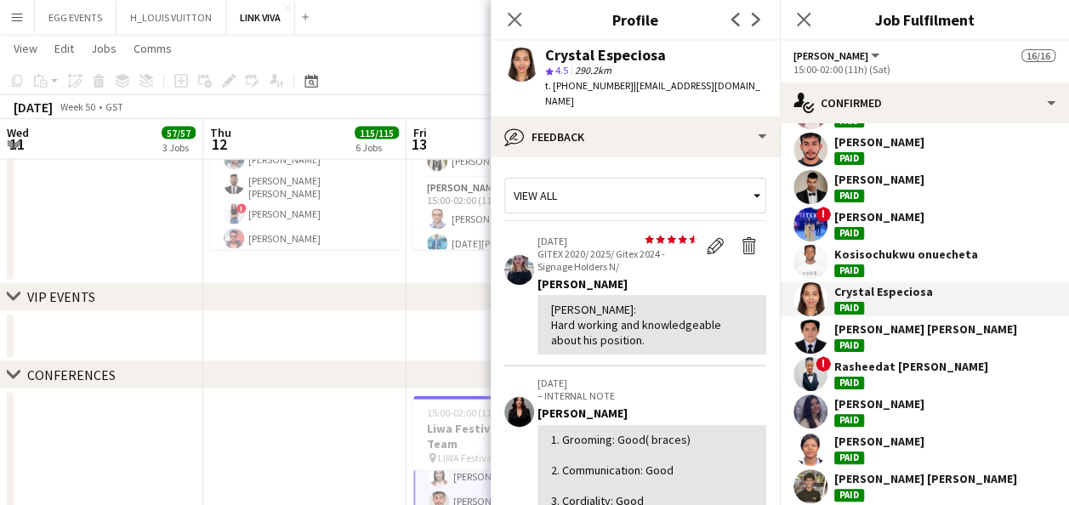
scroll to position [259, 0]
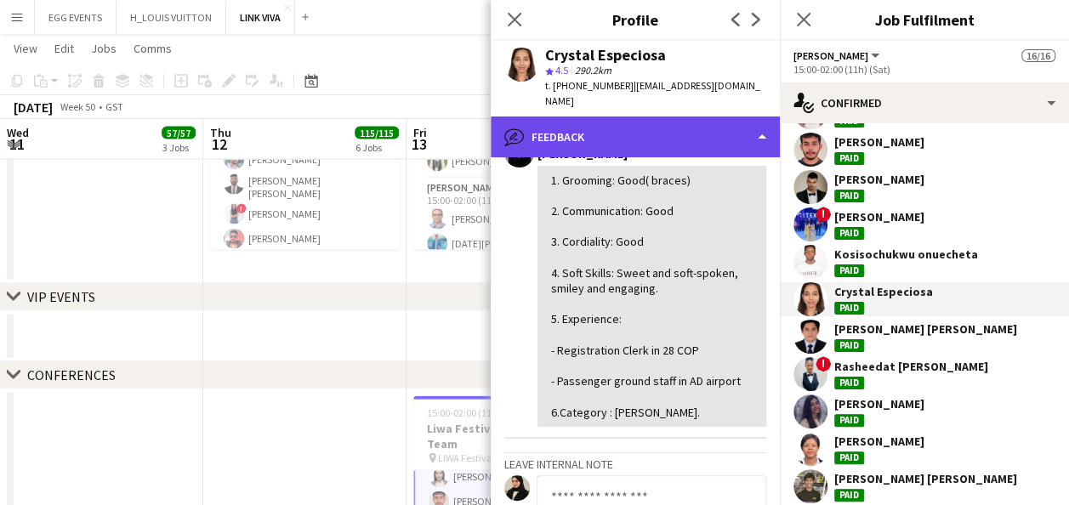
click at [702, 136] on div "bubble-pencil Feedback" at bounding box center [635, 136] width 289 height 41
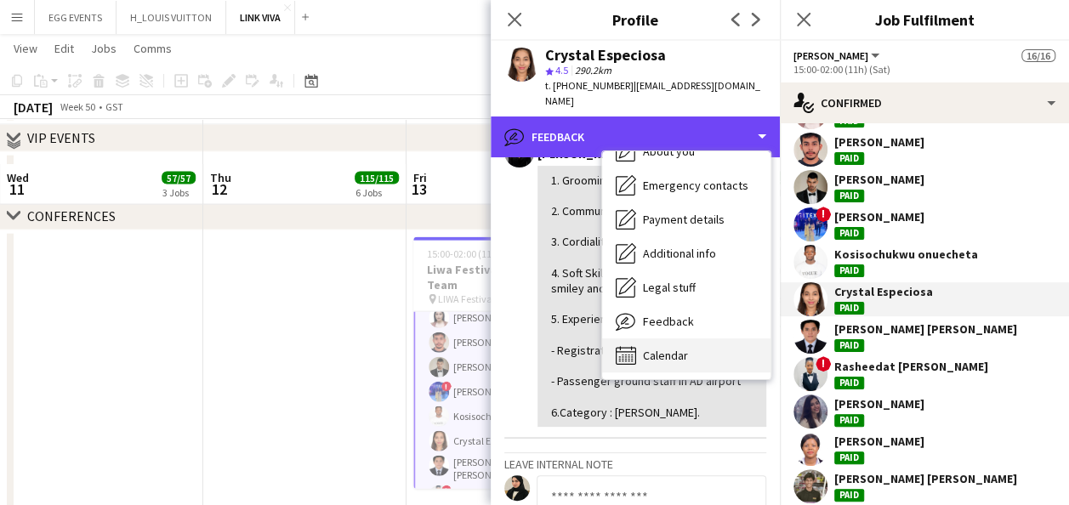
scroll to position [1908, 0]
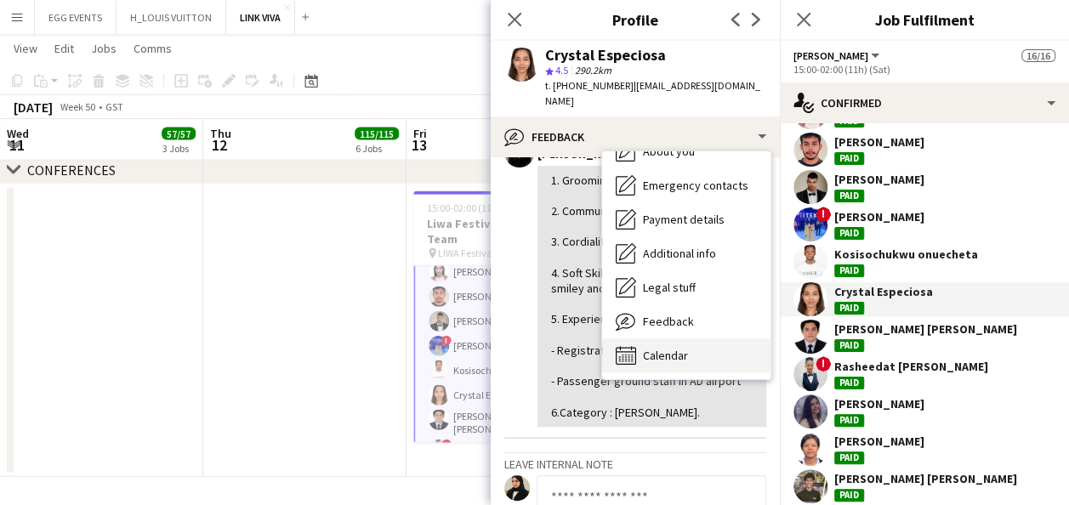
click at [671, 348] on span "Calendar" at bounding box center [665, 355] width 45 height 15
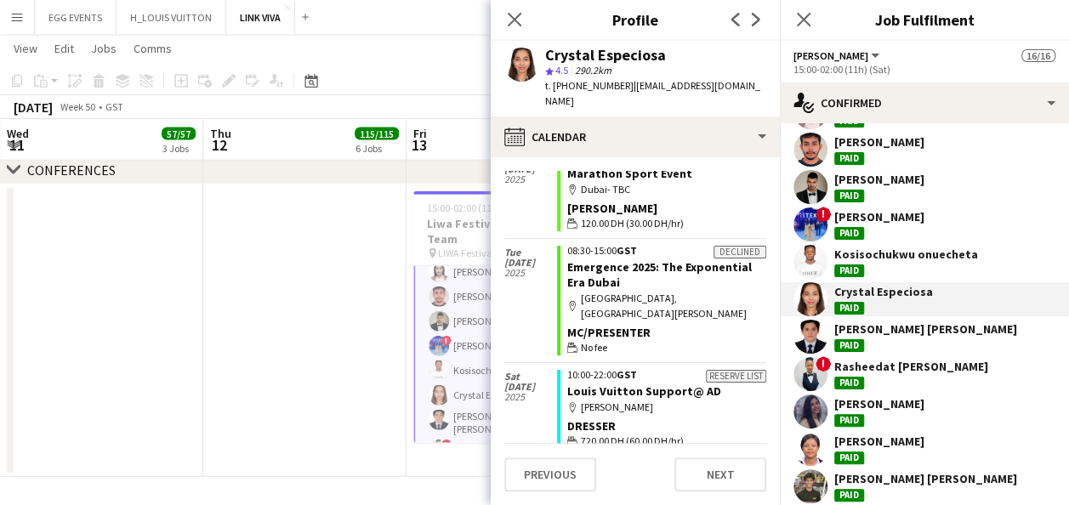
scroll to position [214, 0]
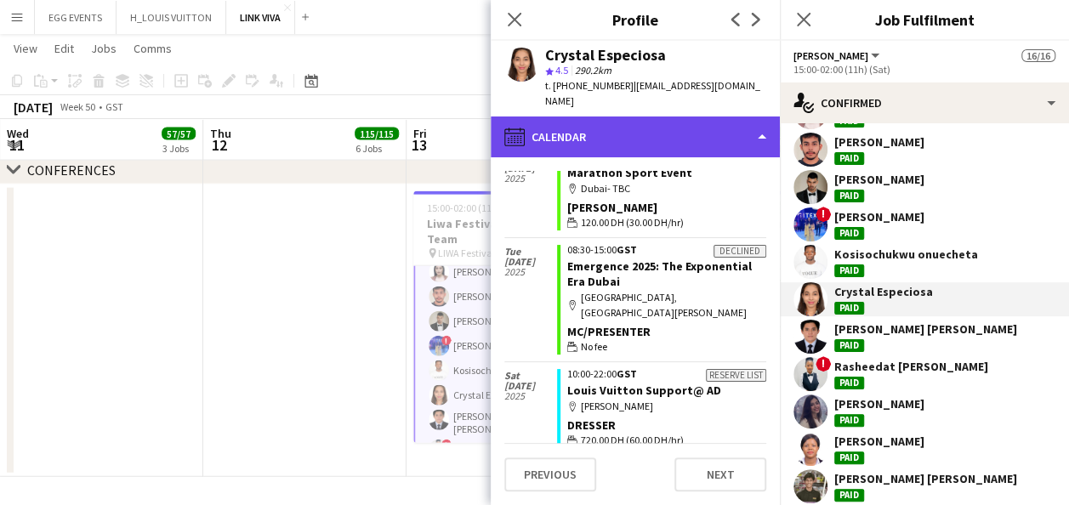
click at [704, 122] on div "calendar-full Calendar" at bounding box center [635, 136] width 289 height 41
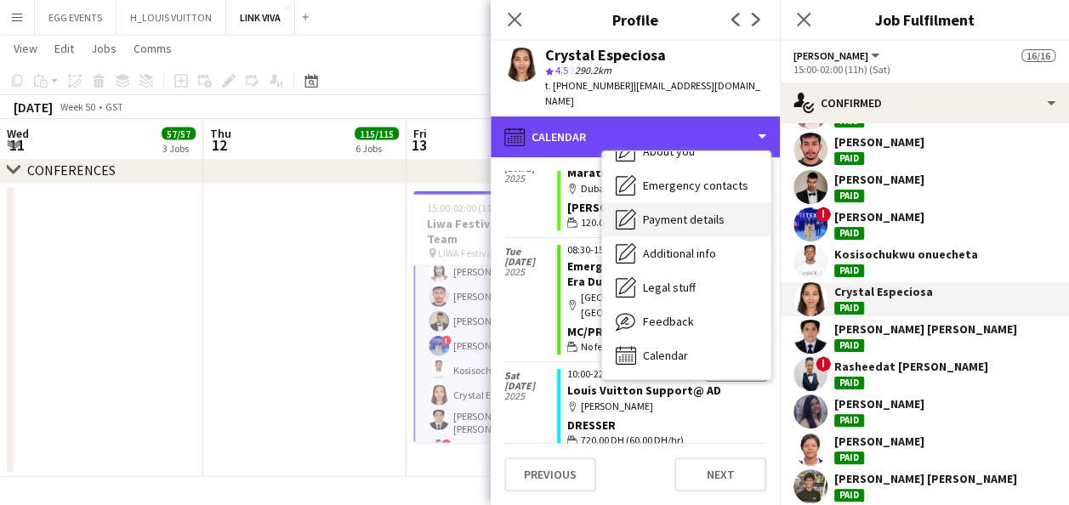
scroll to position [0, 0]
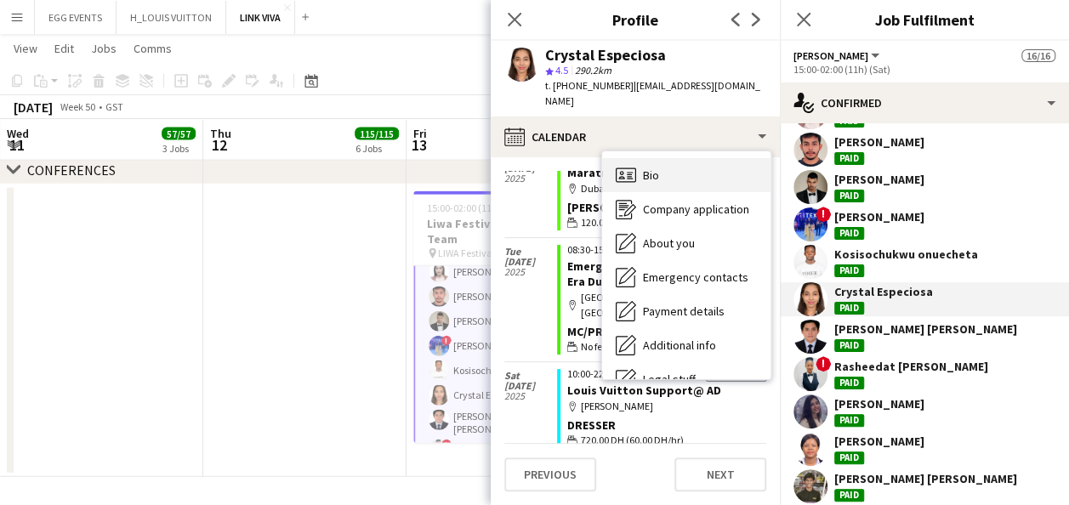
click at [665, 167] on div "Bio Bio" at bounding box center [686, 175] width 168 height 34
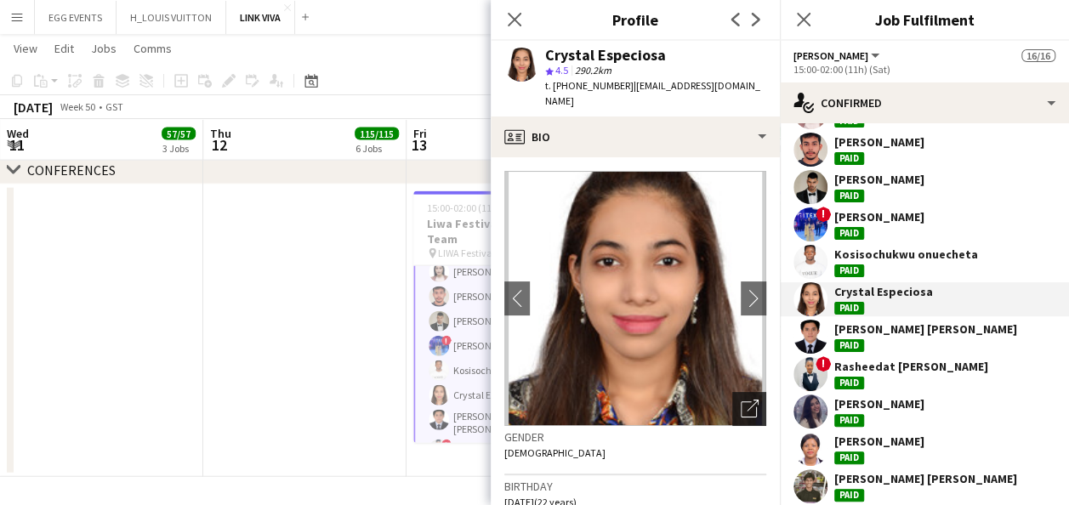
click at [740, 400] on icon "Open photos pop-in" at bounding box center [749, 409] width 18 height 18
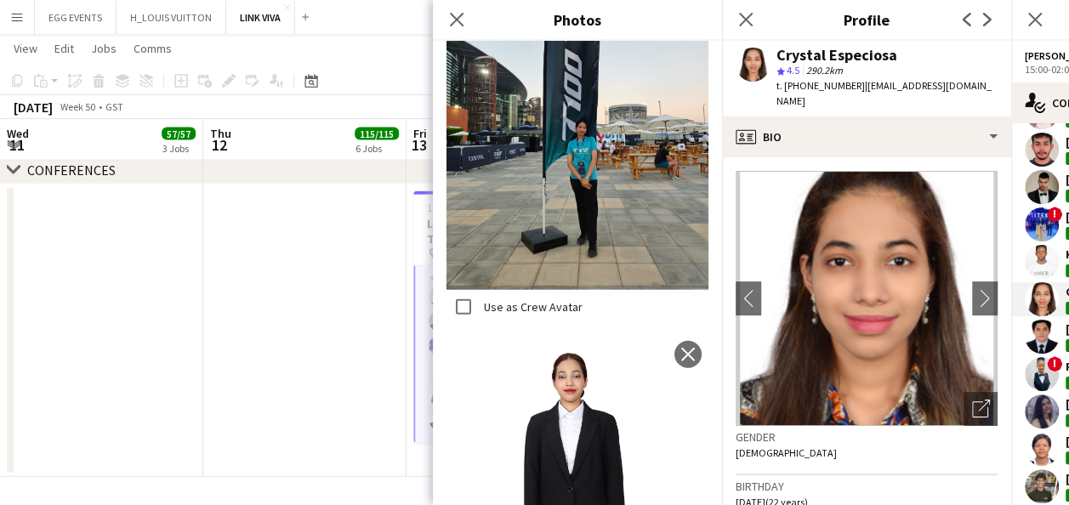
scroll to position [1928, 0]
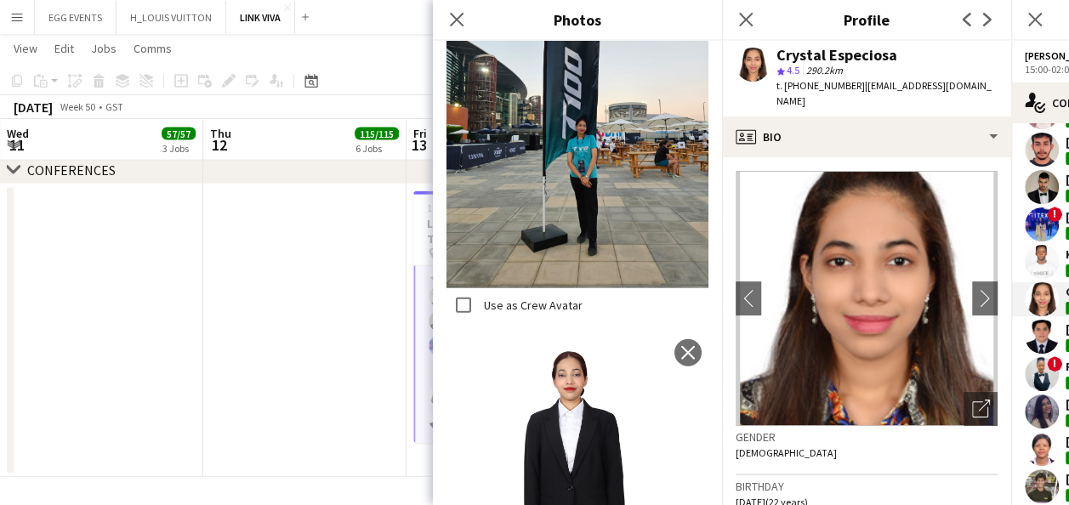
click at [757, 25] on div "Close pop-in" at bounding box center [746, 19] width 48 height 39
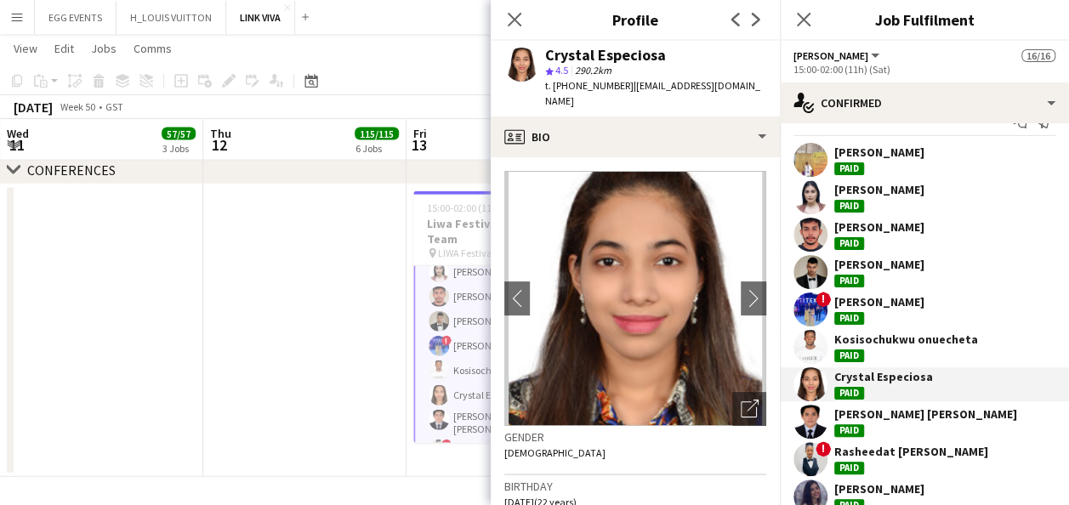
scroll to position [27, 0]
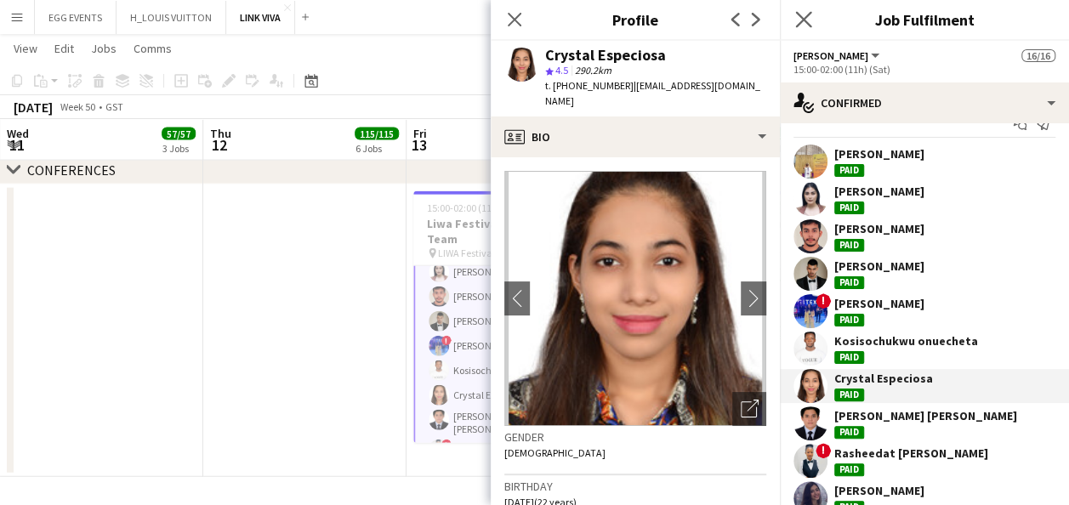
click at [805, 10] on app-icon "Close pop-in" at bounding box center [803, 20] width 25 height 25
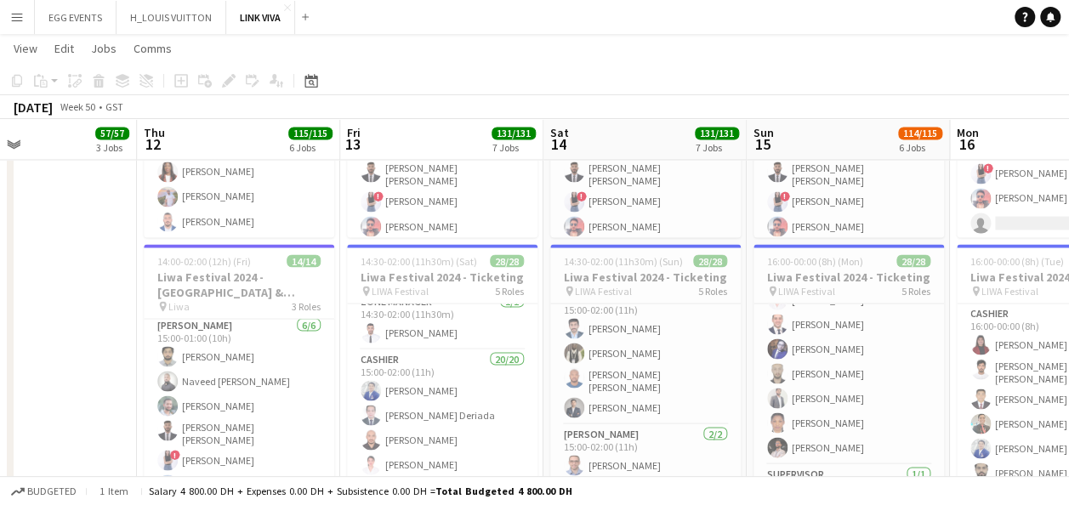
scroll to position [0, 0]
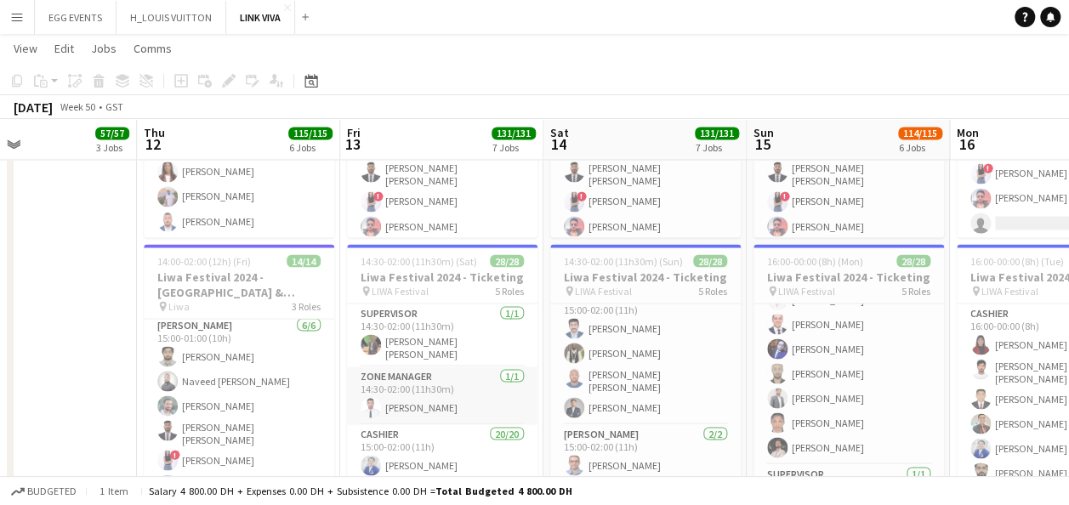
click at [417, 397] on app-card-role "Zone Manager [DATE] 14:30-02:00 (11h30m) [PERSON_NAME]" at bounding box center [442, 395] width 190 height 58
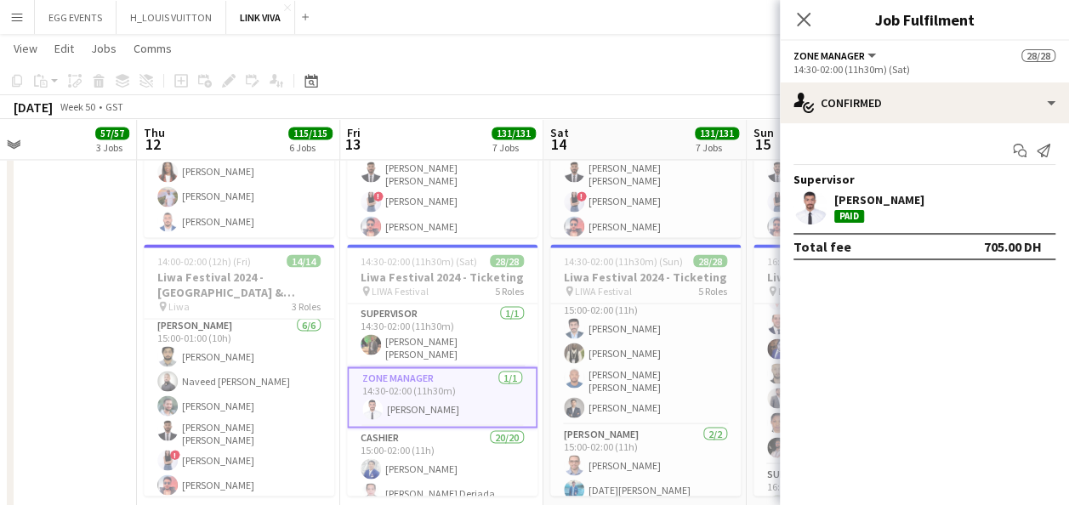
click at [826, 201] on div at bounding box center [810, 207] width 34 height 34
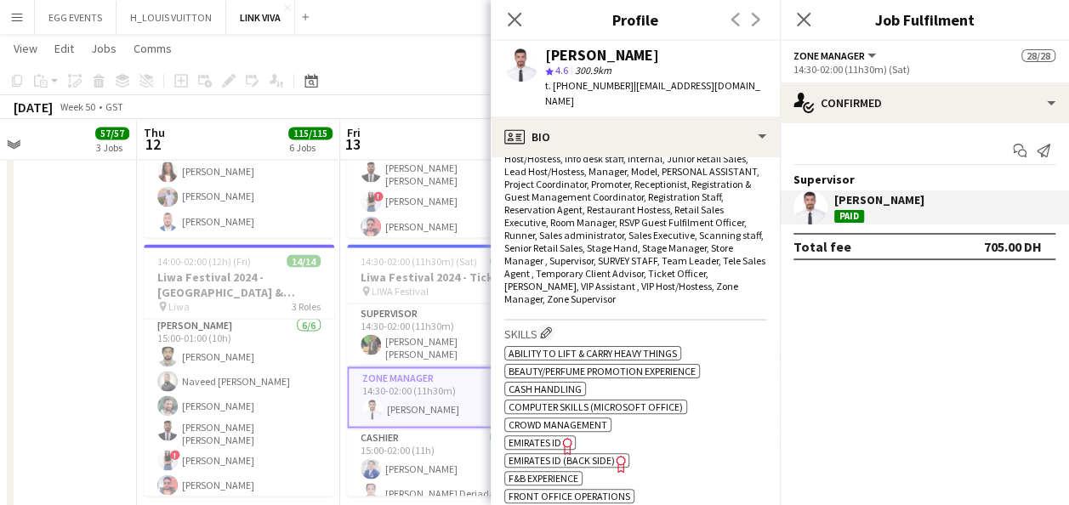
scroll to position [679, 0]
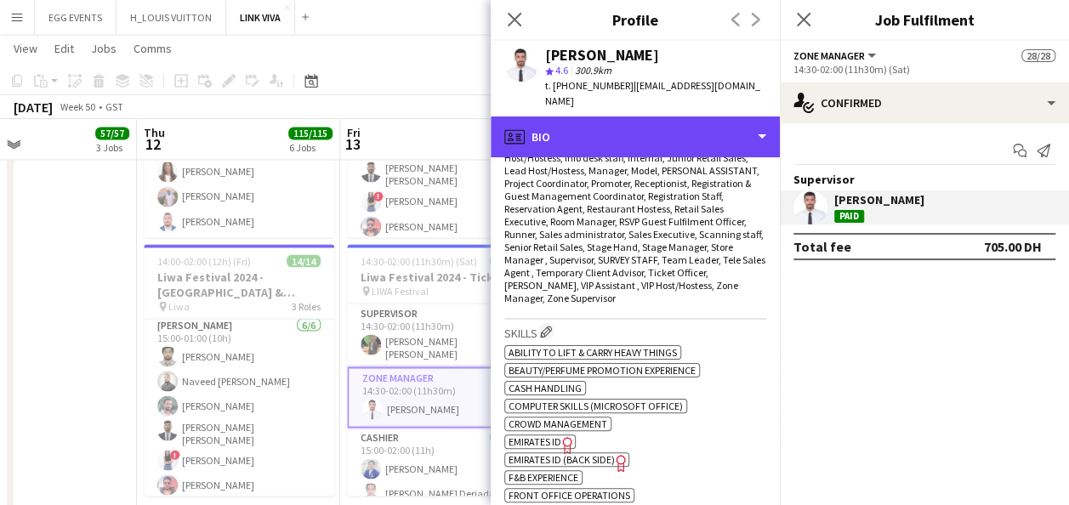
click at [750, 141] on div "profile Bio" at bounding box center [635, 136] width 289 height 41
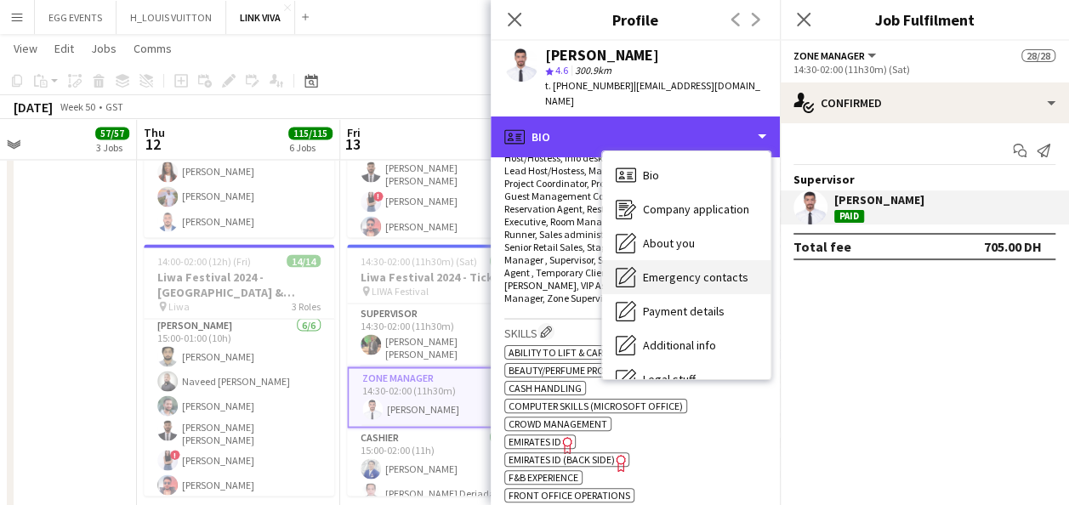
scroll to position [92, 0]
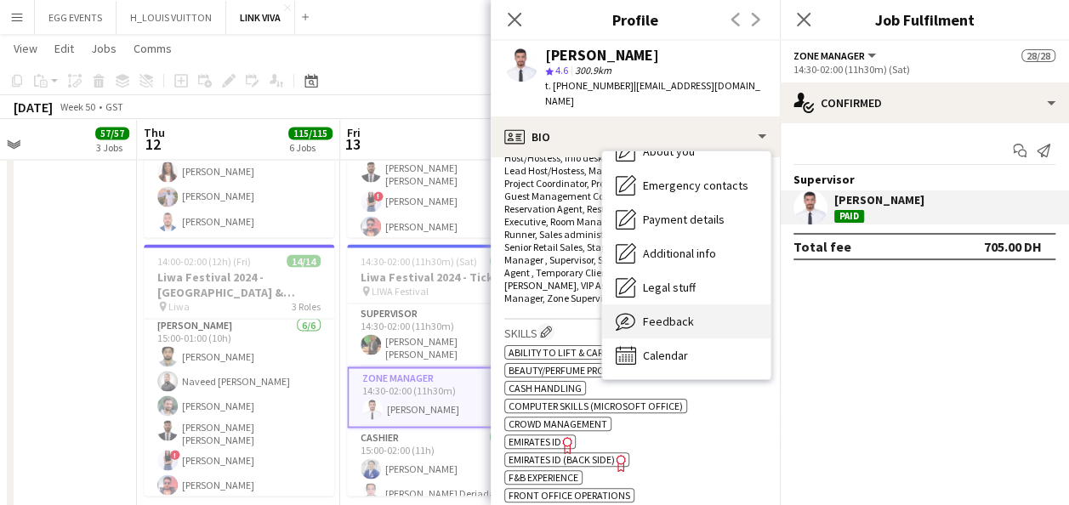
click at [688, 320] on div "Feedback Feedback" at bounding box center [686, 321] width 168 height 34
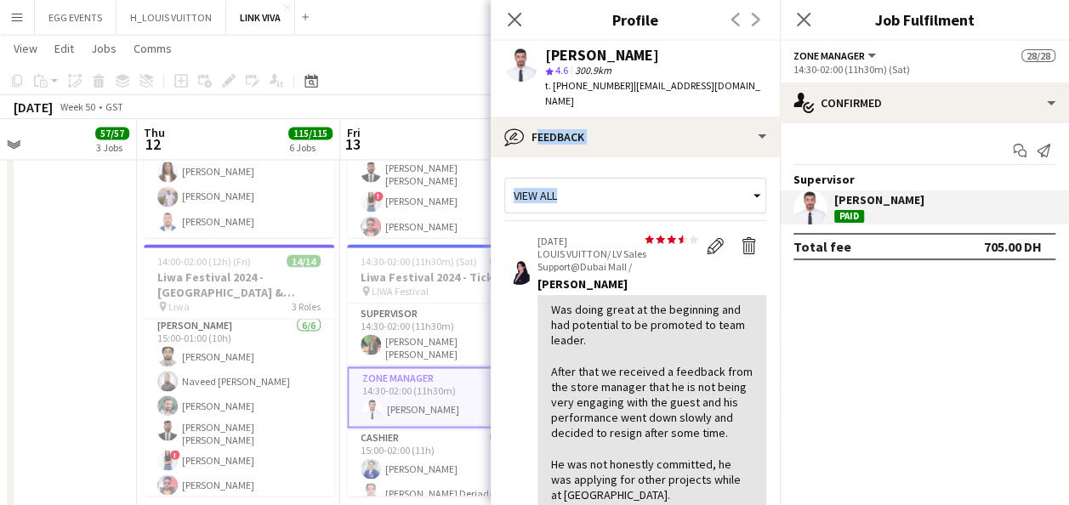
drag, startPoint x: 714, startPoint y: 150, endPoint x: 746, endPoint y: 99, distance: 59.7
click at [746, 99] on app-crew-profile "Close pop-in Profile Previous Next [PERSON_NAME] star 4.6 300.9km t. [PHONE_NUM…" at bounding box center [635, 252] width 289 height 505
click at [746, 99] on div "[PERSON_NAME] star 4.6 300.9km t. [PHONE_NUMBER] | [EMAIL_ADDRESS][DOMAIN_NAME]" at bounding box center [635, 79] width 289 height 76
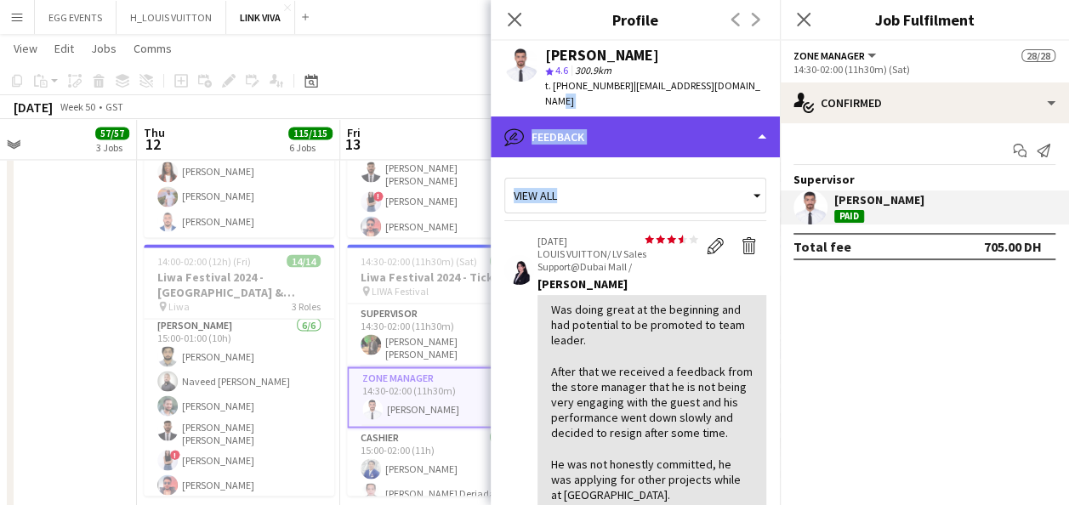
click at [723, 122] on div "bubble-pencil Feedback" at bounding box center [635, 136] width 289 height 41
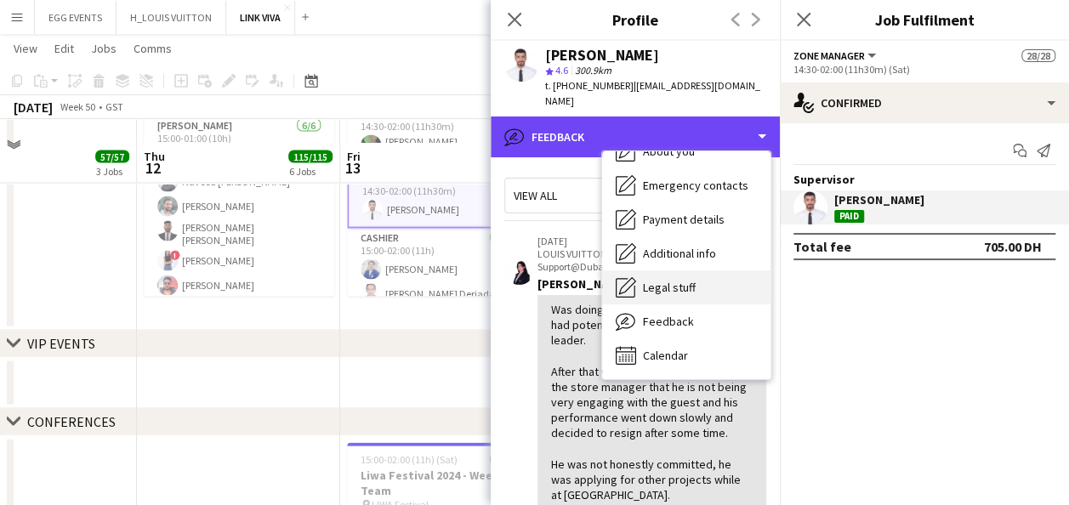
scroll to position [1777, 0]
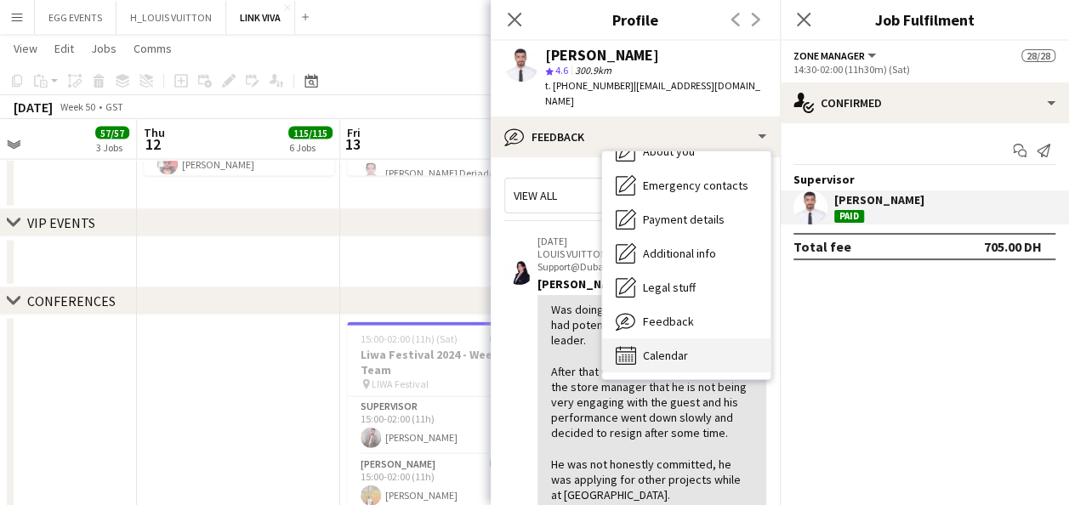
click at [671, 348] on span "Calendar" at bounding box center [665, 355] width 45 height 15
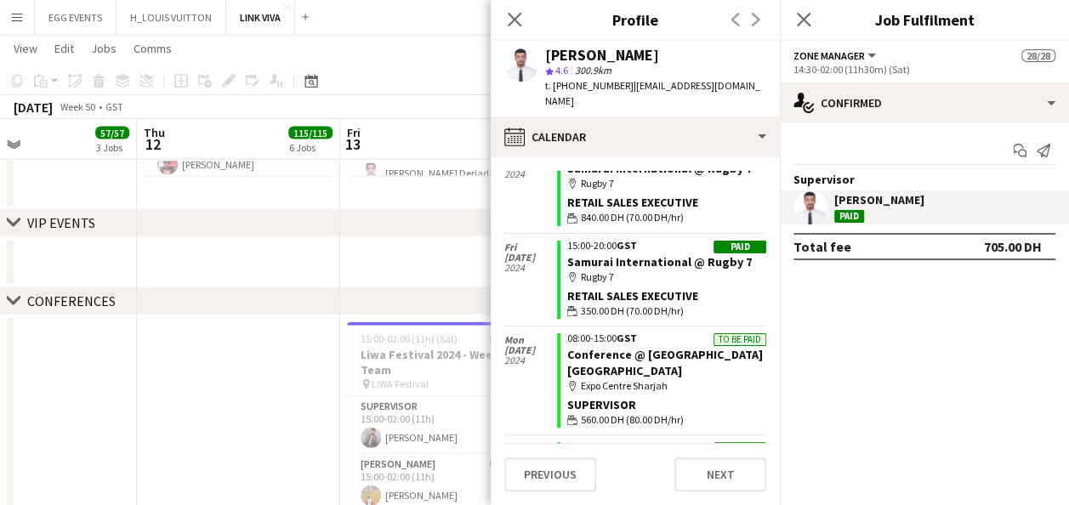
scroll to position [14266, 0]
click at [507, 10] on app-icon "Close pop-in" at bounding box center [514, 20] width 25 height 25
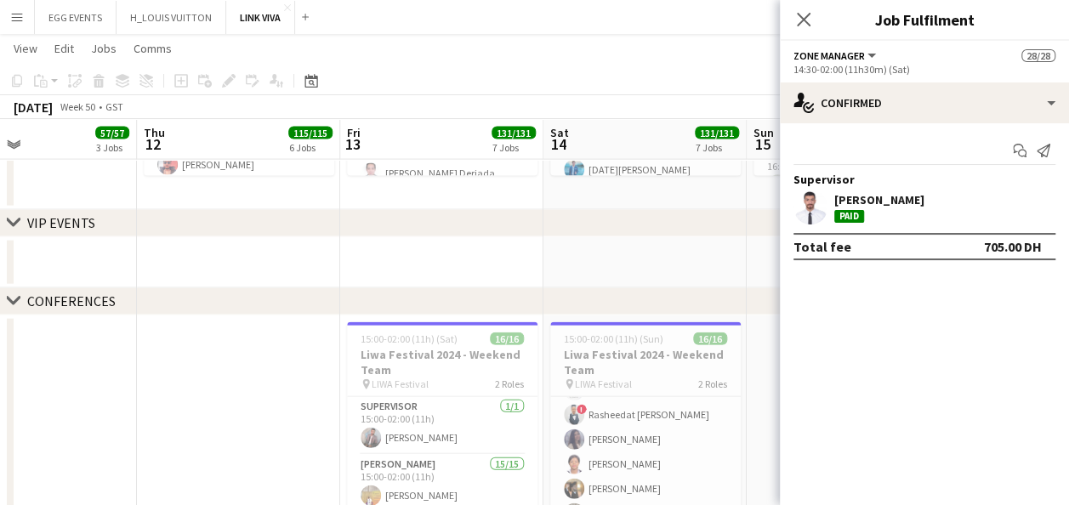
click at [24, 31] on button "Menu" at bounding box center [17, 17] width 34 height 34
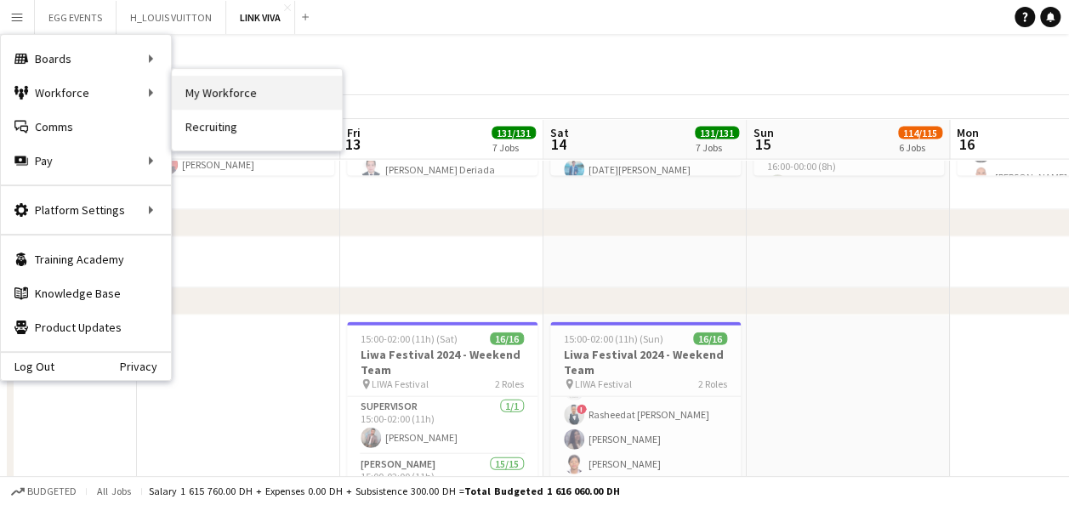
click at [206, 82] on link "My Workforce" at bounding box center [257, 93] width 170 height 34
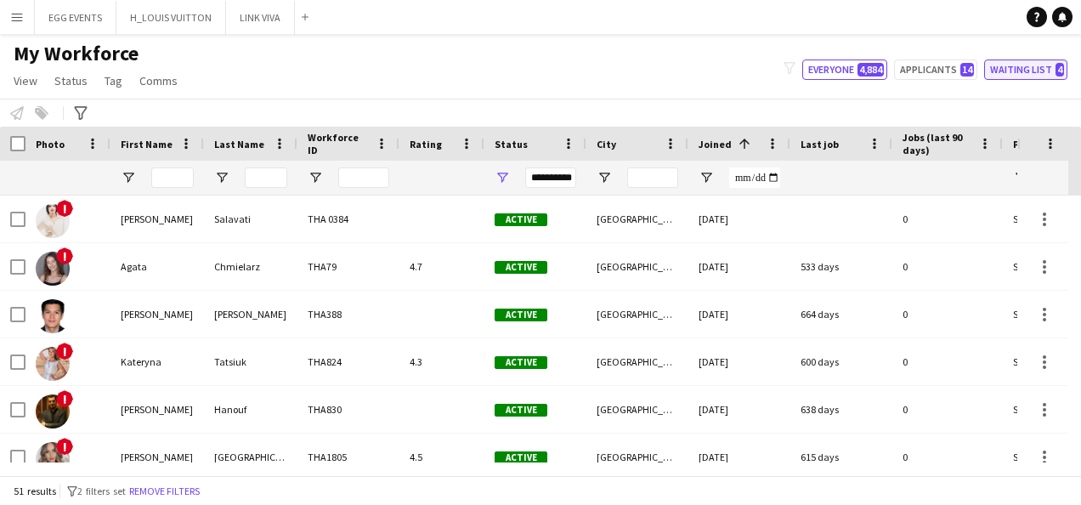
click at [1009, 63] on button "Waiting list 4" at bounding box center [1025, 70] width 83 height 20
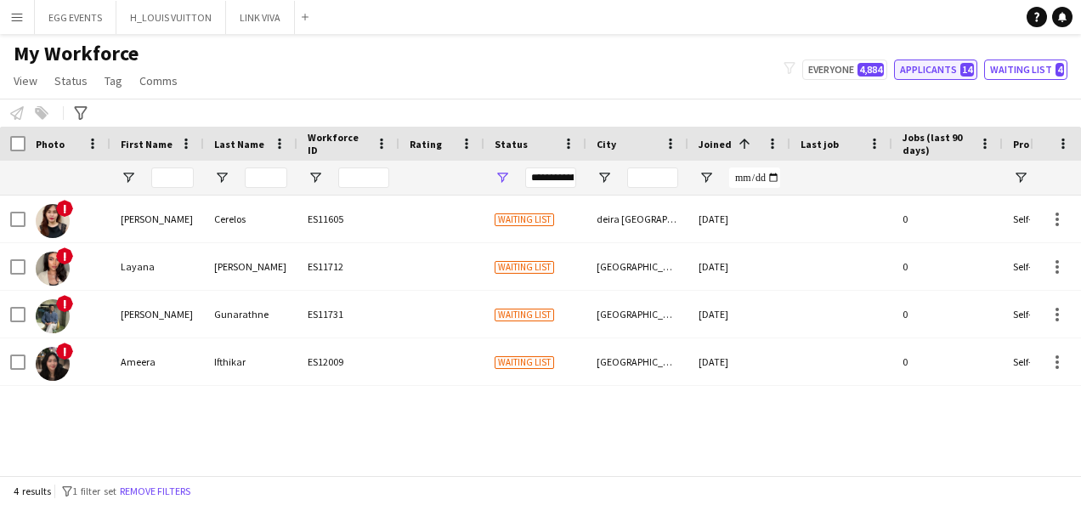
click at [952, 75] on button "Applicants 14" at bounding box center [935, 70] width 83 height 20
type input "**********"
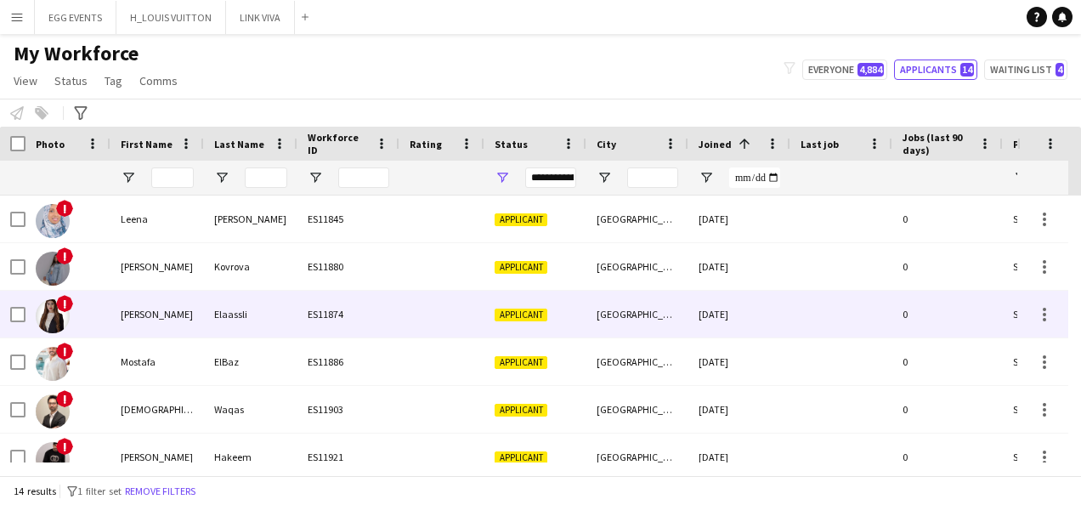
scroll to position [400, 0]
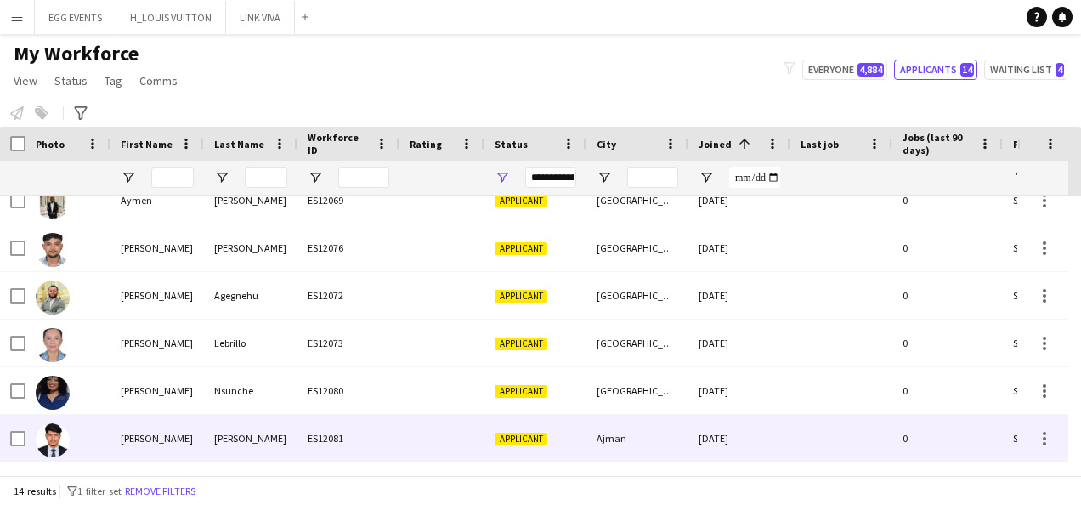
click at [797, 424] on div at bounding box center [842, 438] width 102 height 47
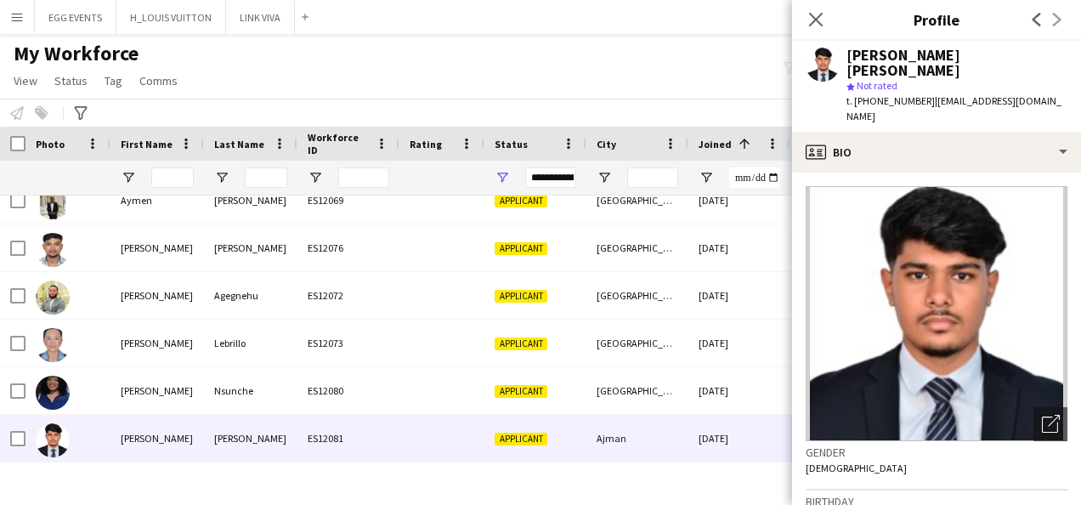
click at [797, 424] on app-crew-profile-bio "Open photos pop-in Gender [DEMOGRAPHIC_DATA] Birthday [DEMOGRAPHIC_DATA] (17 ye…" at bounding box center [936, 339] width 289 height 332
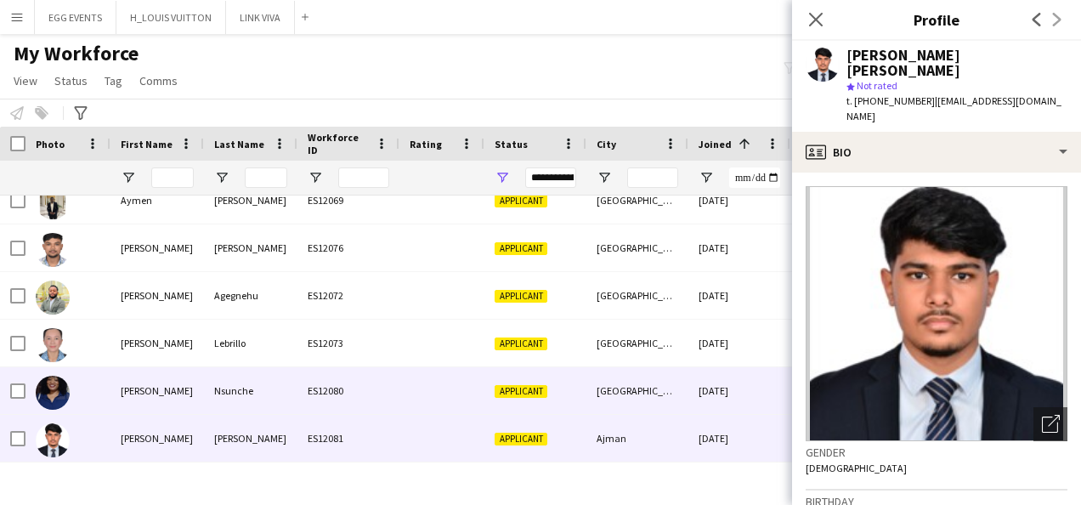
click at [393, 410] on div "ES12080" at bounding box center [349, 390] width 102 height 47
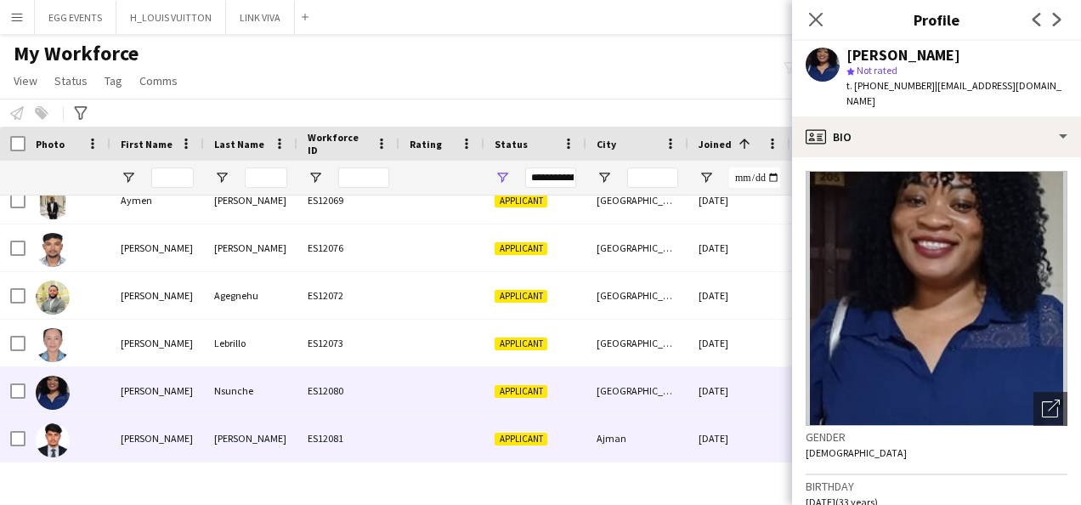
click at [415, 445] on div at bounding box center [442, 438] width 85 height 47
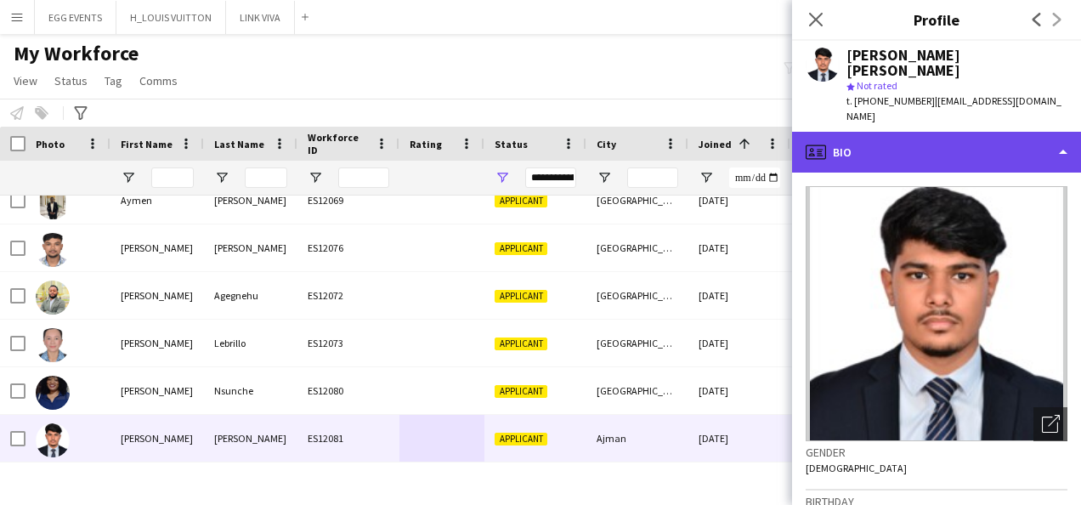
click at [897, 132] on div "profile Bio" at bounding box center [936, 152] width 289 height 41
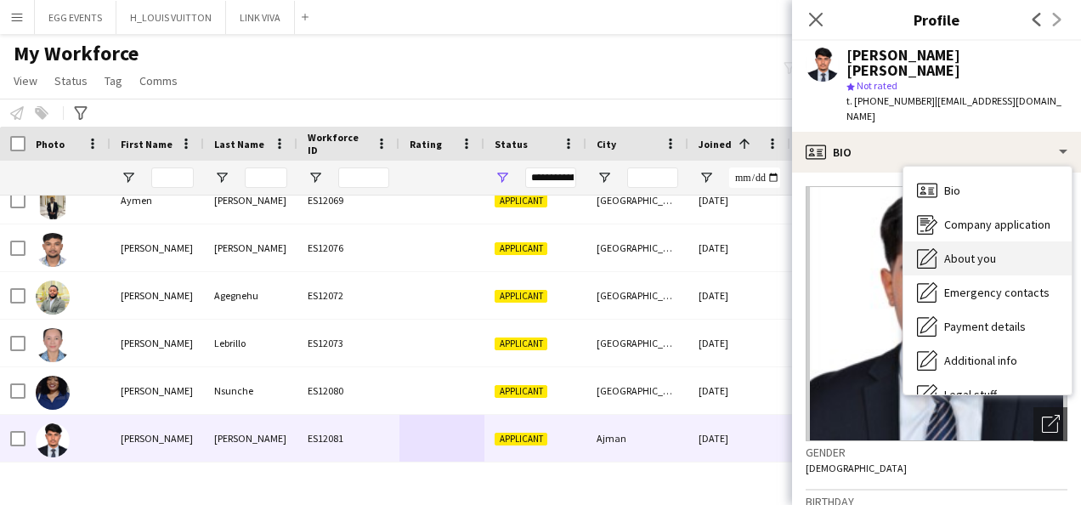
click at [967, 241] on div "About you About you" at bounding box center [988, 258] width 168 height 34
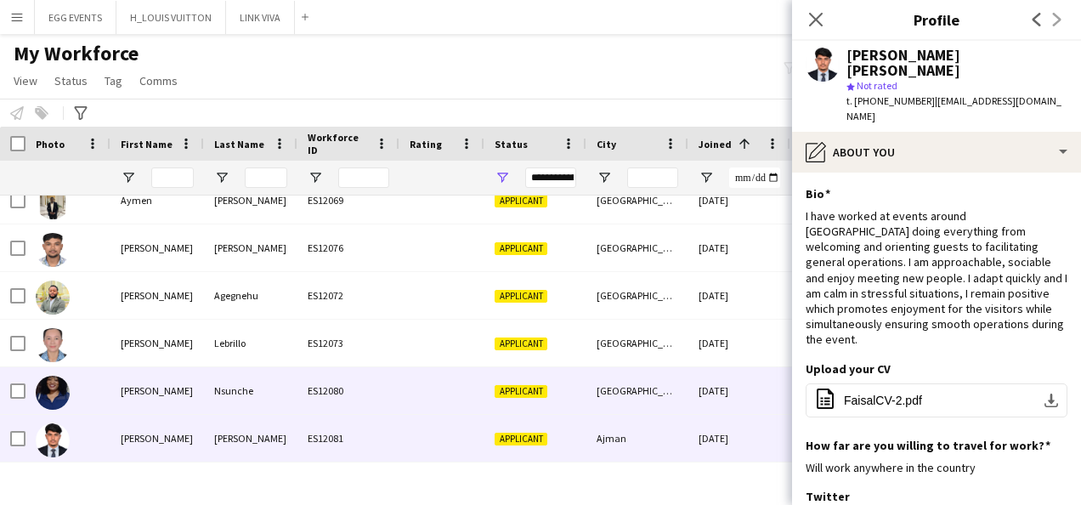
click at [767, 374] on div "[DATE]" at bounding box center [740, 390] width 102 height 47
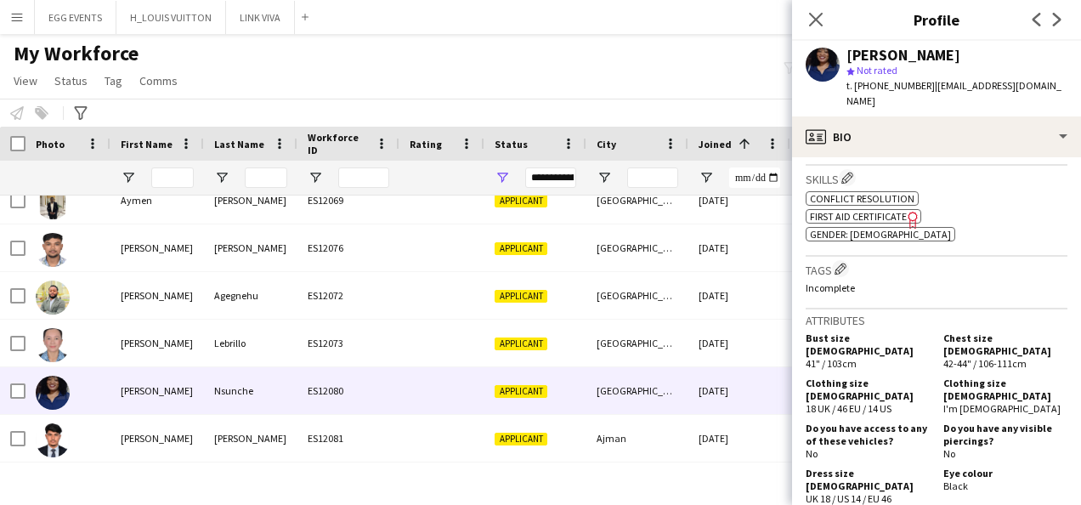
scroll to position [579, 0]
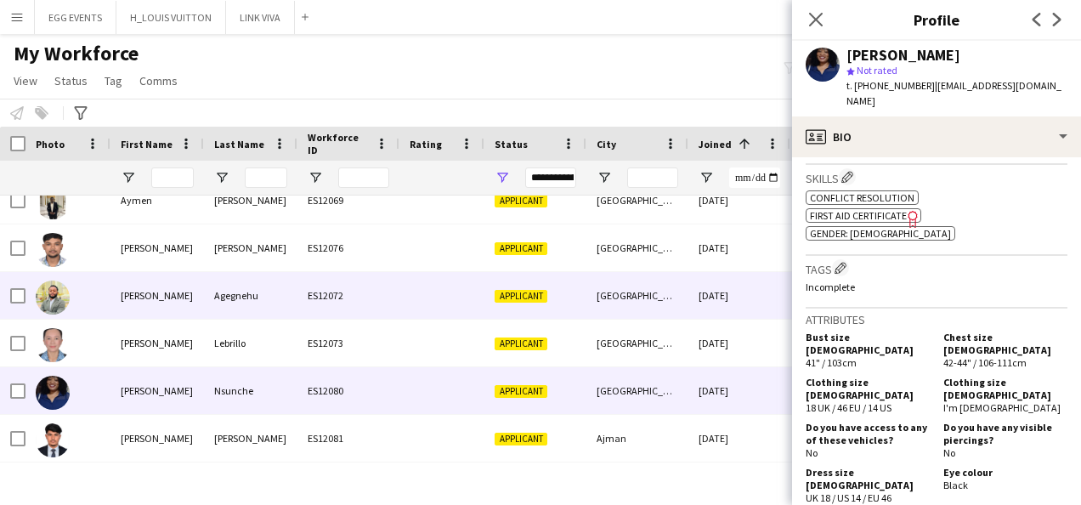
click at [738, 309] on div "[DATE]" at bounding box center [740, 295] width 102 height 47
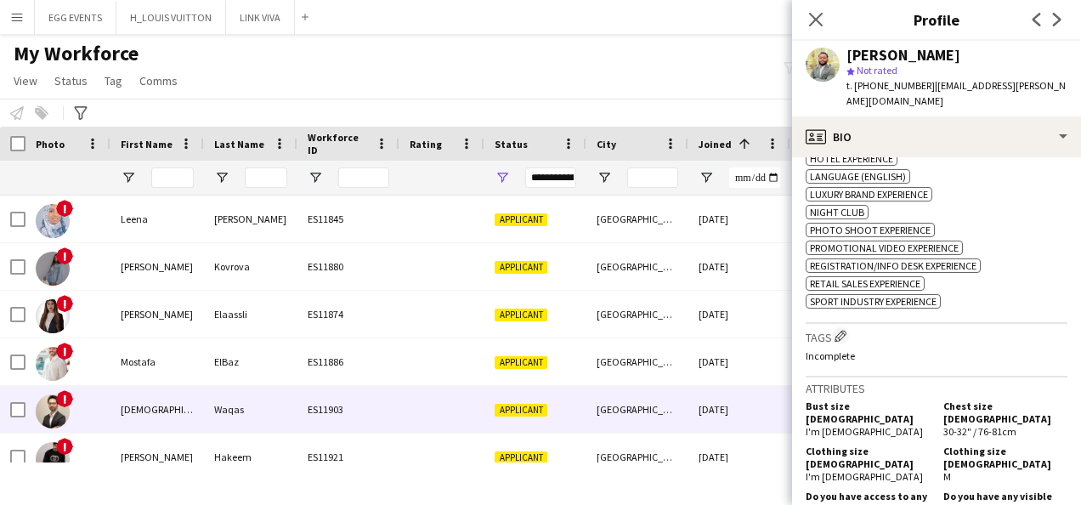
scroll to position [126, 0]
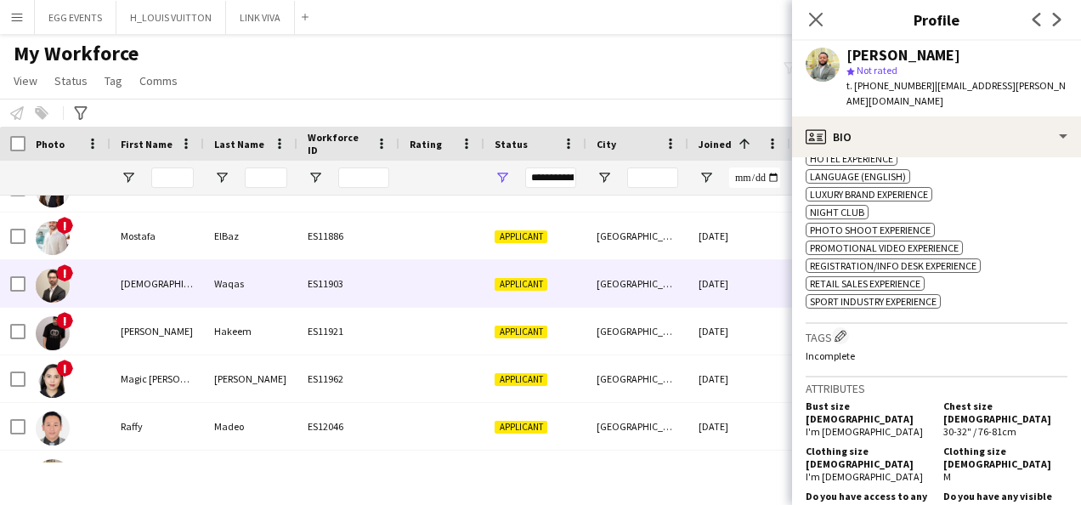
click at [659, 305] on div "[GEOGRAPHIC_DATA]" at bounding box center [638, 283] width 102 height 47
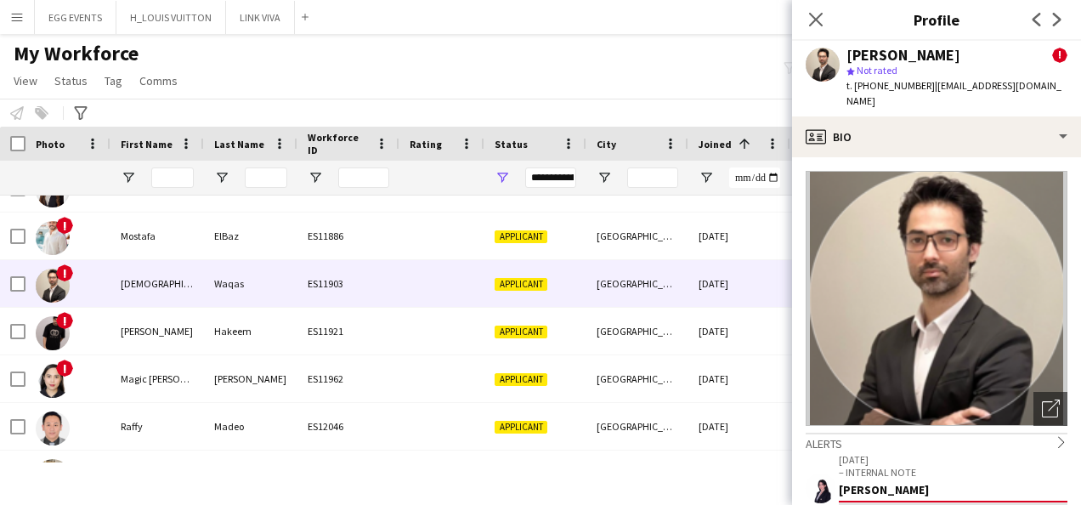
scroll to position [290, 0]
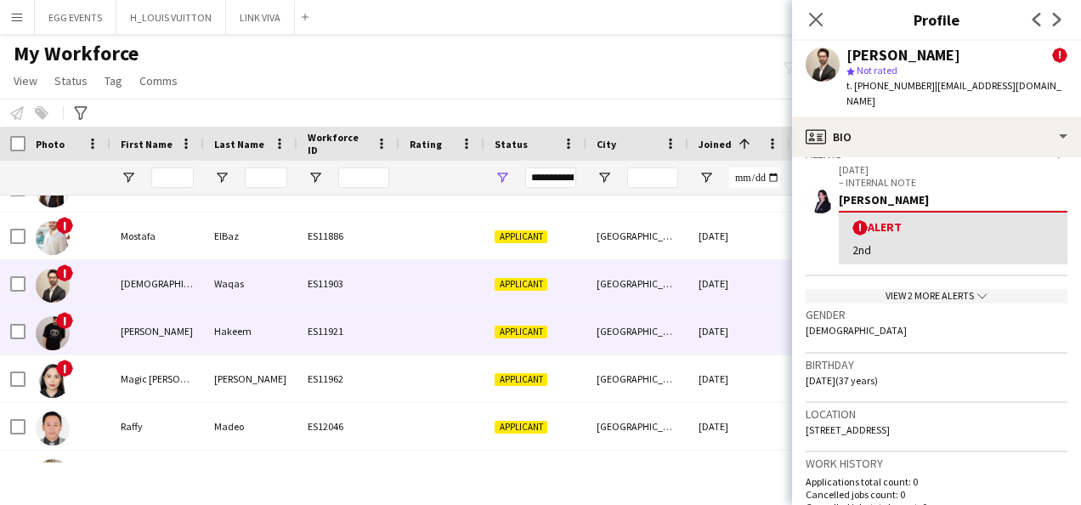
click at [732, 311] on div "[DATE]" at bounding box center [740, 331] width 102 height 47
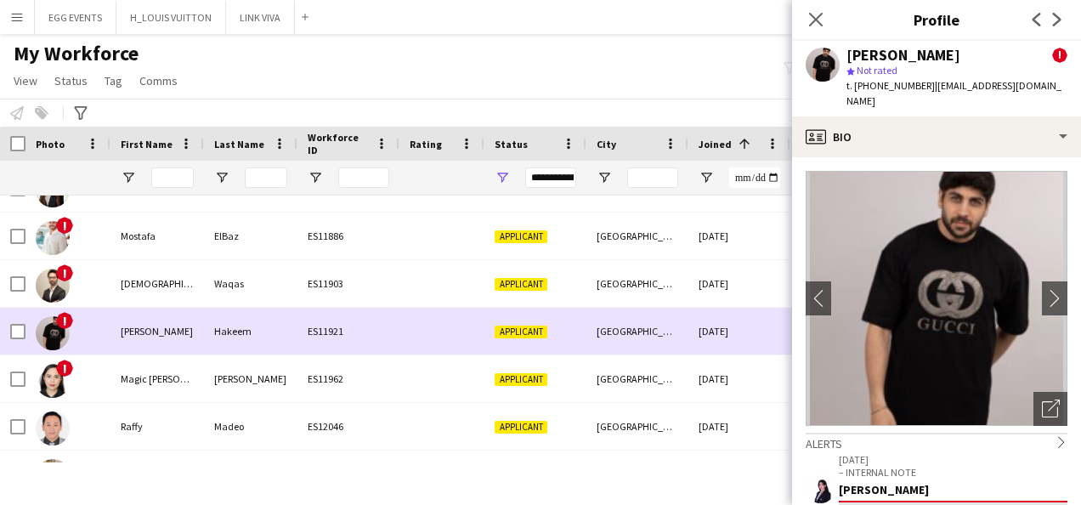
click at [732, 311] on div "[DATE]" at bounding box center [740, 331] width 102 height 47
